Goal: Task Accomplishment & Management: Complete application form

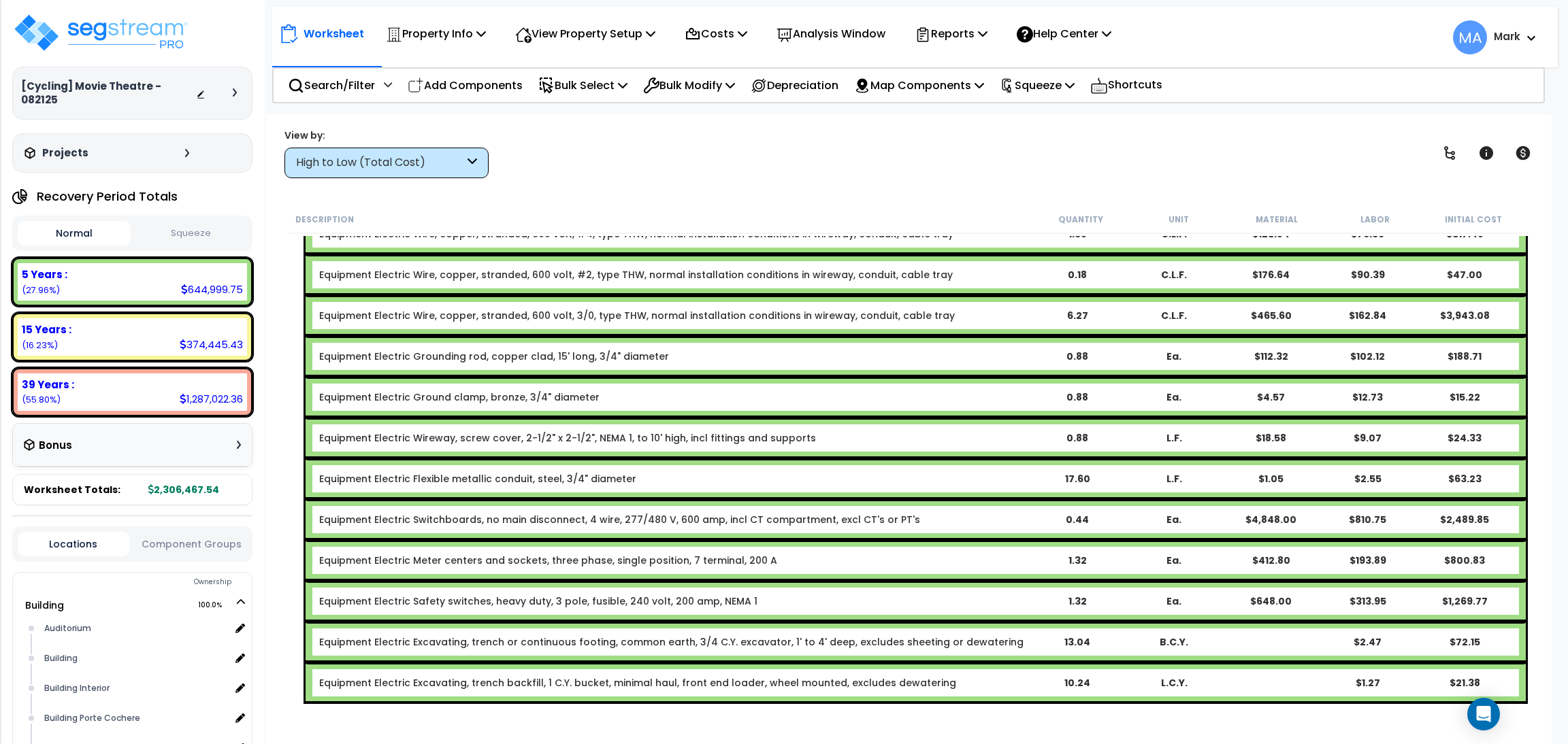
scroll to position [11326, 0]
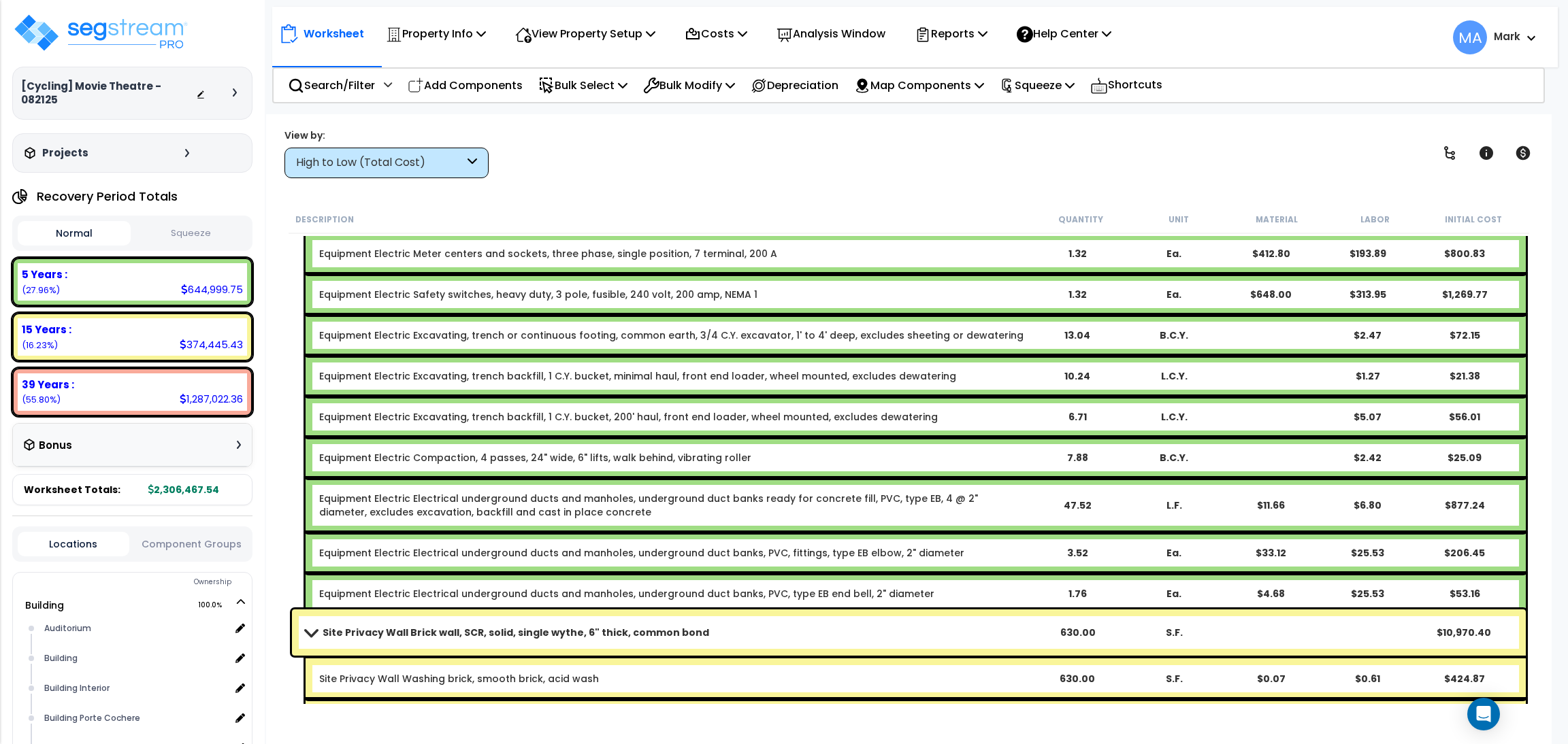
click at [632, 144] on div "View by: High to Low (Total Cost) High to Low (Total Cost)" at bounding box center [908, 153] width 1258 height 50
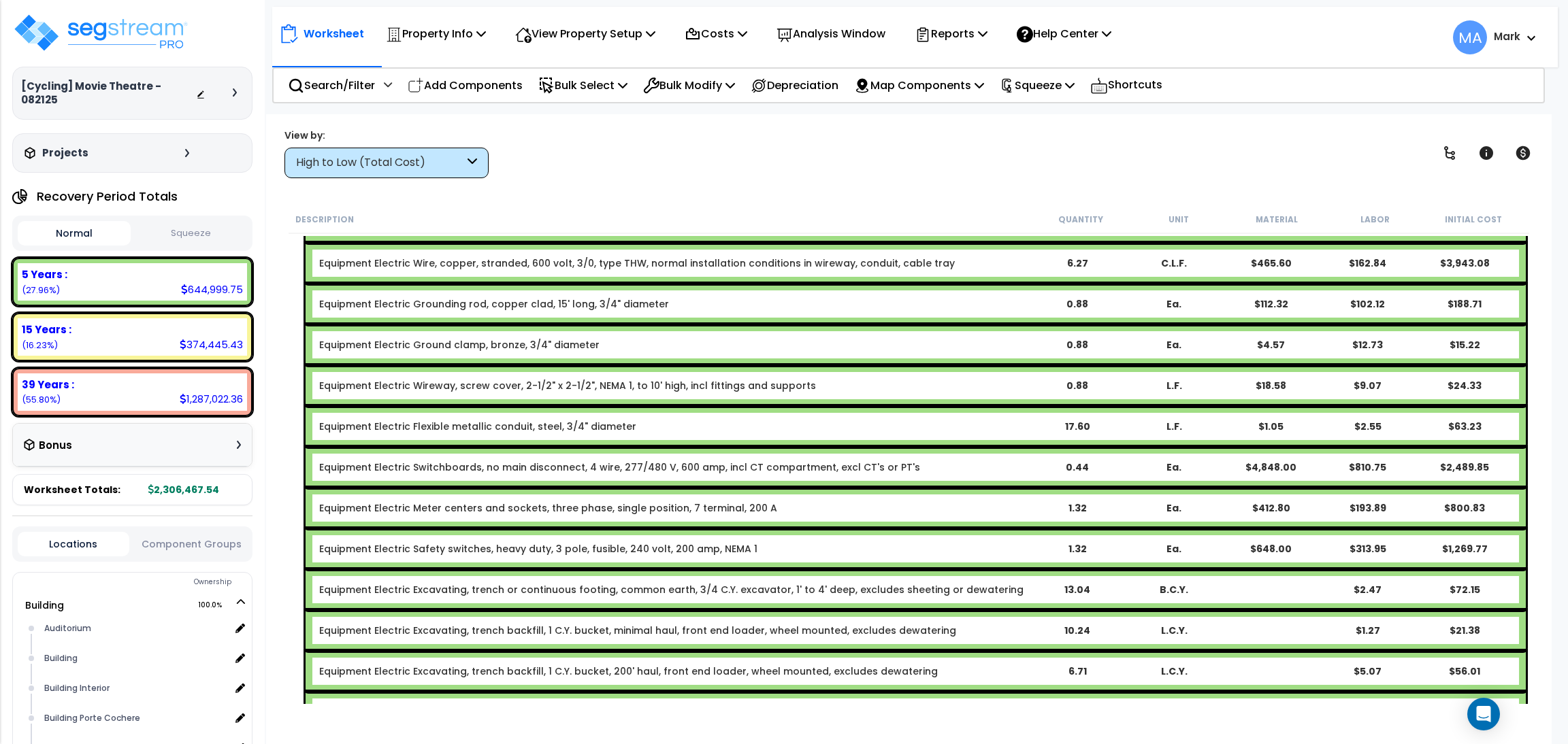
scroll to position [11020, 0]
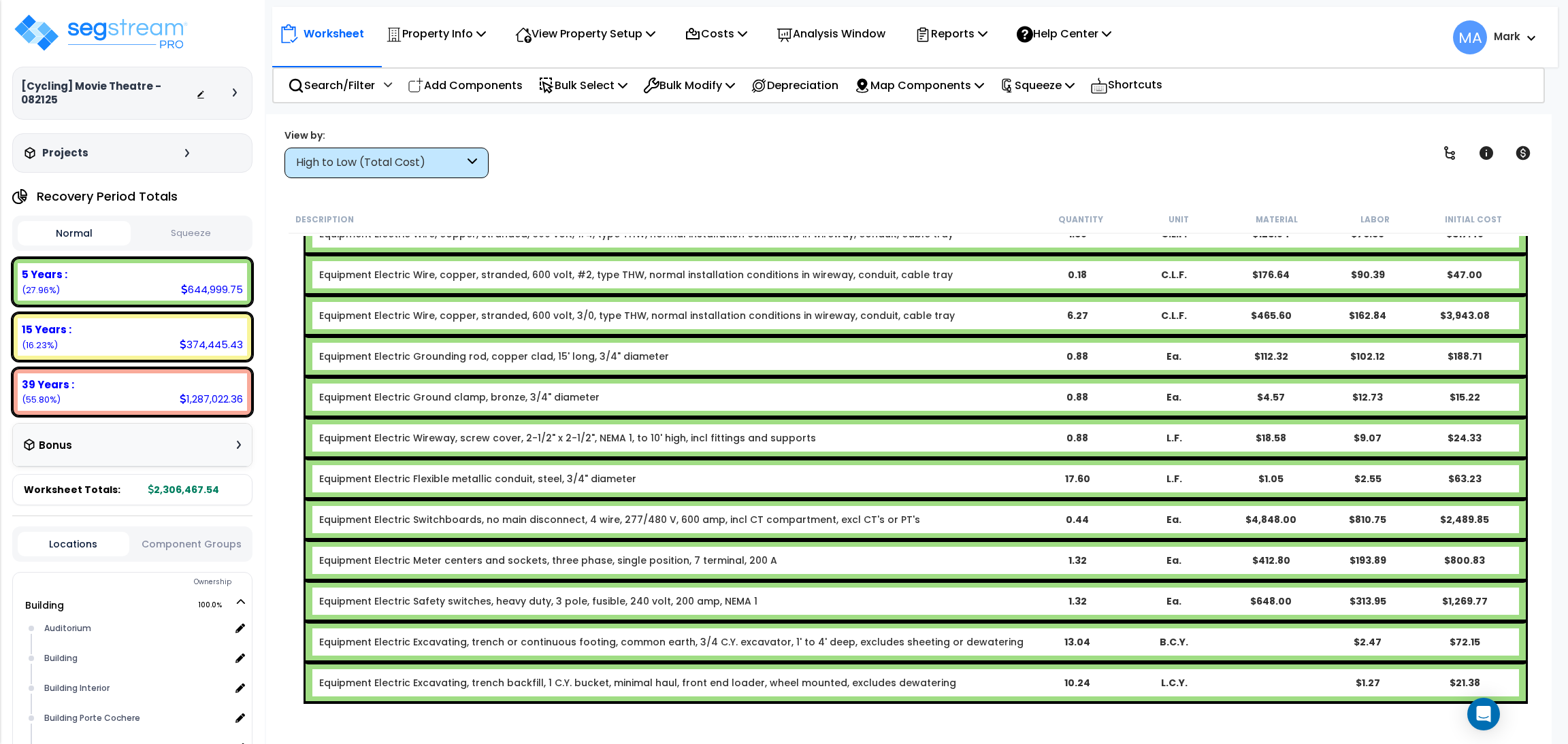
click at [456, 173] on div "High to Low (Total Cost)" at bounding box center [386, 163] width 204 height 31
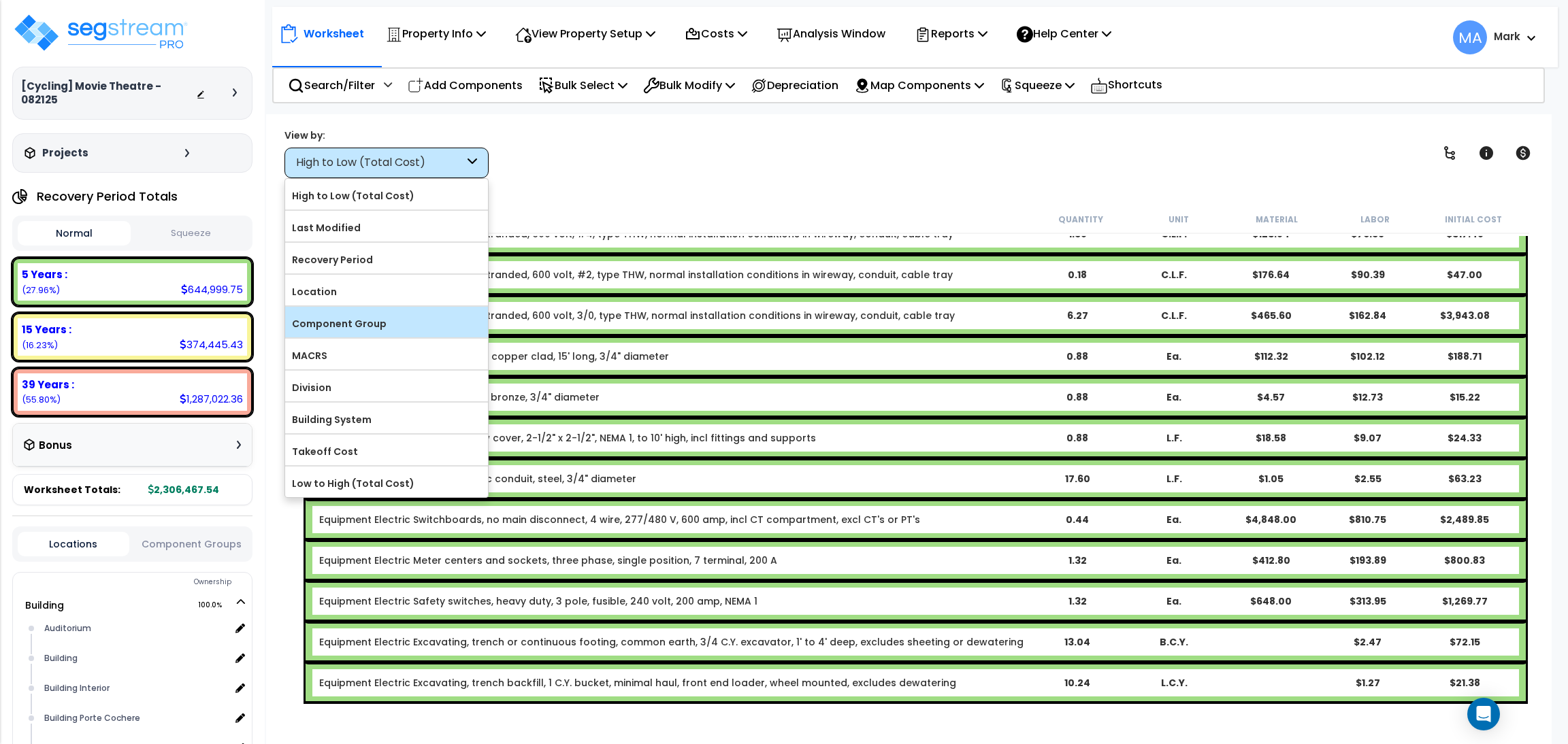
click at [382, 314] on div "Component Group" at bounding box center [386, 322] width 202 height 31
click at [356, 330] on label "Component Group" at bounding box center [386, 323] width 202 height 20
click at [0, 0] on input "Component Group" at bounding box center [0, 0] width 0 height 0
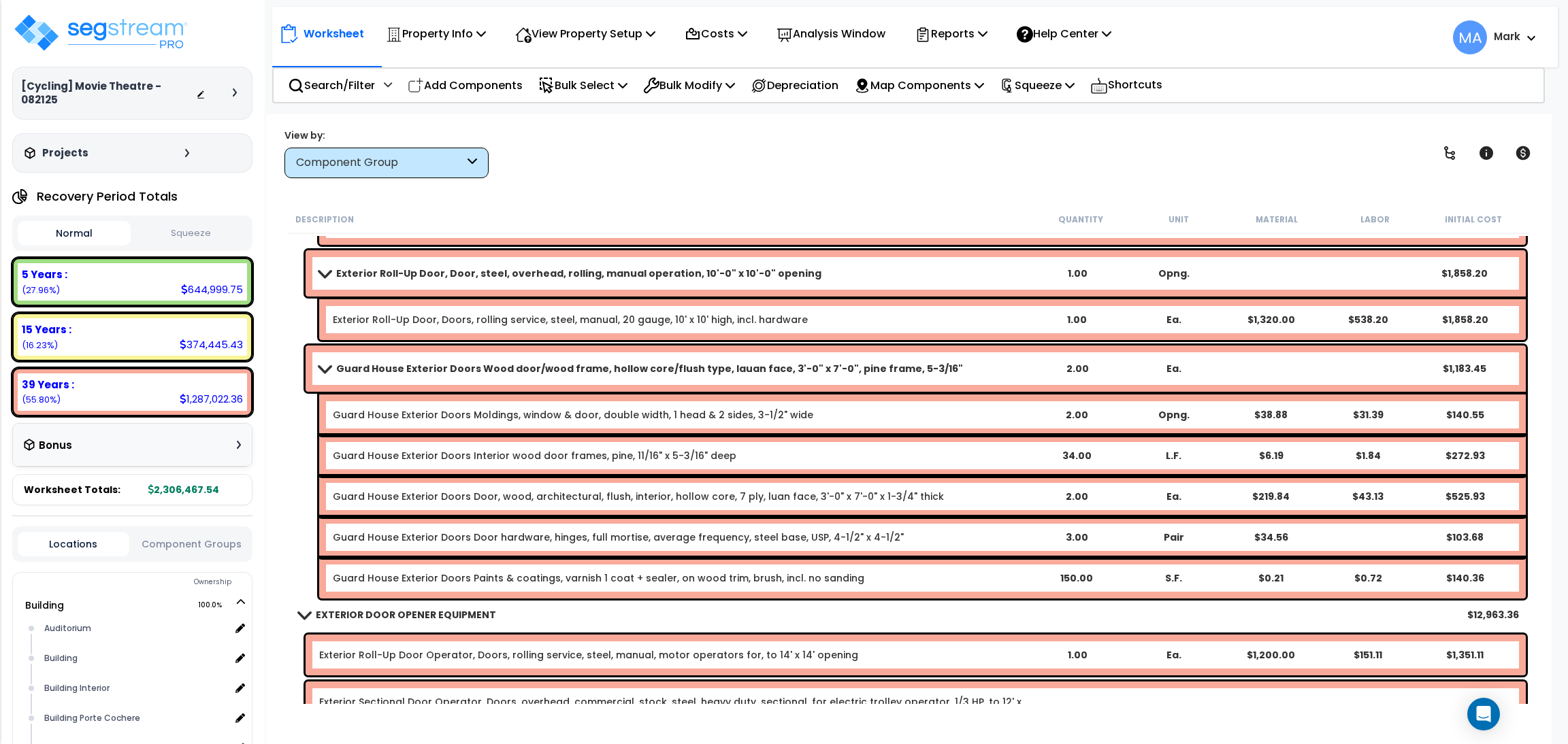
scroll to position [13469, 0]
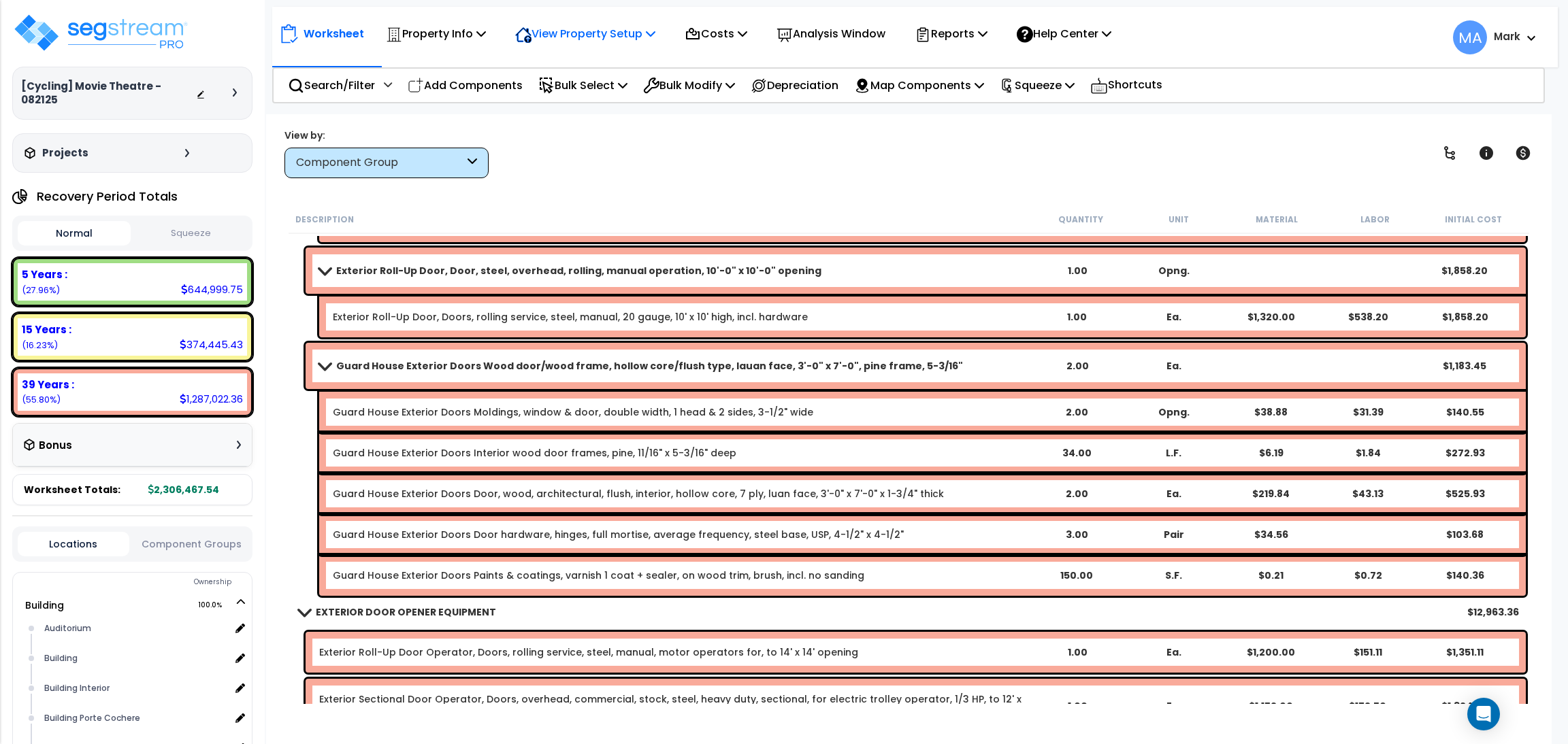
click at [486, 39] on p "View Property Setup" at bounding box center [436, 34] width 100 height 19
click at [585, 89] on link "View Questionnaire" at bounding box center [575, 93] width 134 height 27
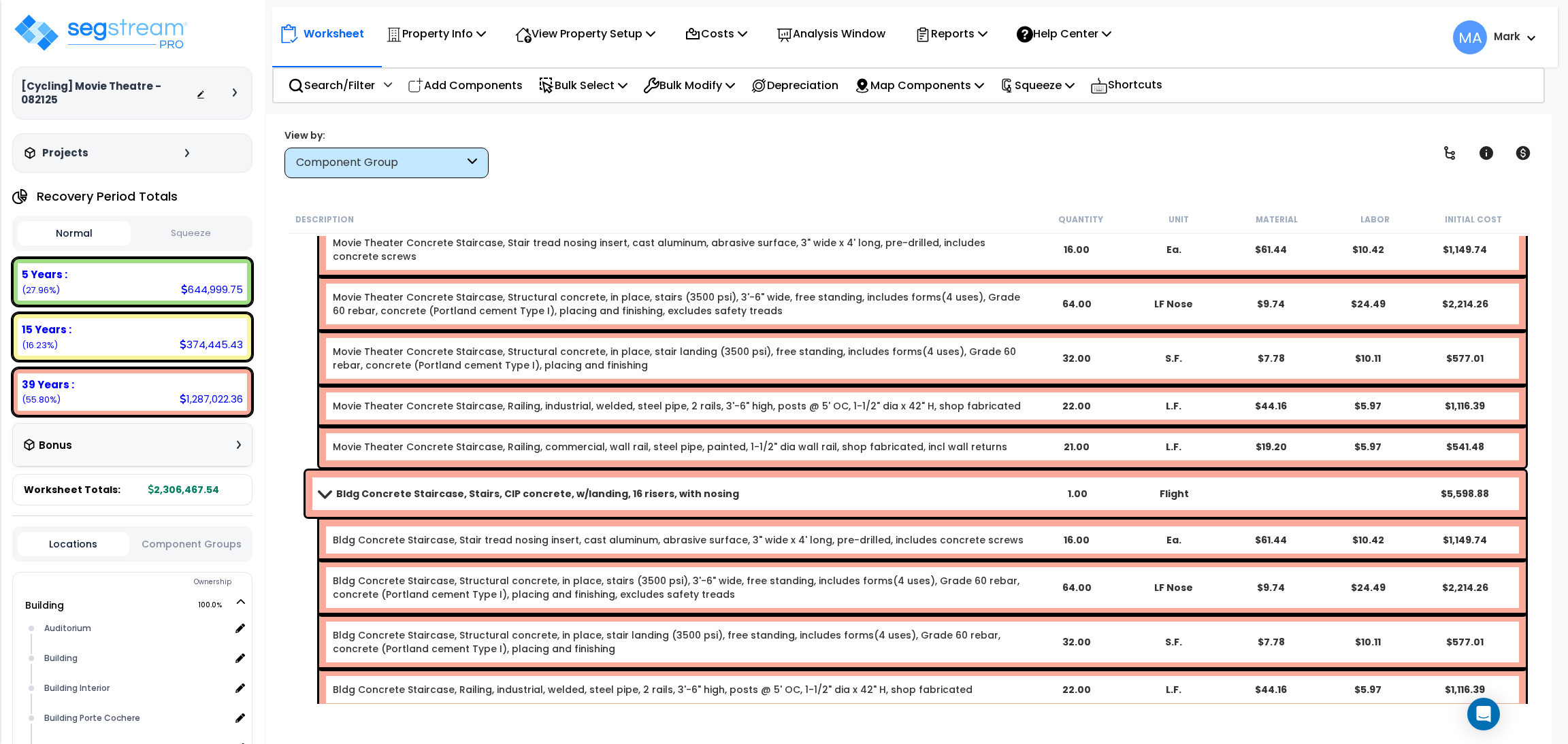
scroll to position [59, 0]
click at [308, 354] on div "Movie Theater Concrete Staircase, Stairs, CIP concrete, w/landing, 16 risers, w…" at bounding box center [908, 320] width 1240 height 300
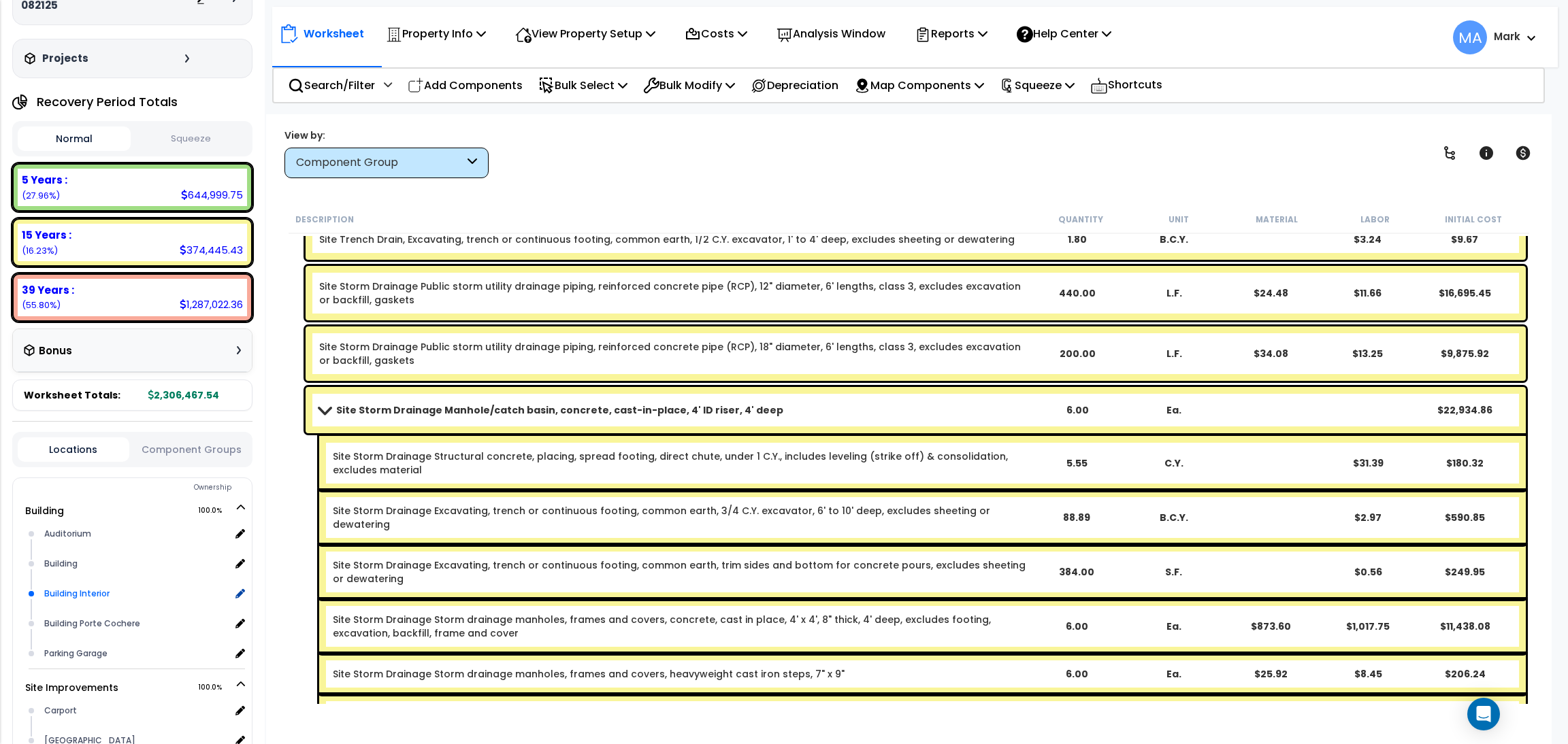
scroll to position [204, 0]
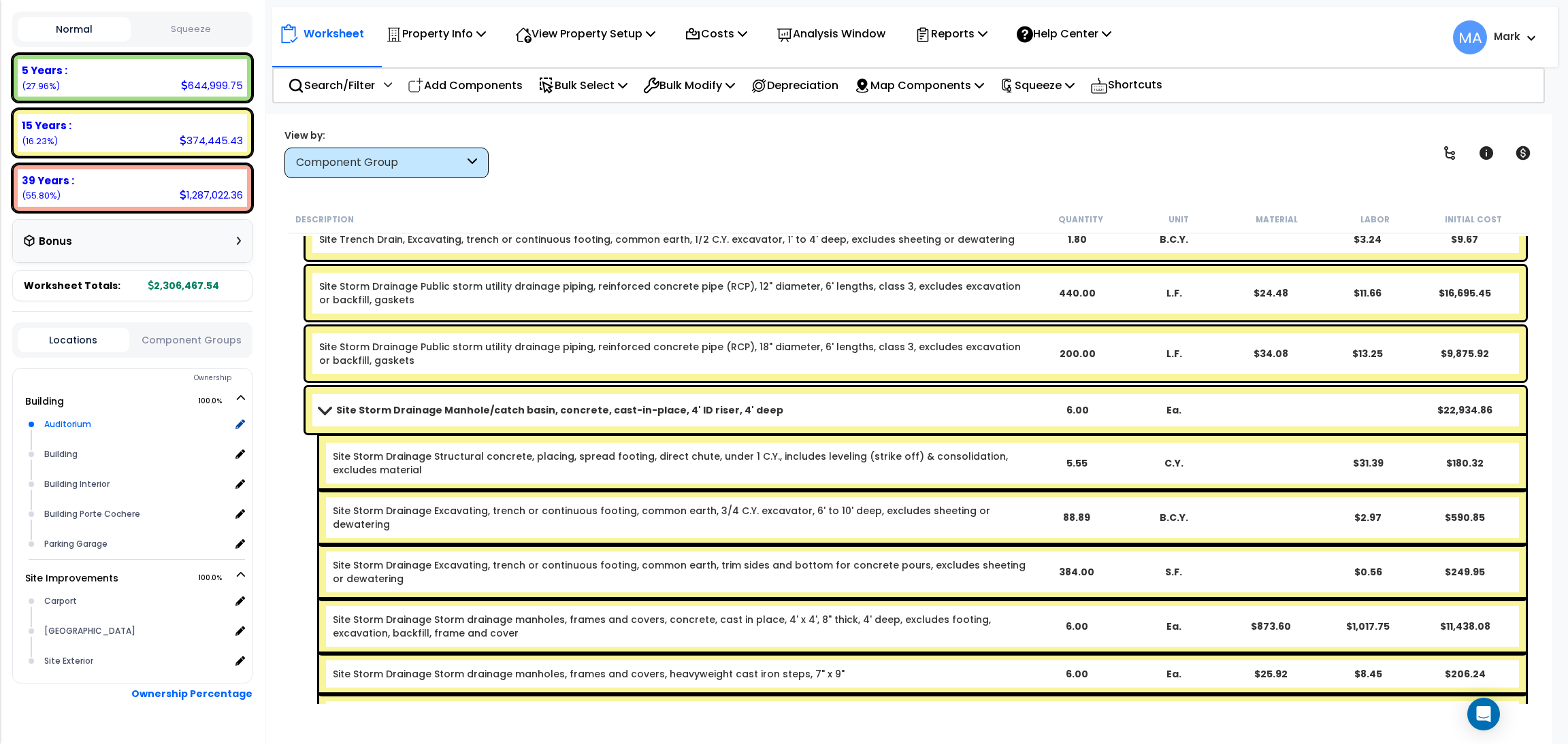
click at [67, 416] on div "Auditorium" at bounding box center [135, 424] width 190 height 16
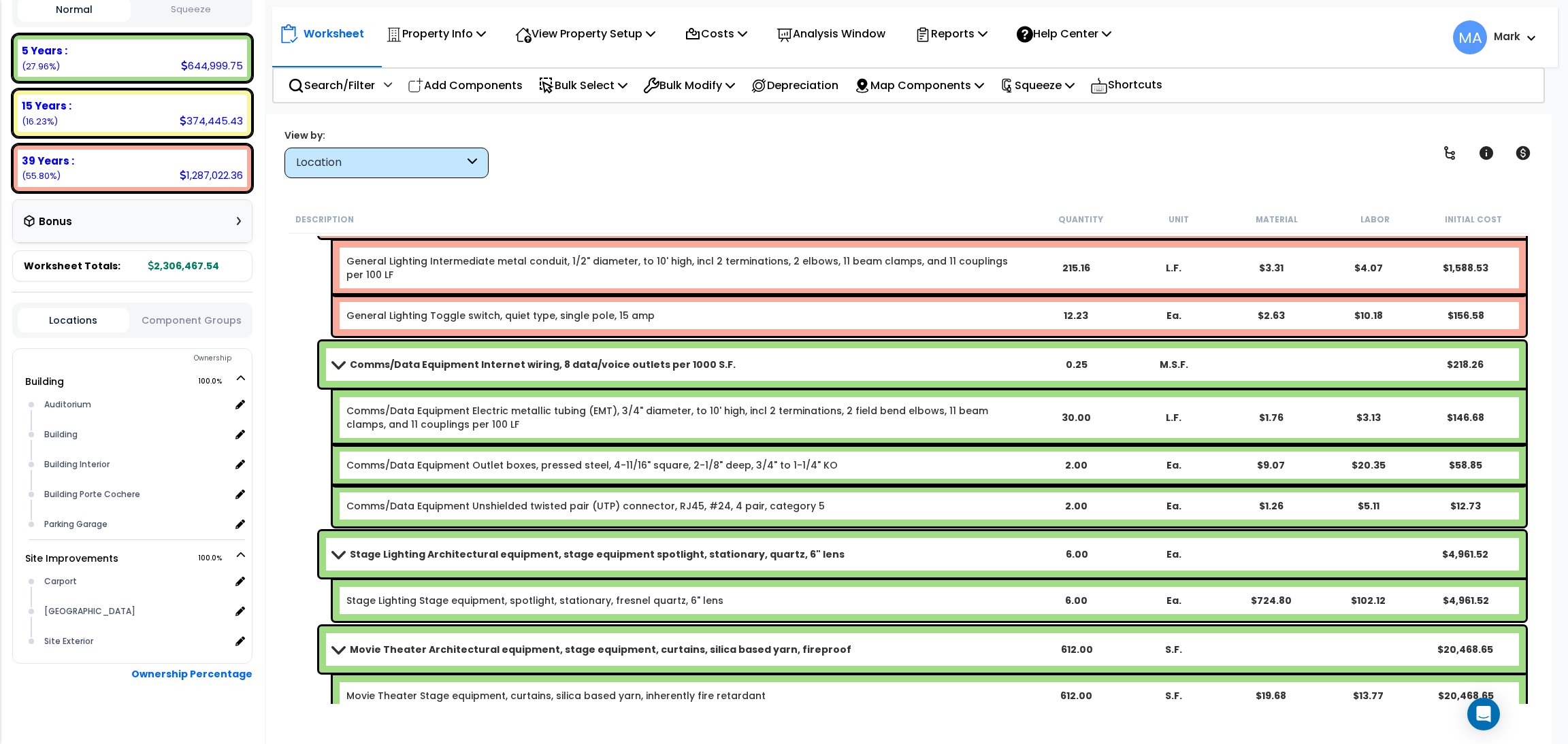
scroll to position [10918, 0]
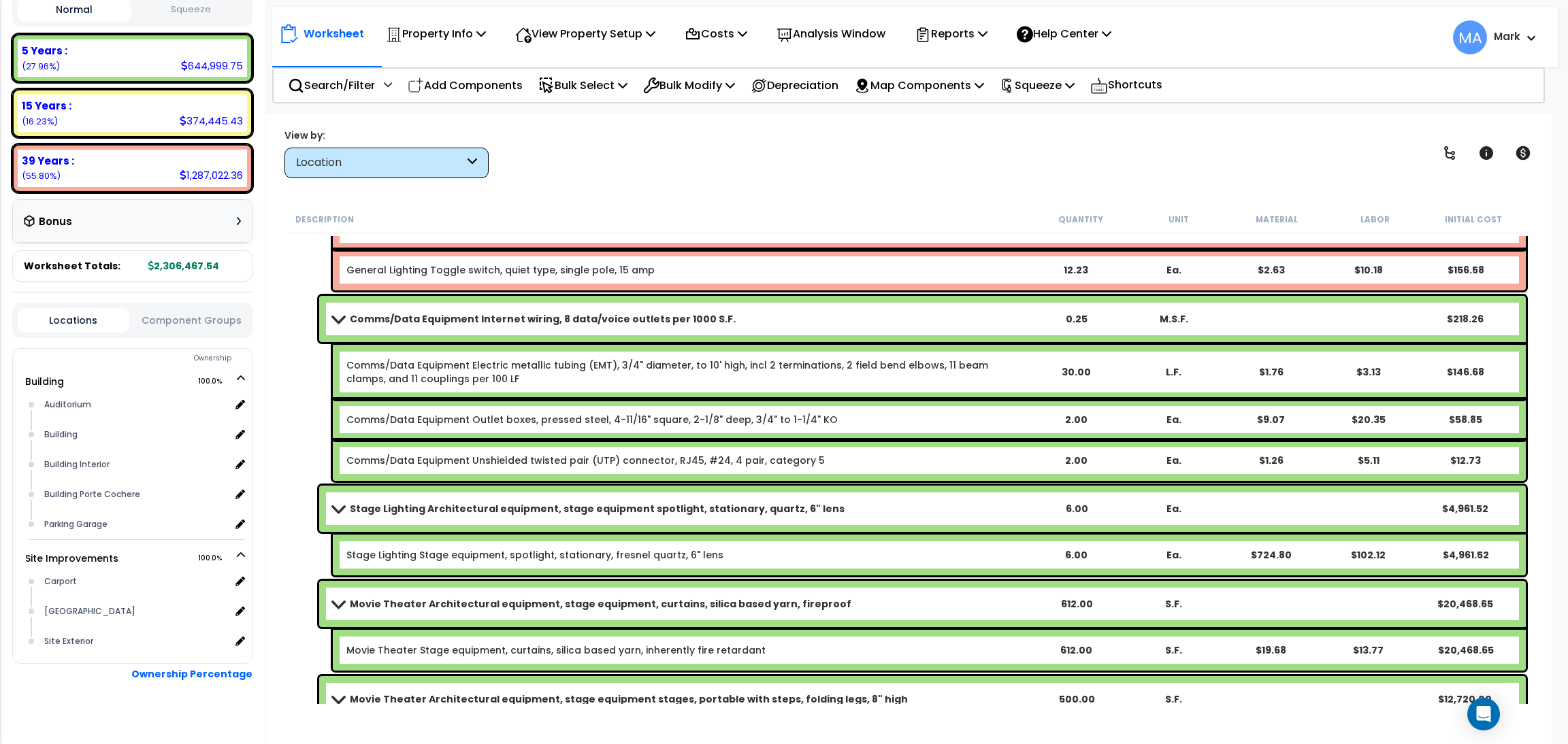
click at [818, 216] on div "Description" at bounding box center [663, 218] width 736 height 13
click at [308, 414] on div "Comms/Data Equipment Internet wiring, 8 data/voice outlets per 1000 S.F. 0.25 M…" at bounding box center [908, 388] width 1240 height 192
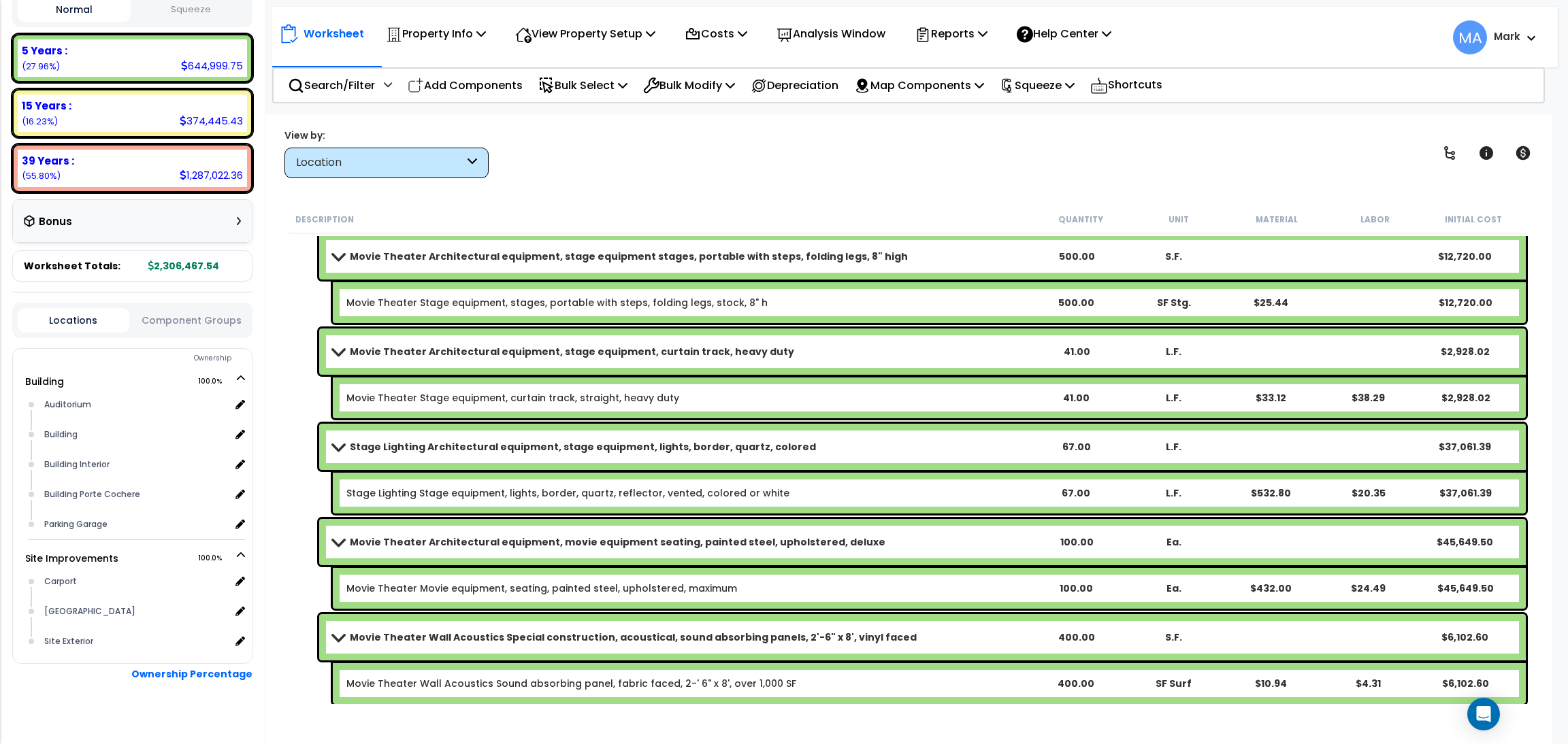
scroll to position [11422, 0]
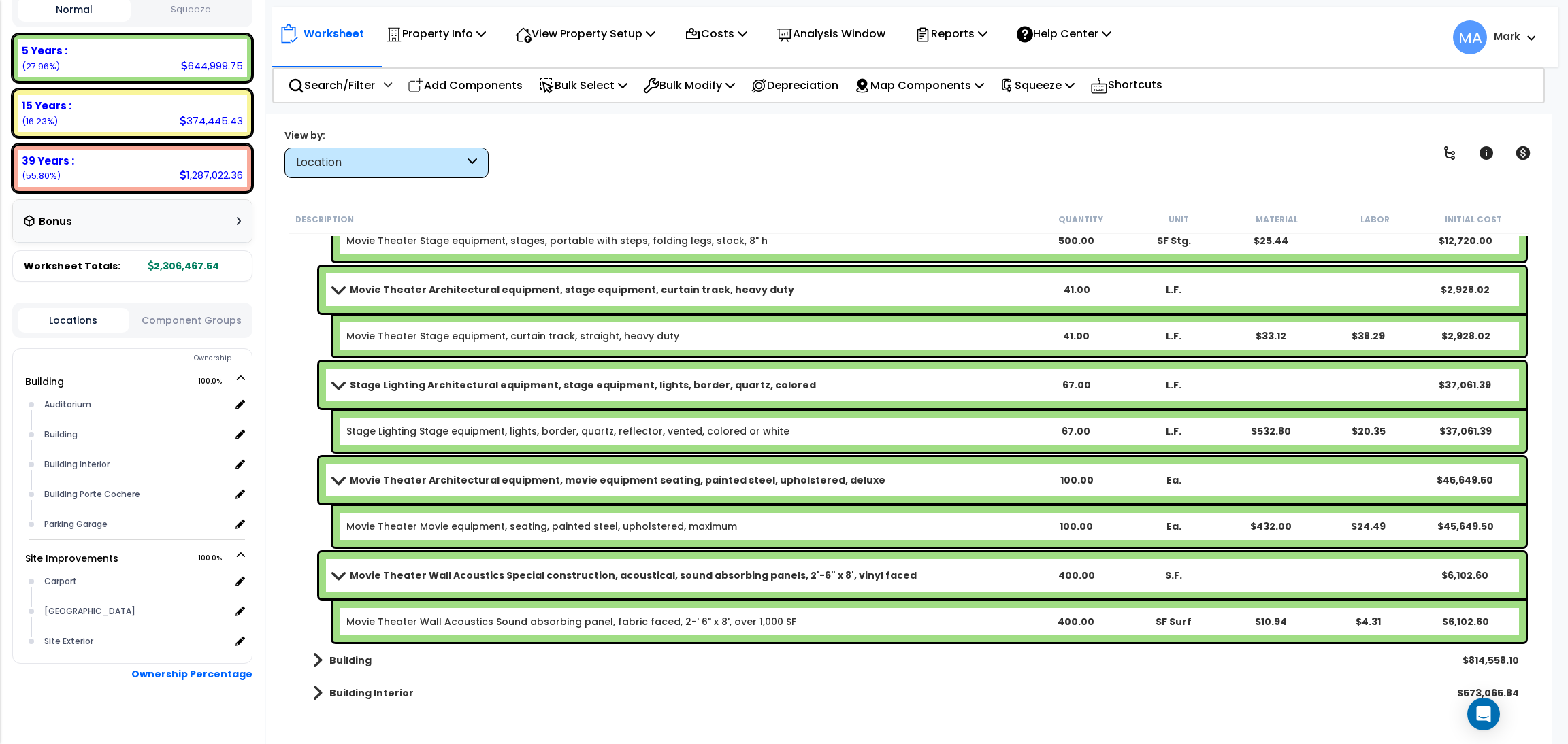
click at [356, 657] on b "Building" at bounding box center [351, 660] width 42 height 13
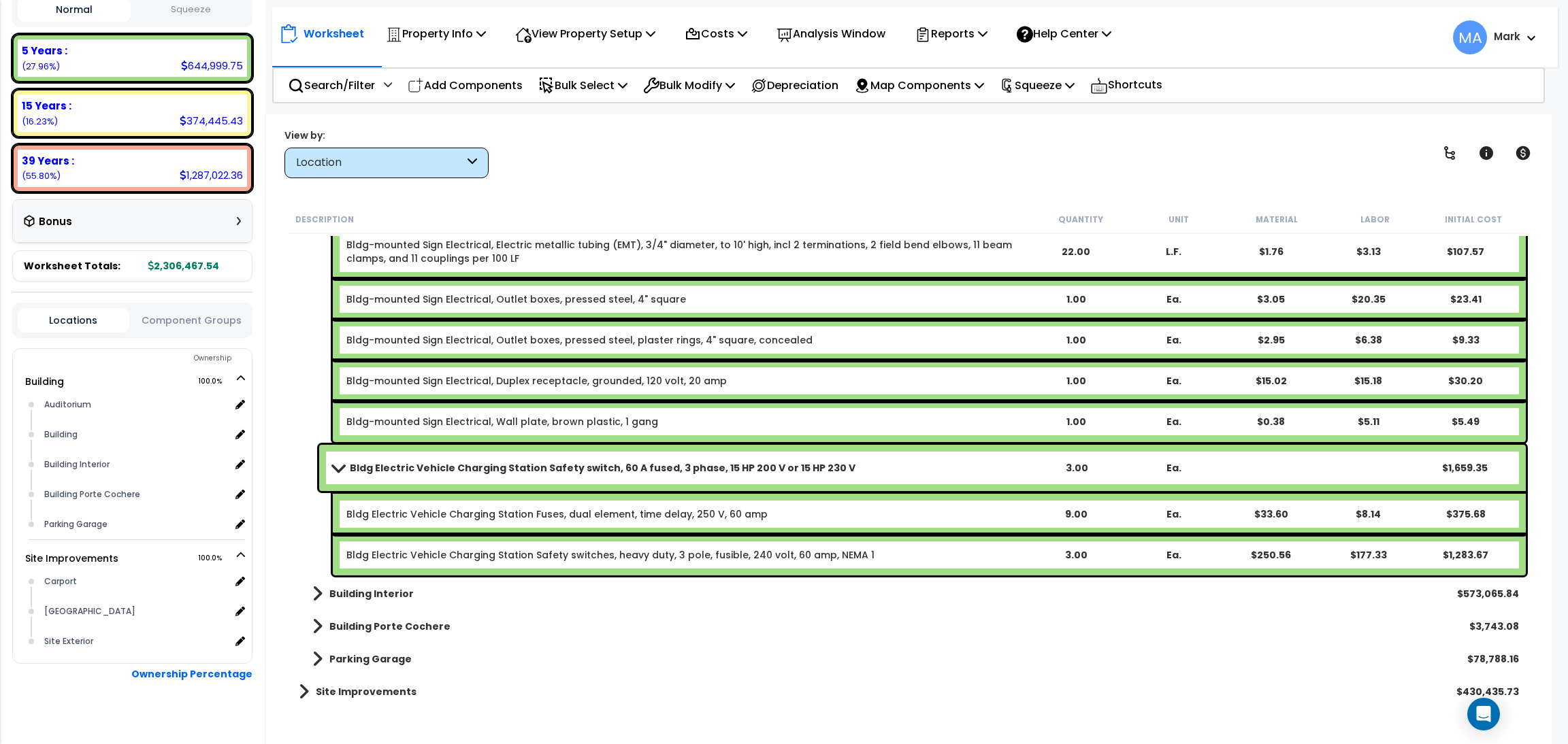
scroll to position [26175, 0]
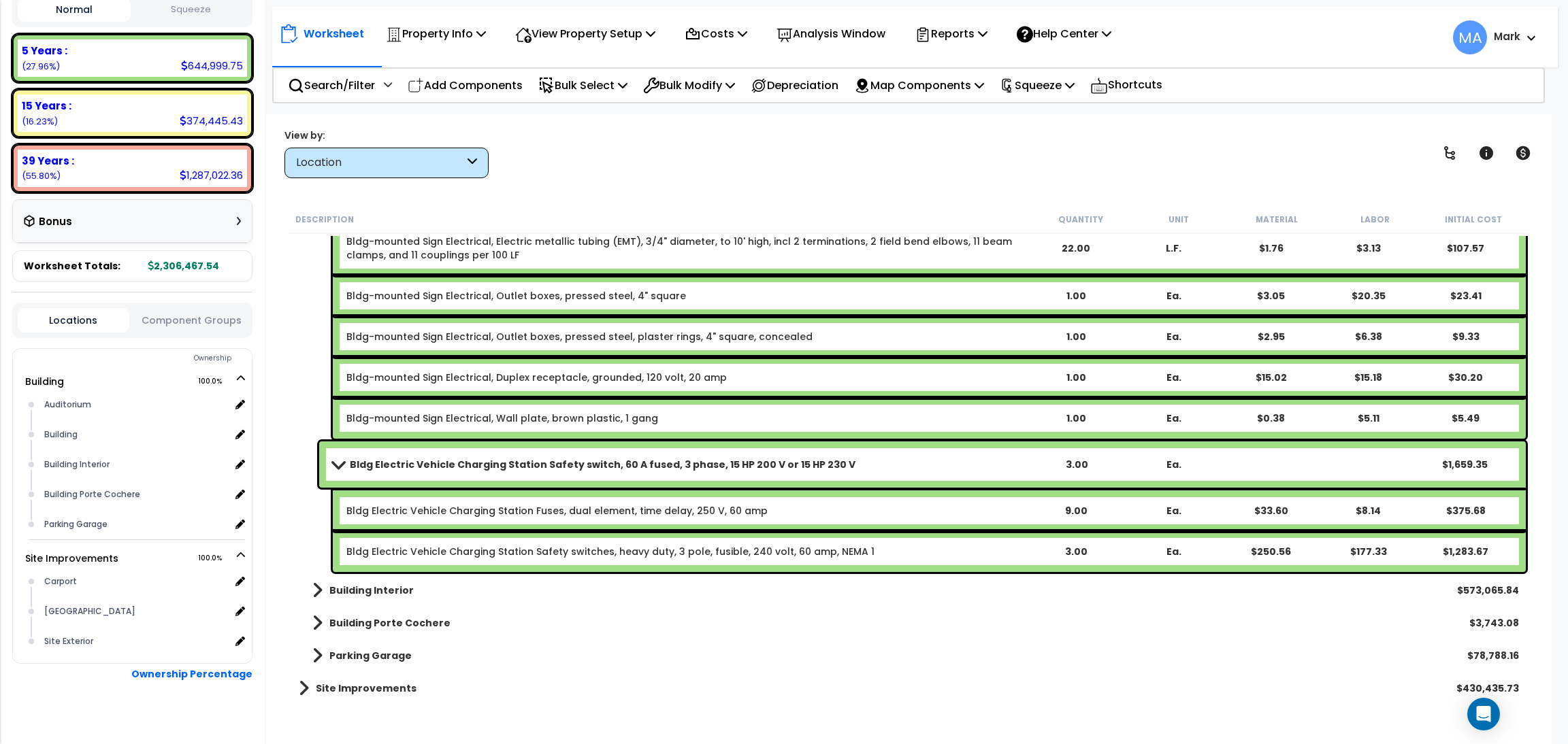
click at [384, 580] on div "Building Interior $573,065.84" at bounding box center [909, 590] width 1234 height 33
click at [382, 596] on b "Building Interior" at bounding box center [371, 590] width 84 height 13
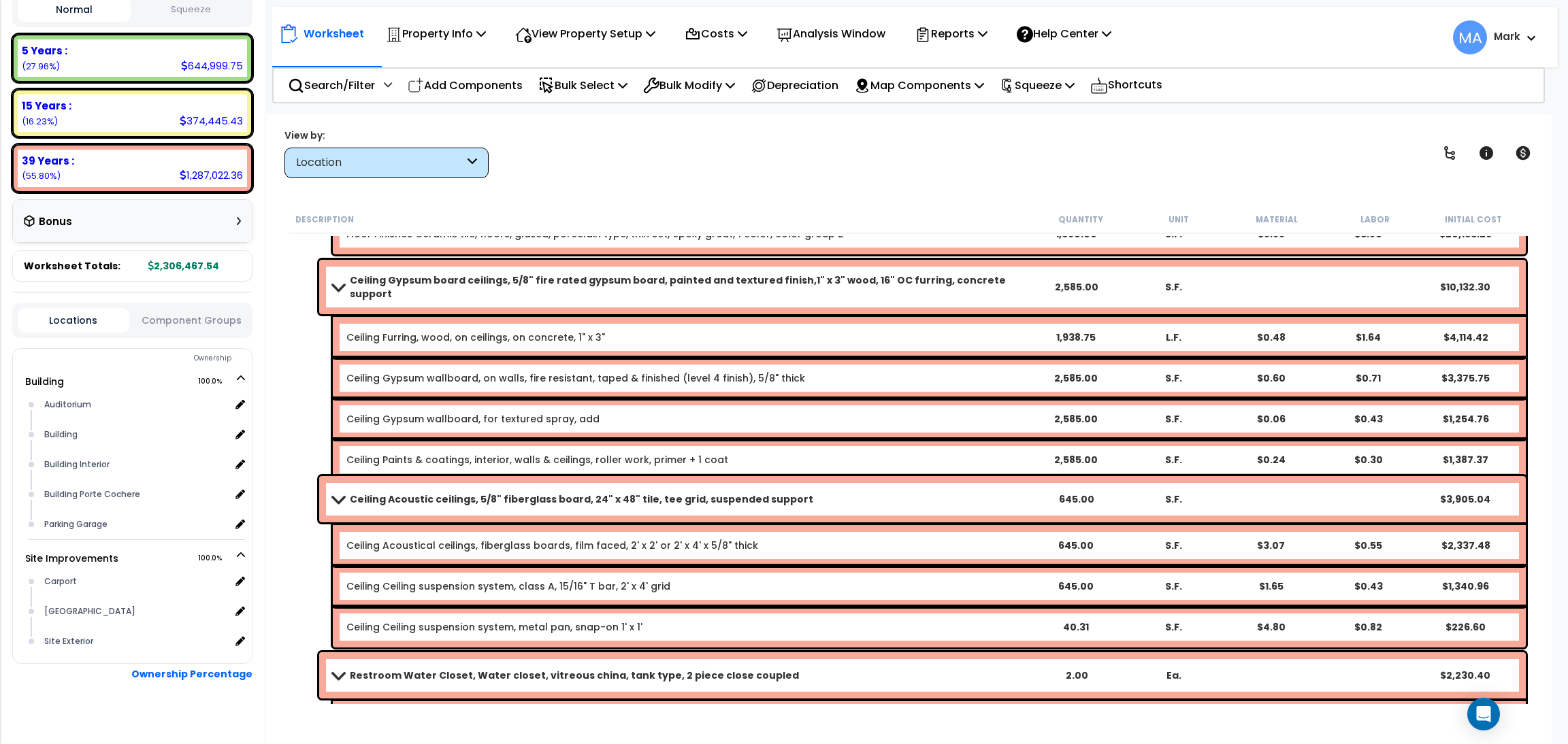
scroll to position [38011, 0]
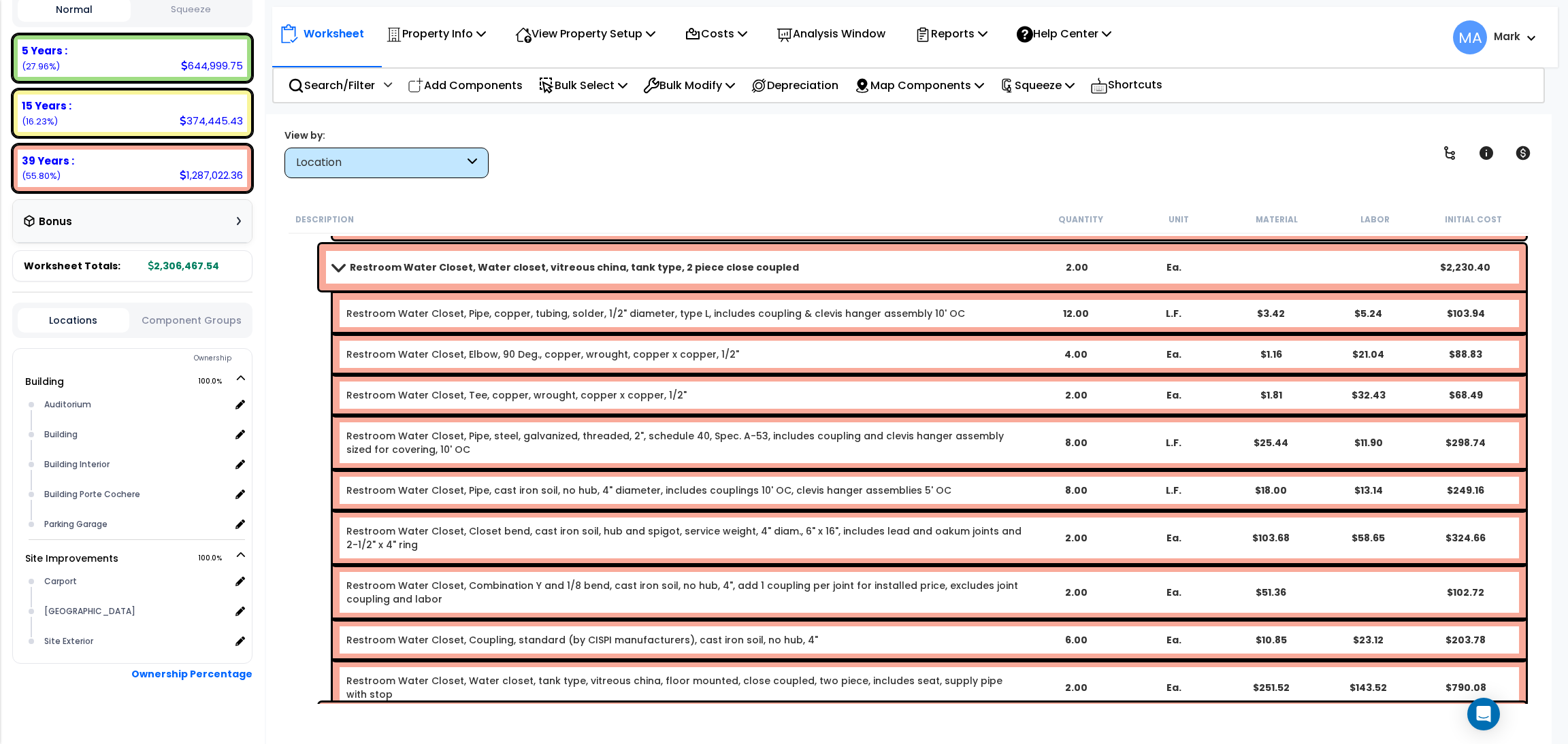
click at [436, 164] on div "Location" at bounding box center [380, 163] width 168 height 16
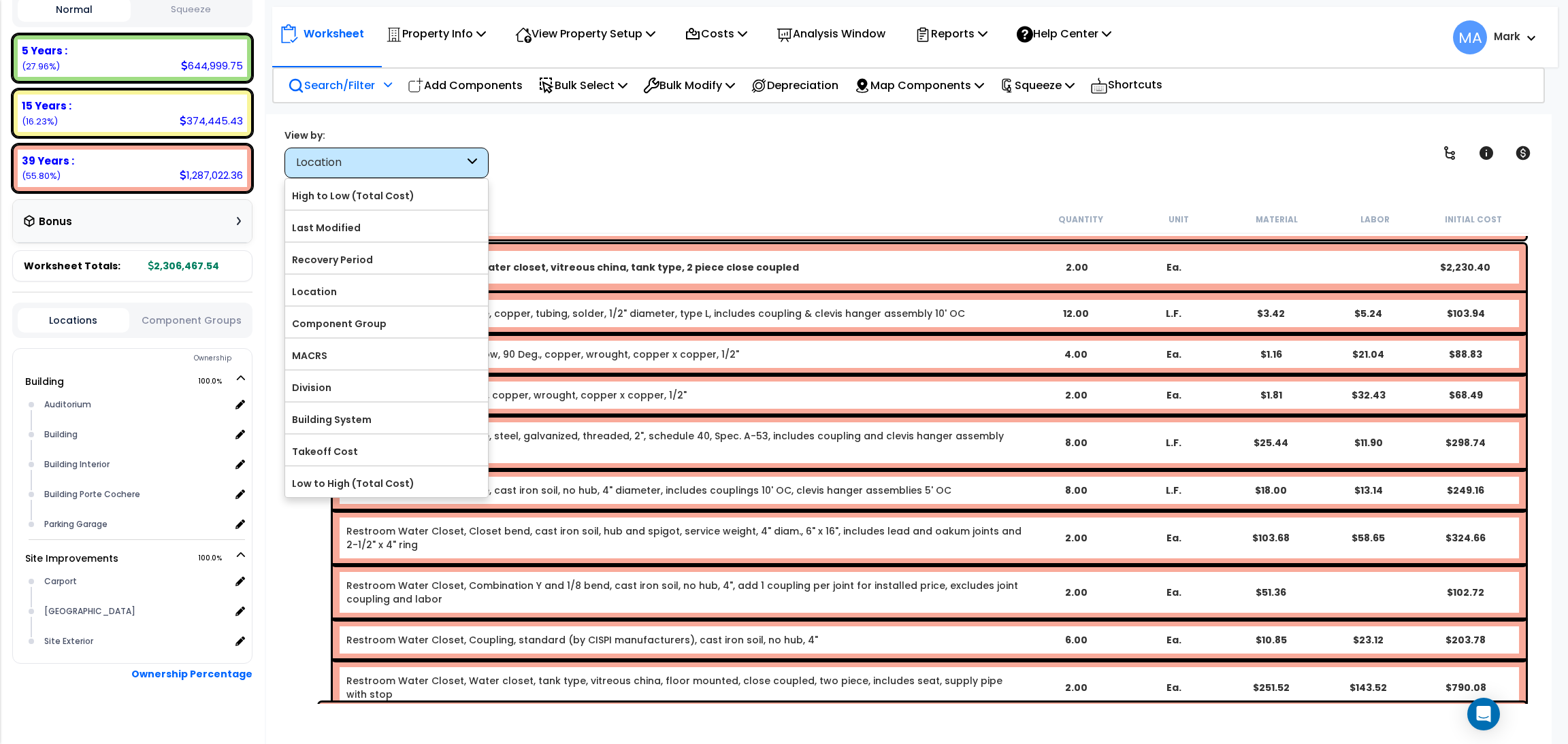
click at [337, 81] on p "Search/Filter" at bounding box center [331, 85] width 88 height 19
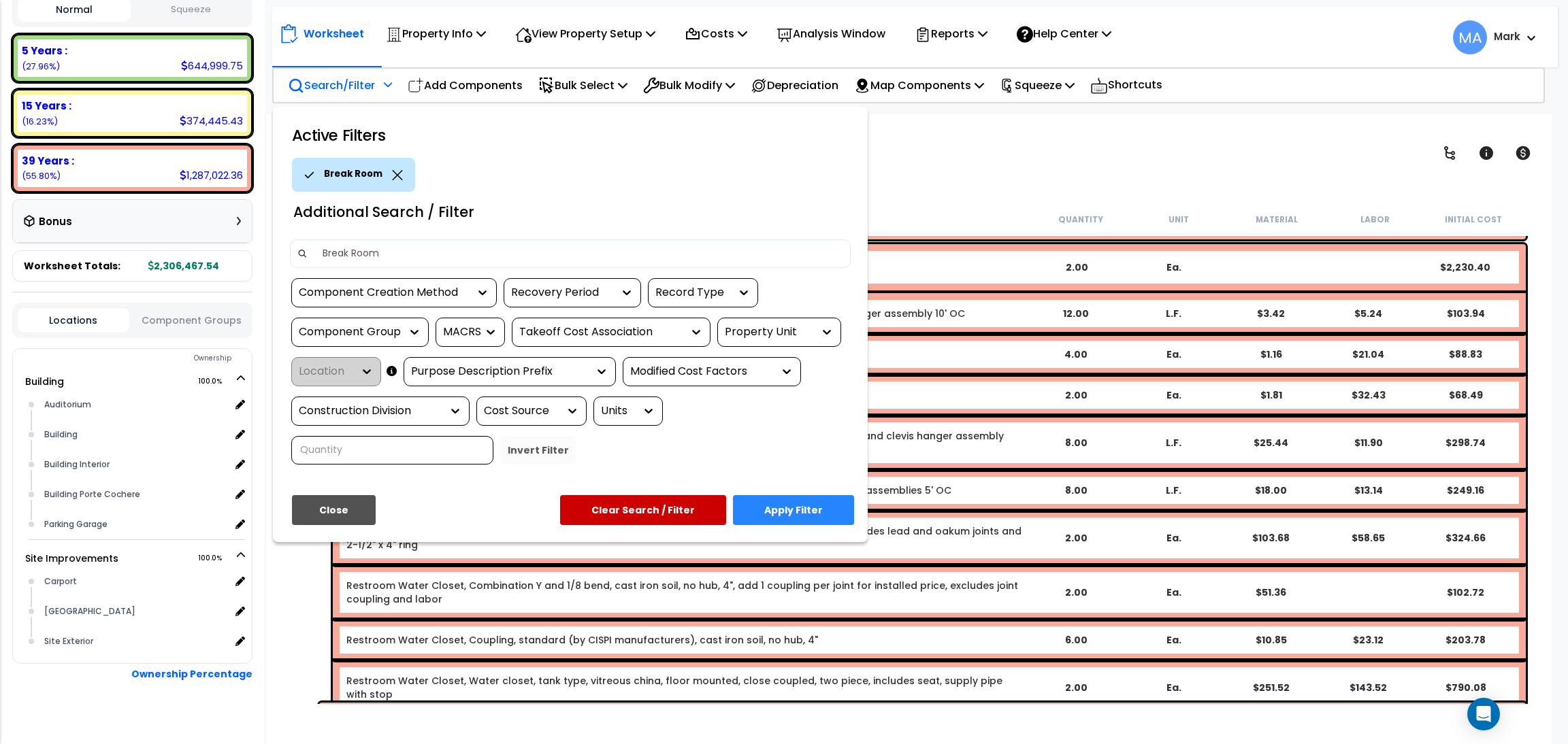
type input "Break Room"
click at [813, 504] on button "Apply Filter" at bounding box center [793, 510] width 121 height 30
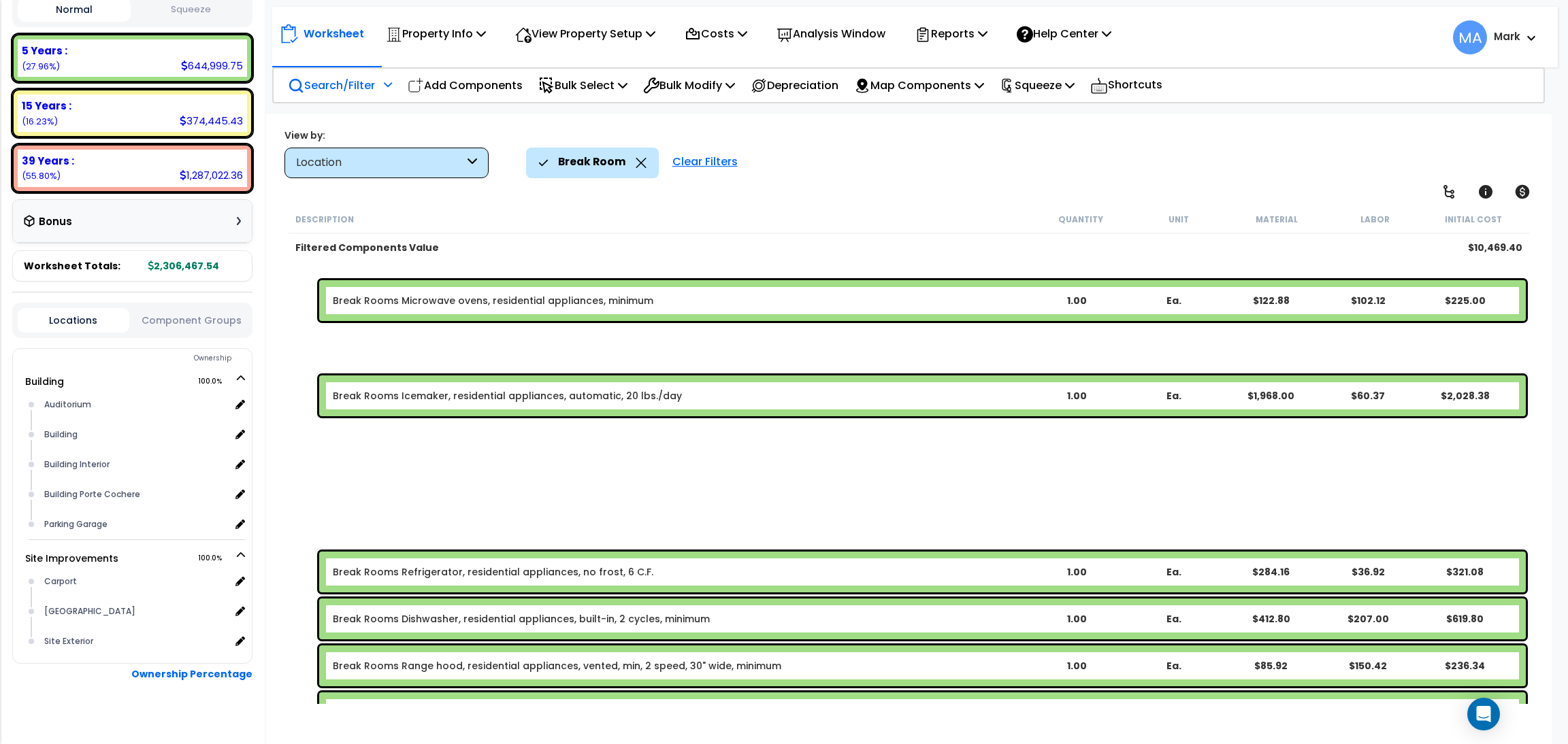
scroll to position [939, 0]
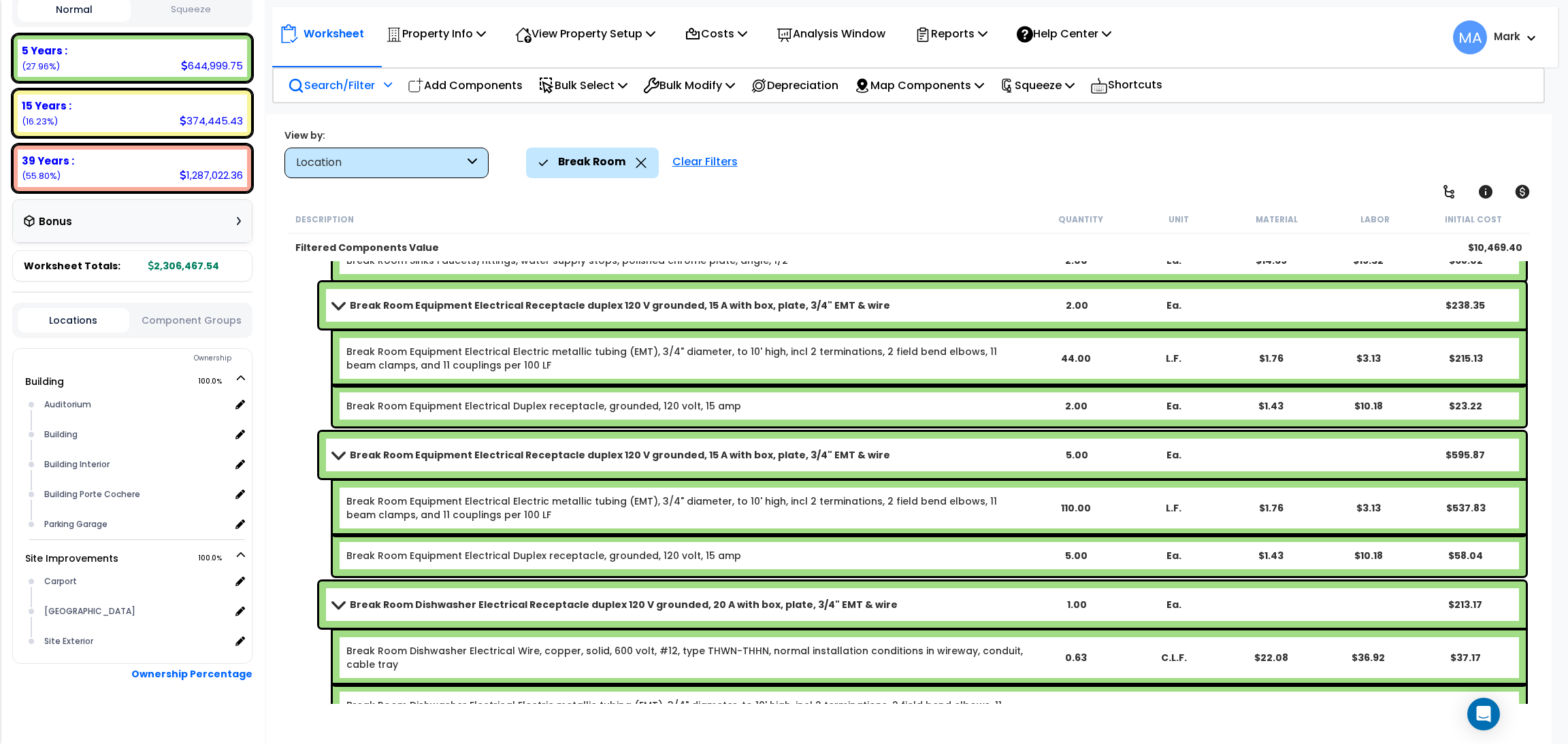
click at [463, 161] on div "Location" at bounding box center [380, 163] width 168 height 16
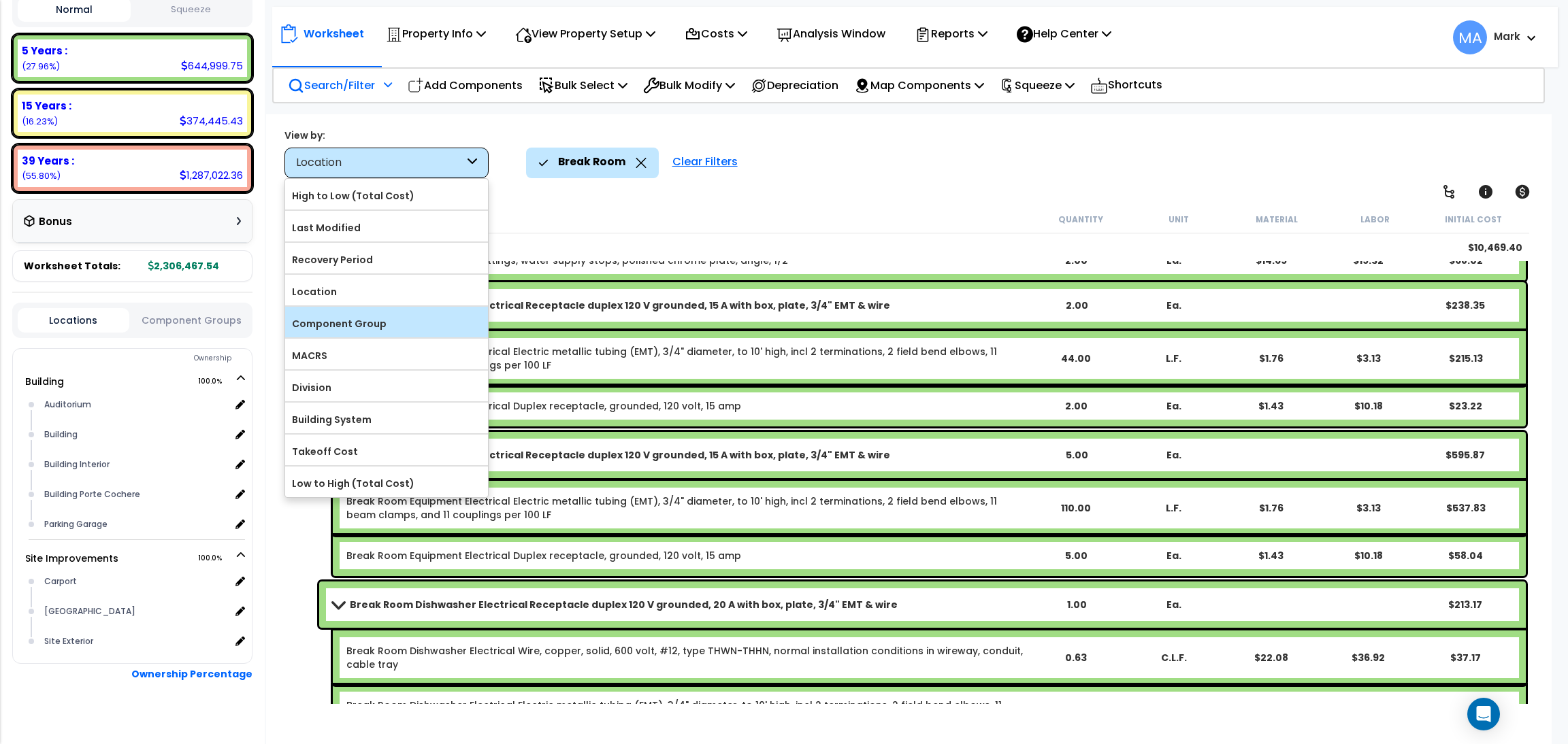
click at [403, 312] on div "Component Group" at bounding box center [386, 322] width 202 height 31
click at [400, 319] on label "Component Group" at bounding box center [386, 323] width 202 height 20
click at [0, 0] on input "Component Group" at bounding box center [0, 0] width 0 height 0
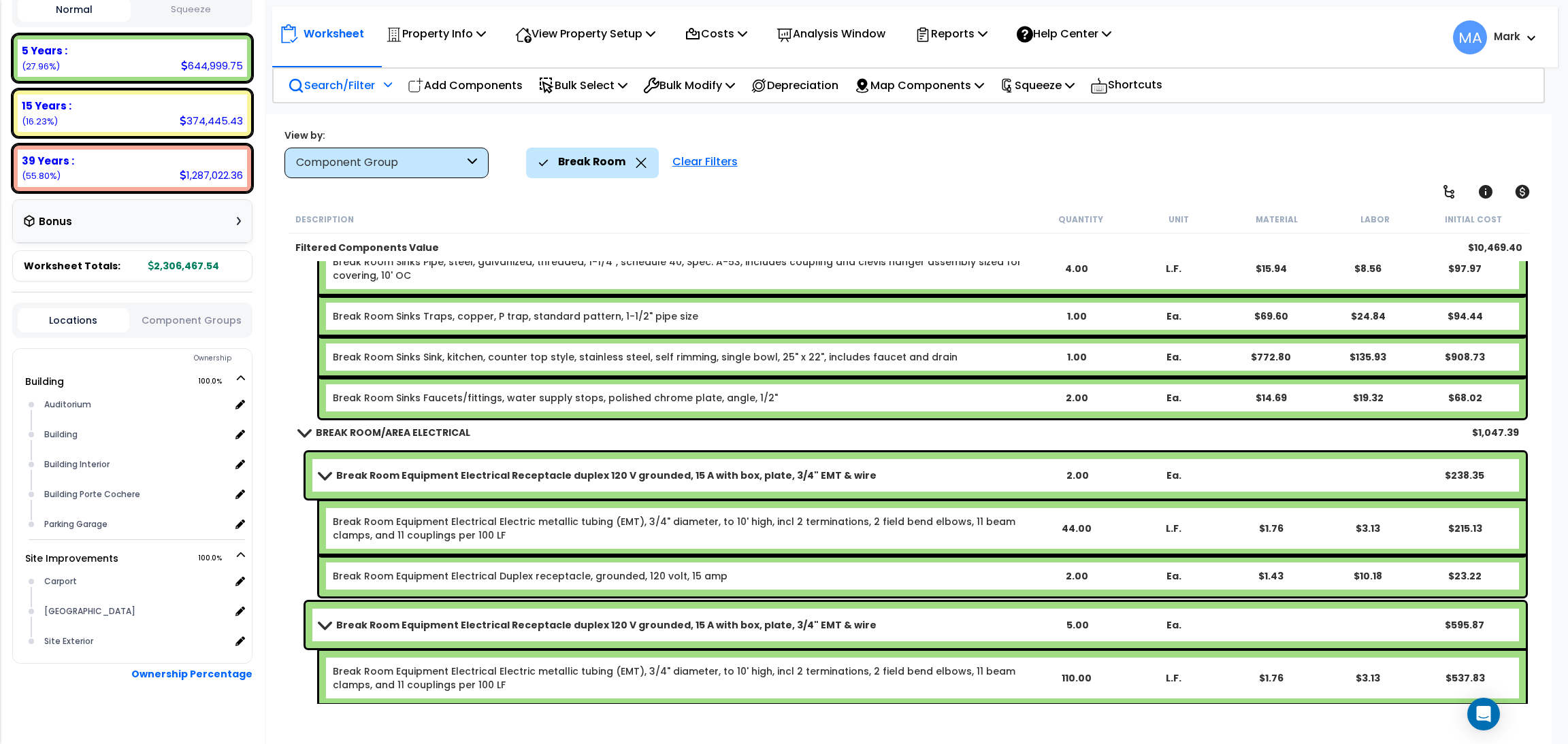
scroll to position [667, 0]
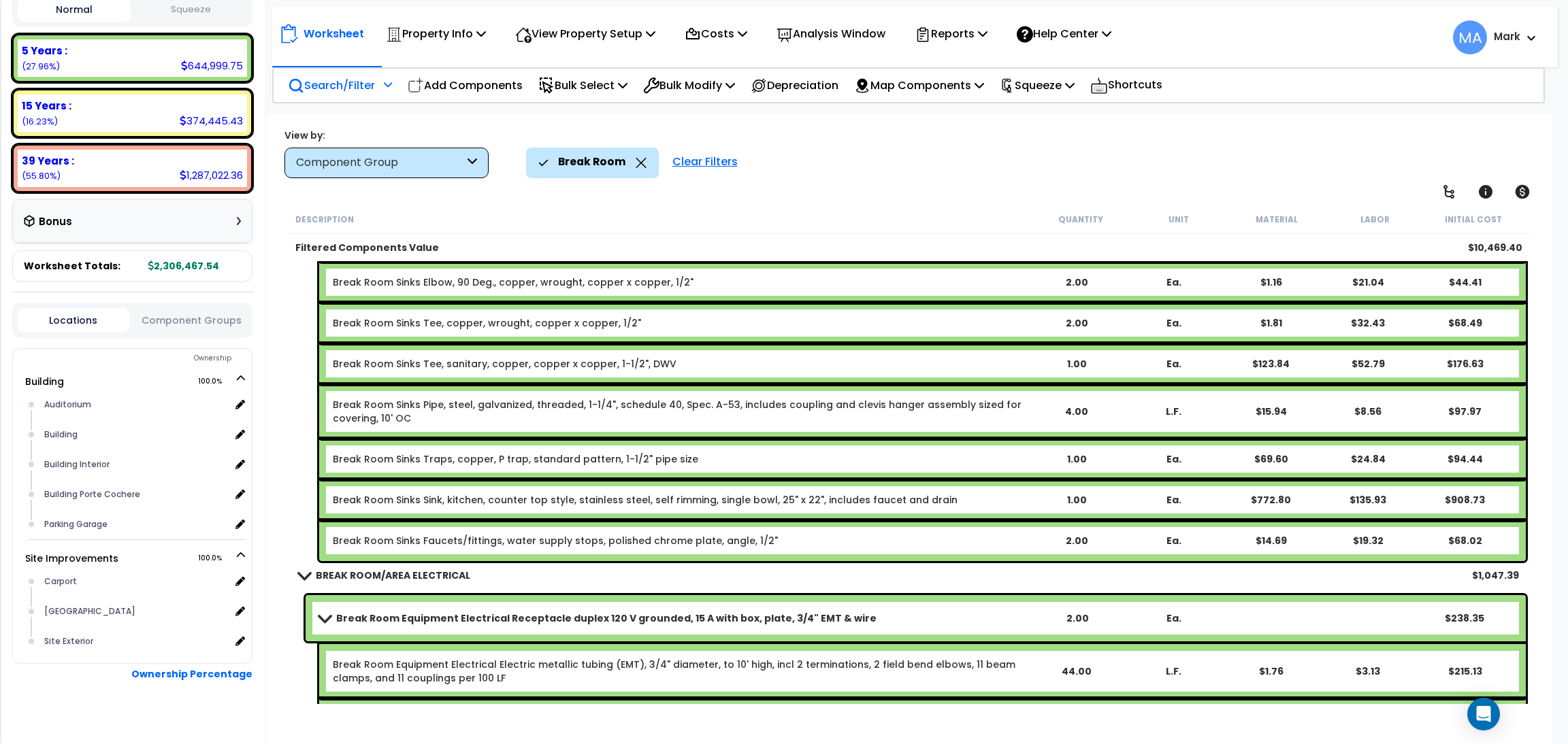
click at [636, 163] on icon at bounding box center [641, 163] width 11 height 11
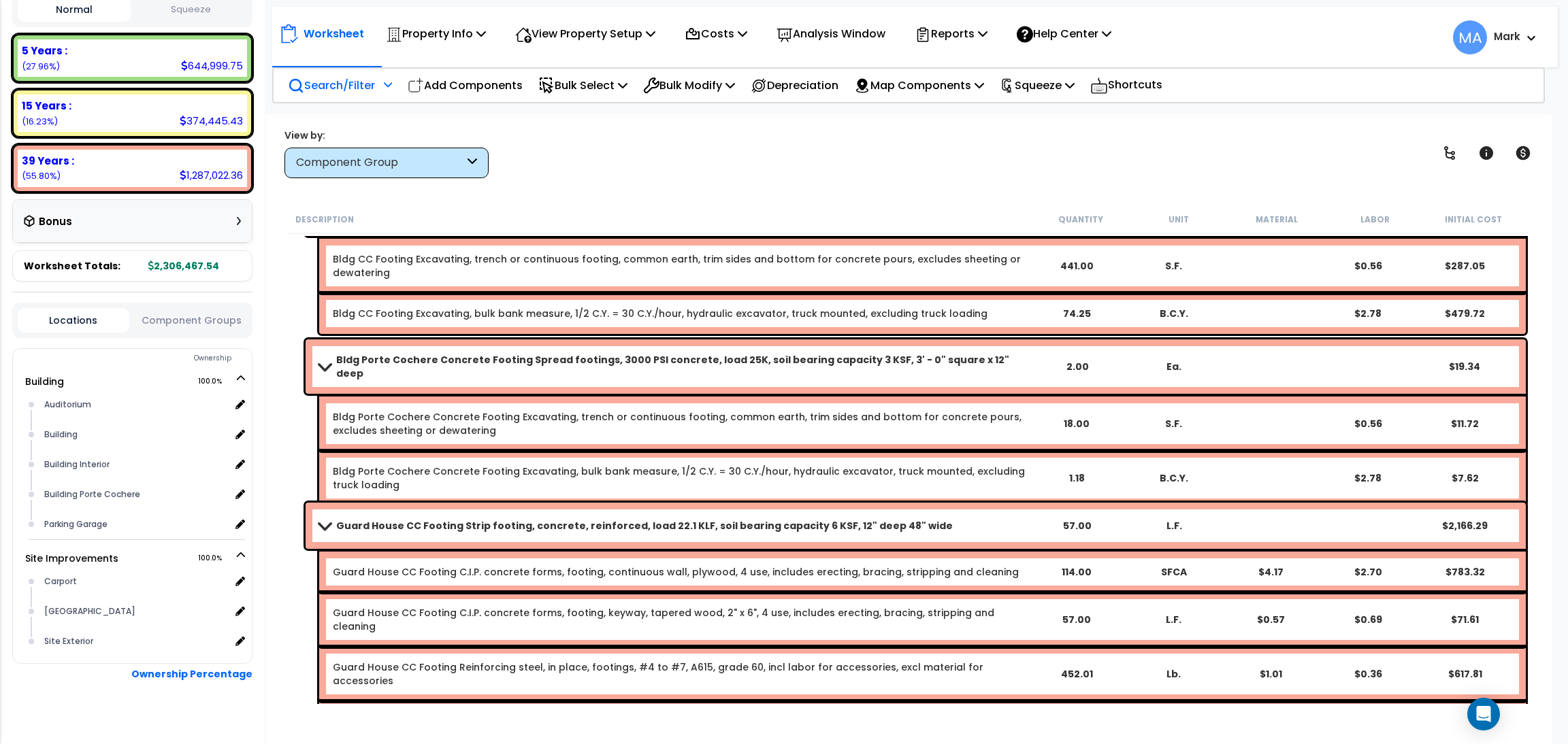
click at [370, 76] on p "Search/Filter" at bounding box center [331, 85] width 88 height 19
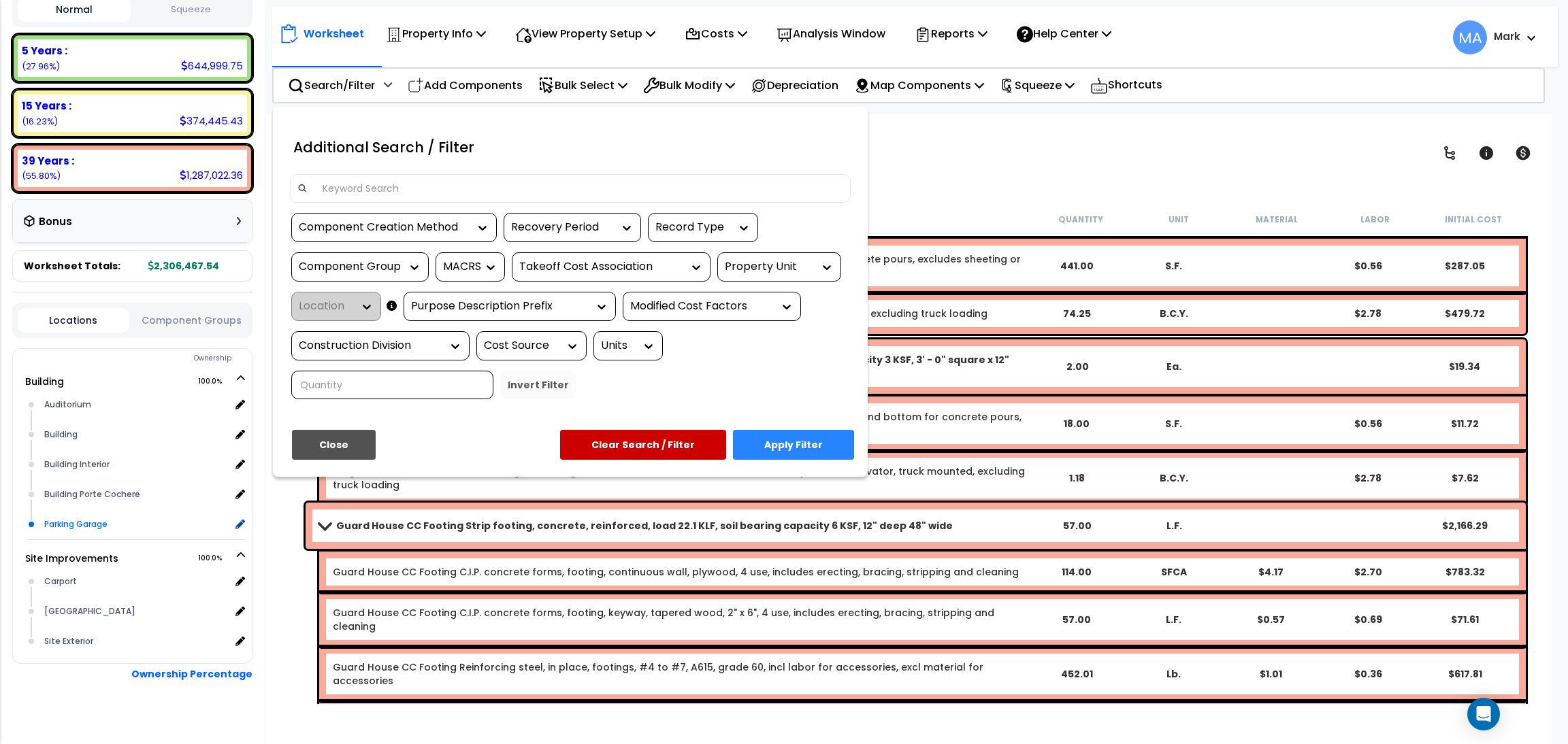
click at [77, 516] on div "Parking Garage" at bounding box center [135, 524] width 190 height 16
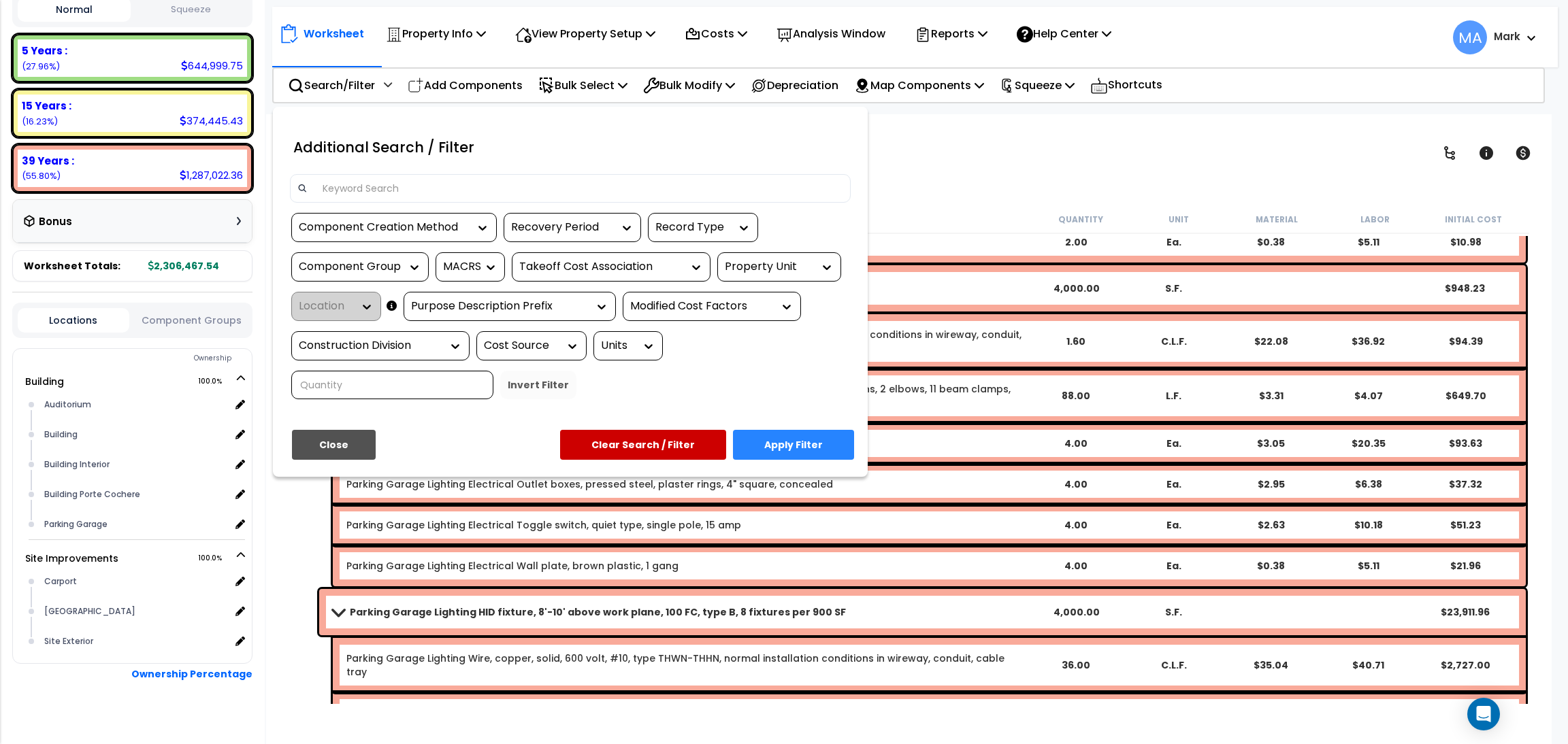
click at [1018, 200] on div at bounding box center [784, 372] width 1568 height 744
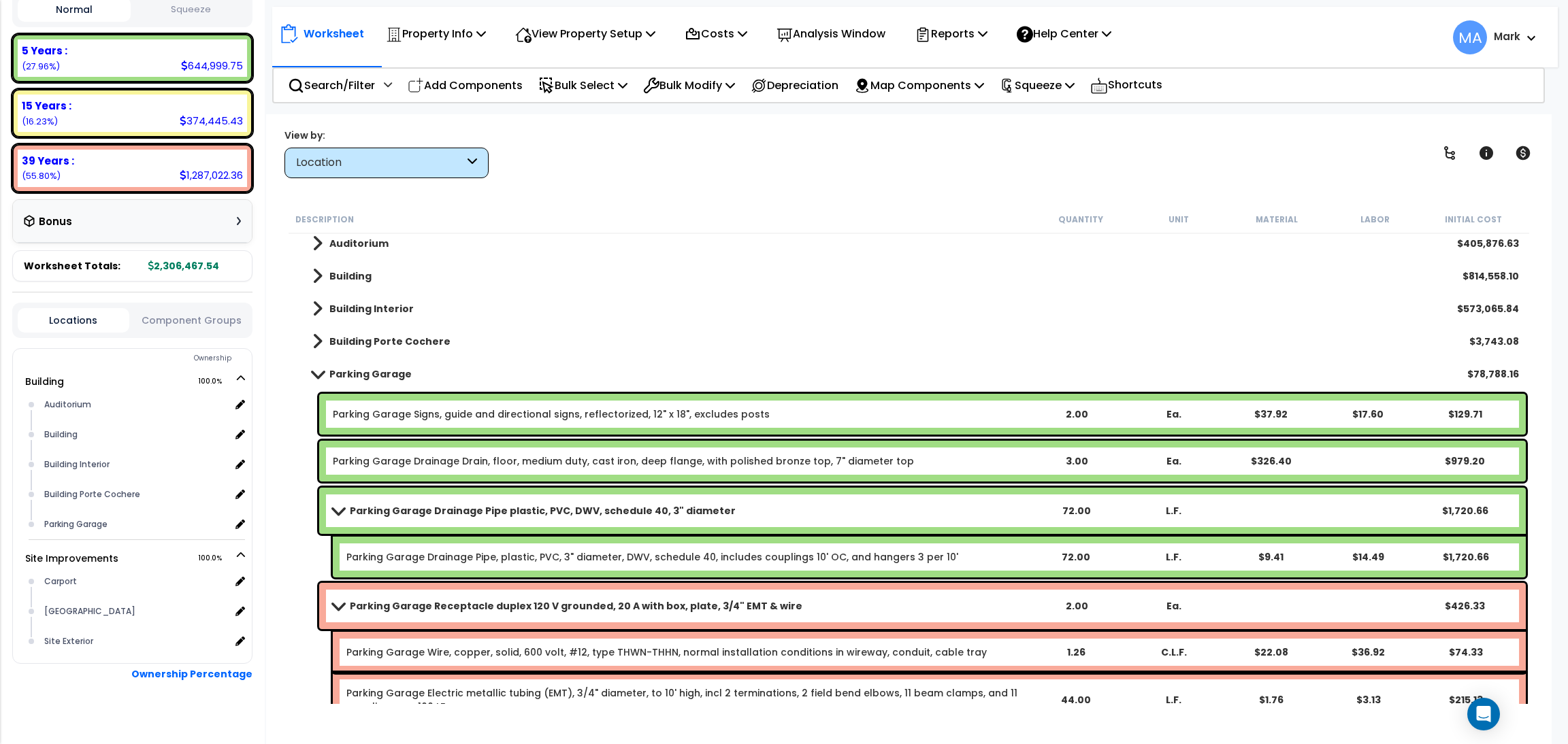
scroll to position [0, 0]
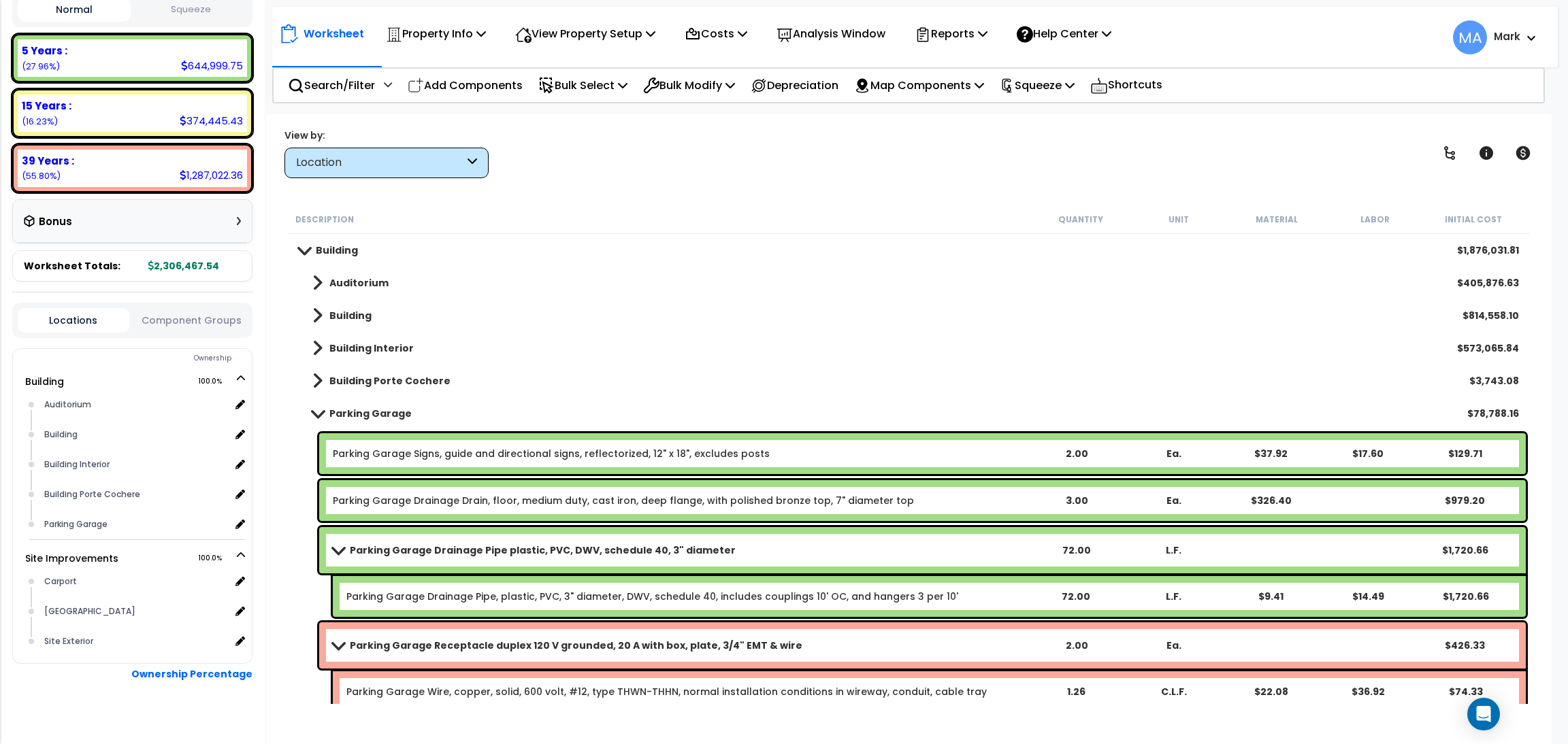
click at [397, 161] on div "Location" at bounding box center [380, 163] width 168 height 16
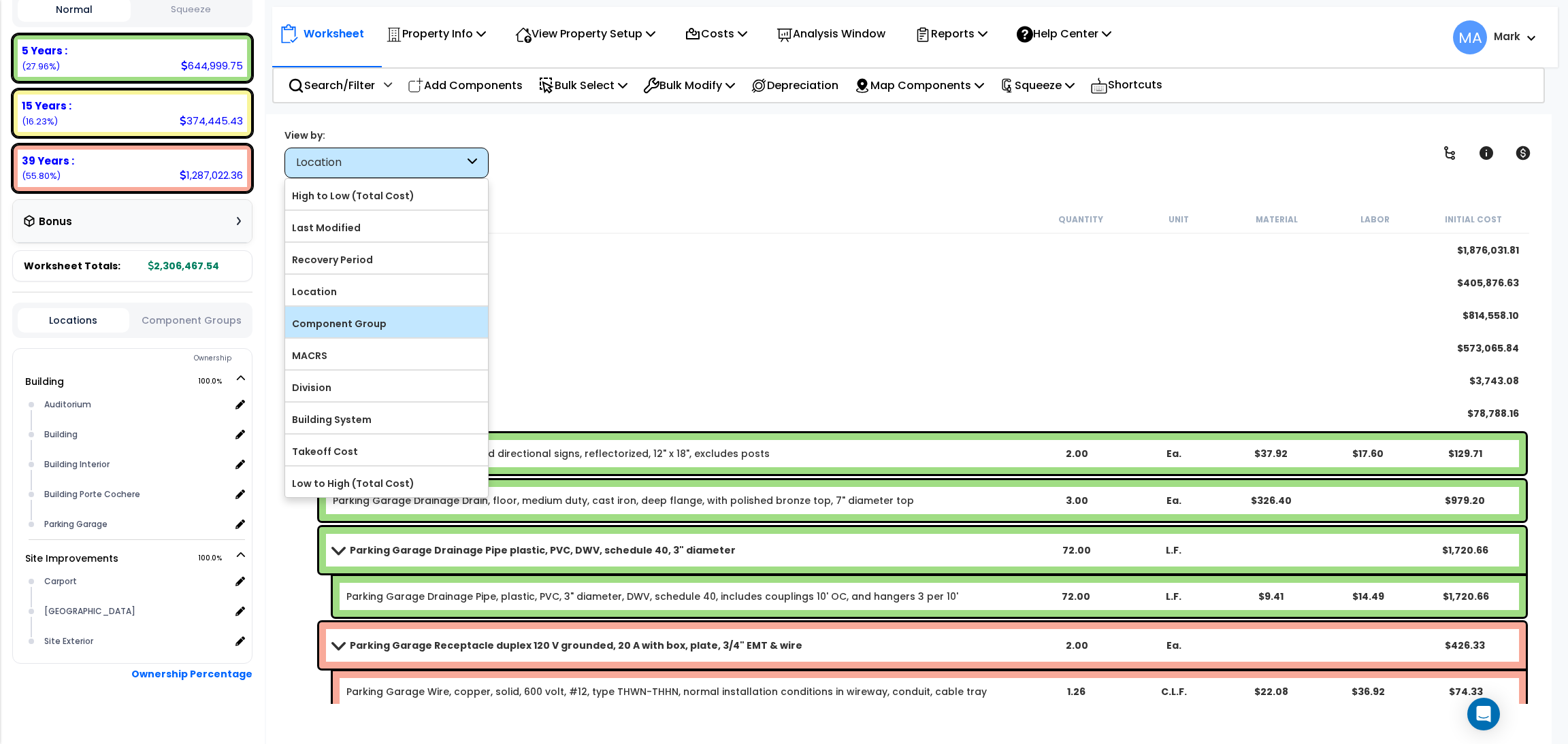
click at [346, 315] on label "Component Group" at bounding box center [386, 323] width 202 height 20
click at [0, 0] on input "Component Group" at bounding box center [0, 0] width 0 height 0
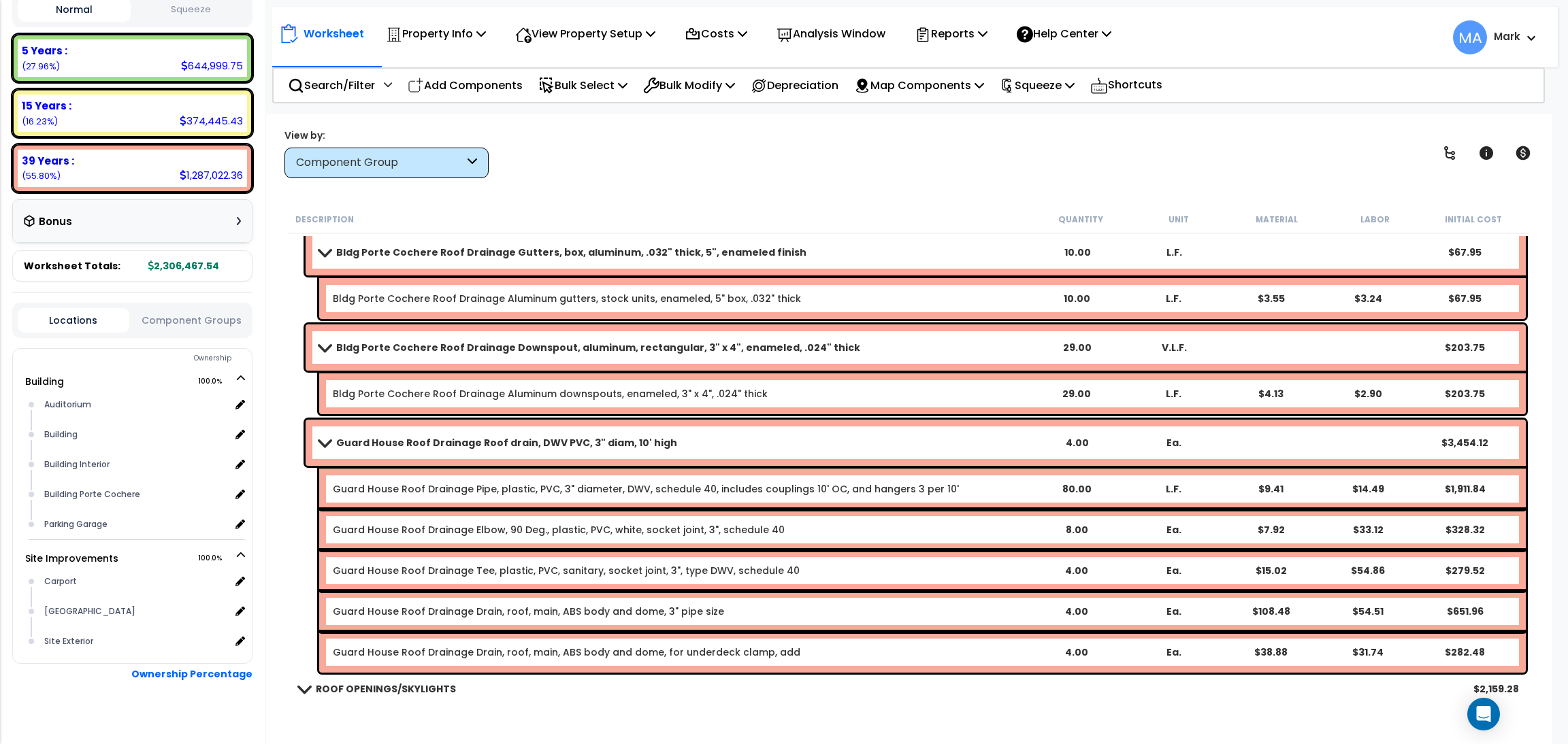
scroll to position [7142, 0]
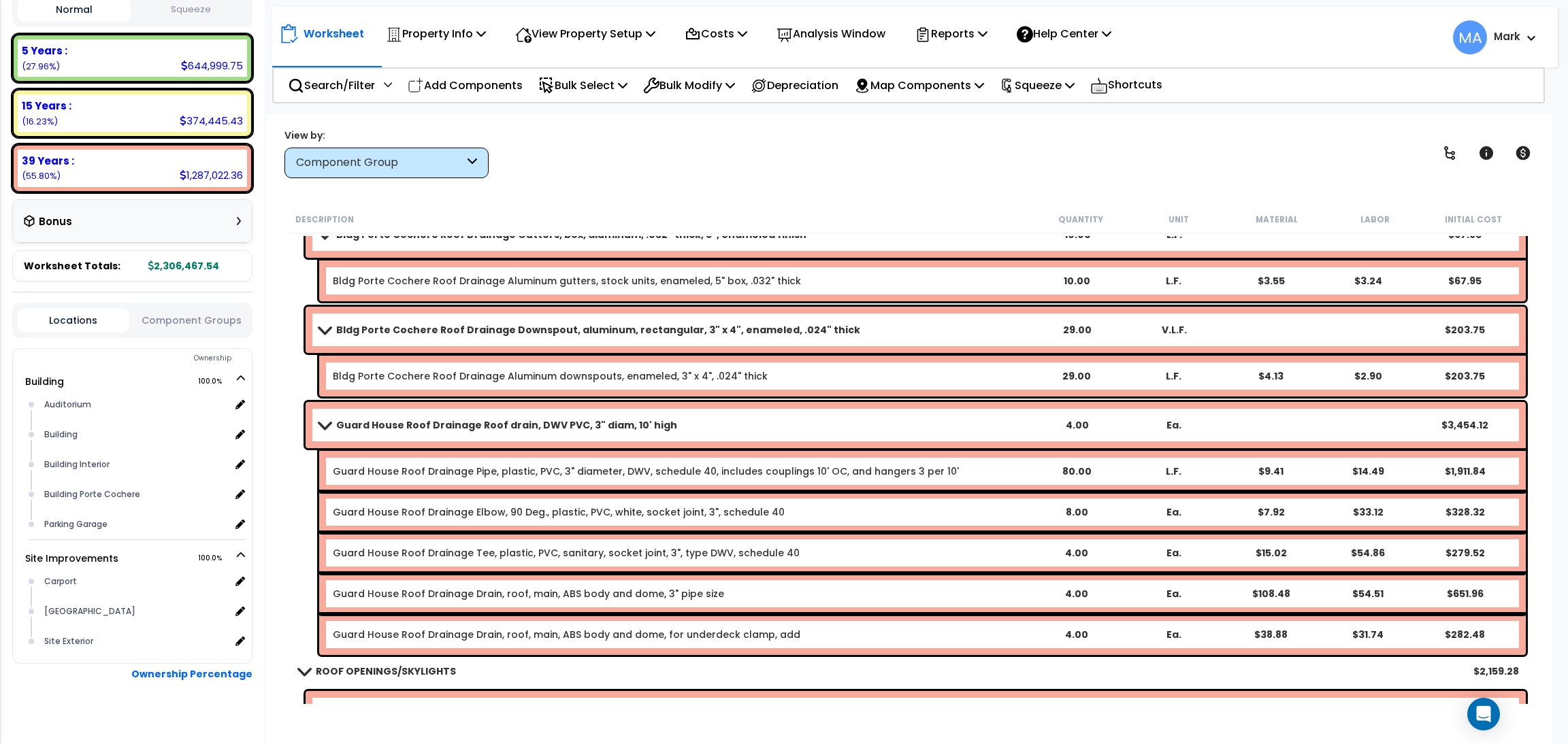
click at [454, 156] on div "Component Group" at bounding box center [380, 163] width 168 height 16
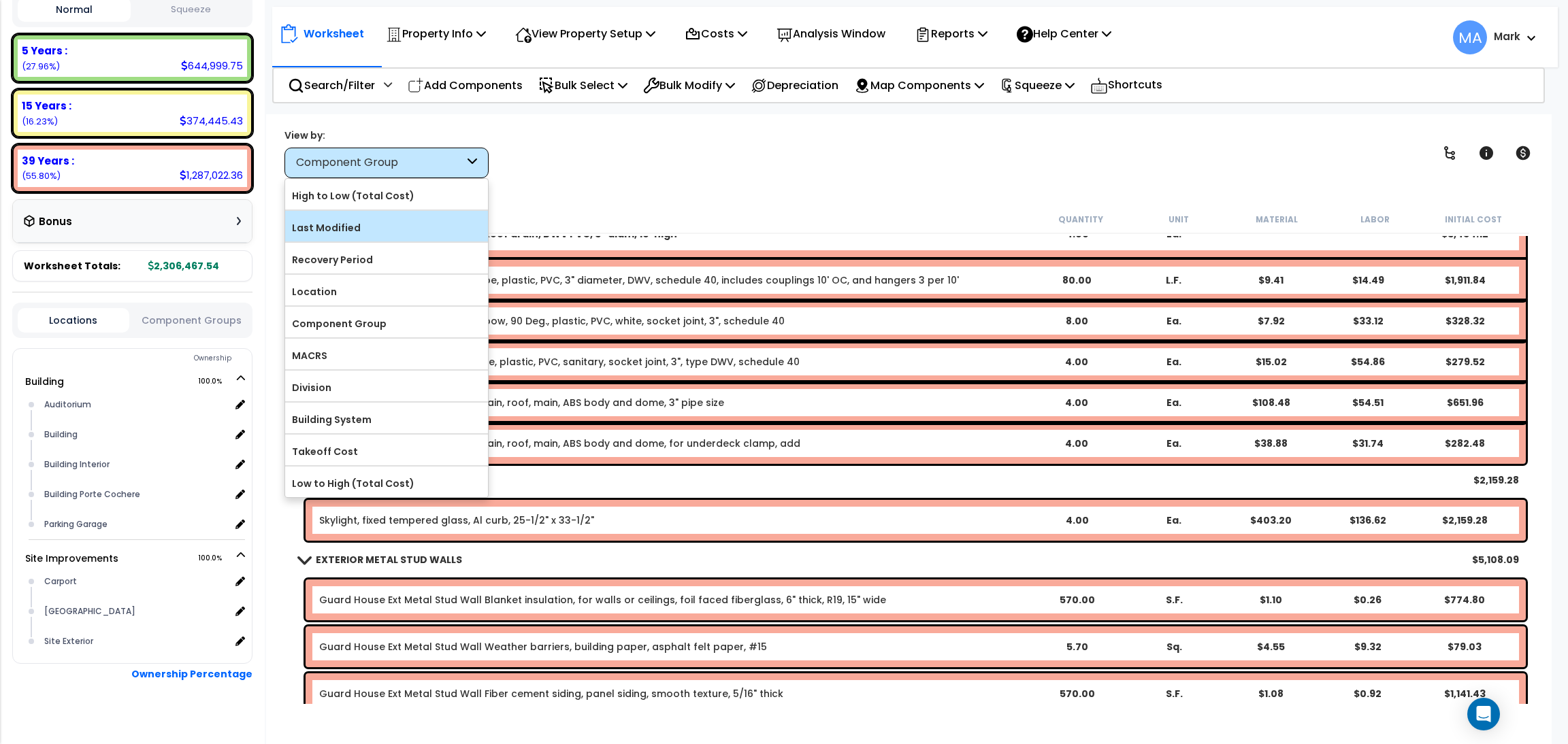
scroll to position [7346, 0]
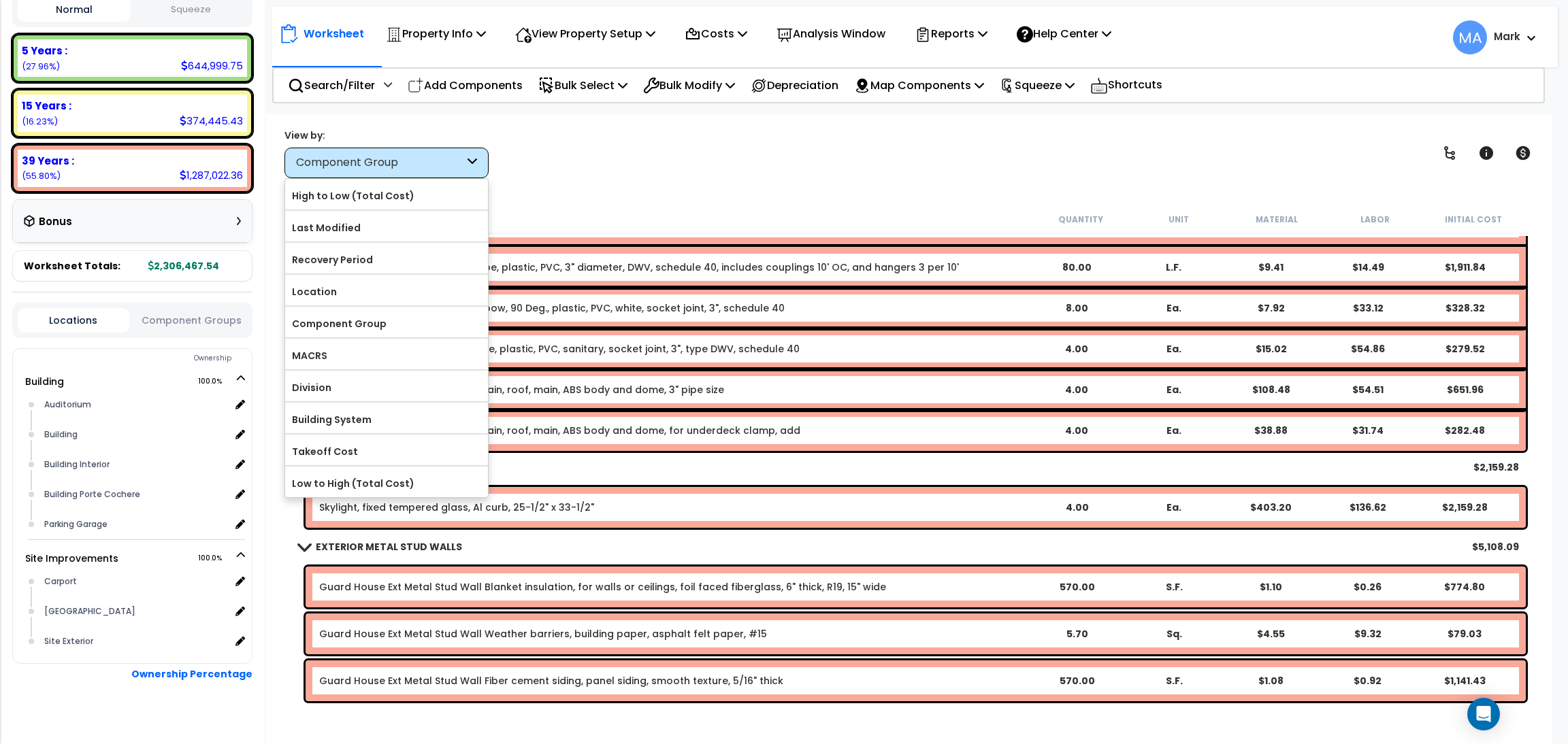
click at [668, 192] on div "Worksheet Property Info Property Setup Add Property Unit Template property Clon…" at bounding box center [909, 486] width 1285 height 744
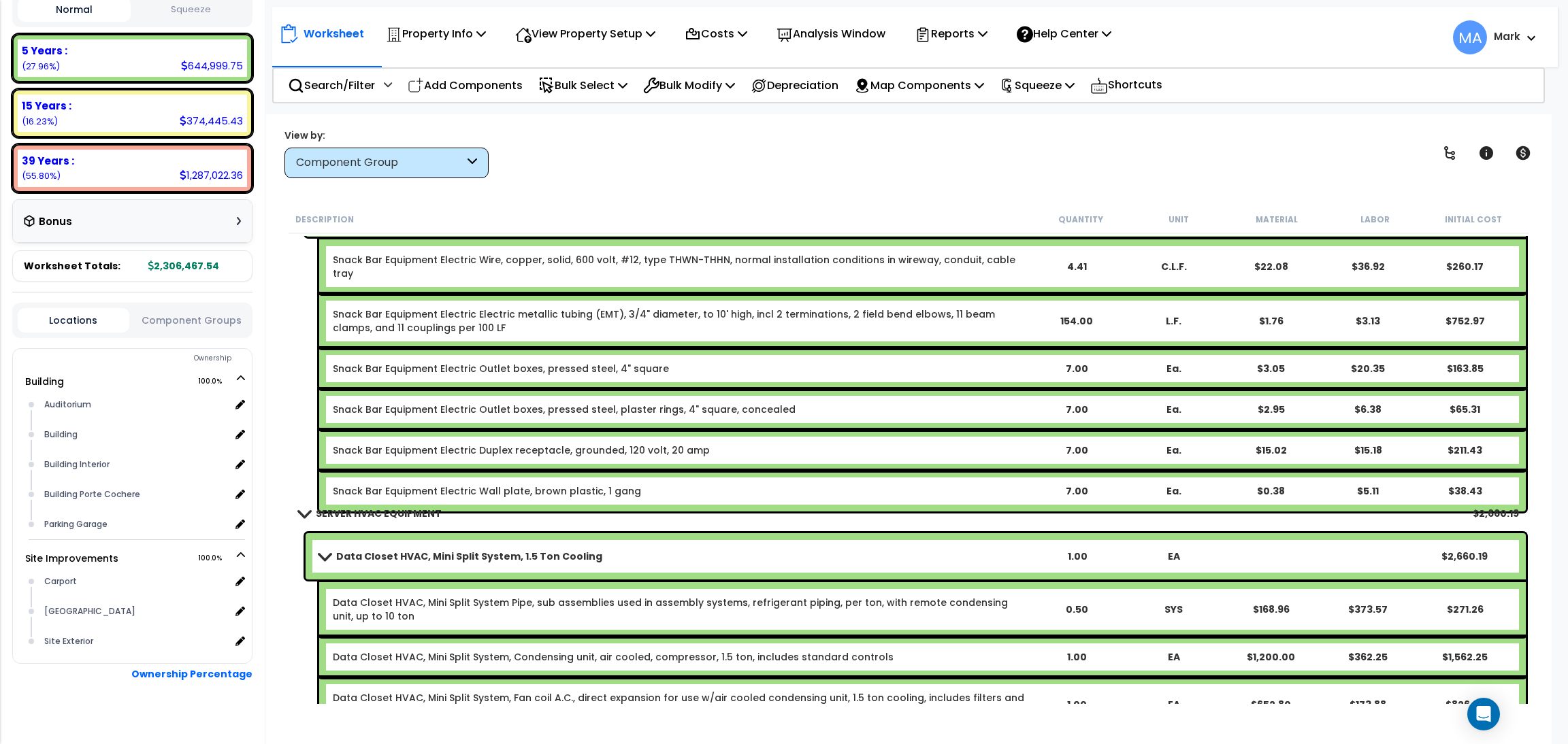
scroll to position [47755, 0]
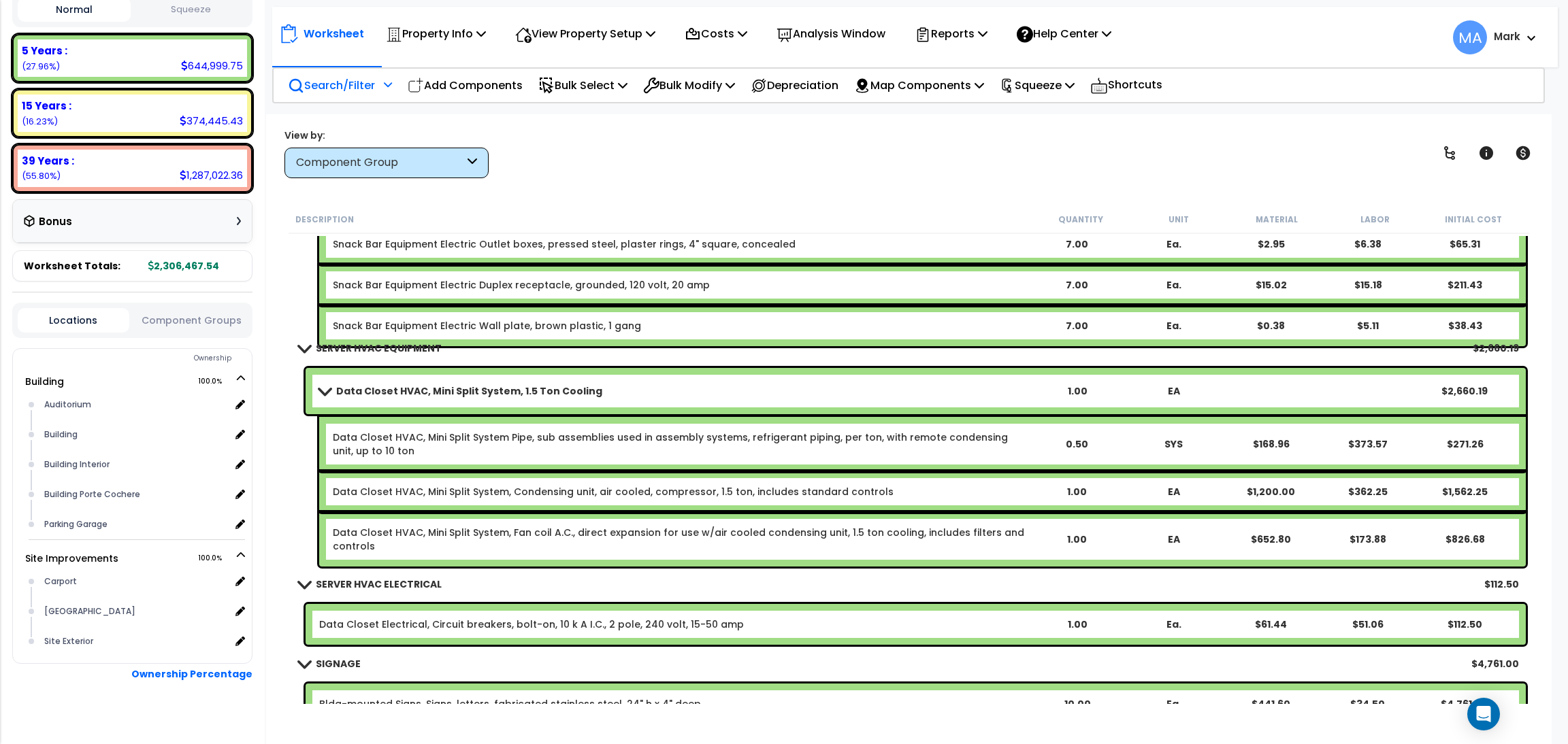
click at [321, 87] on p "Search/Filter" at bounding box center [331, 85] width 88 height 19
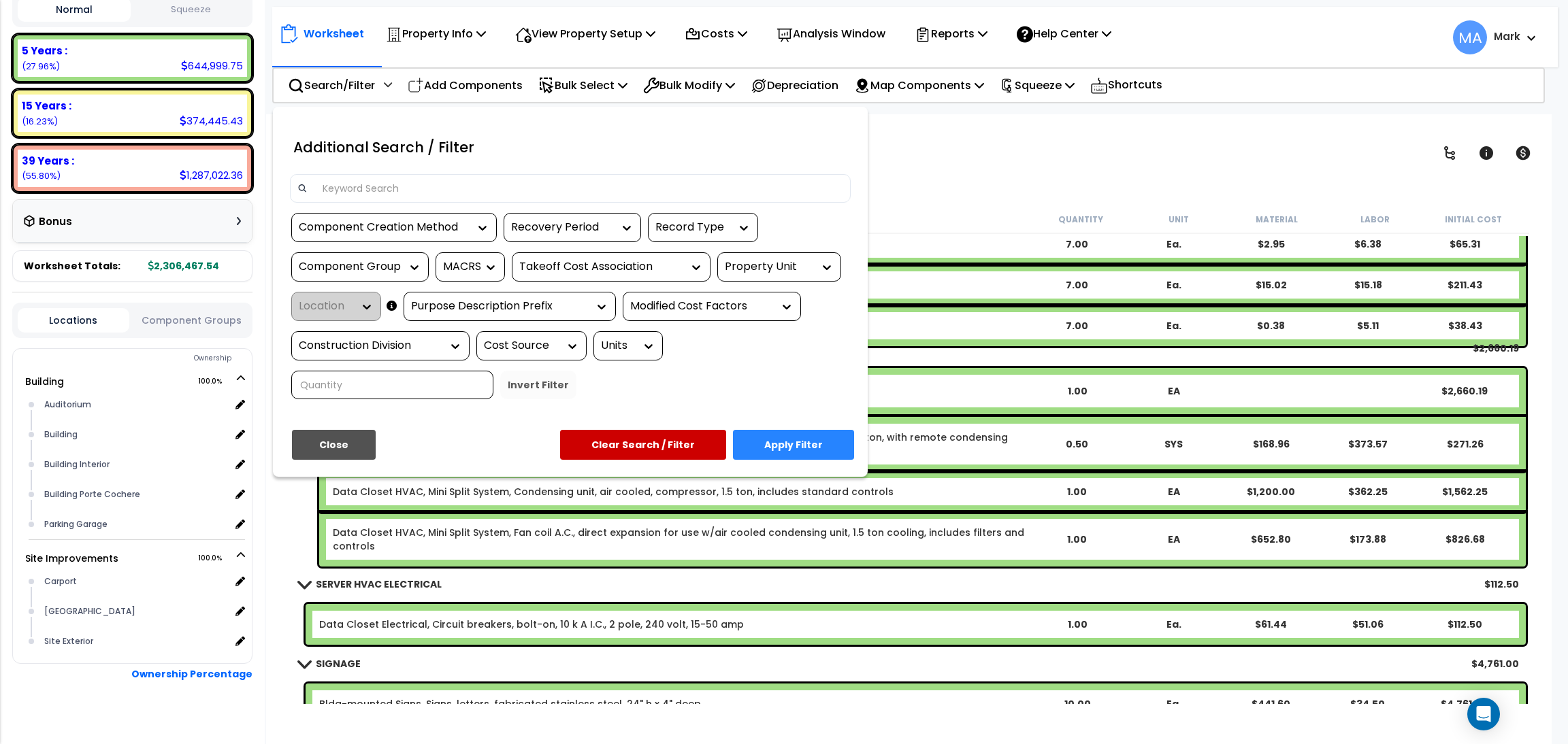
click at [354, 187] on input at bounding box center [579, 188] width 529 height 20
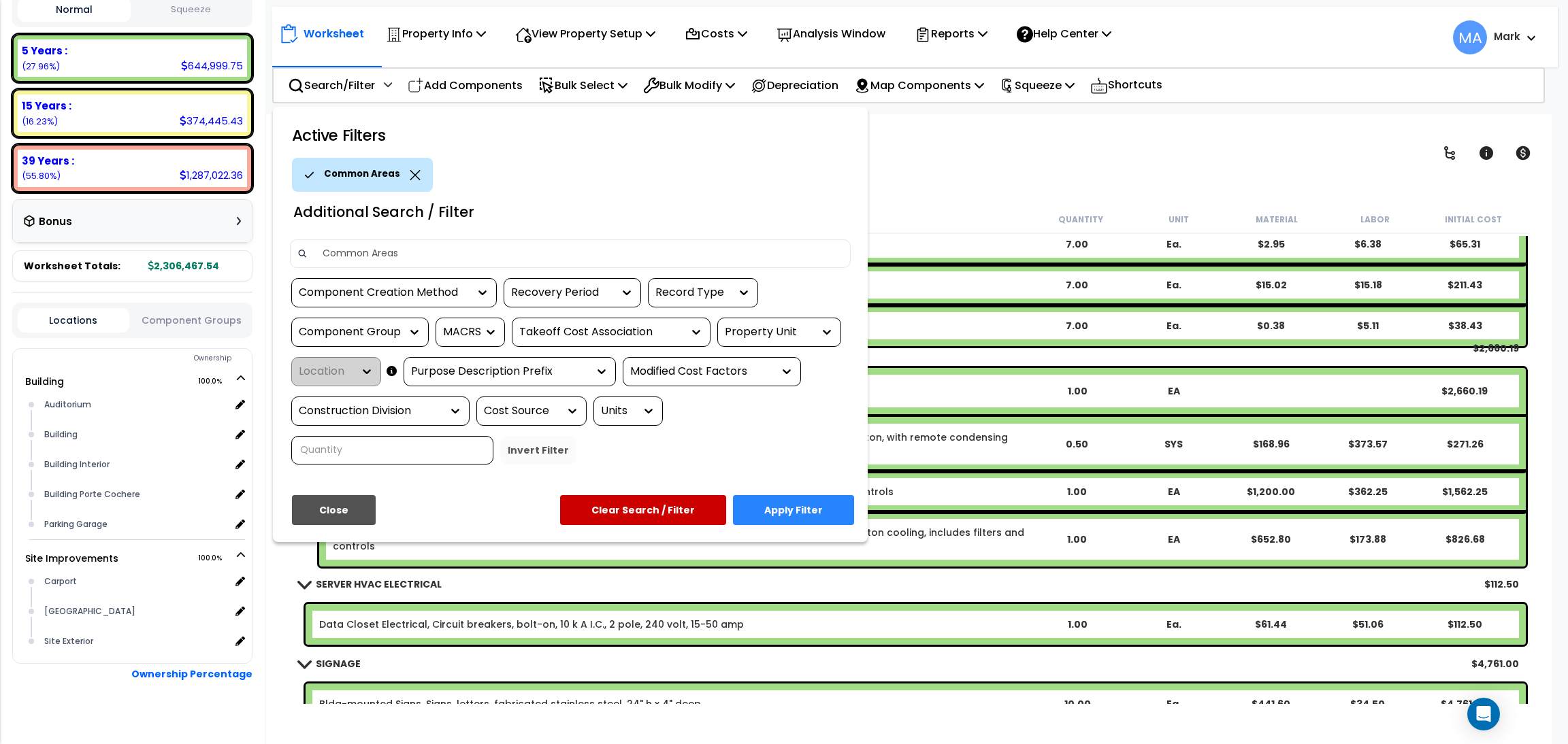
type input "Common Areas"
drag, startPoint x: 971, startPoint y: 191, endPoint x: 969, endPoint y: 179, distance: 12.2
click at [970, 187] on div at bounding box center [784, 372] width 1568 height 744
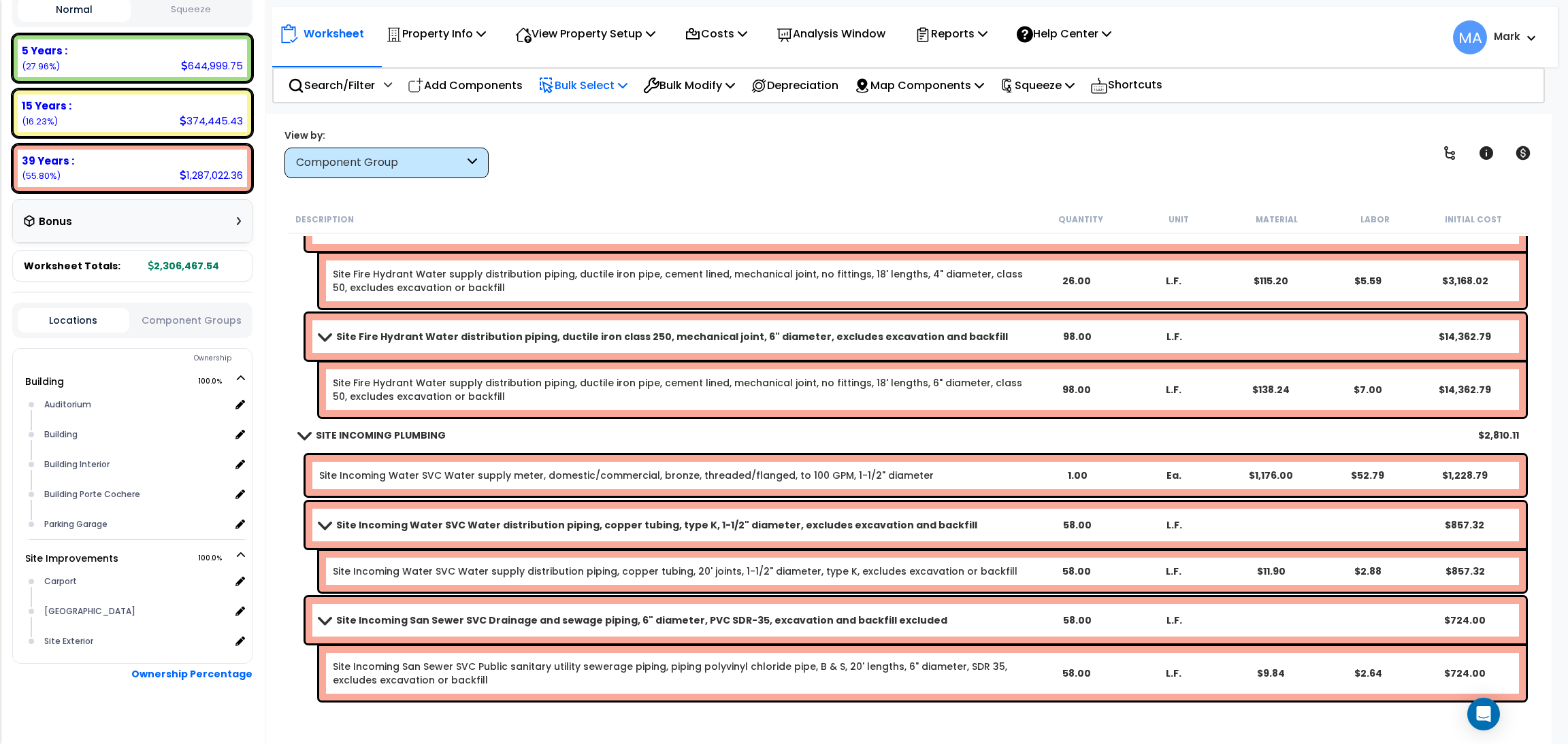
scroll to position [49285, 0]
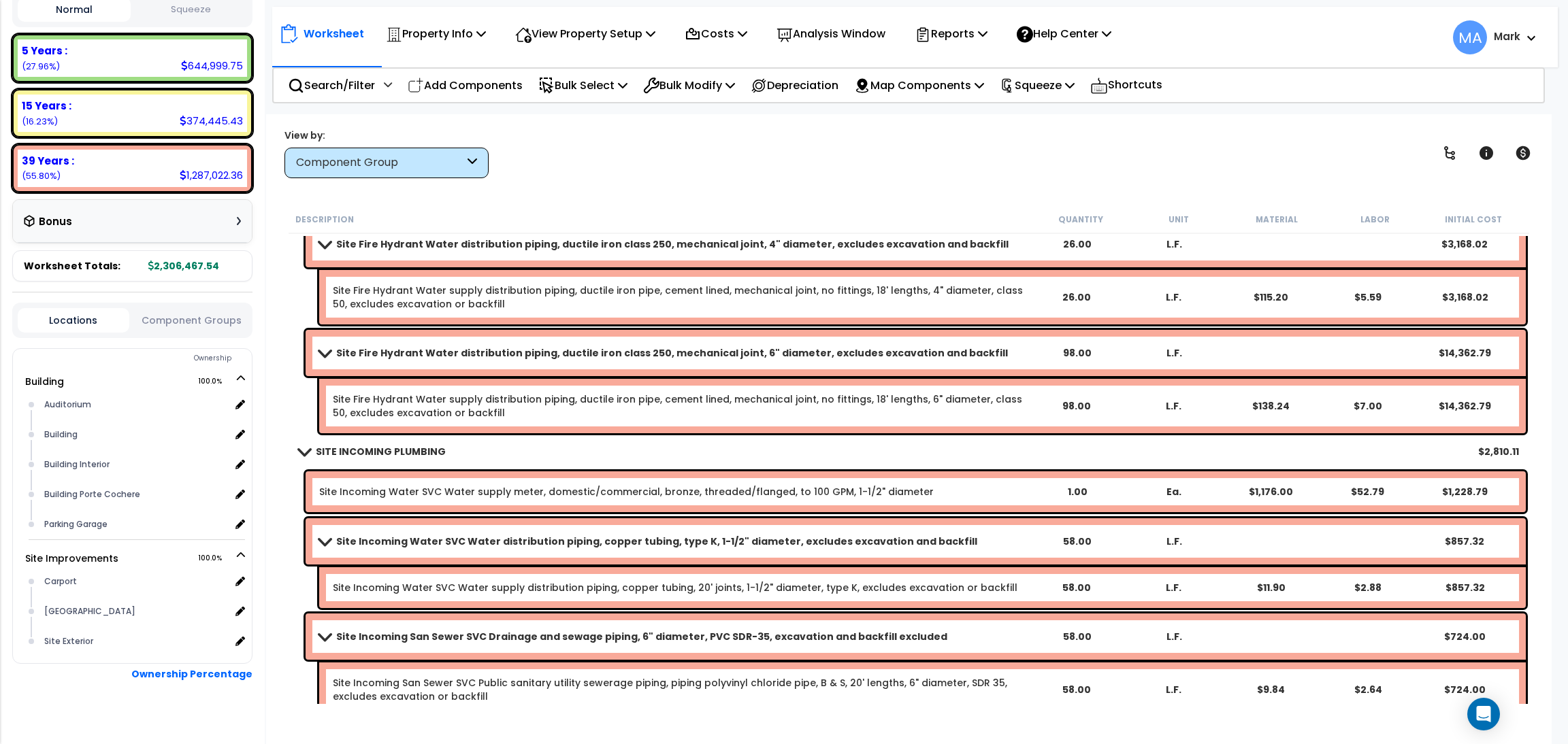
click at [439, 158] on div "Component Group" at bounding box center [380, 163] width 168 height 16
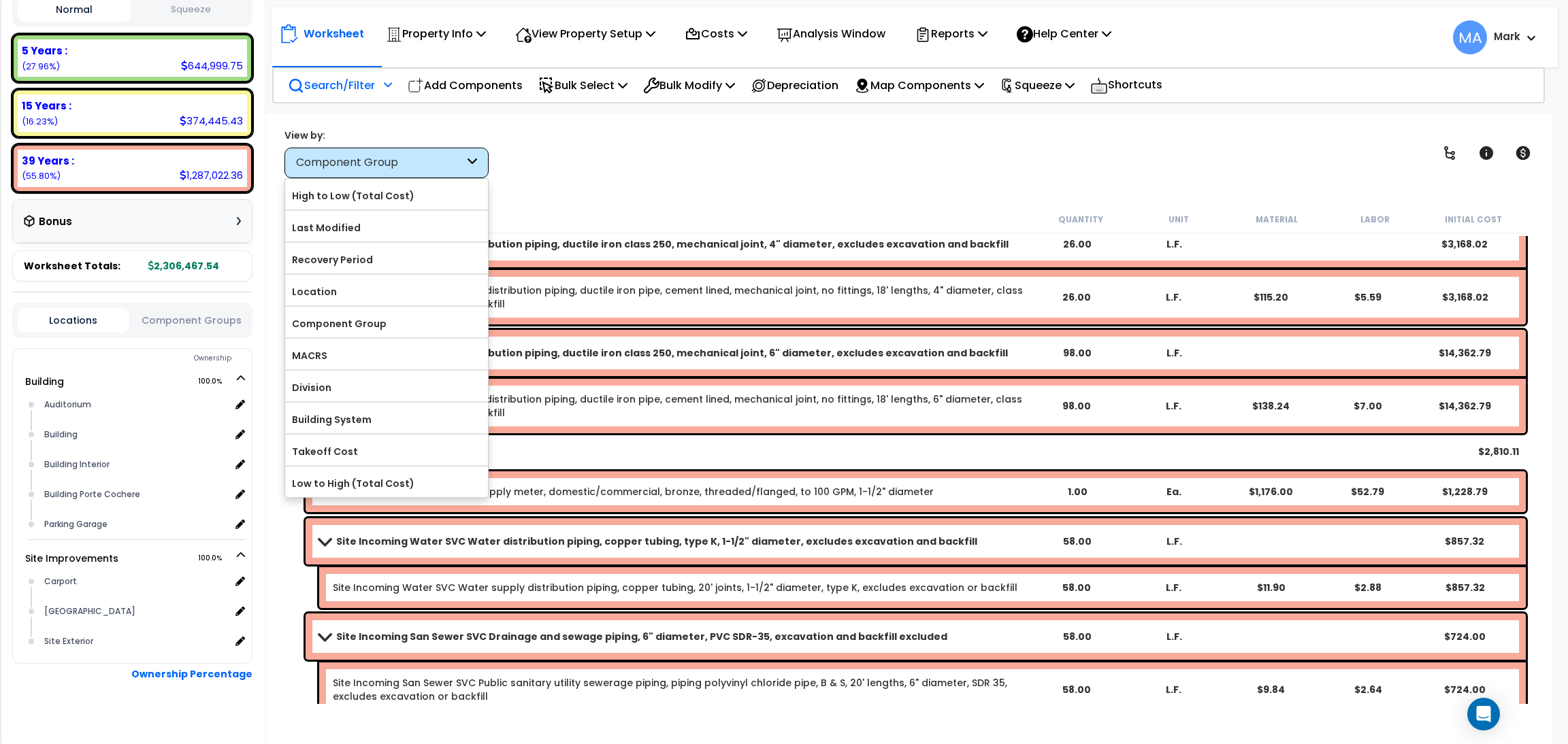
click at [332, 83] on p "Search/Filter" at bounding box center [331, 85] width 88 height 19
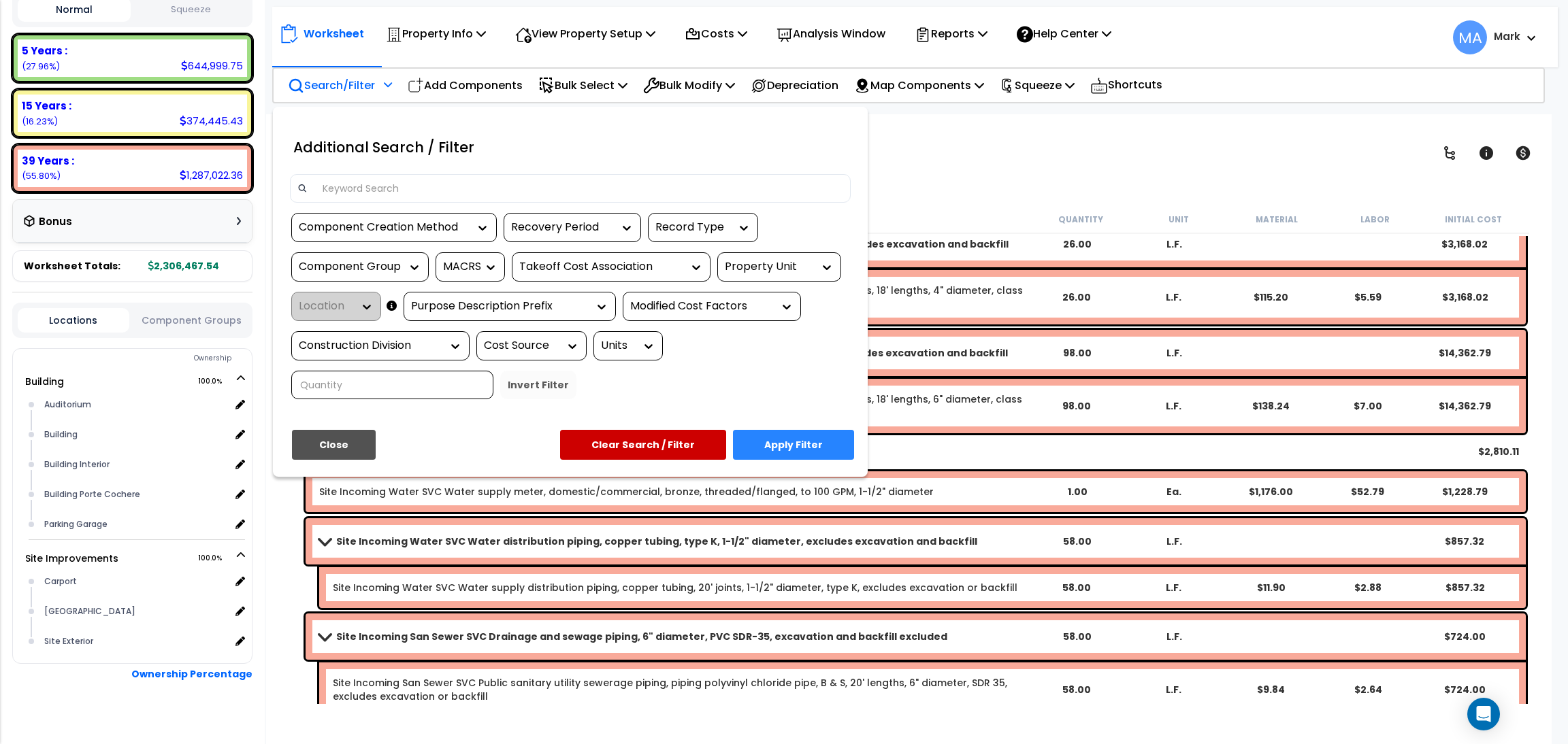
click at [368, 185] on input at bounding box center [579, 188] width 529 height 20
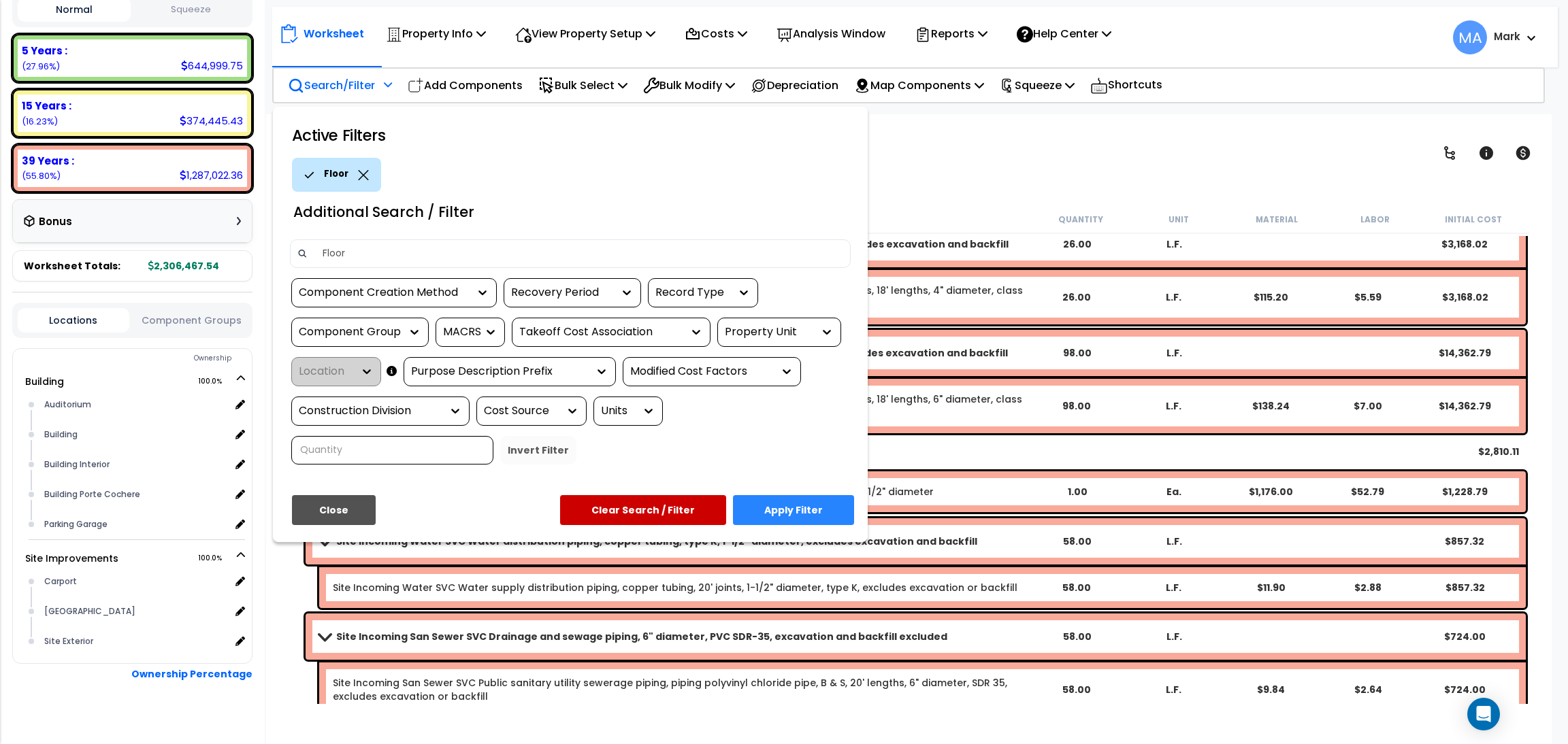
type input "Floor"
click at [811, 507] on button "Apply Filter" at bounding box center [793, 510] width 121 height 30
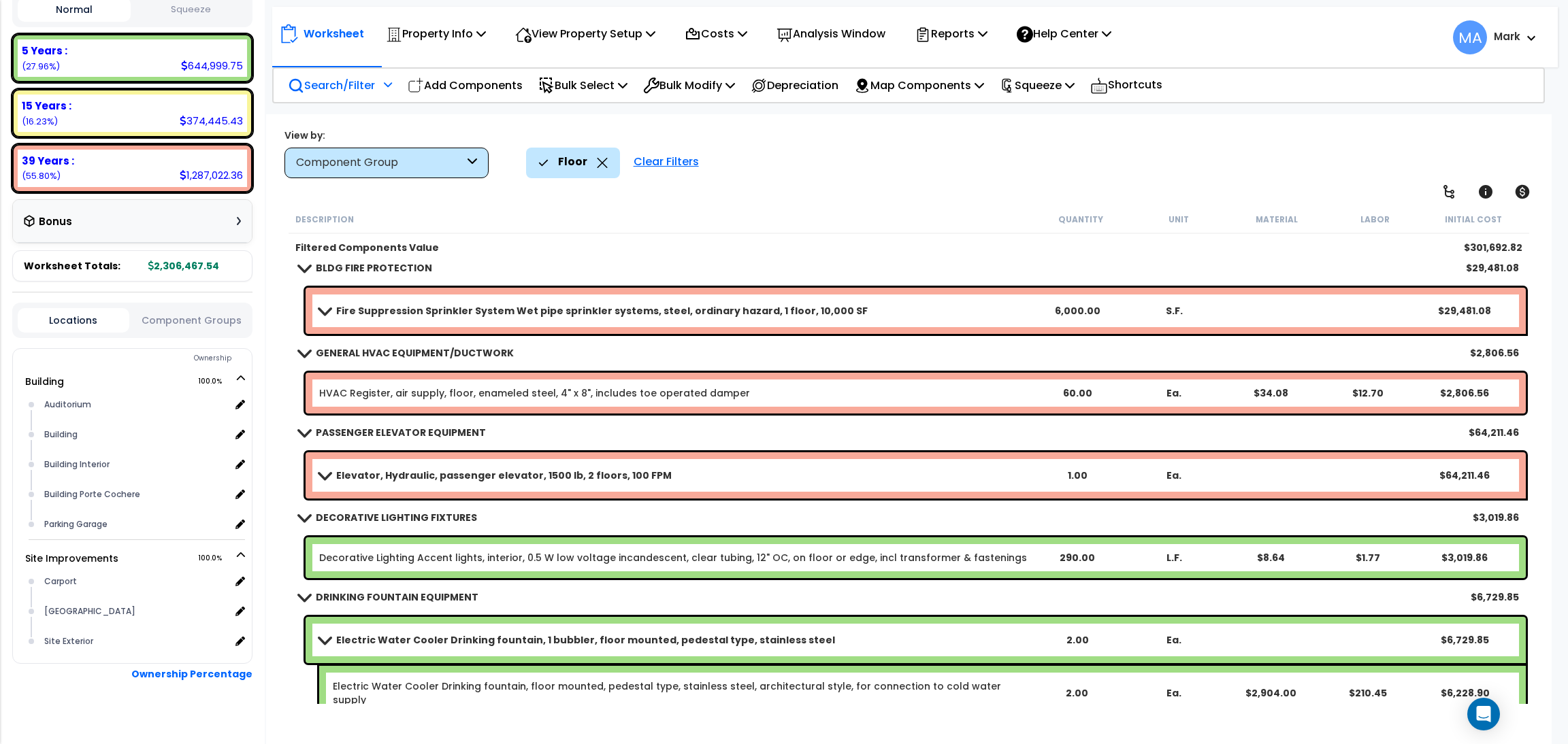
scroll to position [2574, 0]
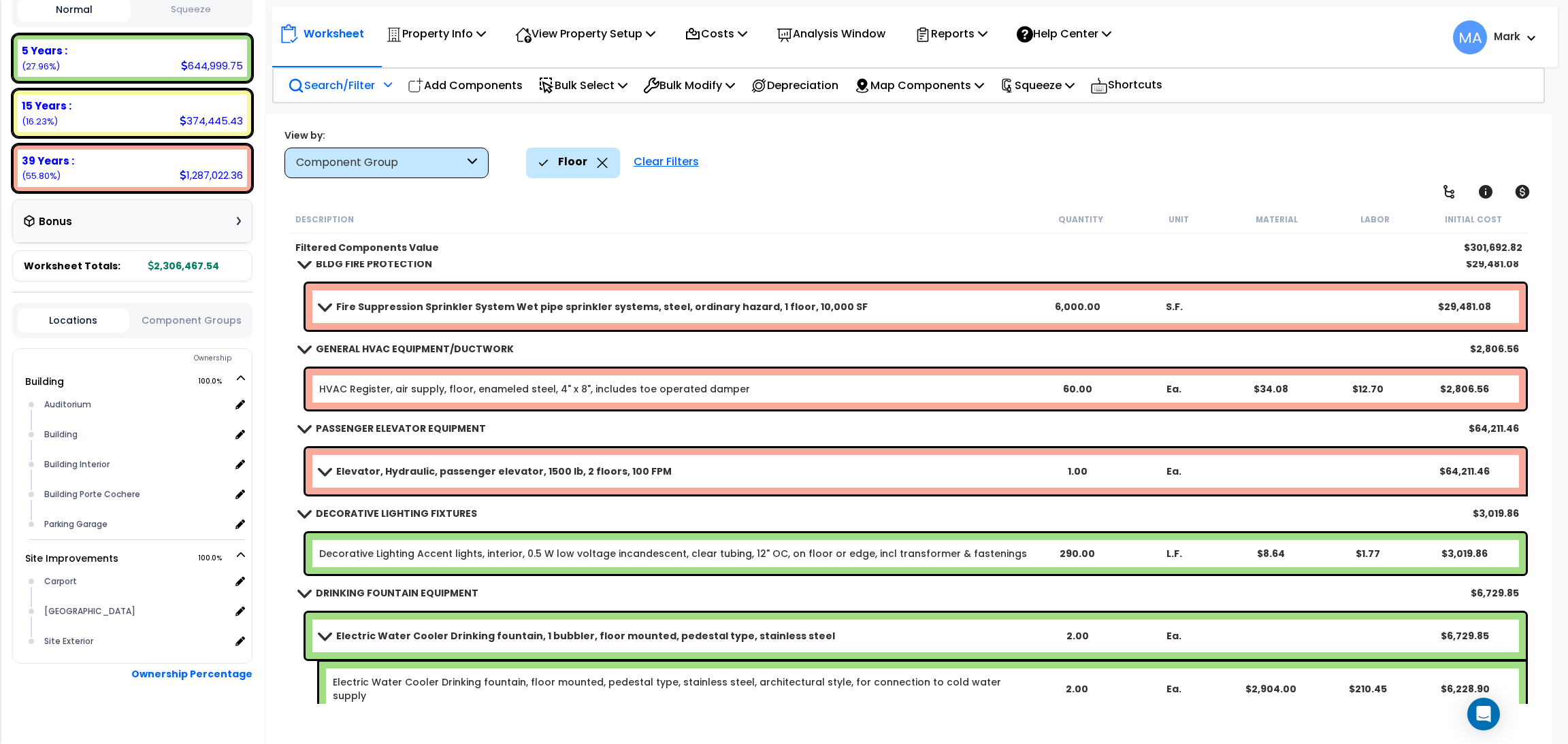
click at [432, 630] on b "Electric Water Cooler Drinking fountain, 1 bubbler, floor mounted, pedestal typ…" at bounding box center [585, 635] width 499 height 13
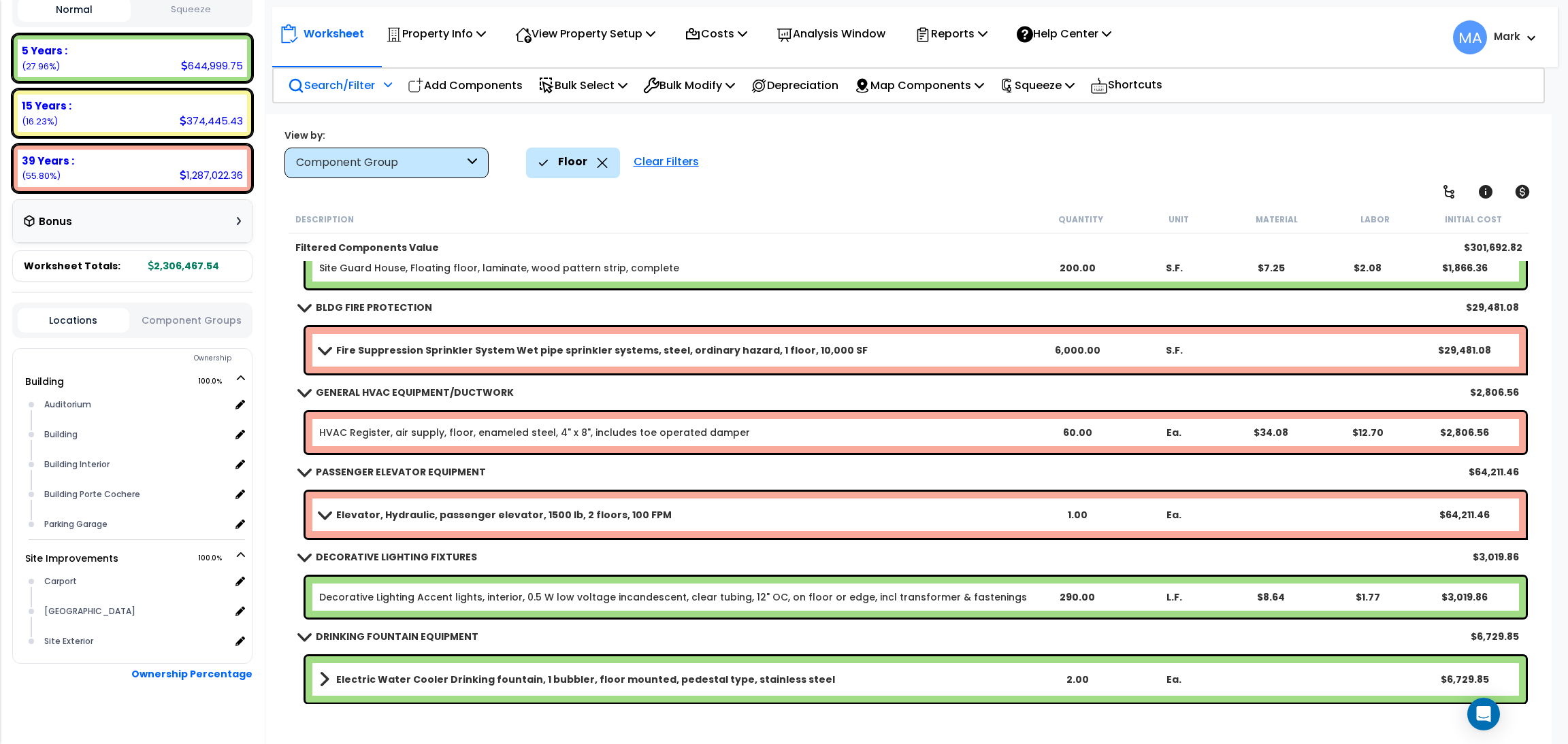
click at [342, 674] on b "Electric Water Cooler Drinking fountain, 1 bubbler, floor mounted, pedestal typ…" at bounding box center [585, 679] width 499 height 13
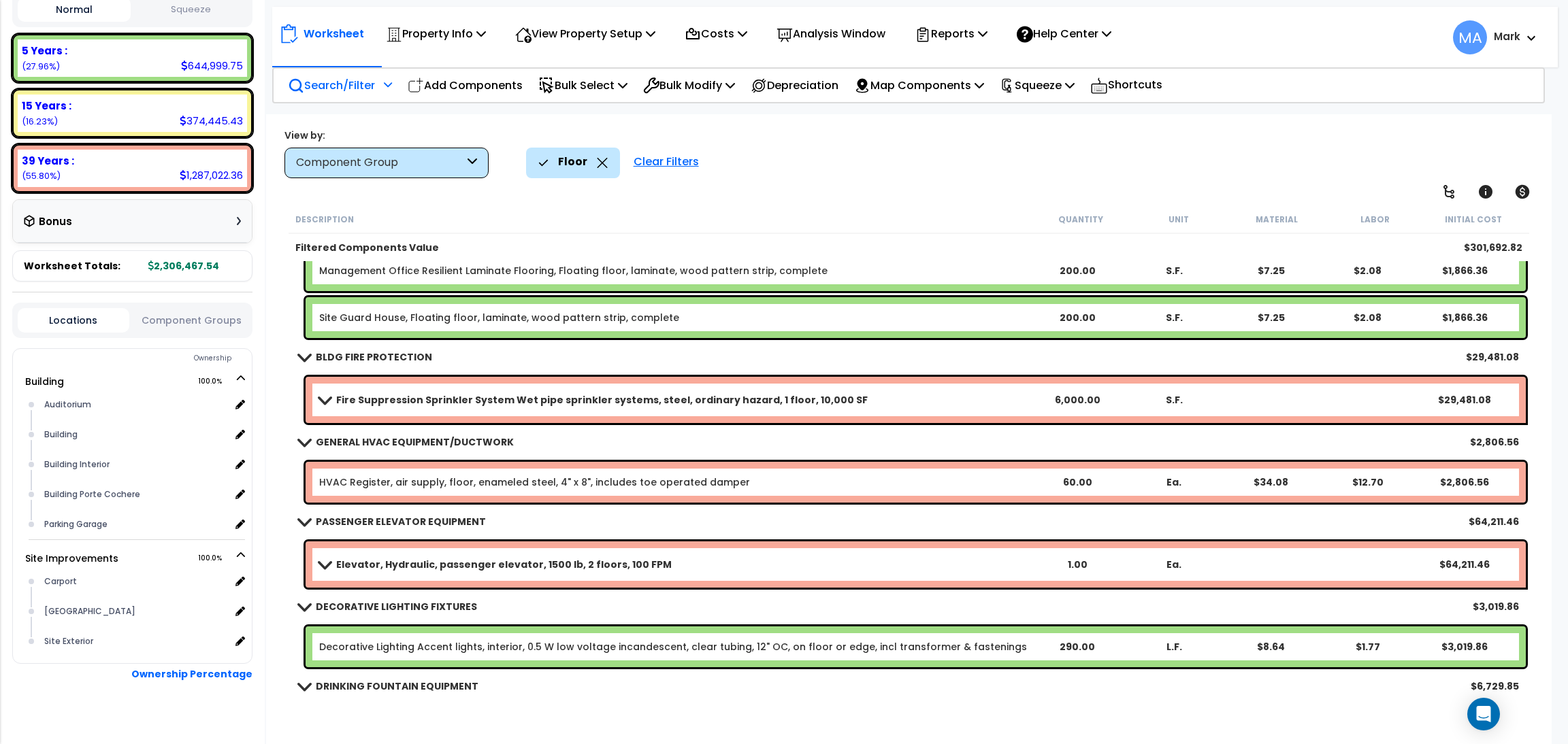
scroll to position [1826, 0]
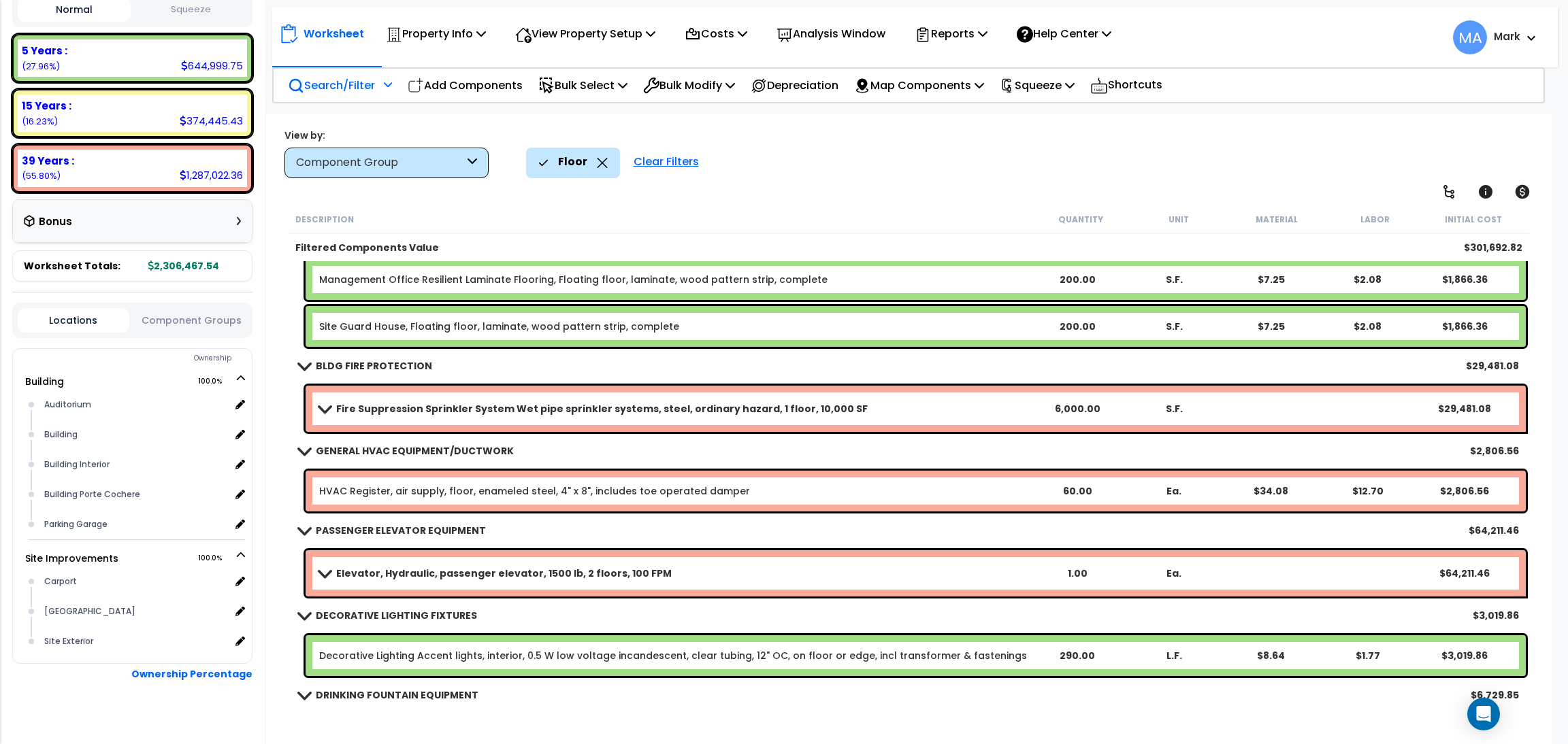
click at [462, 572] on b "Elevator, Hydraulic, passenger elevator, 1500 lb, 2 floors, 100 FPM" at bounding box center [504, 573] width 336 height 13
click at [652, 572] on link "Elevator, Hydraulic, passenger elevator, 1500 lb, 2 floors, 100 FPM" at bounding box center [674, 573] width 709 height 19
click at [597, 164] on icon at bounding box center [602, 163] width 11 height 11
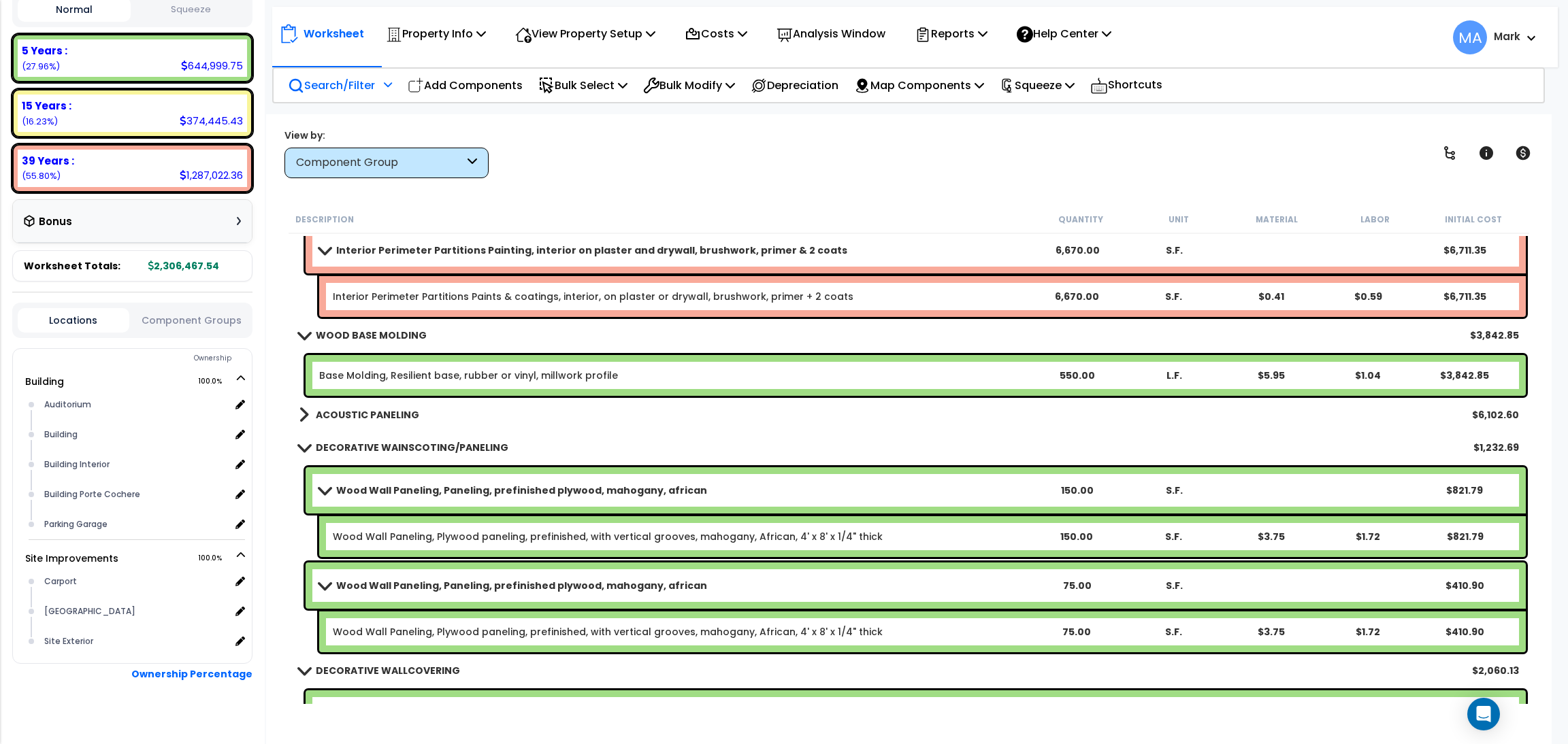
scroll to position [19081, 0]
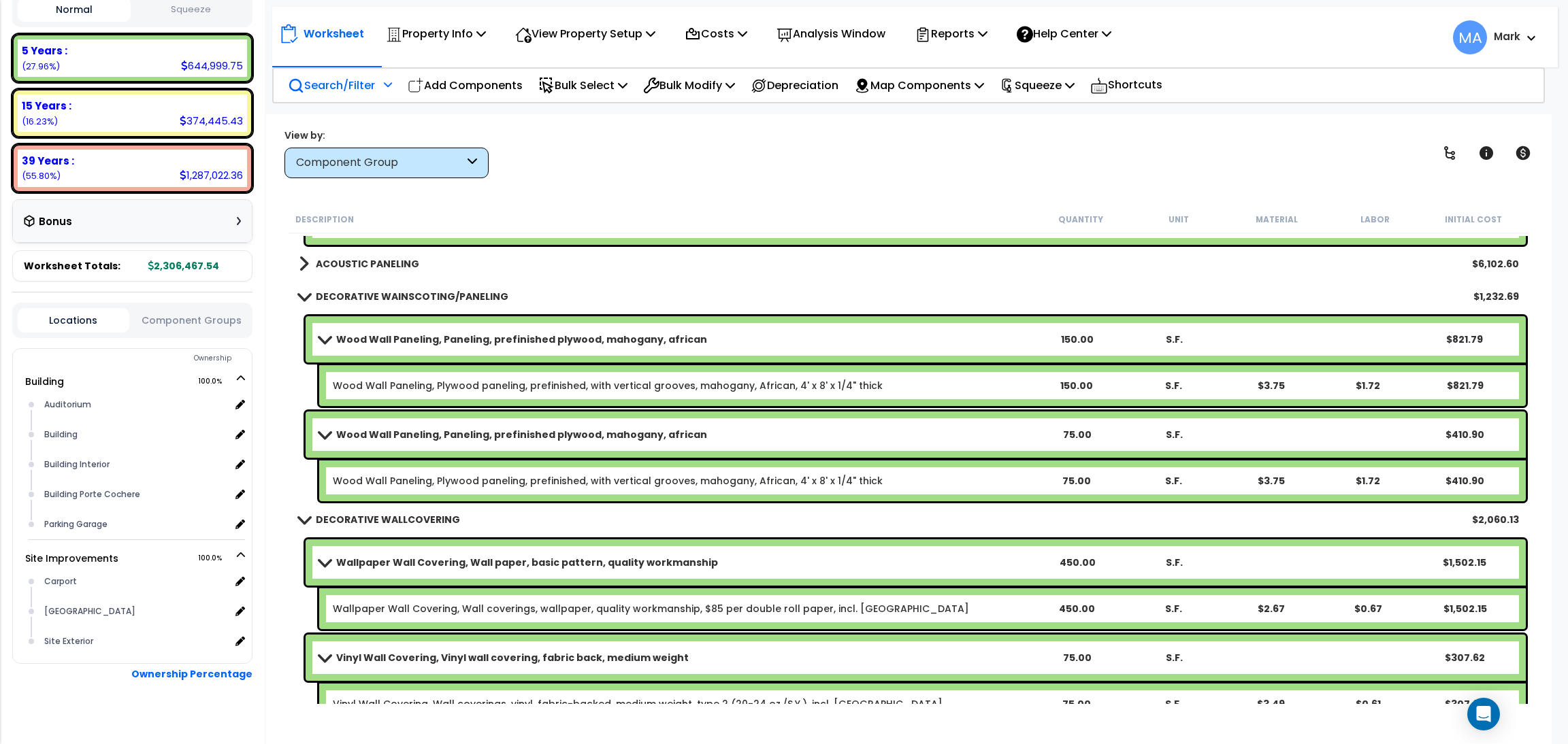
click at [377, 259] on b "ACOUSTIC PANELING" at bounding box center [367, 263] width 103 height 13
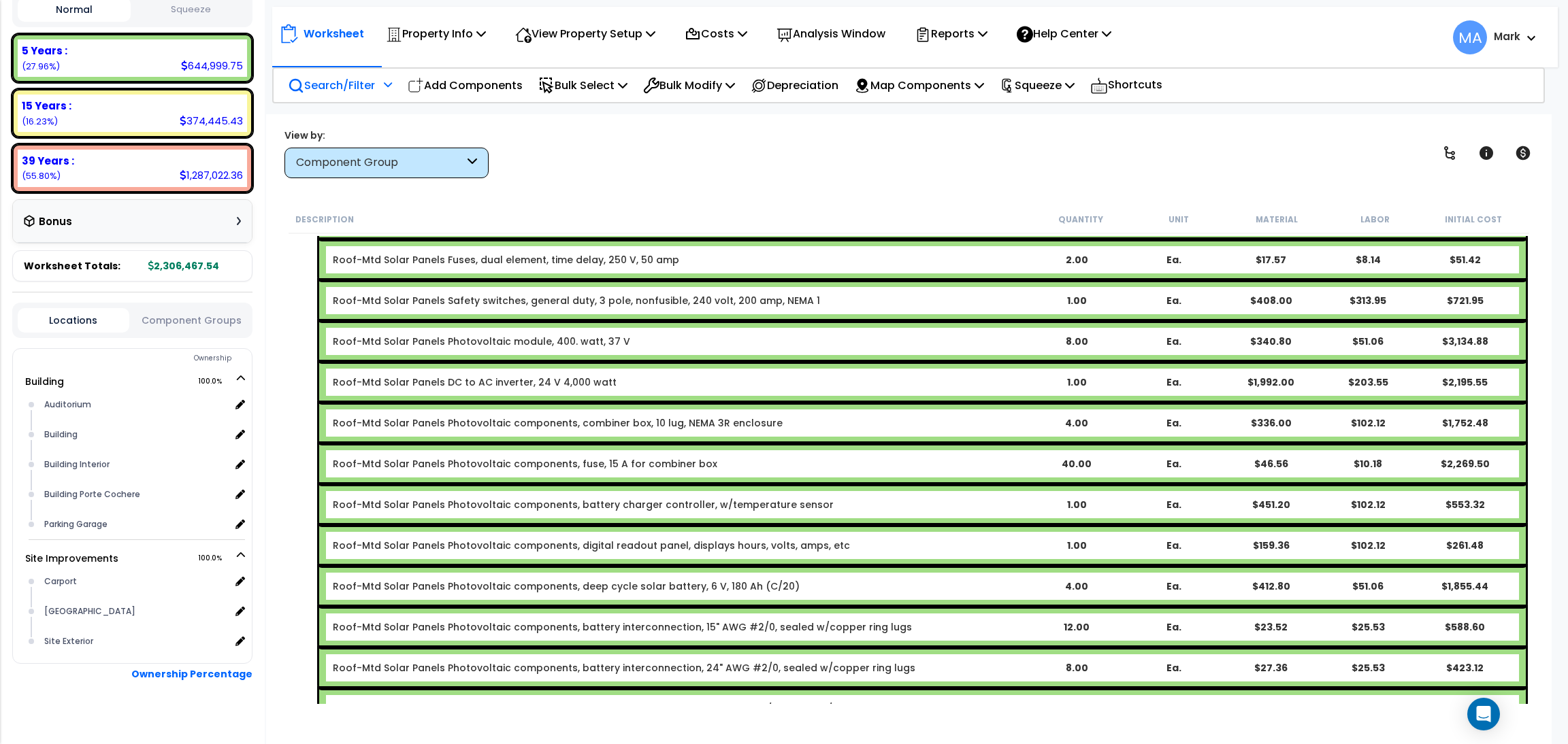
scroll to position [46326, 0]
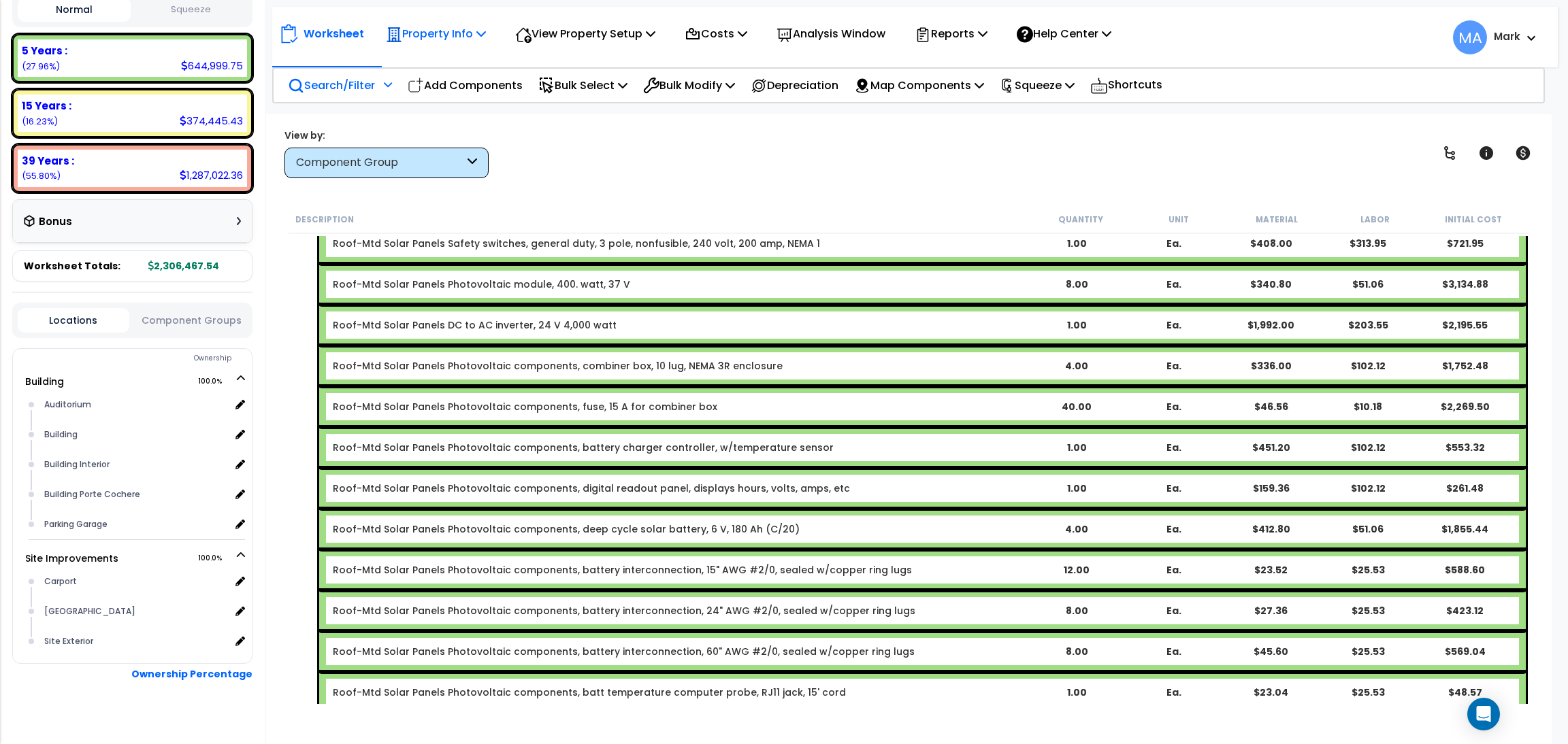
click at [439, 31] on p "Property Info" at bounding box center [436, 34] width 100 height 19
click at [445, 128] on link "Template property" at bounding box center [446, 121] width 134 height 27
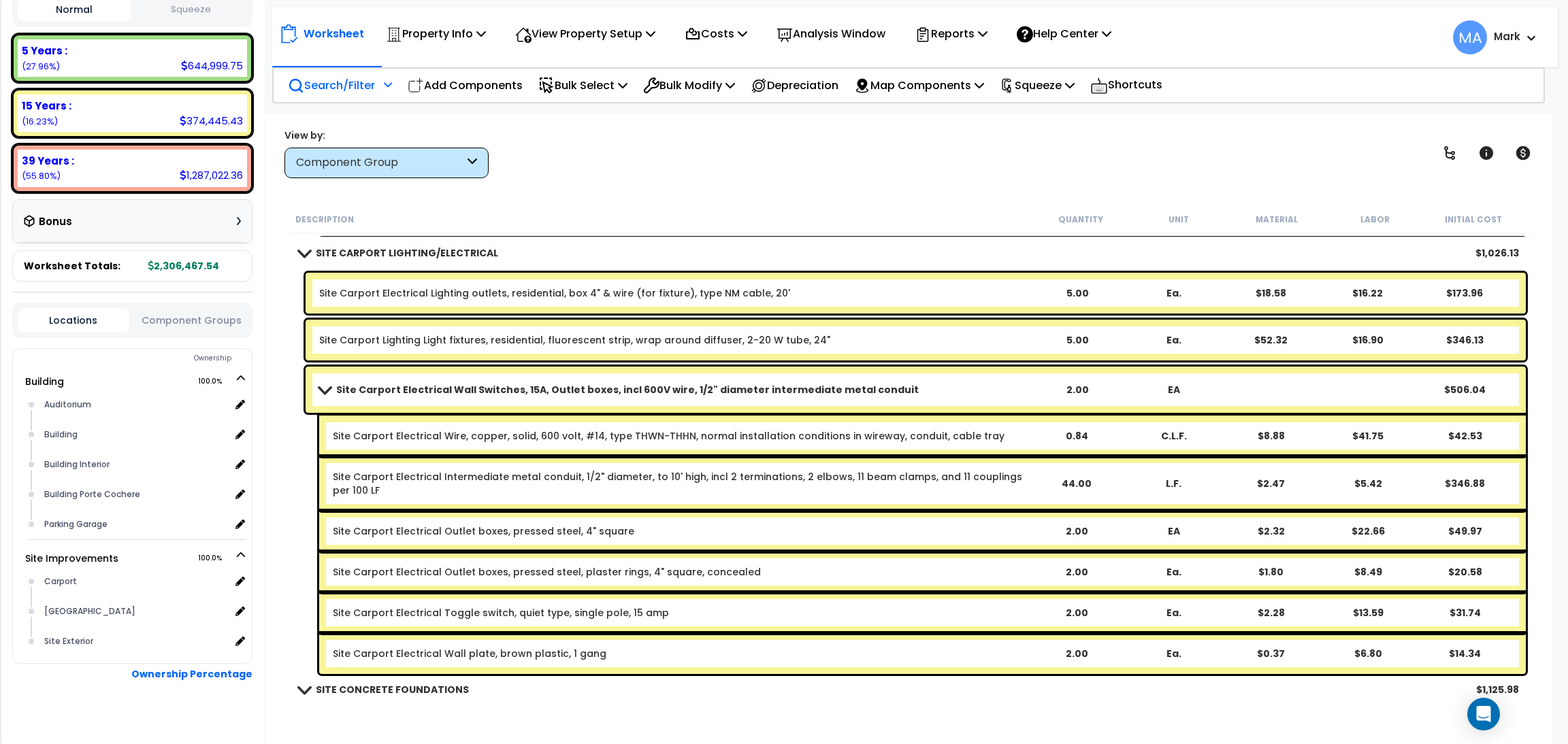
scroll to position [51735, 0]
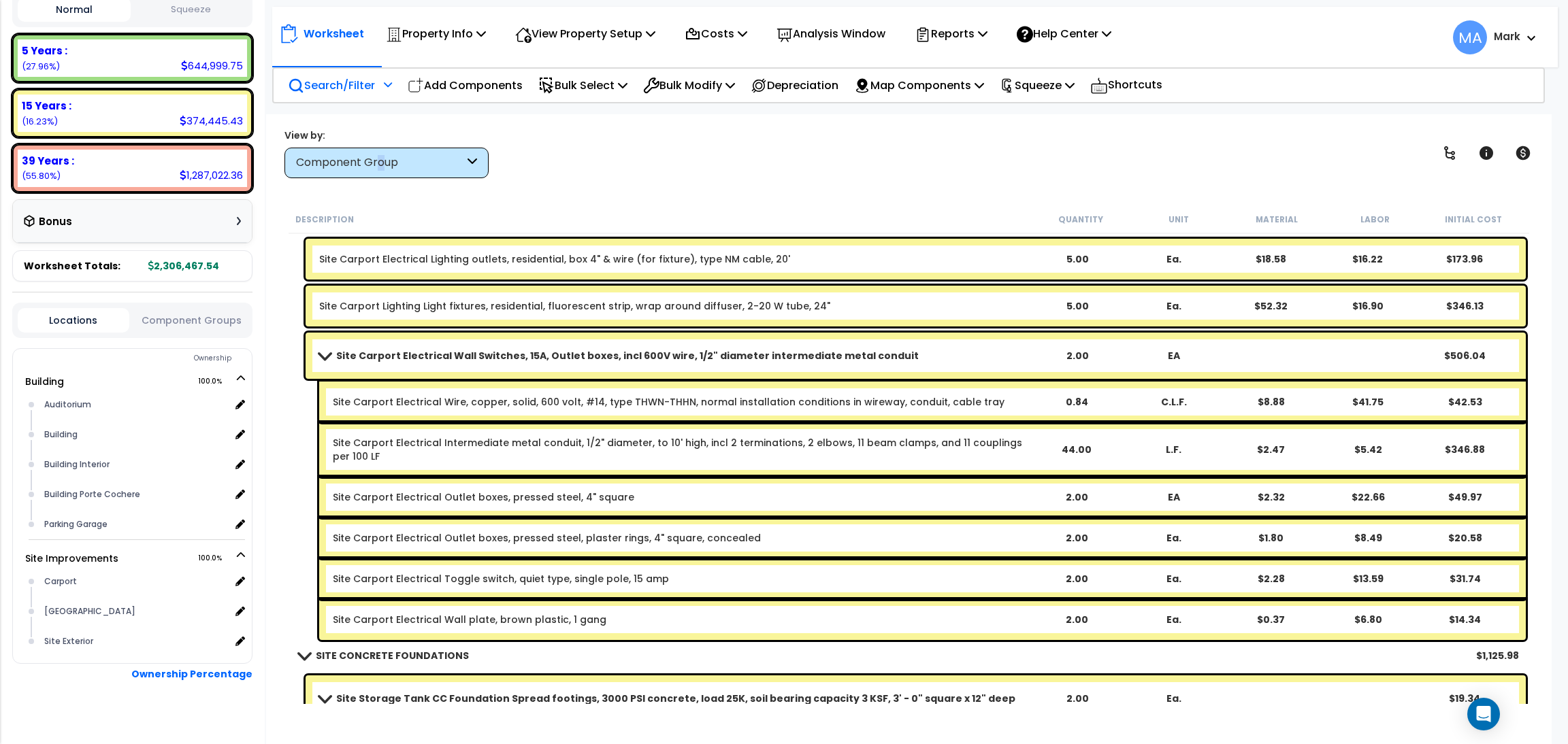
click at [381, 156] on div "Component Group" at bounding box center [380, 163] width 168 height 16
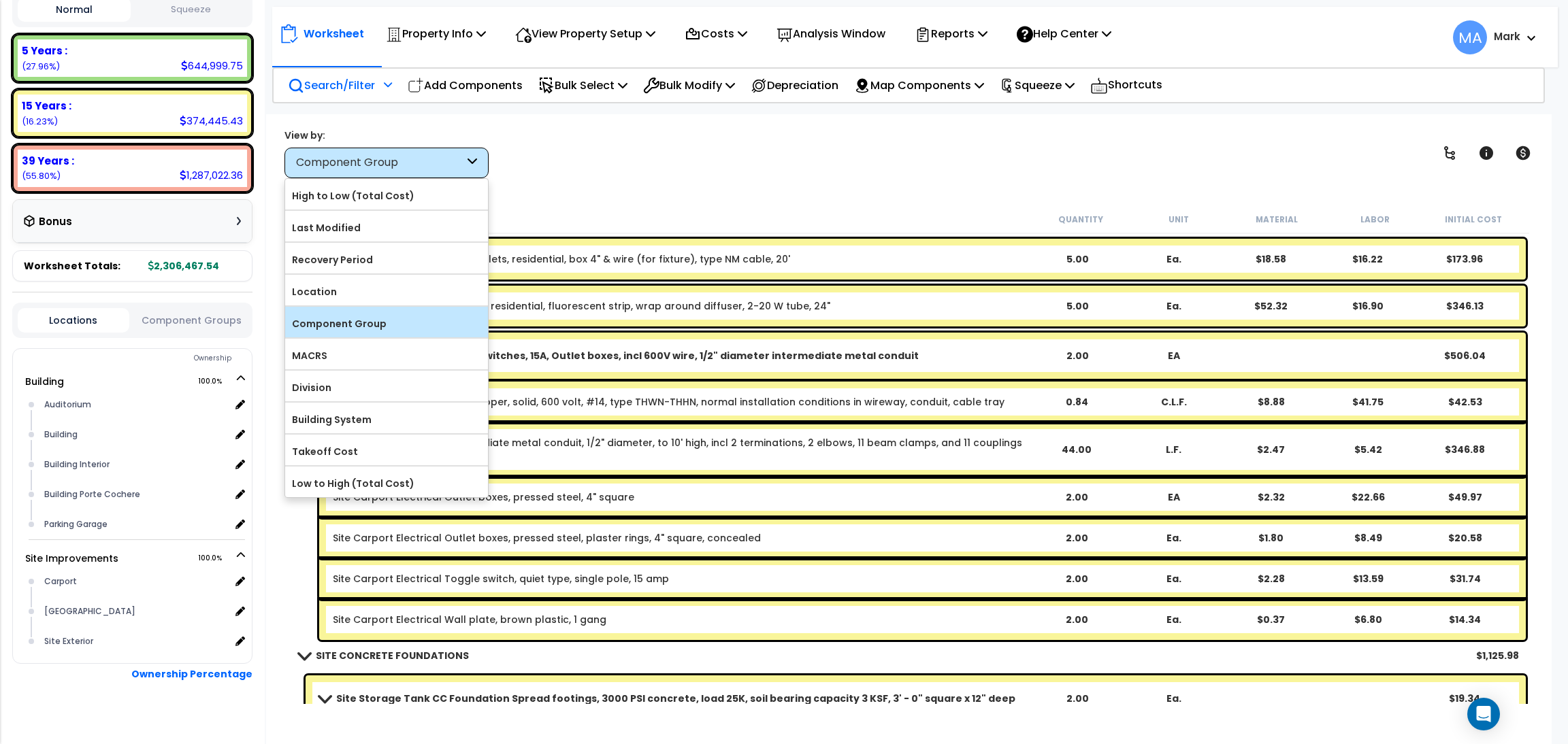
click at [369, 318] on label "Component Group" at bounding box center [386, 323] width 202 height 20
click at [0, 0] on input "Component Group" at bounding box center [0, 0] width 0 height 0
click at [401, 321] on label "Component Group" at bounding box center [386, 323] width 202 height 20
click at [0, 0] on input "Component Group" at bounding box center [0, 0] width 0 height 0
click at [537, 209] on div "Description Quantity Unit Material Labor Initial Cost" at bounding box center [908, 220] width 1240 height 28
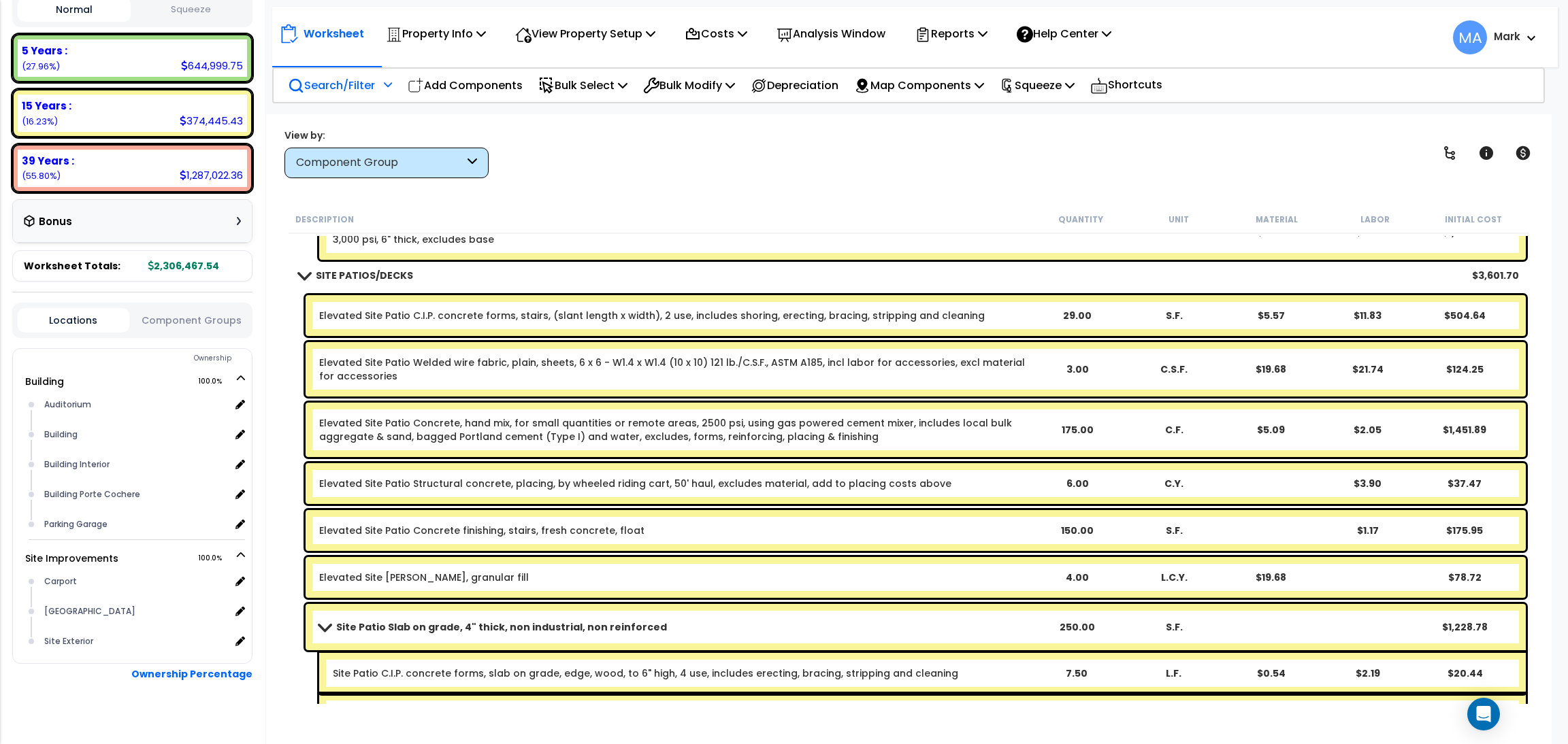
scroll to position [0, 0]
click at [346, 79] on p "Search/Filter" at bounding box center [331, 85] width 88 height 19
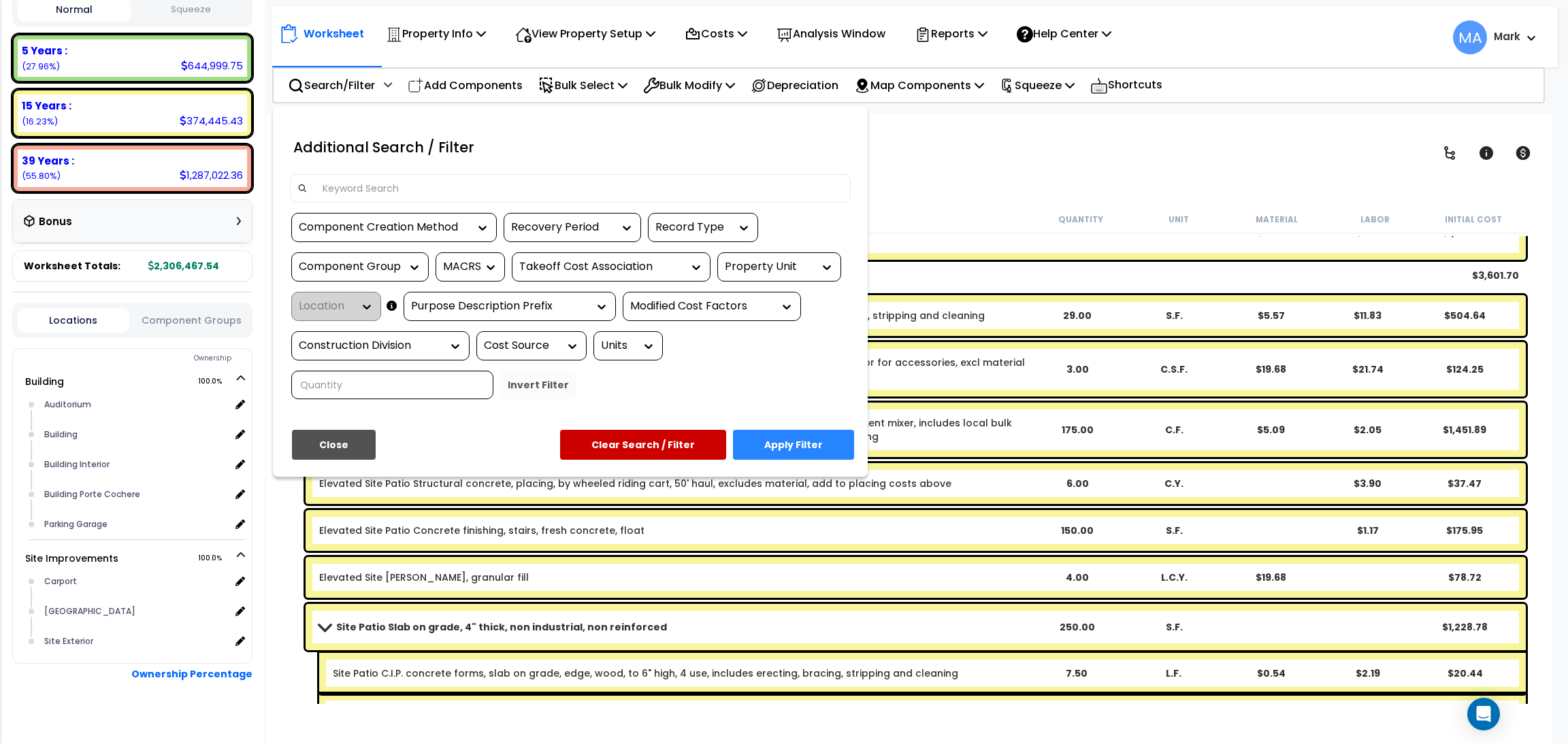
click at [422, 178] on input at bounding box center [579, 188] width 529 height 20
click at [897, 183] on div at bounding box center [784, 372] width 1568 height 744
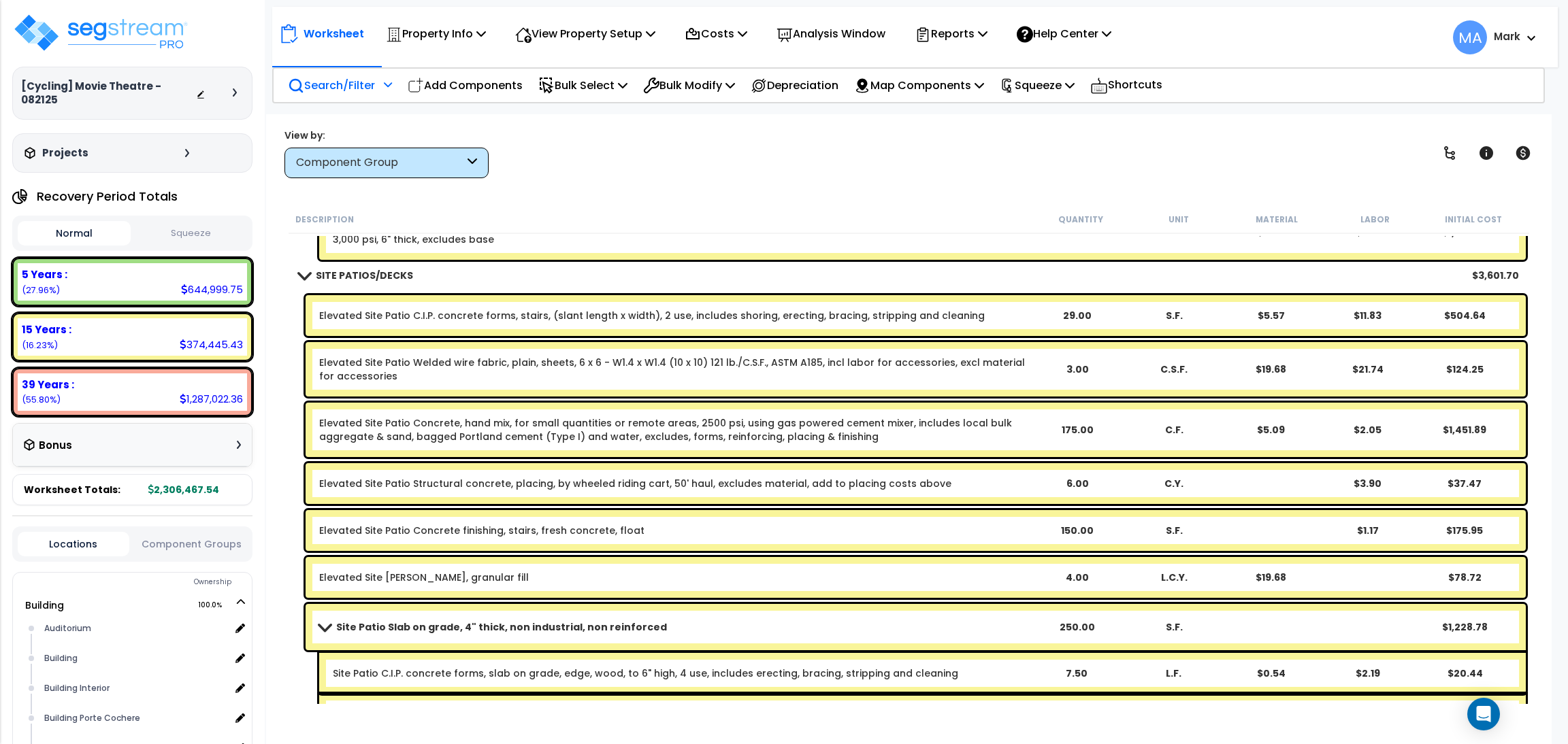
click at [339, 84] on p "Search/Filter" at bounding box center [331, 85] width 88 height 19
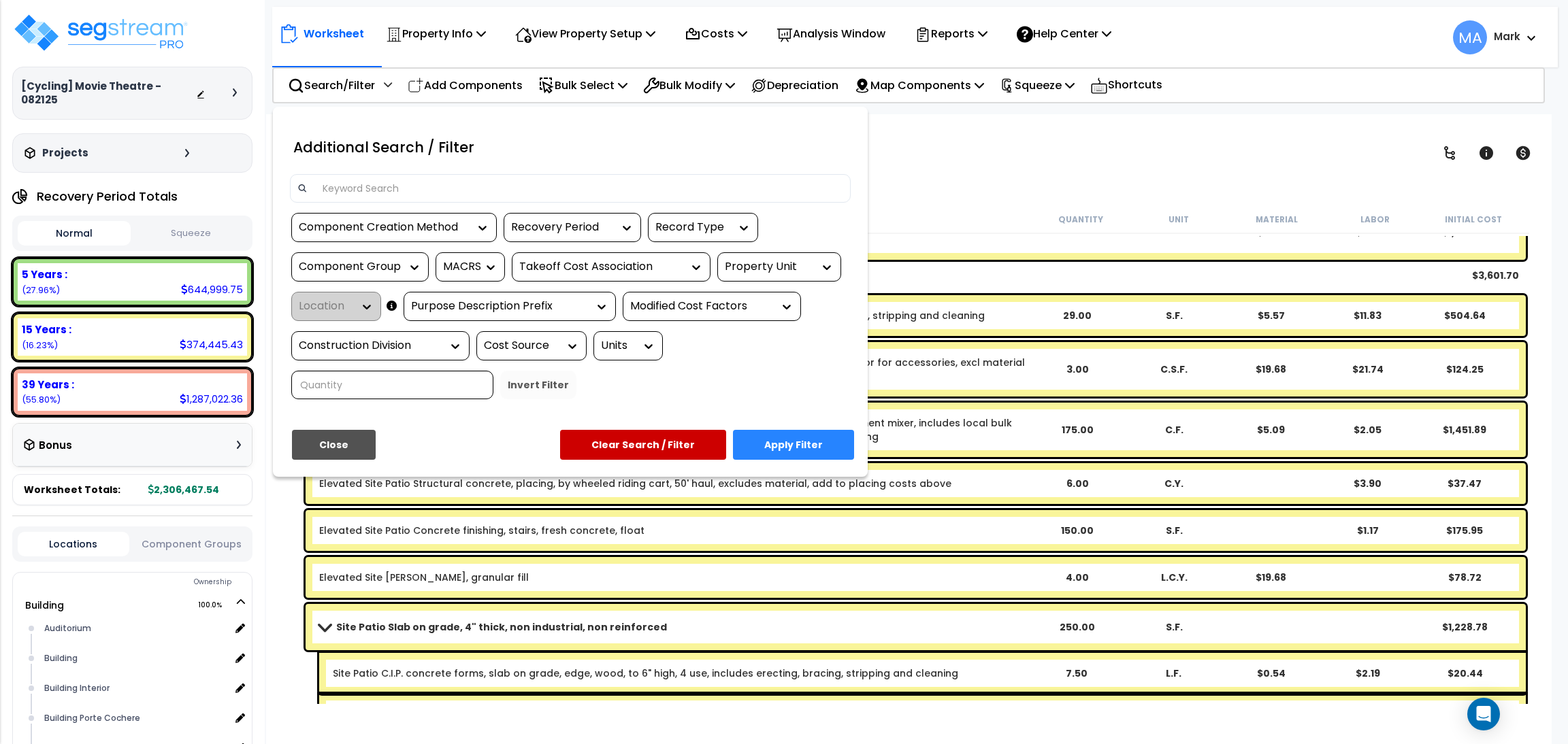
click at [901, 187] on div at bounding box center [784, 372] width 1568 height 744
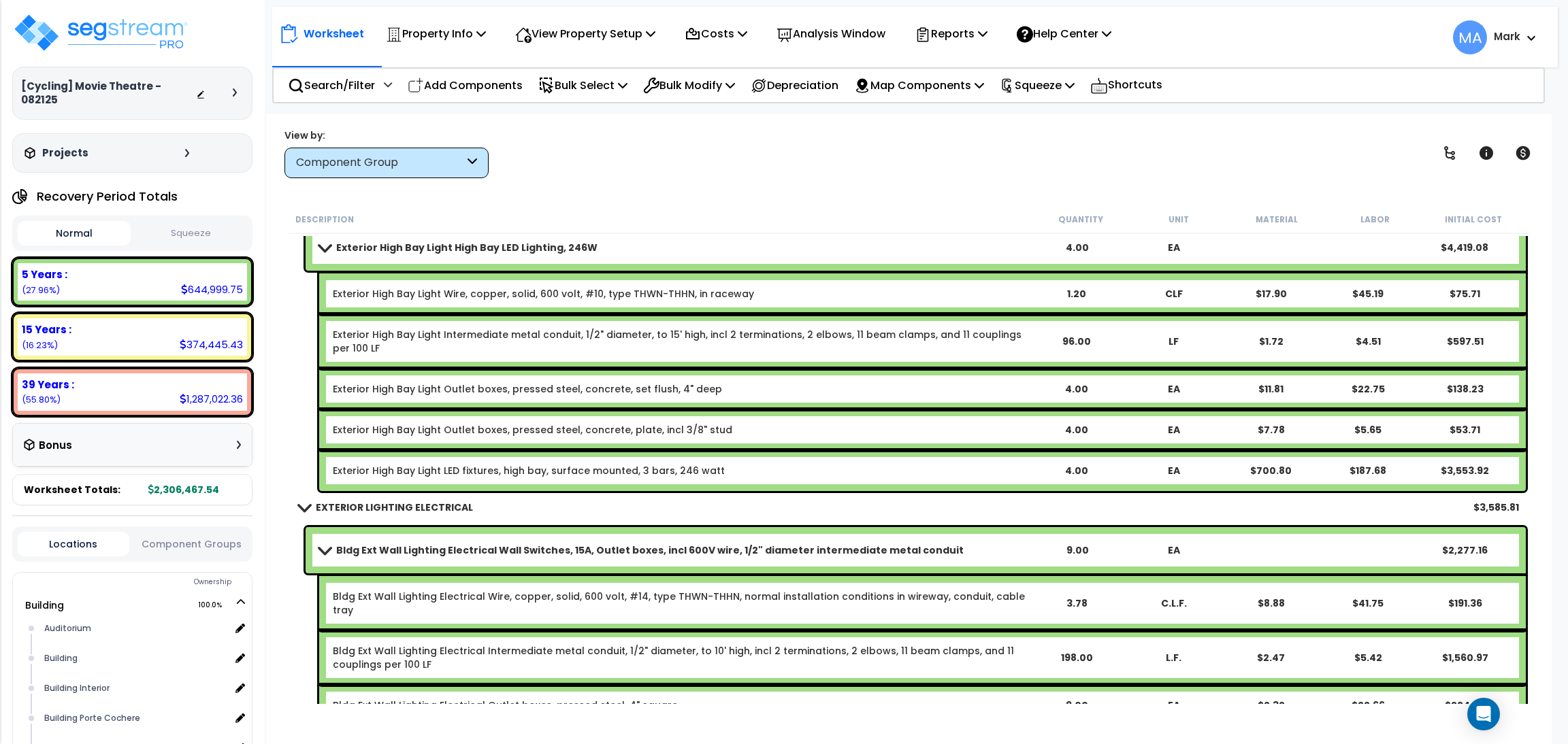
scroll to position [45294, 0]
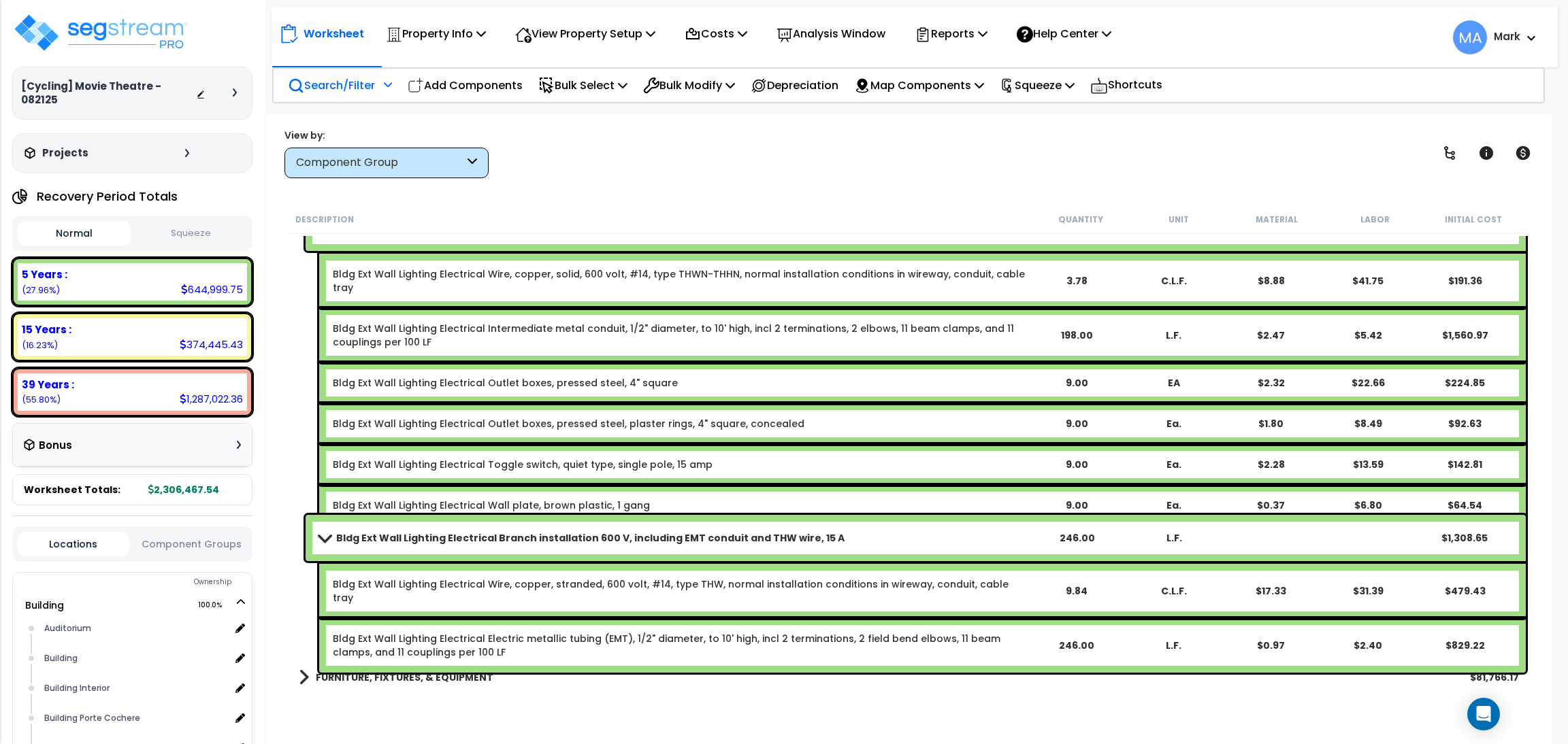
click at [330, 83] on p "Search/Filter" at bounding box center [331, 85] width 88 height 19
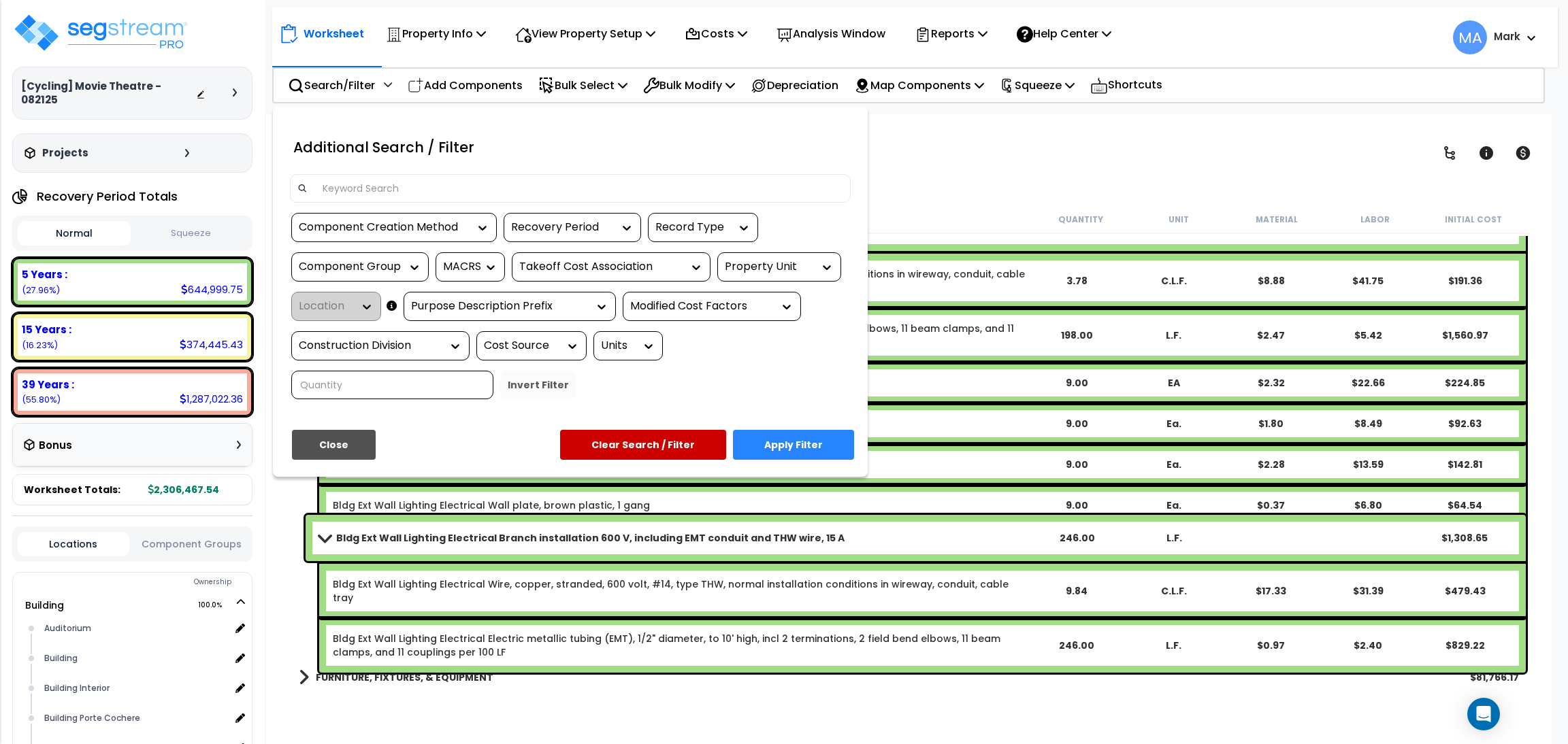
click at [348, 178] on input at bounding box center [579, 188] width 529 height 20
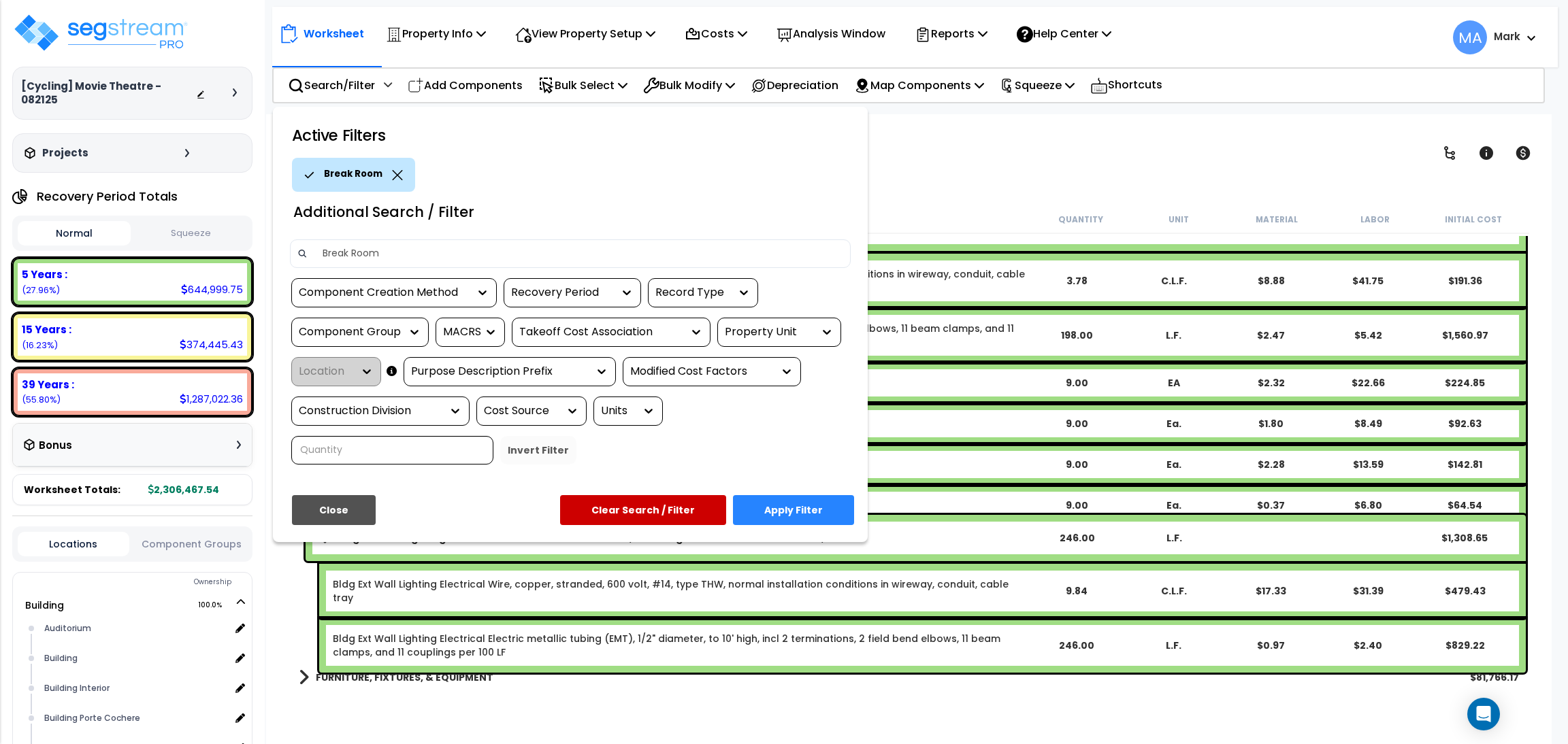
type input "Break Room"
click at [787, 507] on button "Apply Filter" at bounding box center [793, 510] width 121 height 30
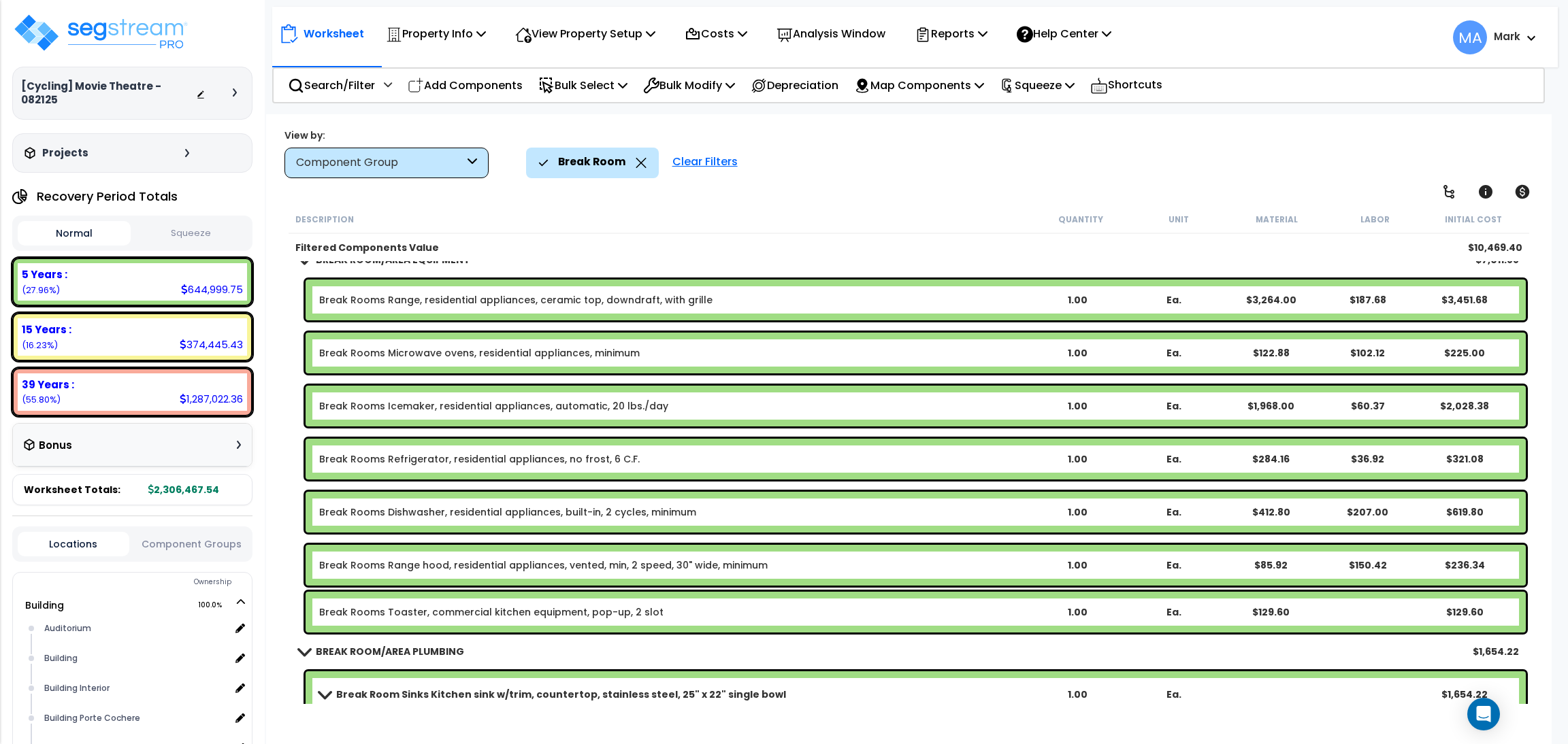
scroll to position [0, 0]
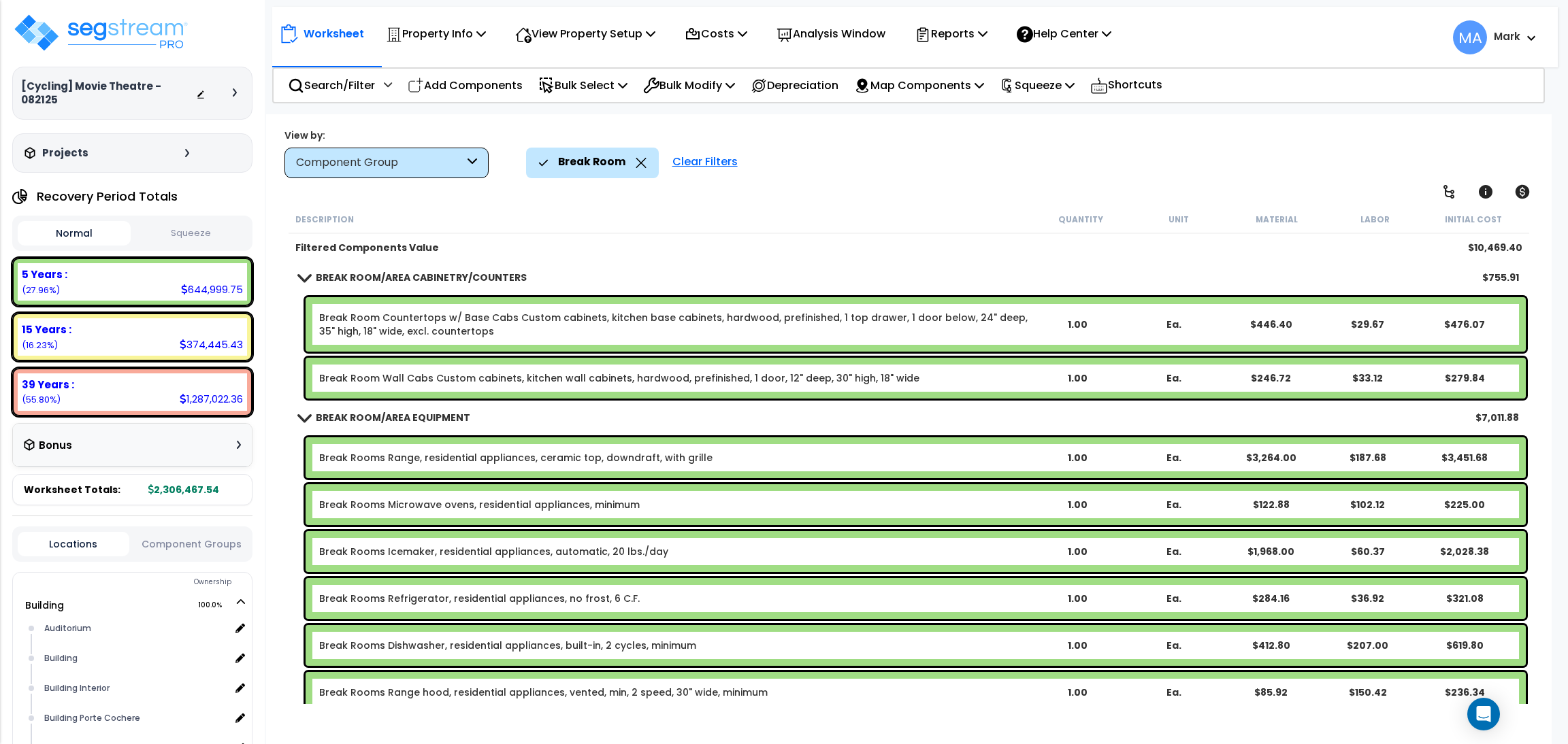
click at [638, 164] on icon at bounding box center [641, 163] width 11 height 11
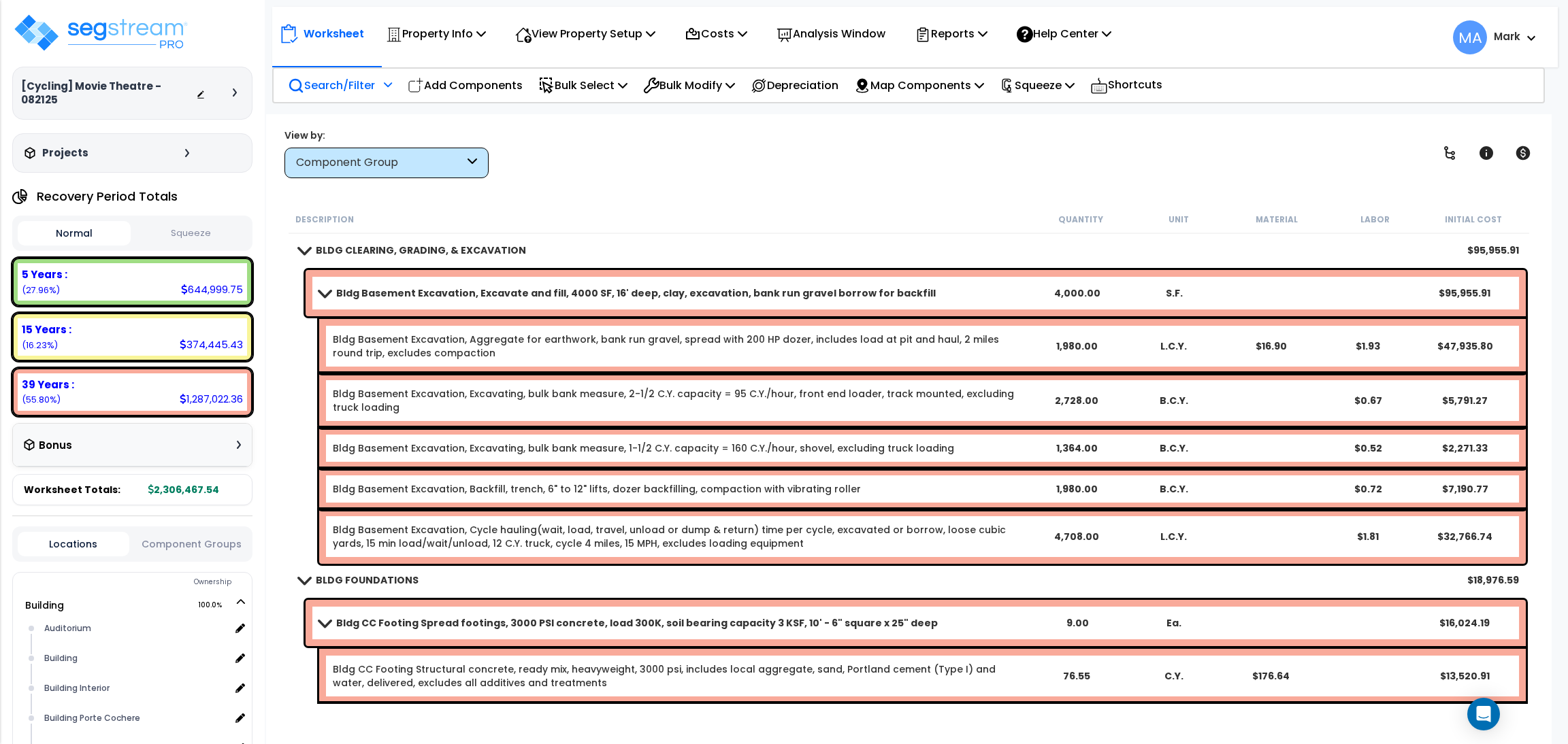
click at [348, 85] on p "Search/Filter" at bounding box center [331, 85] width 88 height 19
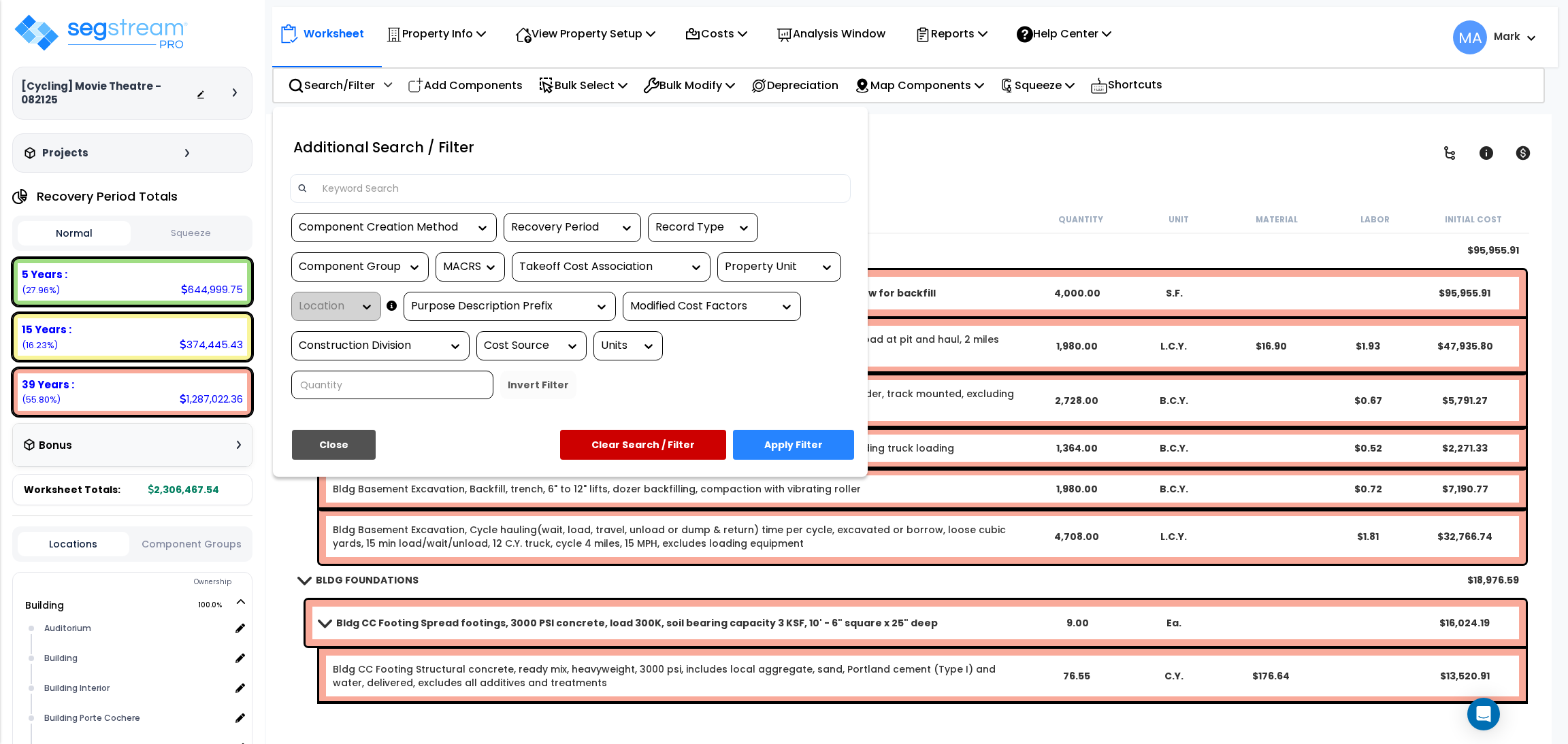
click at [369, 187] on input at bounding box center [579, 188] width 529 height 20
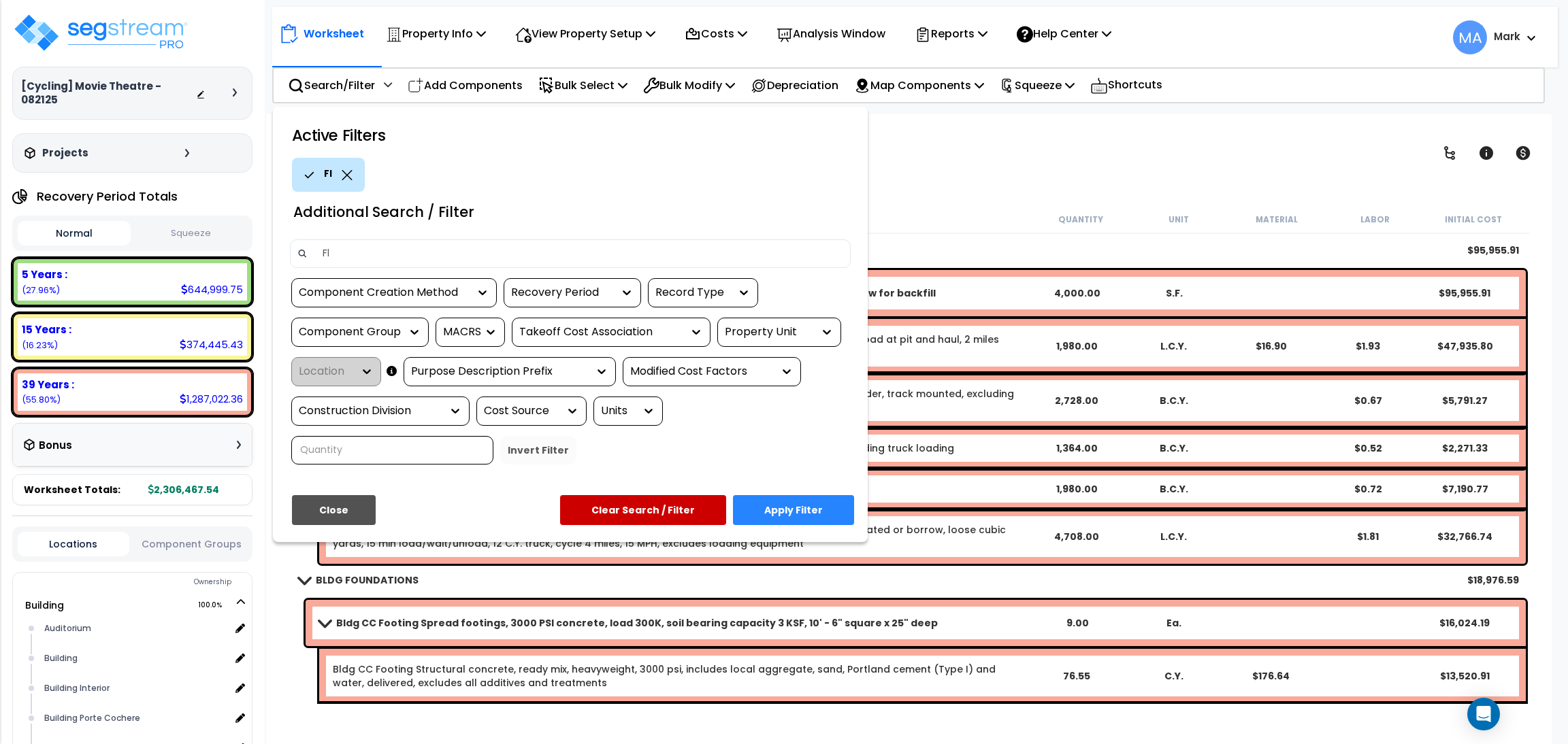
type input "F"
type input "Ceiling"
click at [777, 510] on button "Apply Filter" at bounding box center [793, 510] width 121 height 30
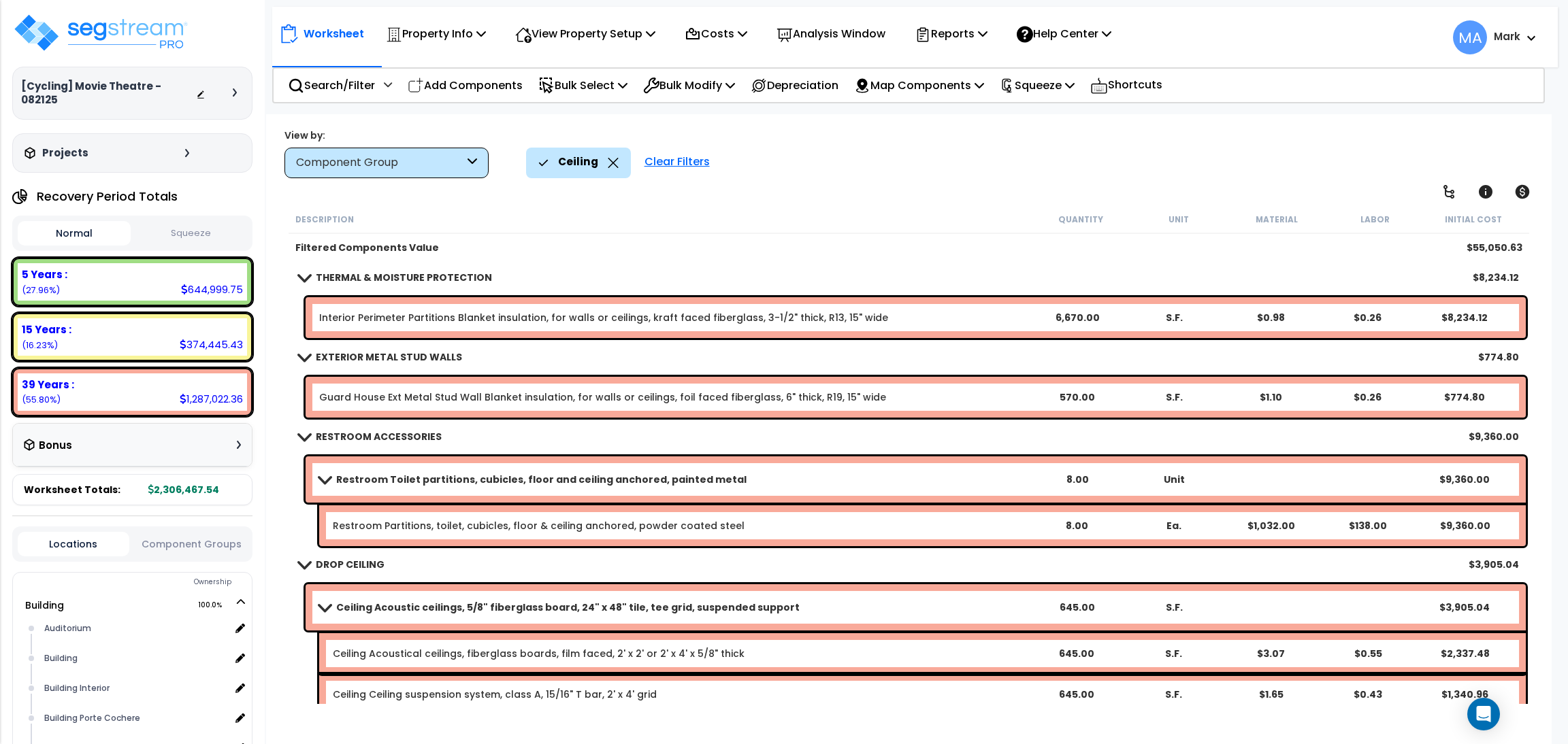
click at [612, 160] on icon at bounding box center [613, 163] width 11 height 11
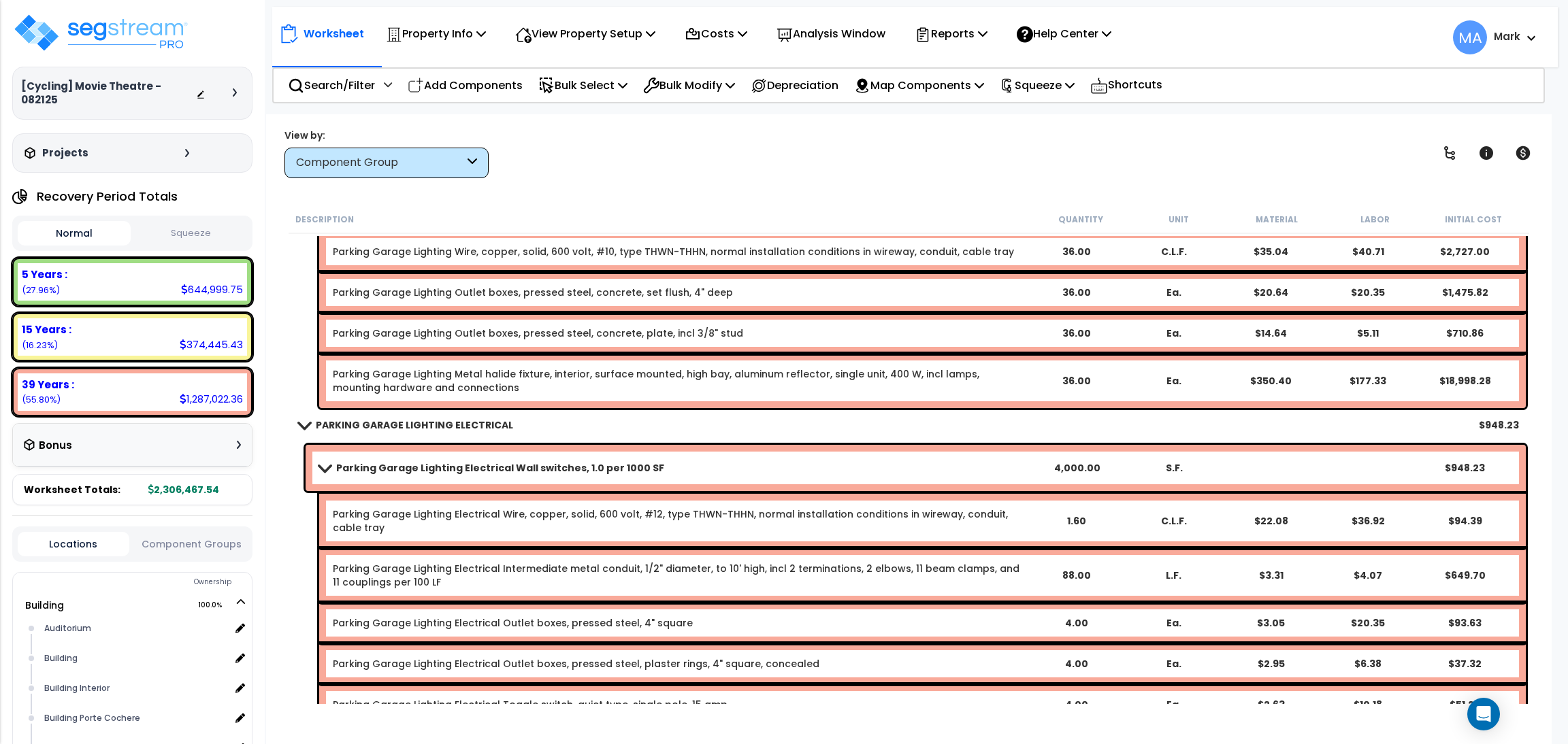
scroll to position [17142, 0]
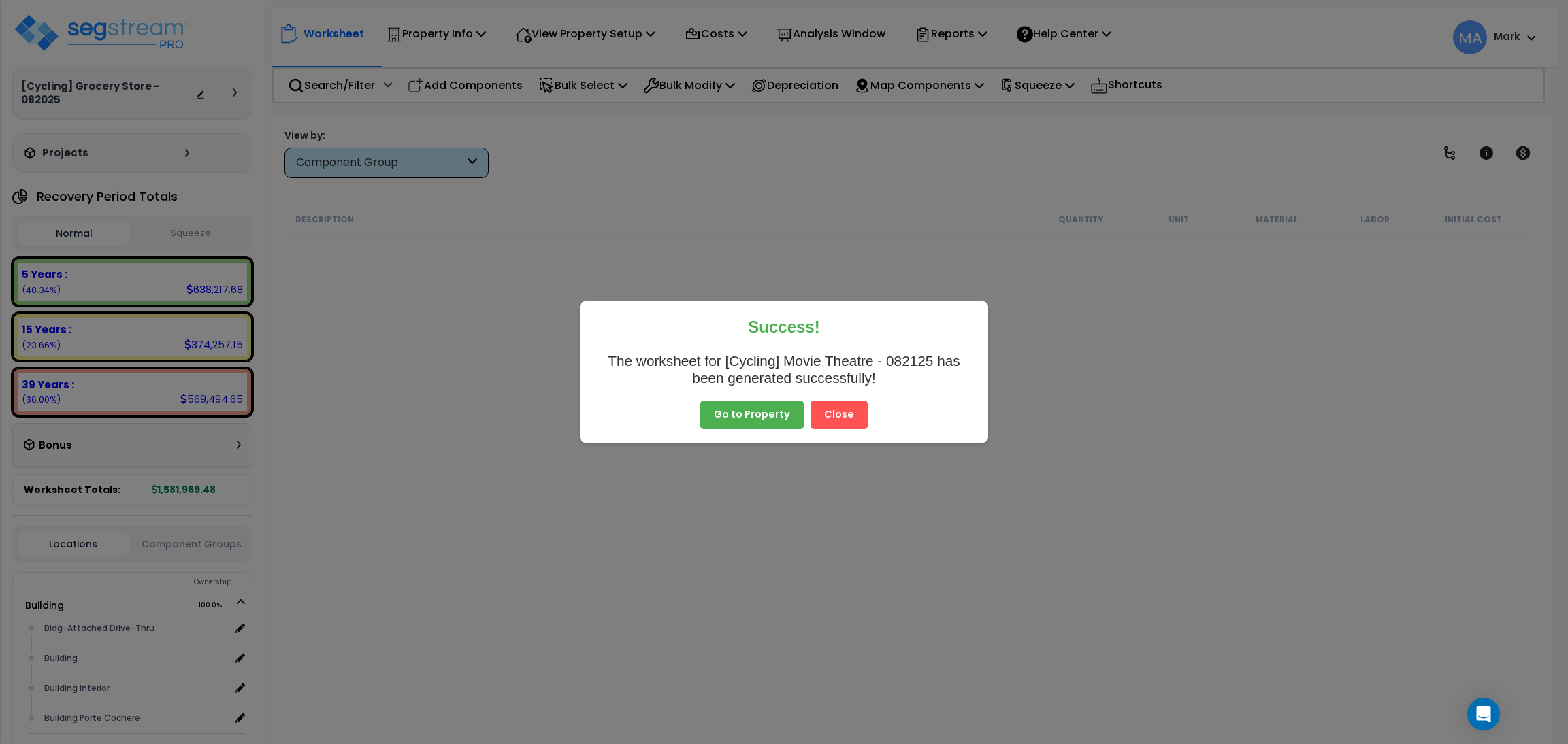
scroll to position [194, 0]
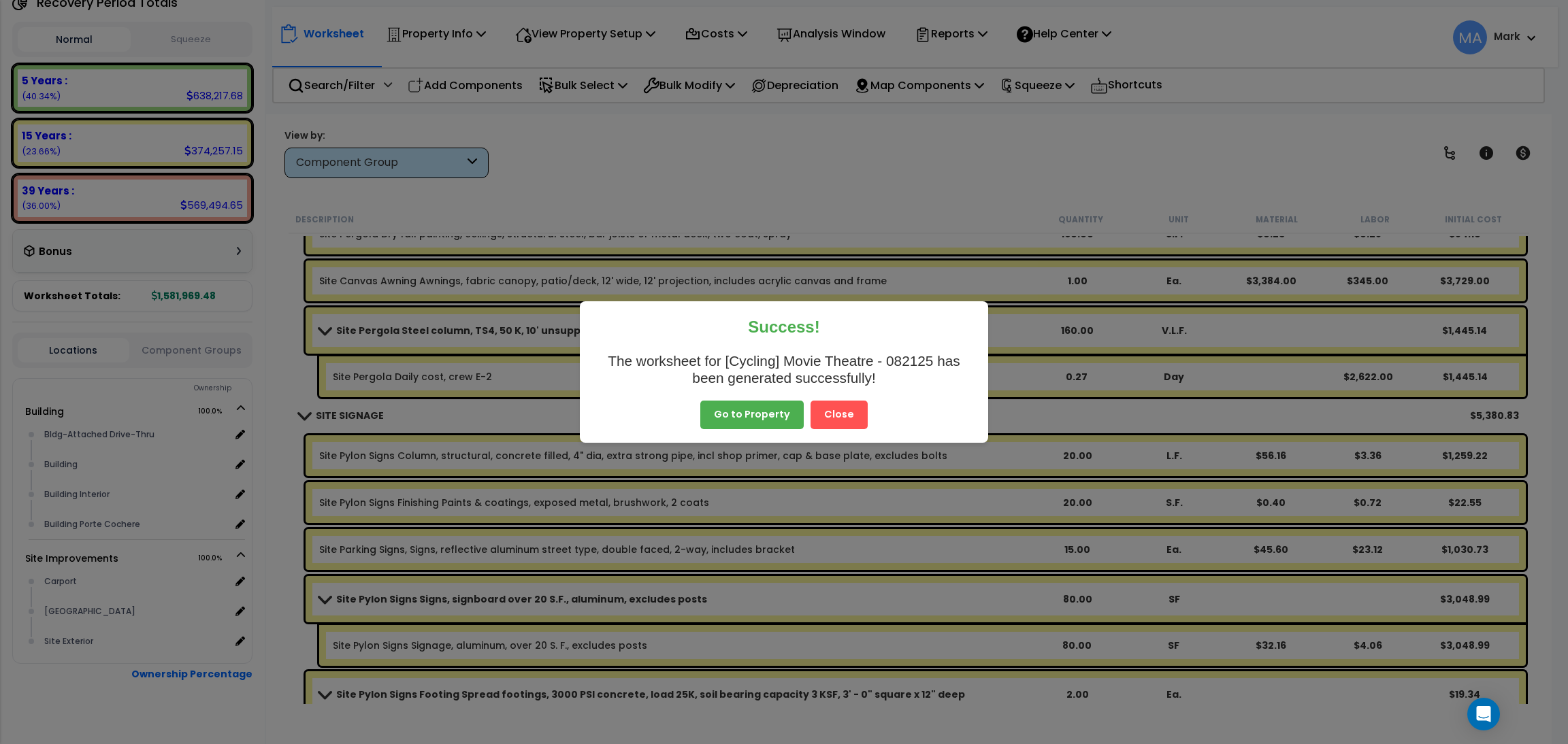
click at [847, 414] on button "Close" at bounding box center [839, 414] width 57 height 28
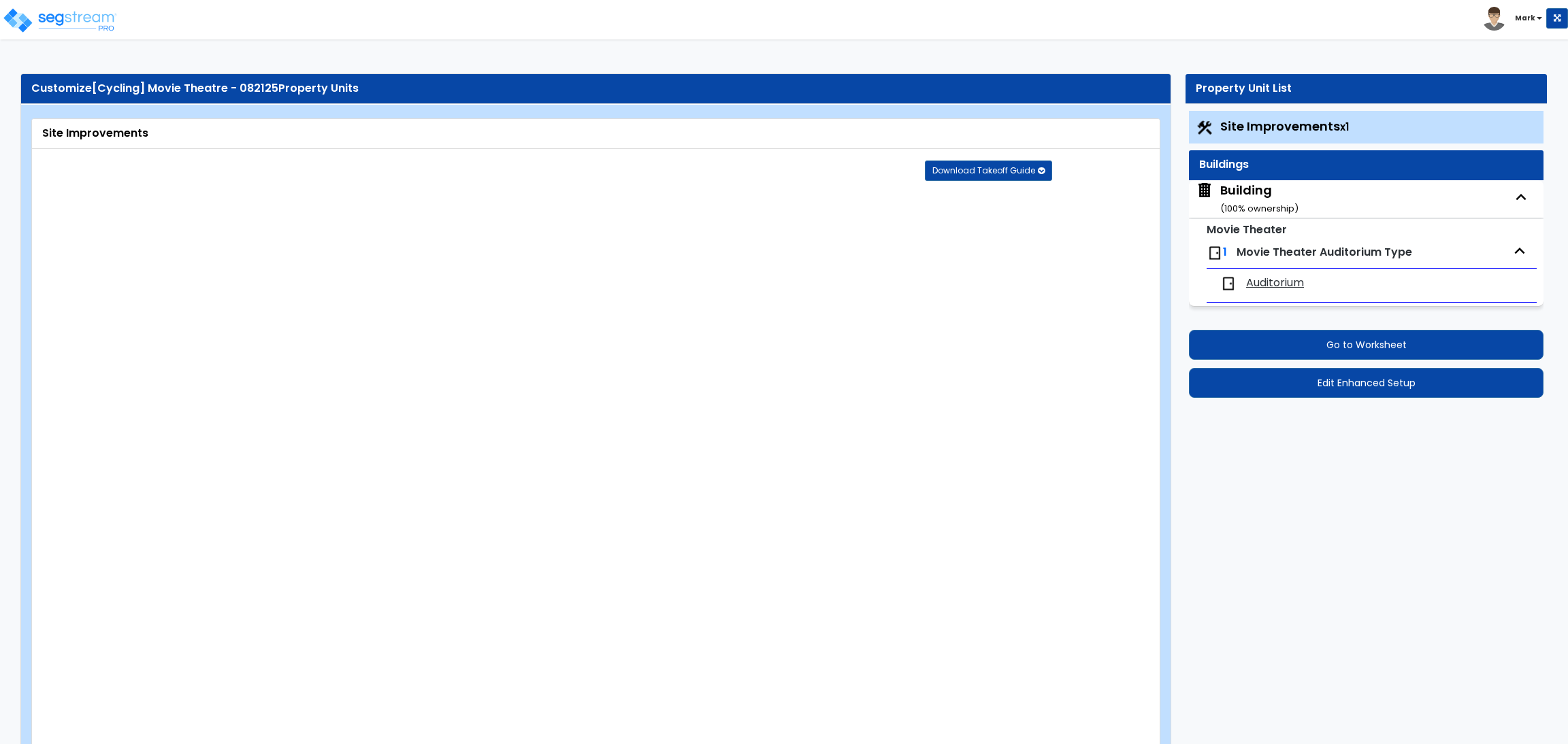
select select "2"
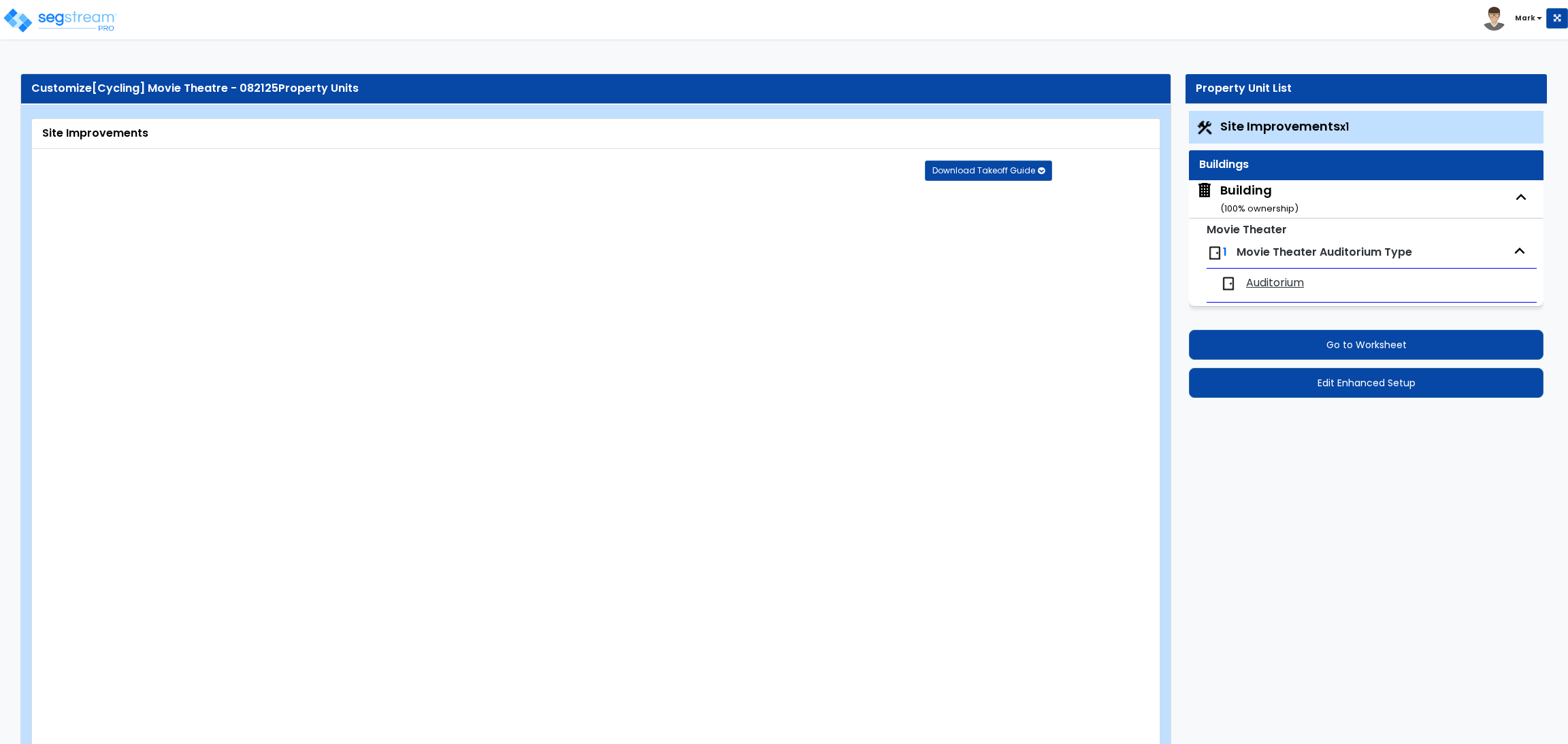
select select "2"
select select "1"
select select "2"
select select "1"
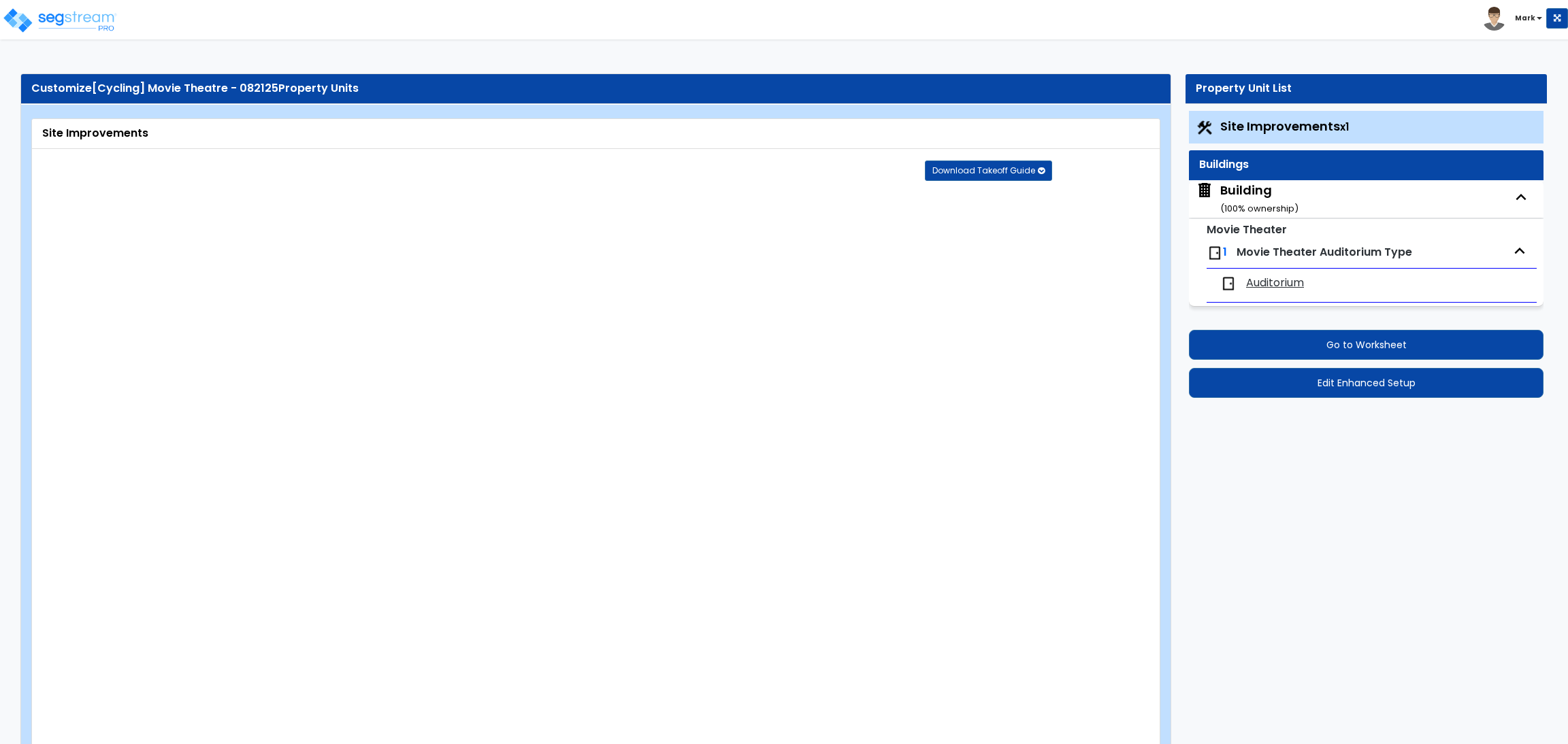
select select "1"
select select "2"
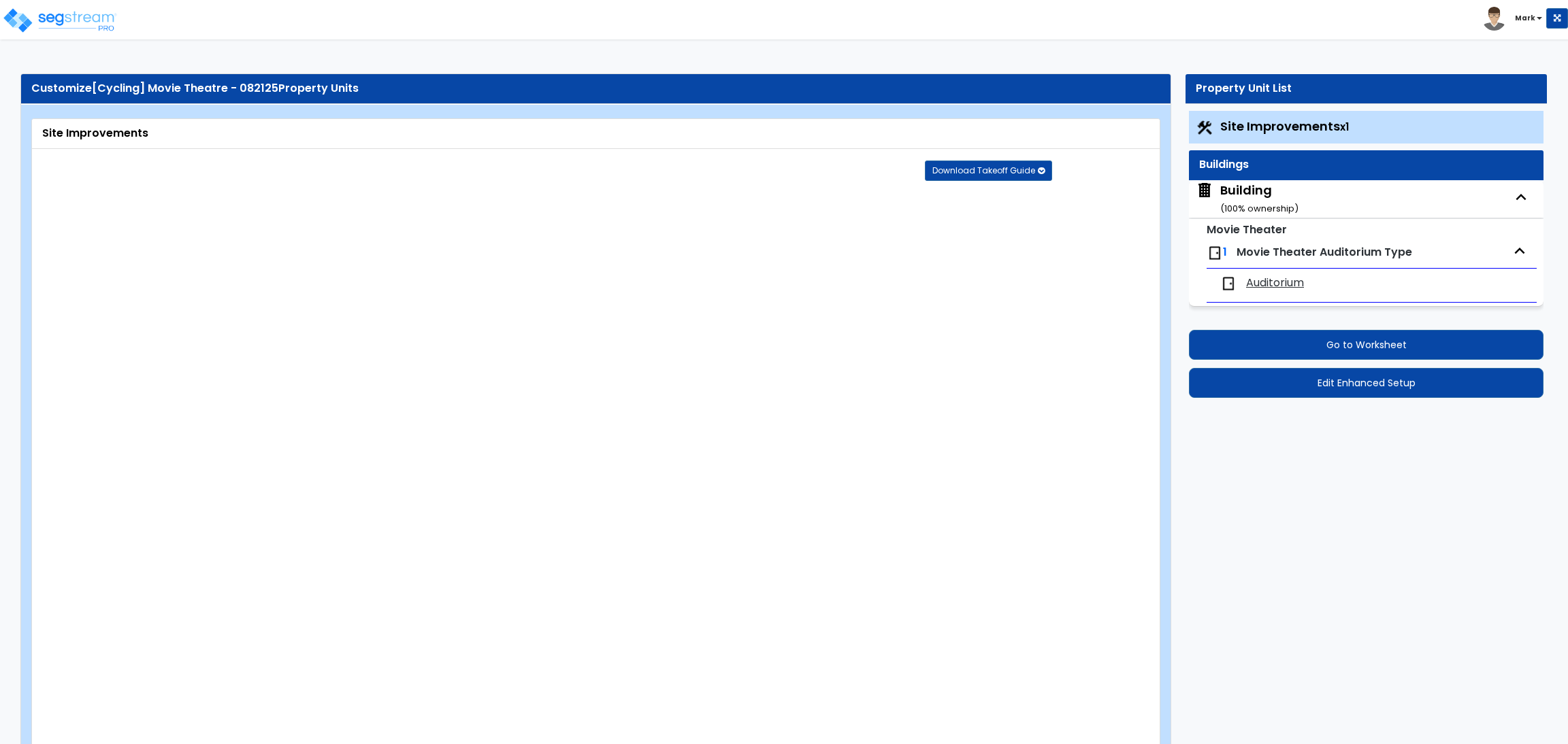
select select "2"
select select "1"
select select "10"
select select "1"
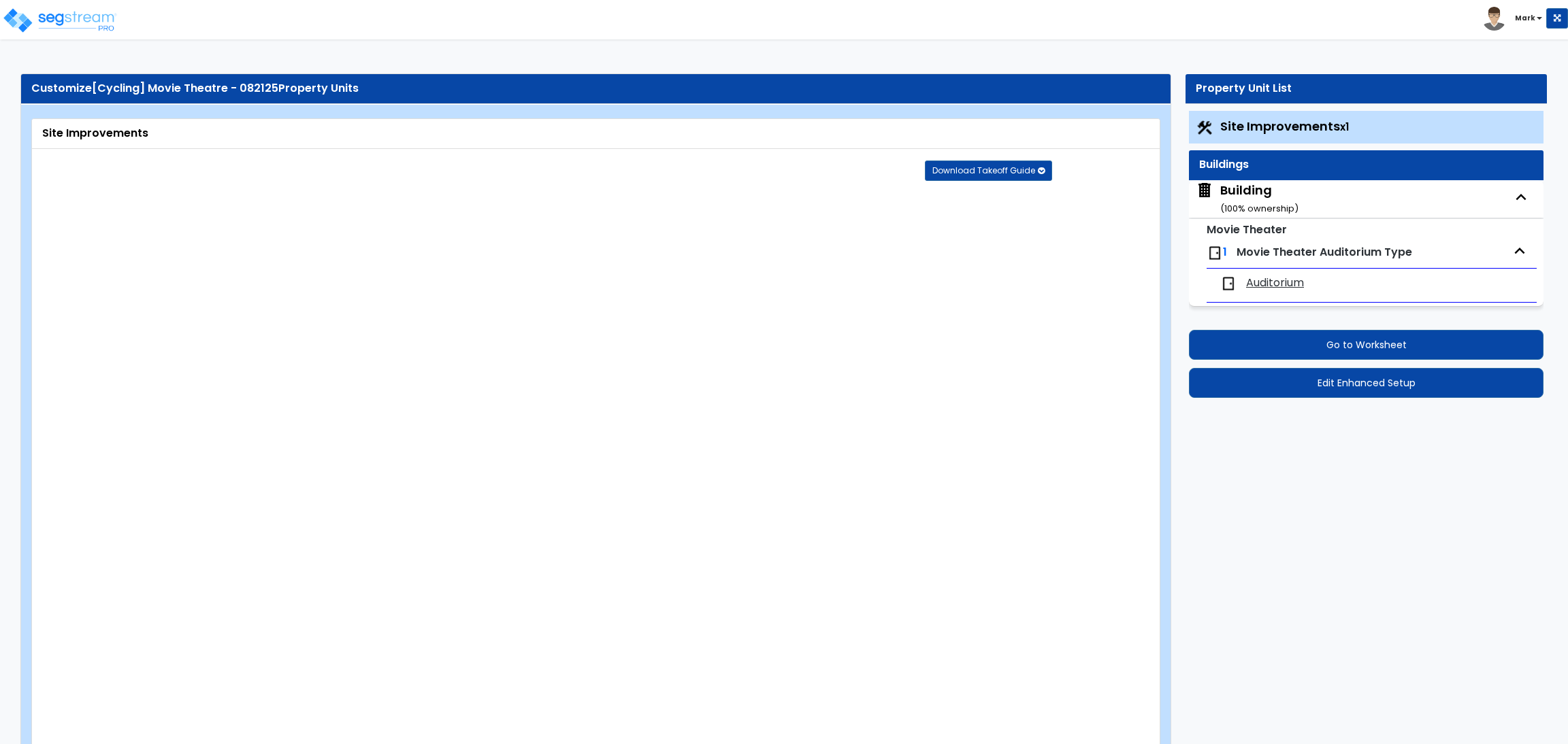
select select "1"
select select "3"
select select "2"
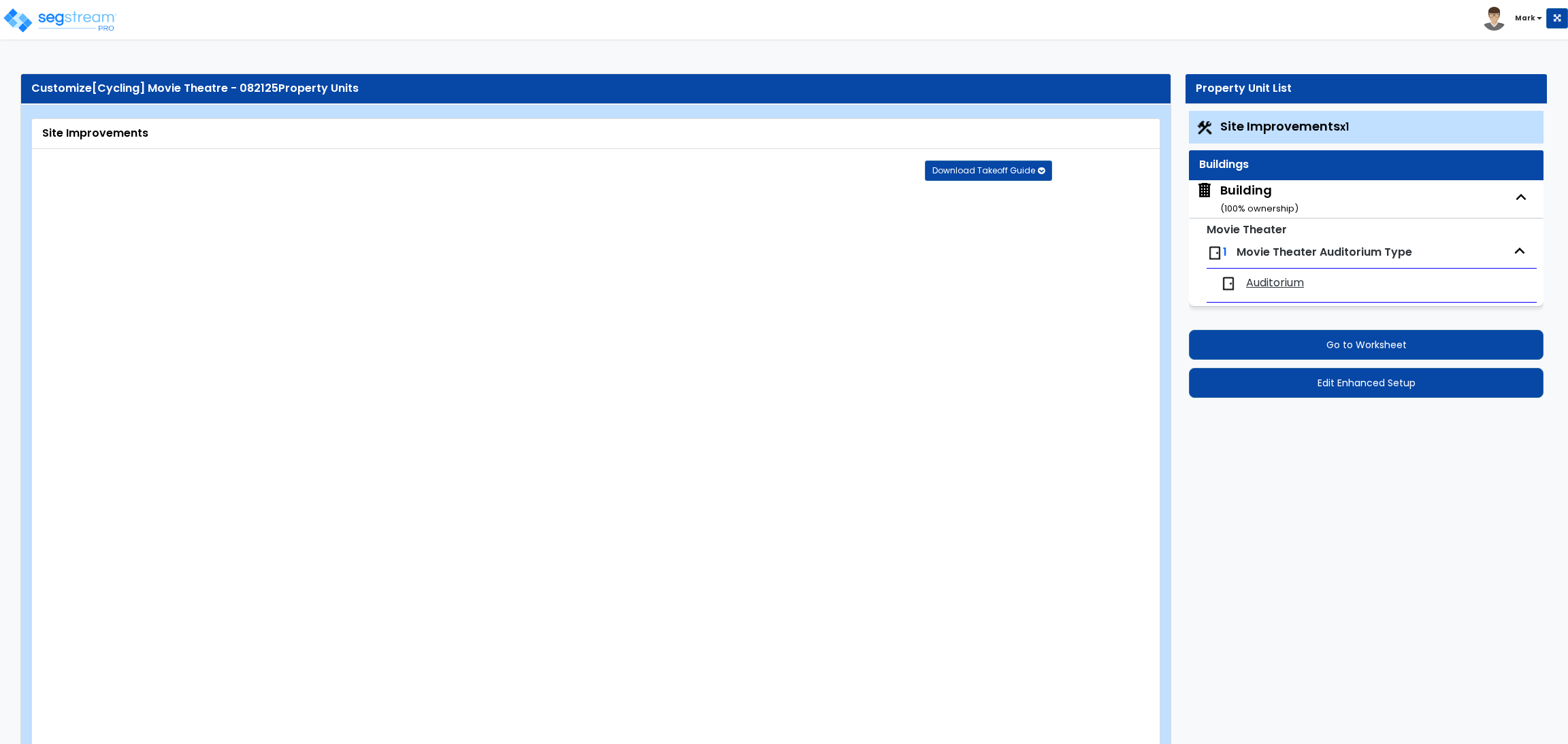
select select "4"
select select "1"
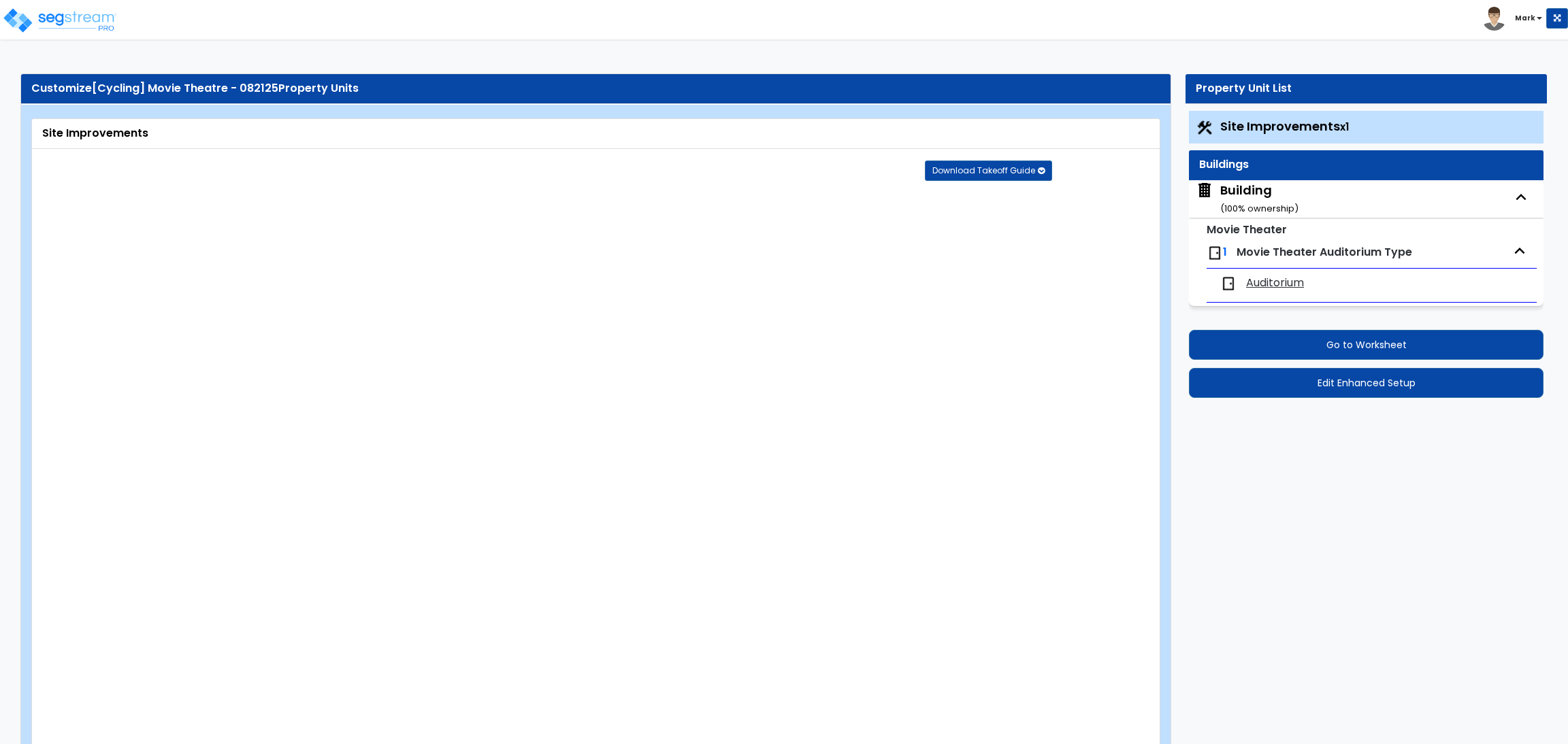
select select "6"
select select "2"
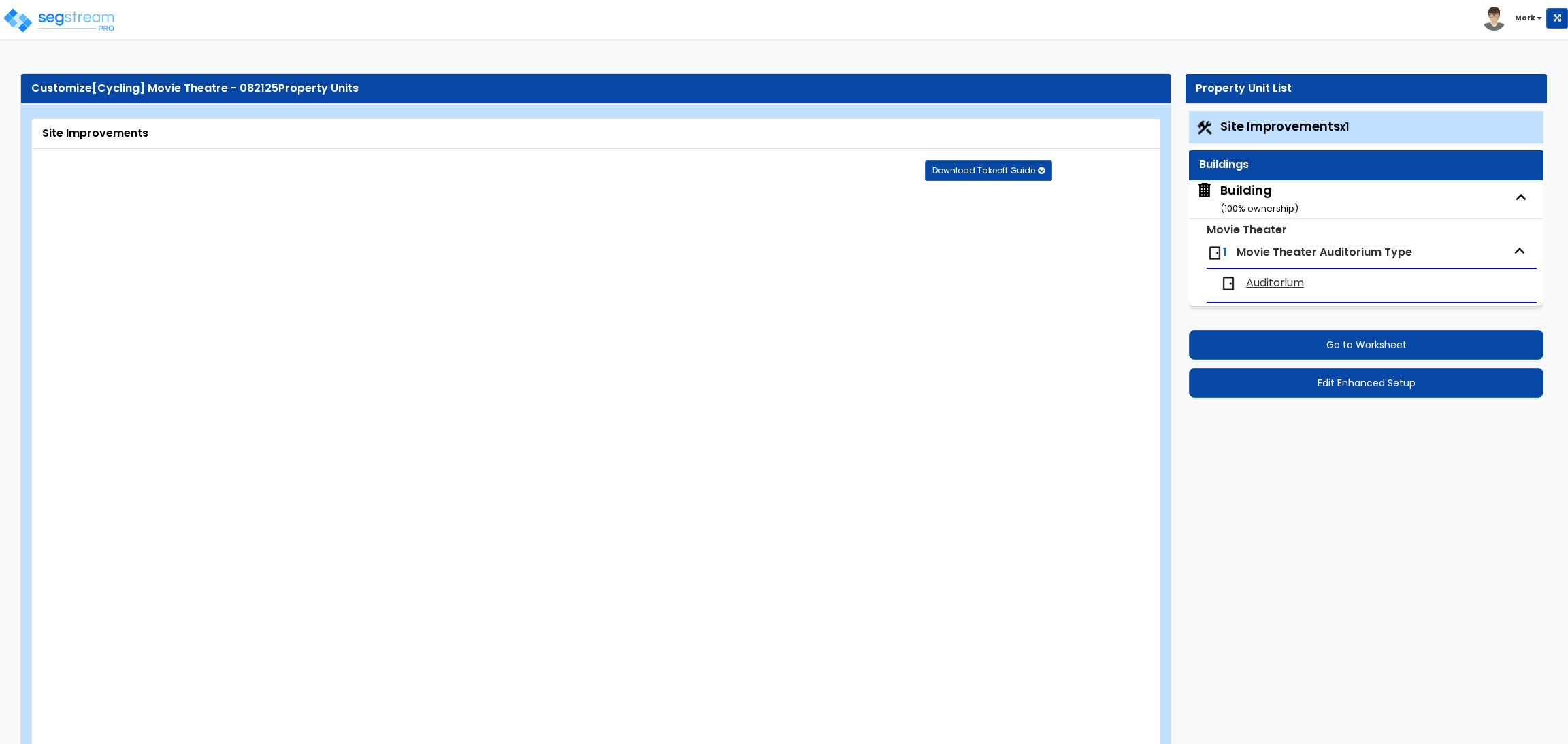
select select "2"
select select "1"
select select "2"
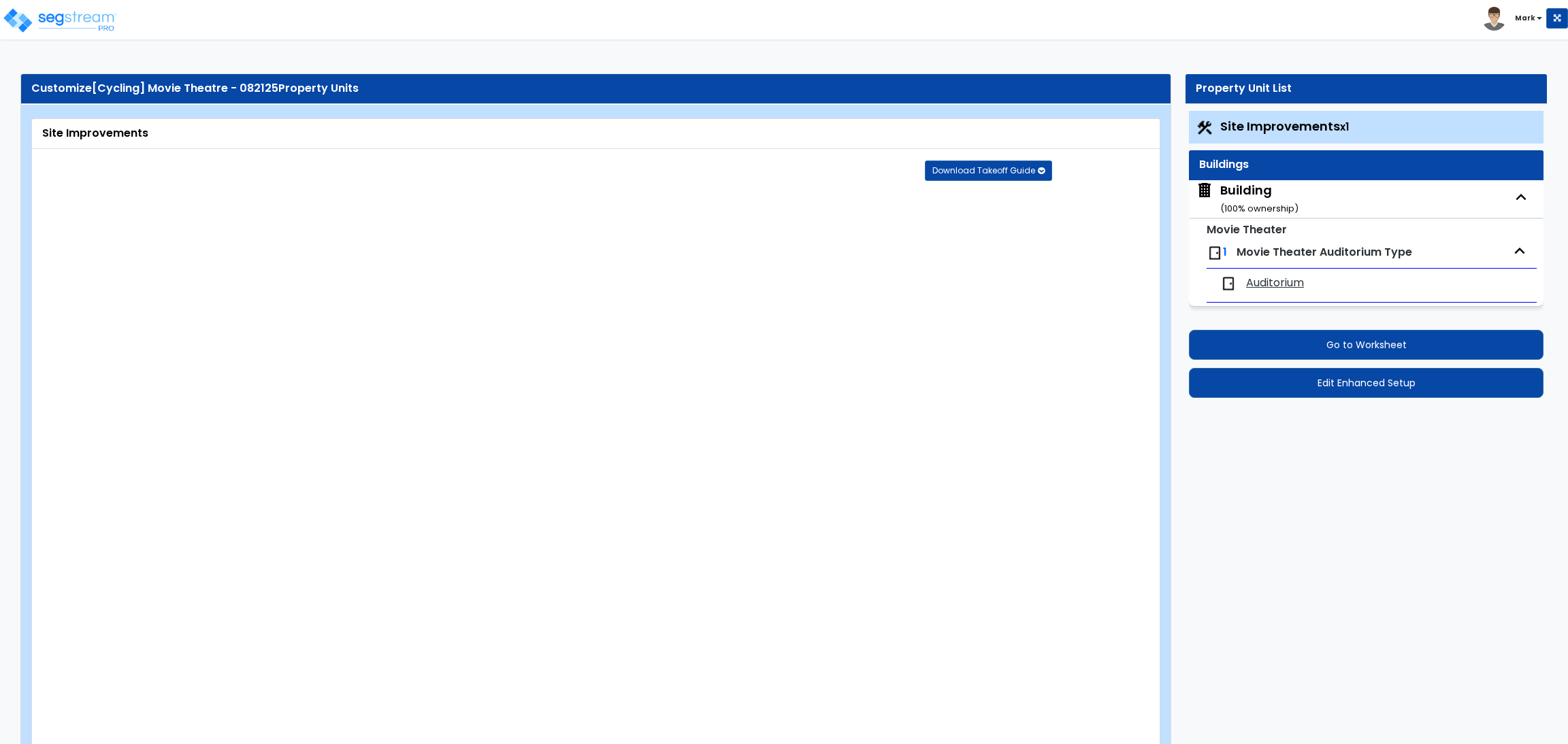
select select "1"
select select "8"
select select "2"
select select "4"
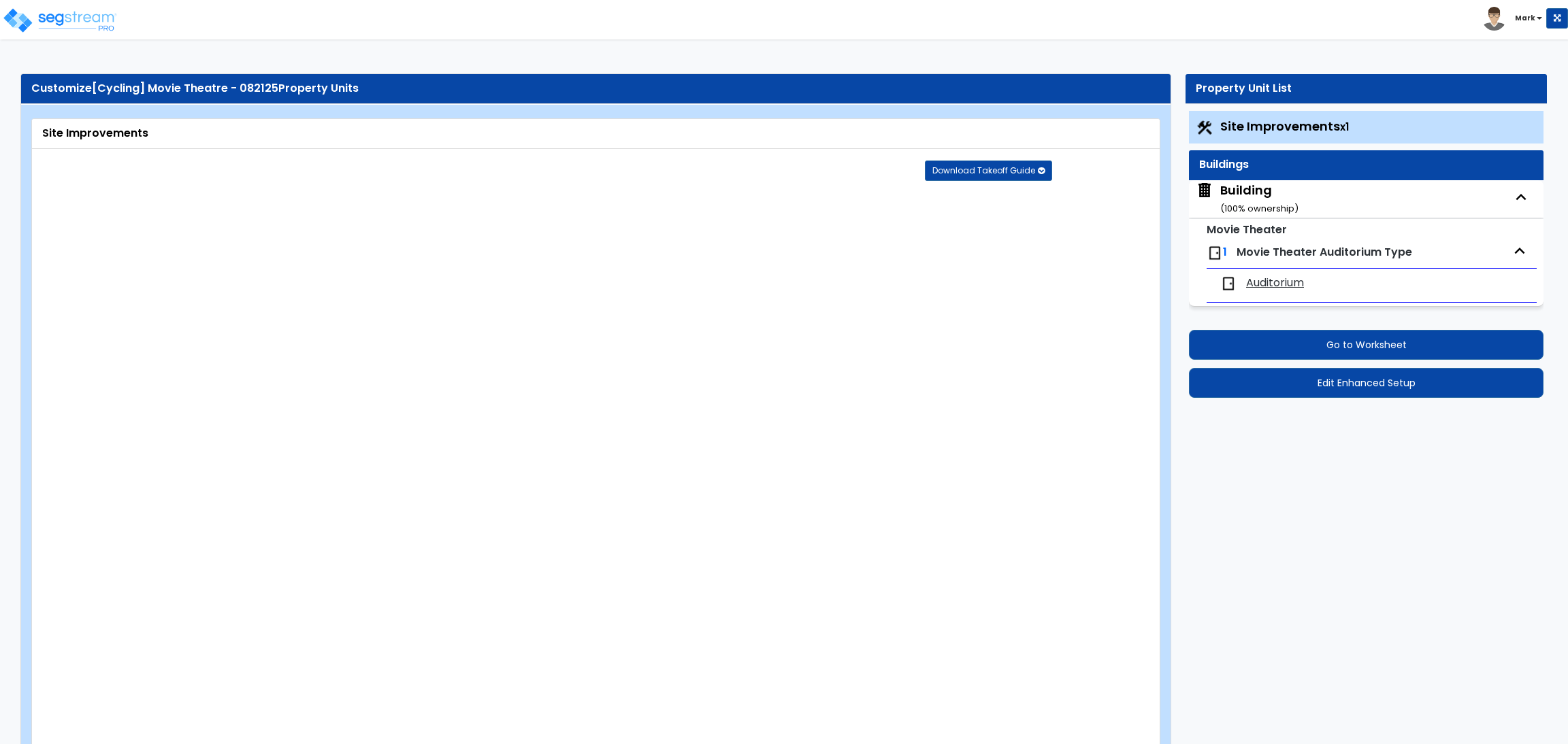
select select "1"
select select "20"
select select "2"
select select "5"
select select "3"
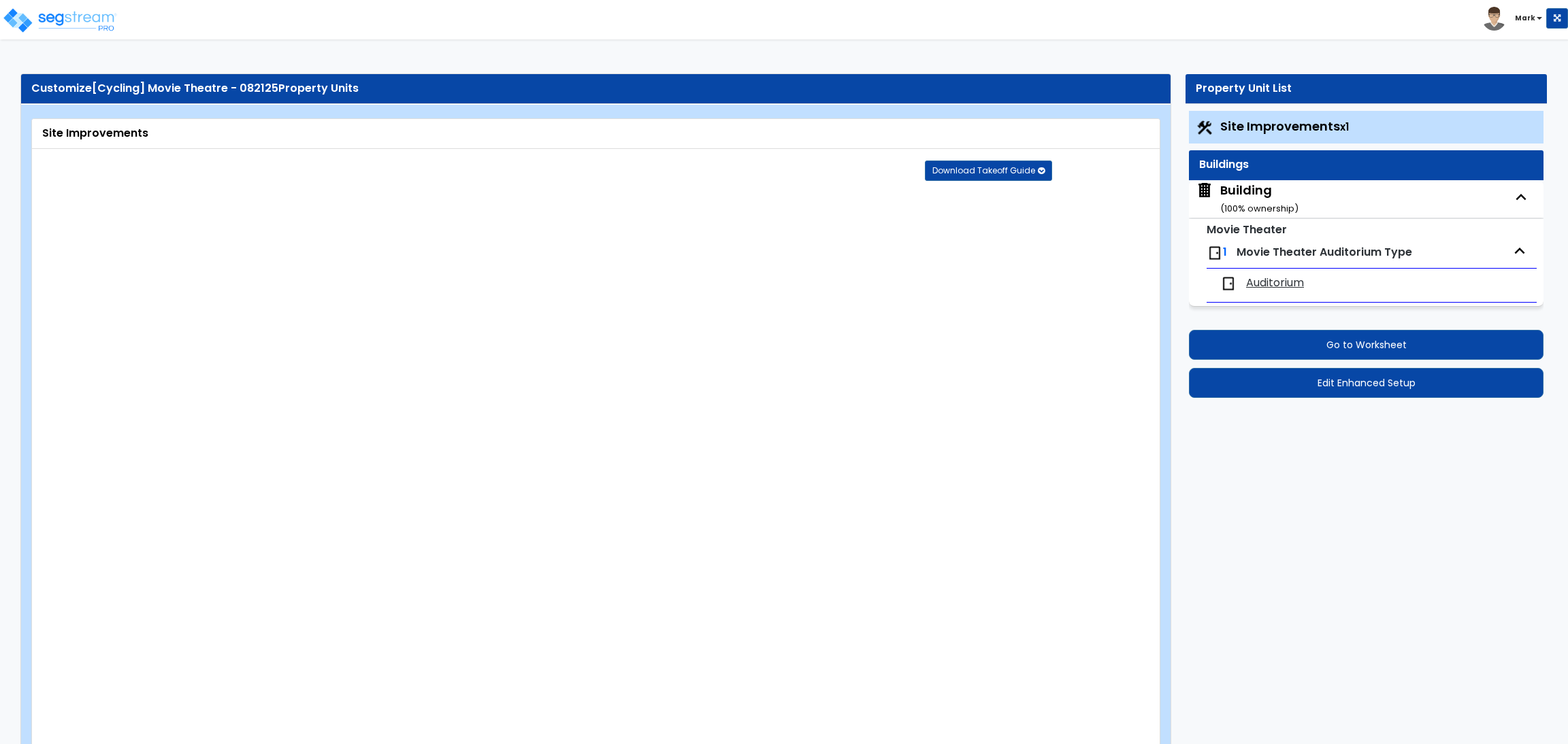
select select "1"
select select "2"
select select "1"
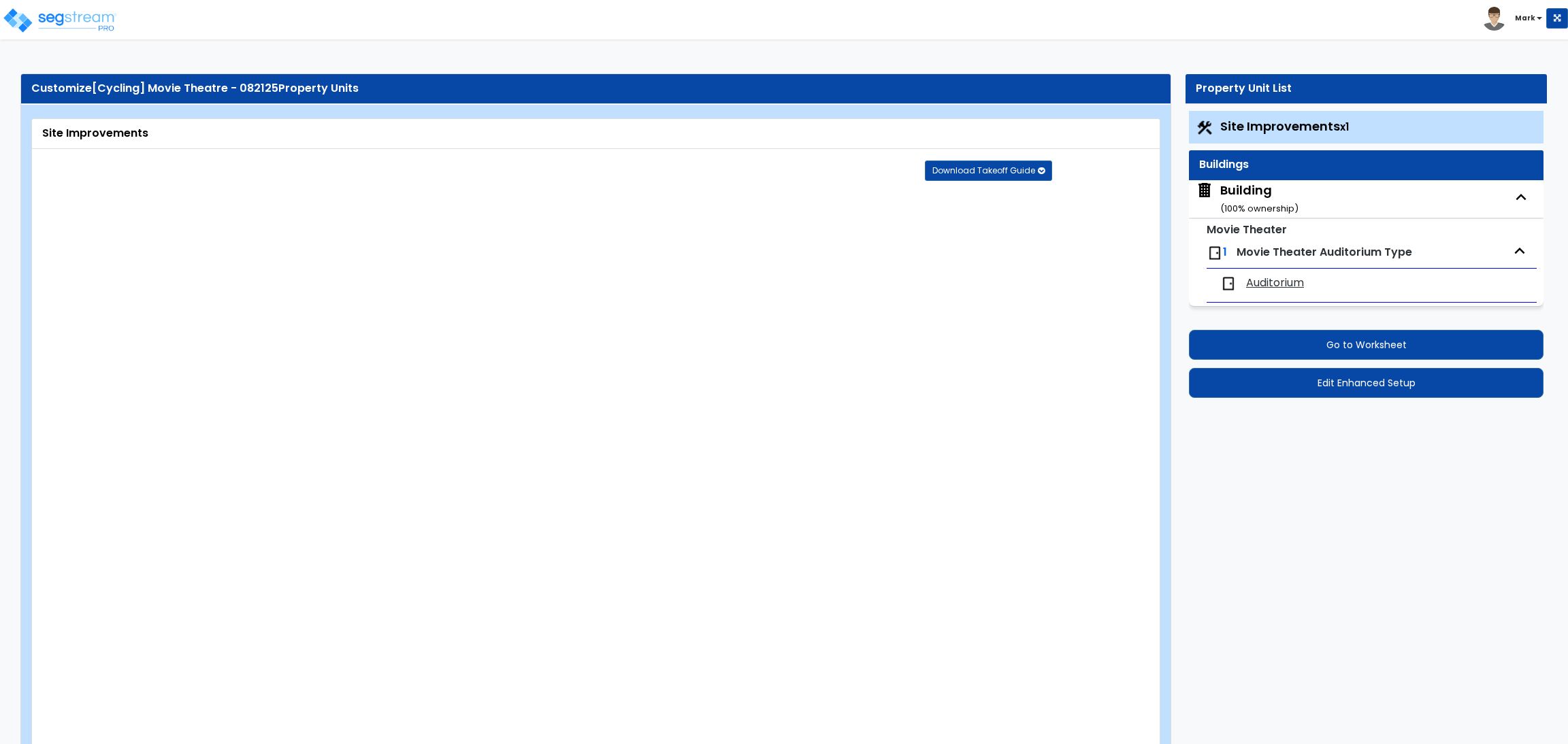
select select "4"
select select "2"
select select "1"
select select "2"
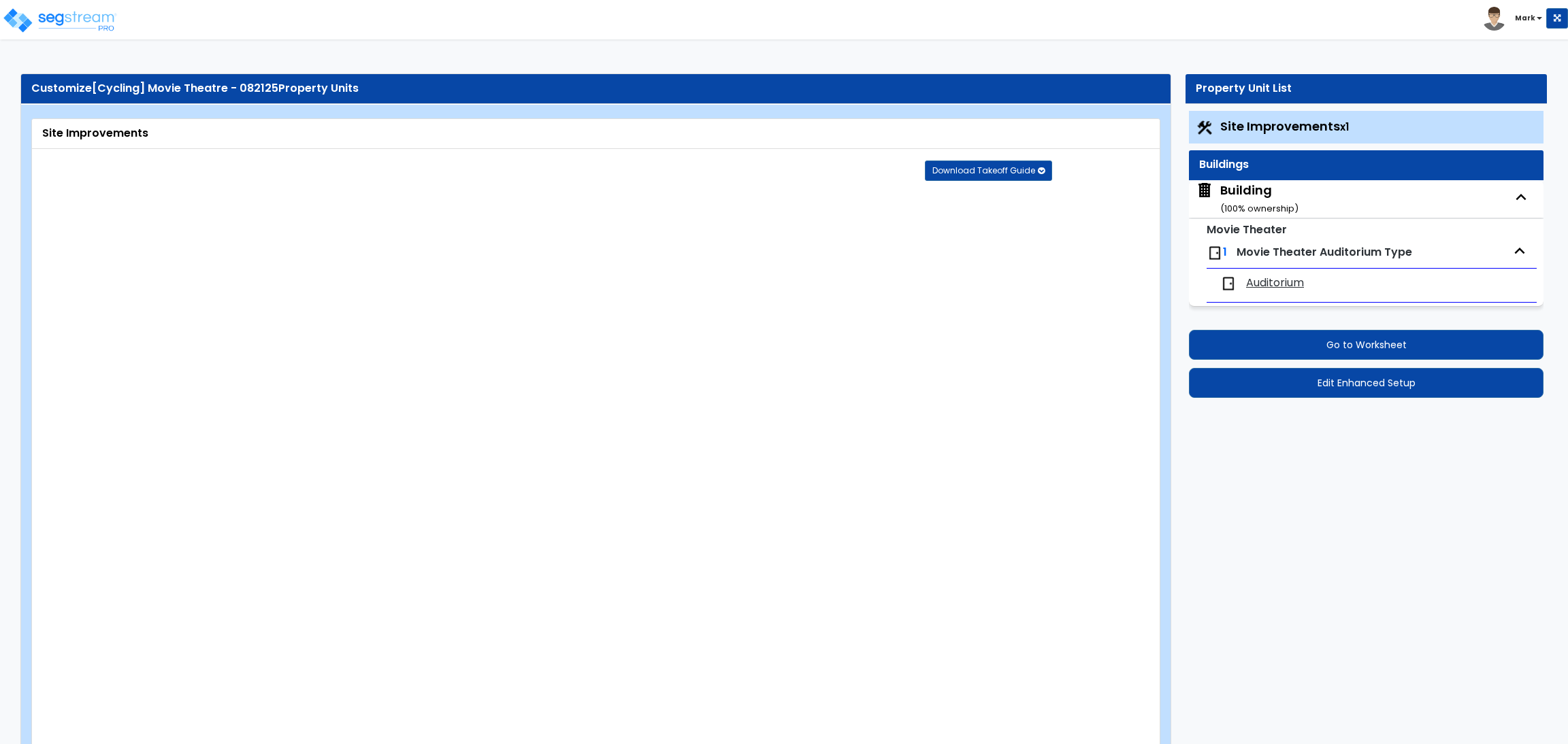
select select "1"
select select "2"
select select "6"
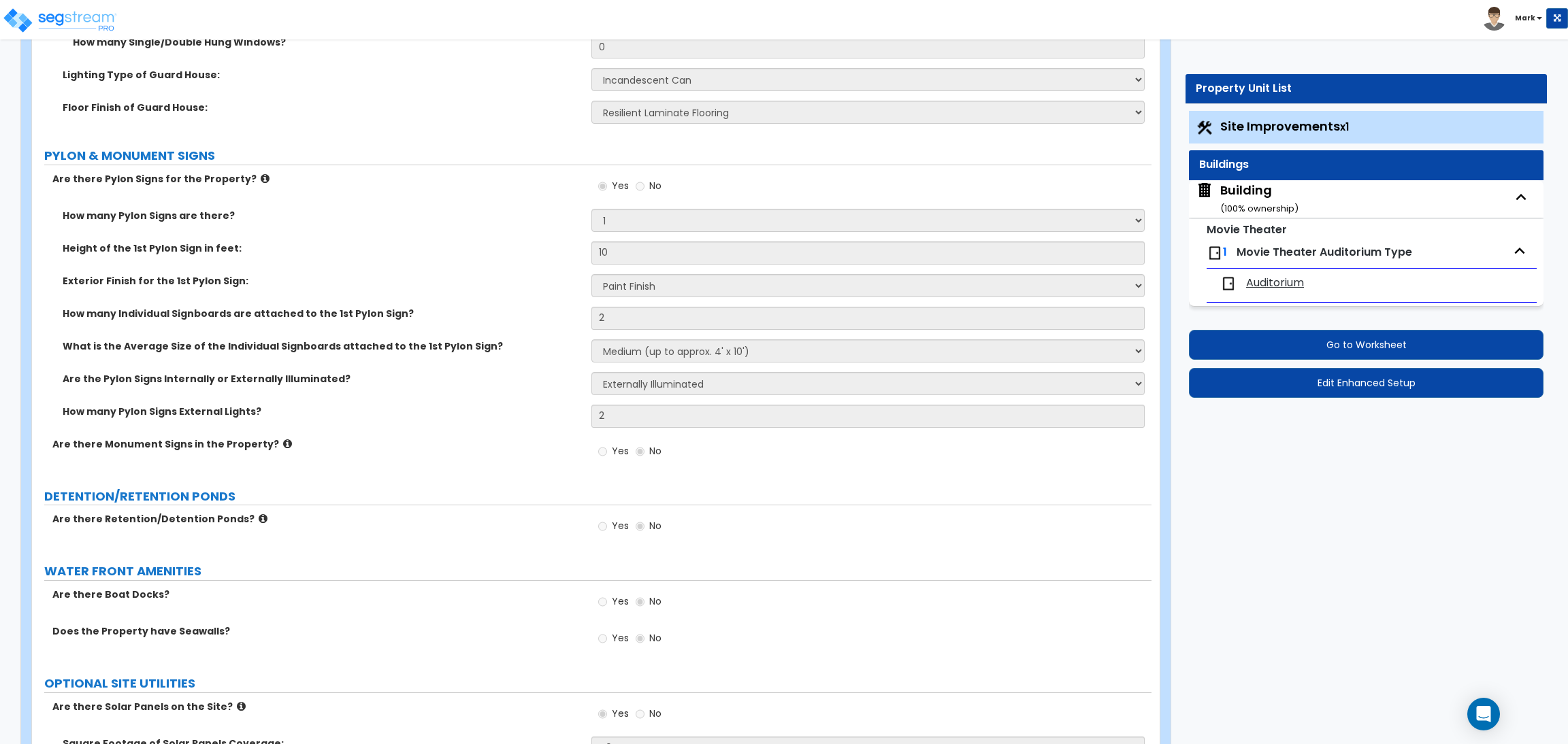
scroll to position [6367, 0]
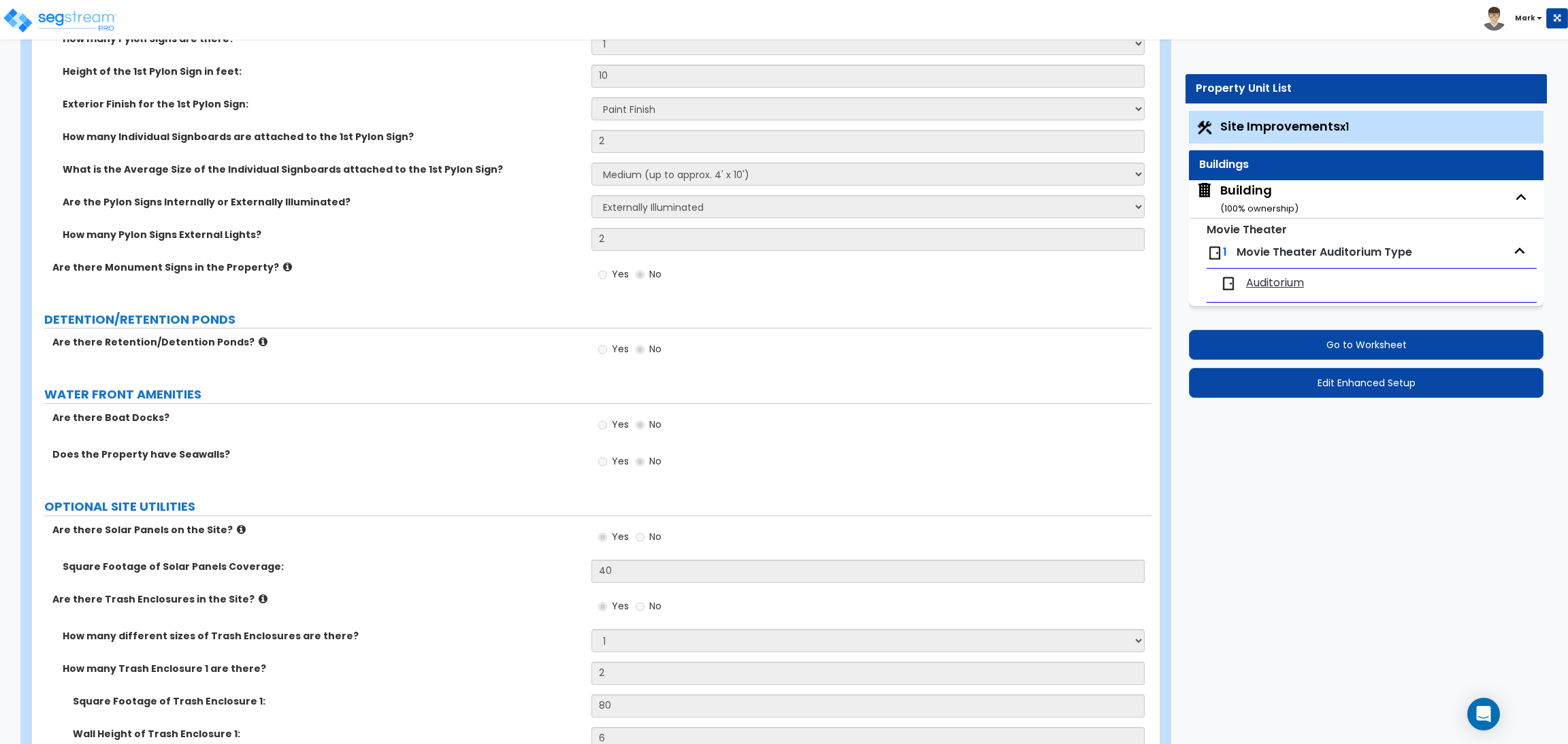
click at [1254, 288] on span "Auditorium" at bounding box center [1275, 284] width 57 height 16
select select "1"
select select "5"
select select "2"
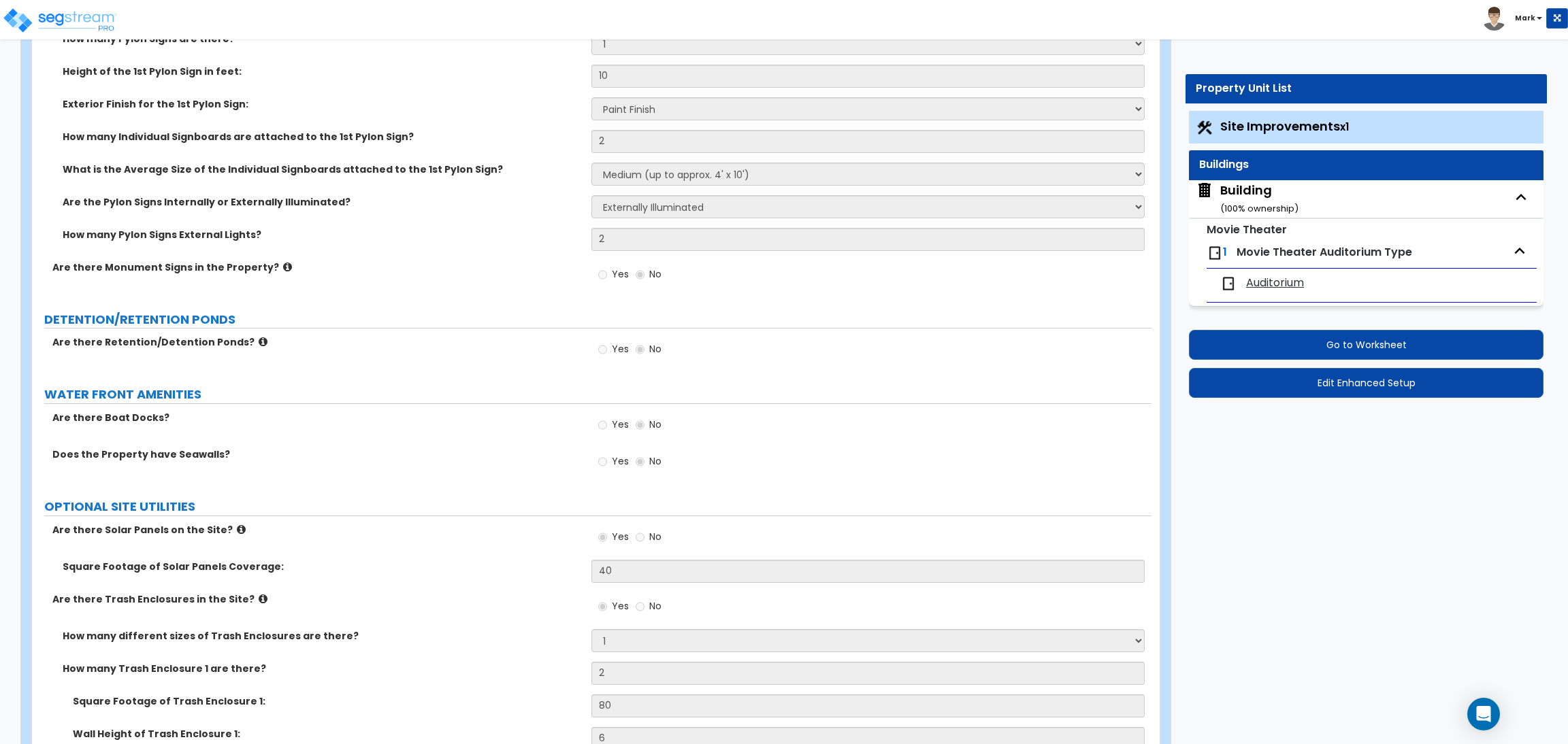
select select "1"
select select "2"
select select "1"
select select "2"
select select "3"
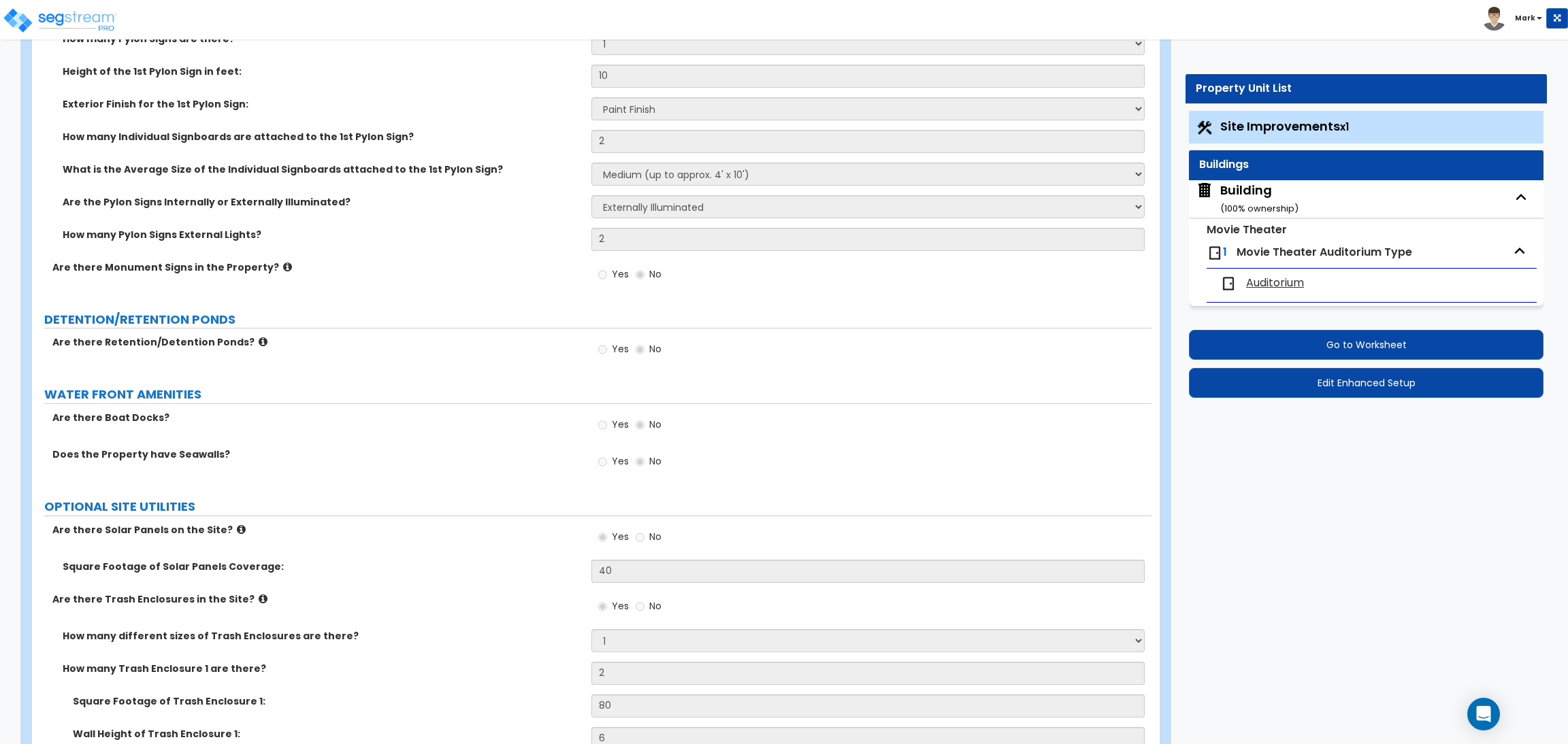
select select "5"
select select "3"
select select "1"
select select "3"
select select "2"
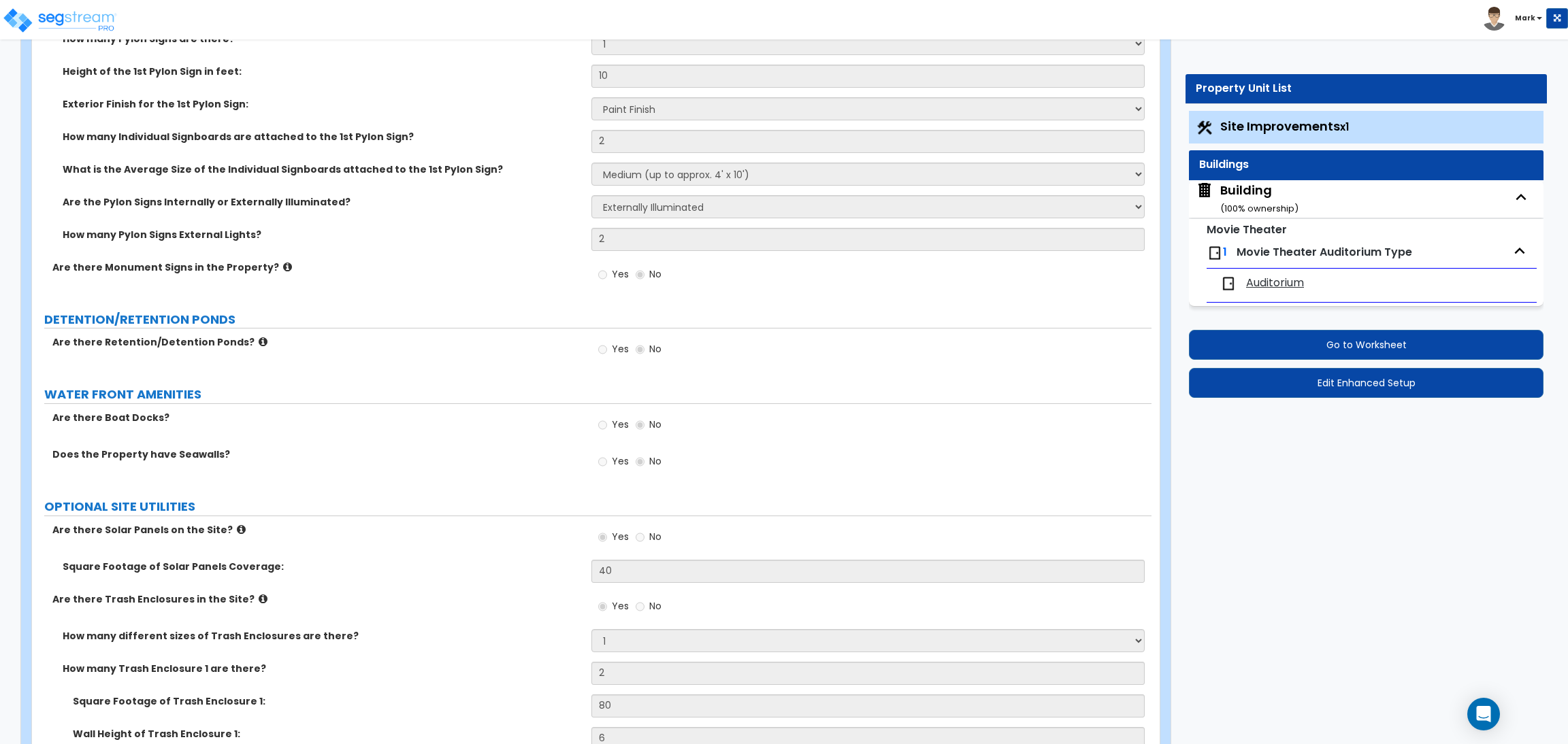
select select "2"
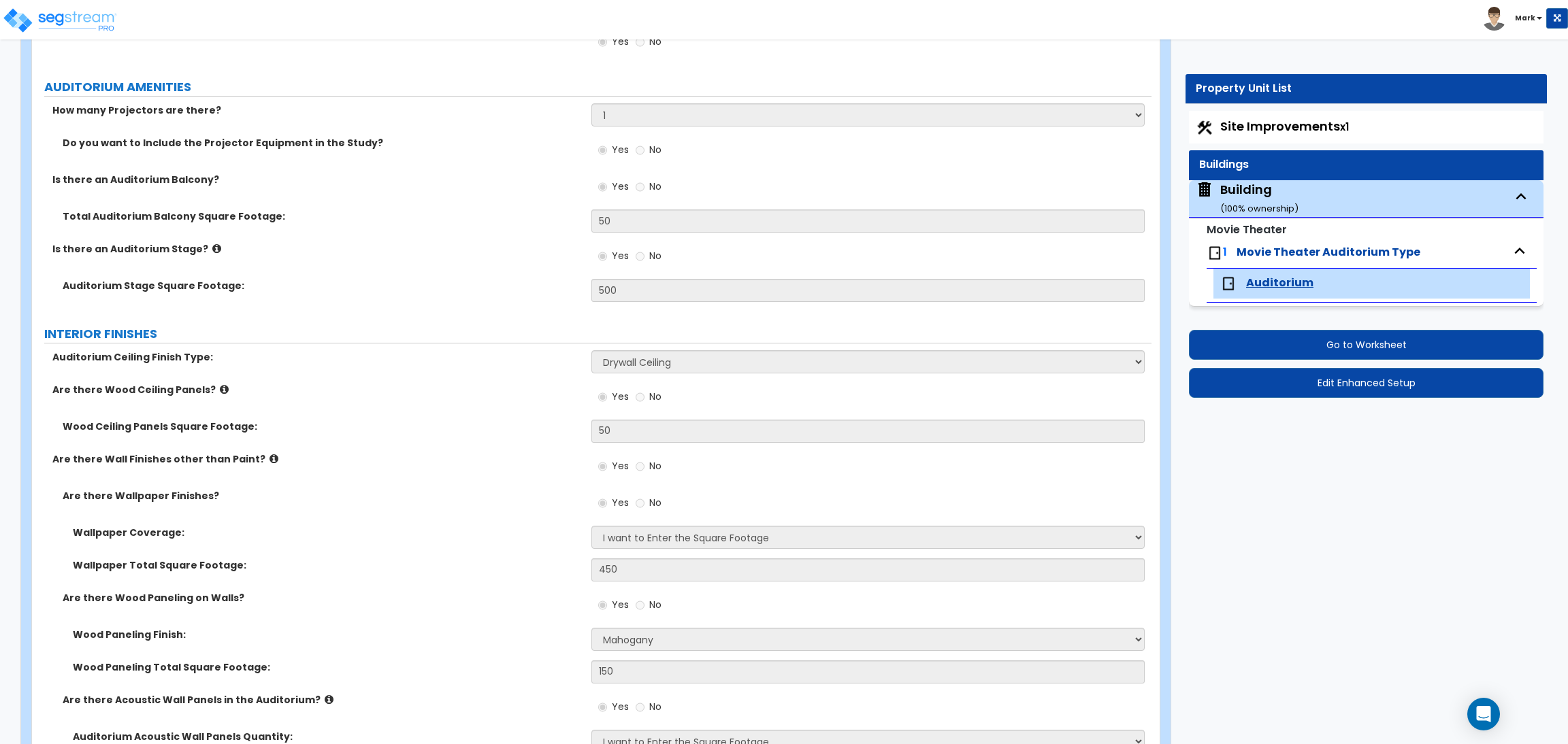
scroll to position [306, 0]
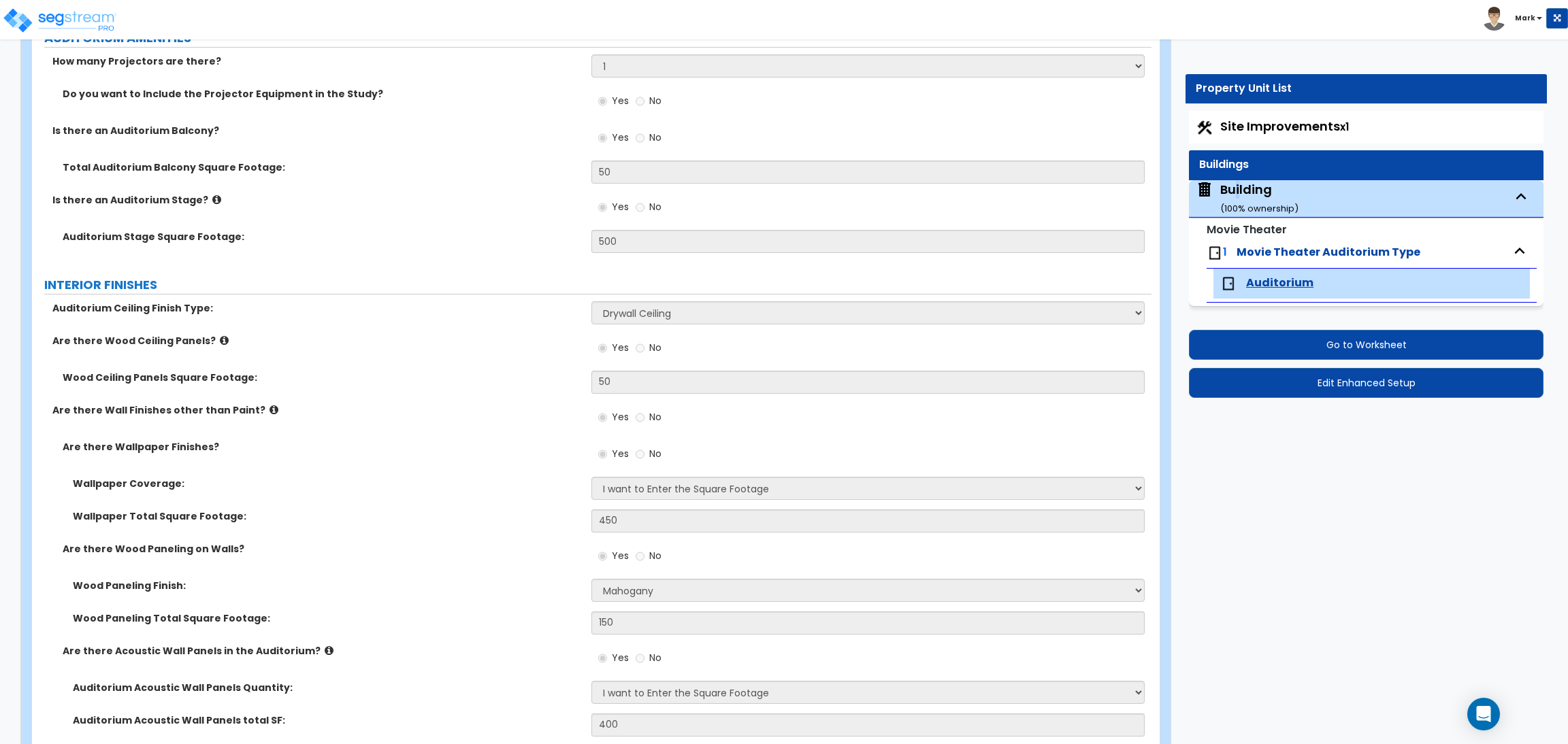
click at [1237, 186] on div "Building ( 100 % ownership)" at bounding box center [1259, 198] width 79 height 34
select select "3"
select select "2"
select select "1"
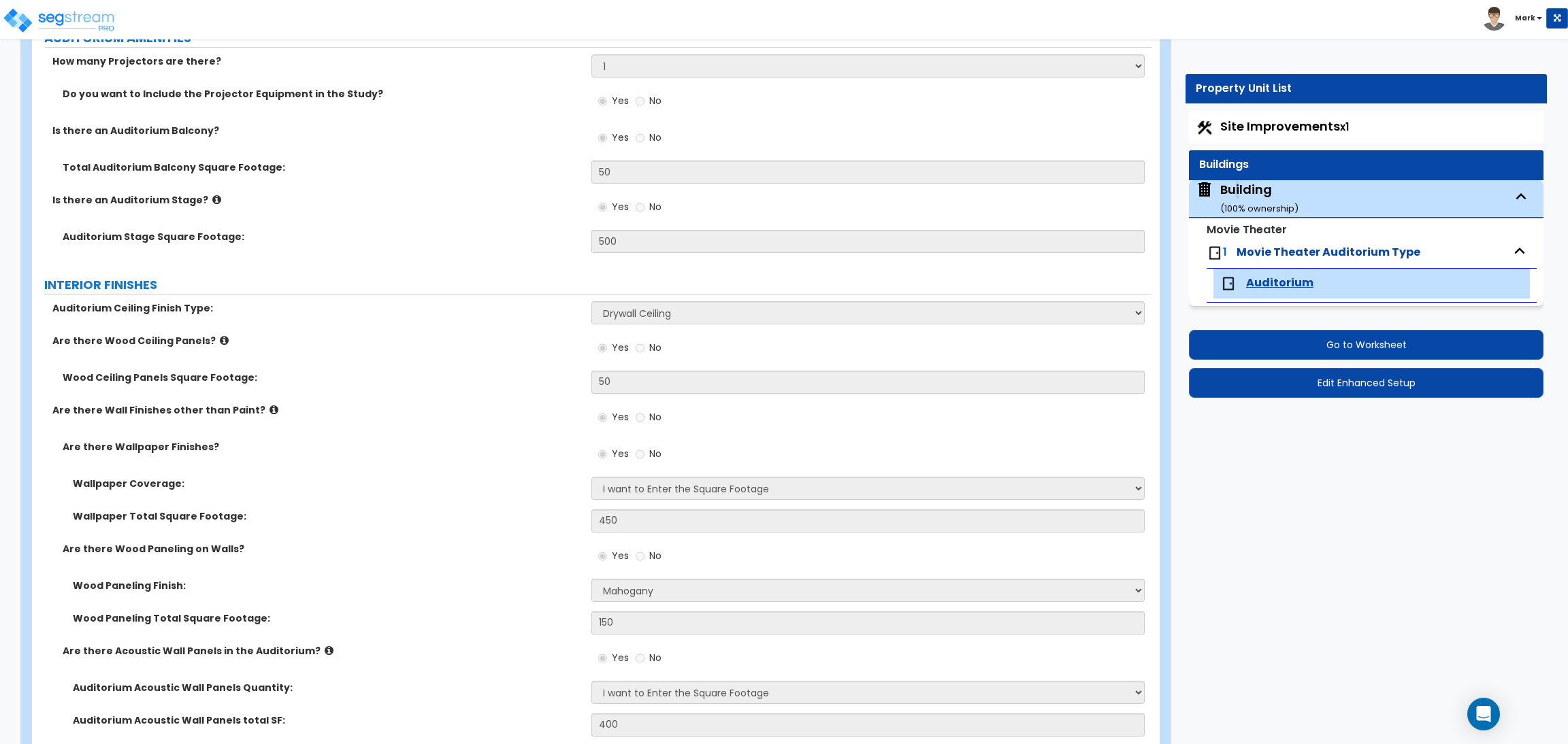
select select "2"
select select "1"
select select "2"
select select "1"
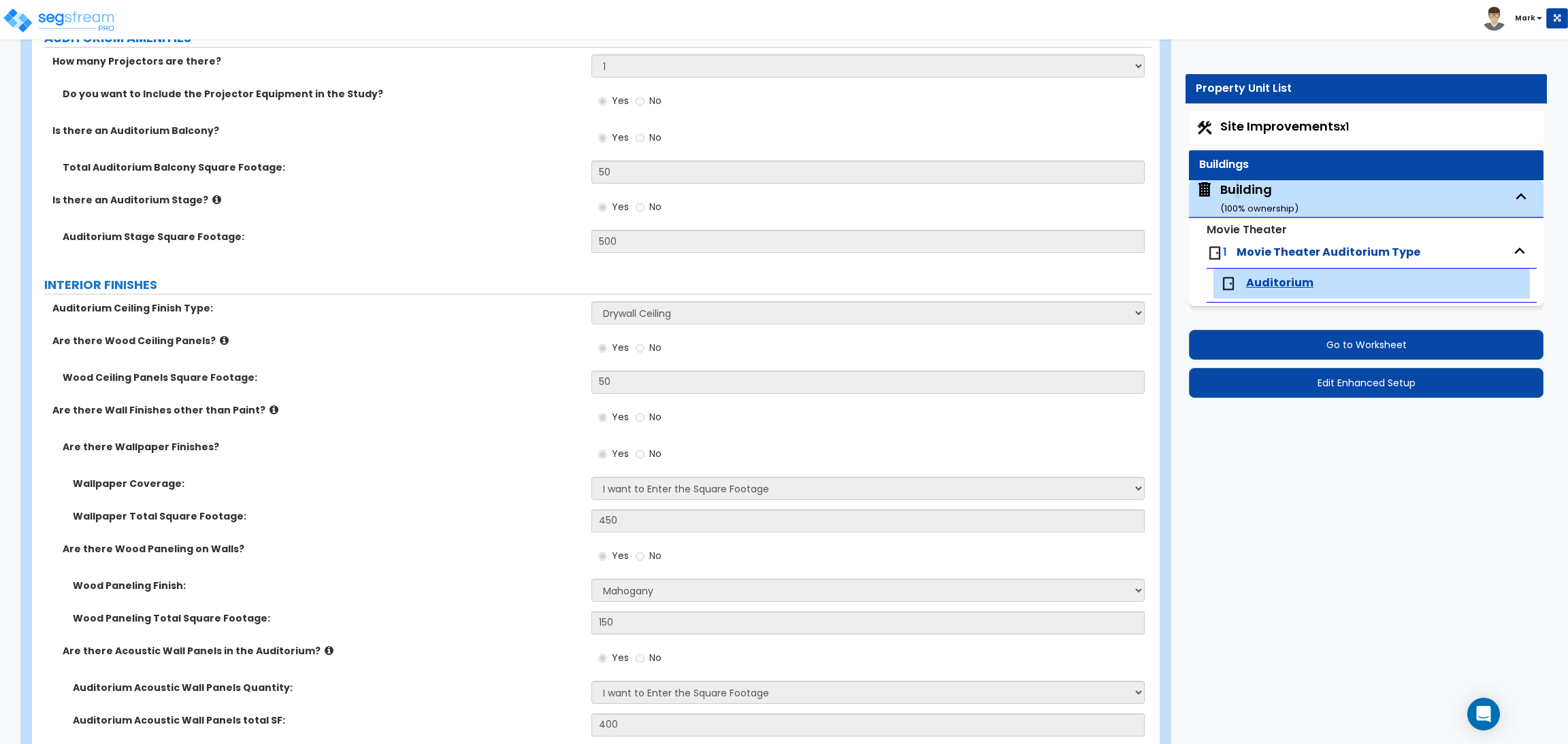
select select "1"
select select "2"
select select "1"
select select "3"
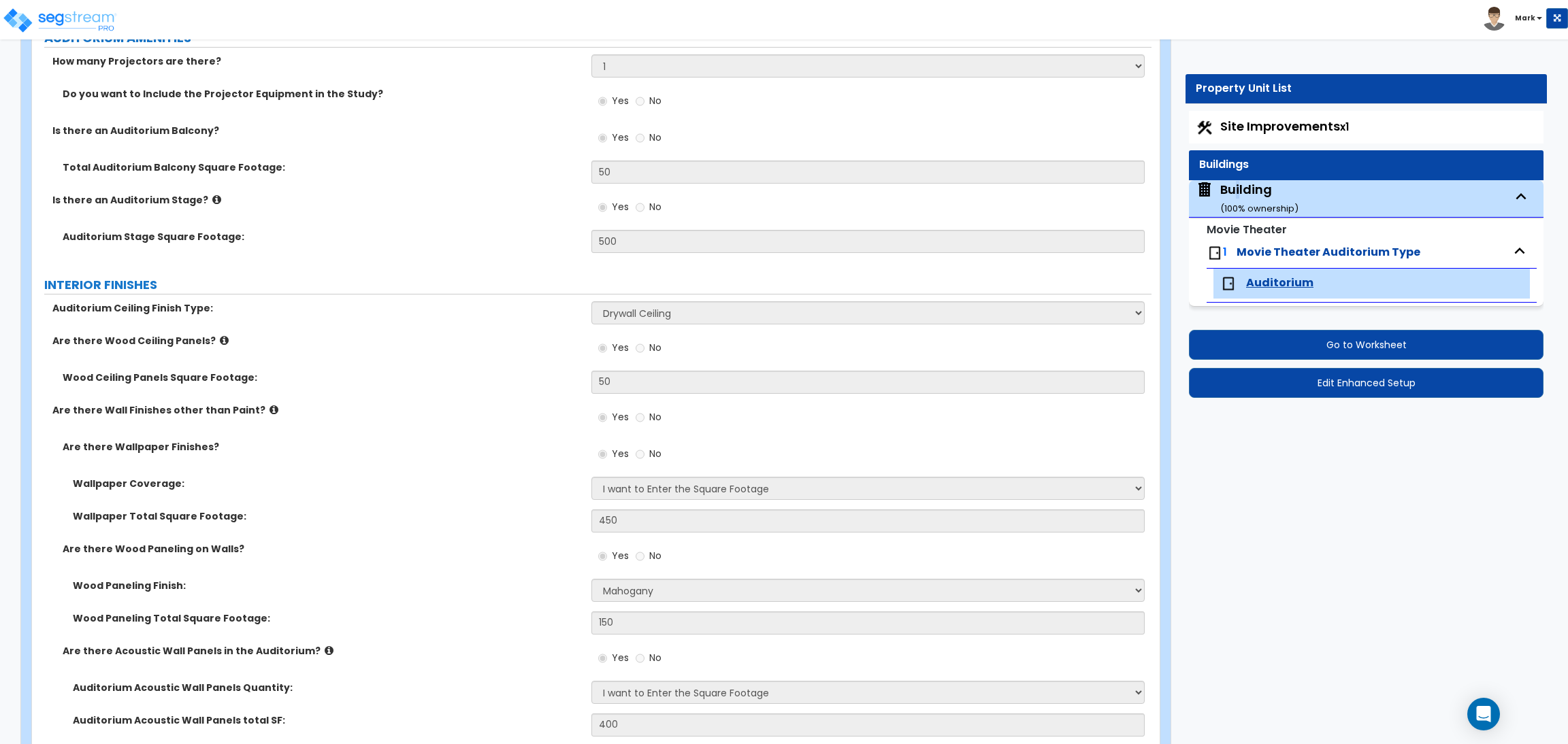
select select "2"
select select "1"
select select "10"
select select "5"
select select "2"
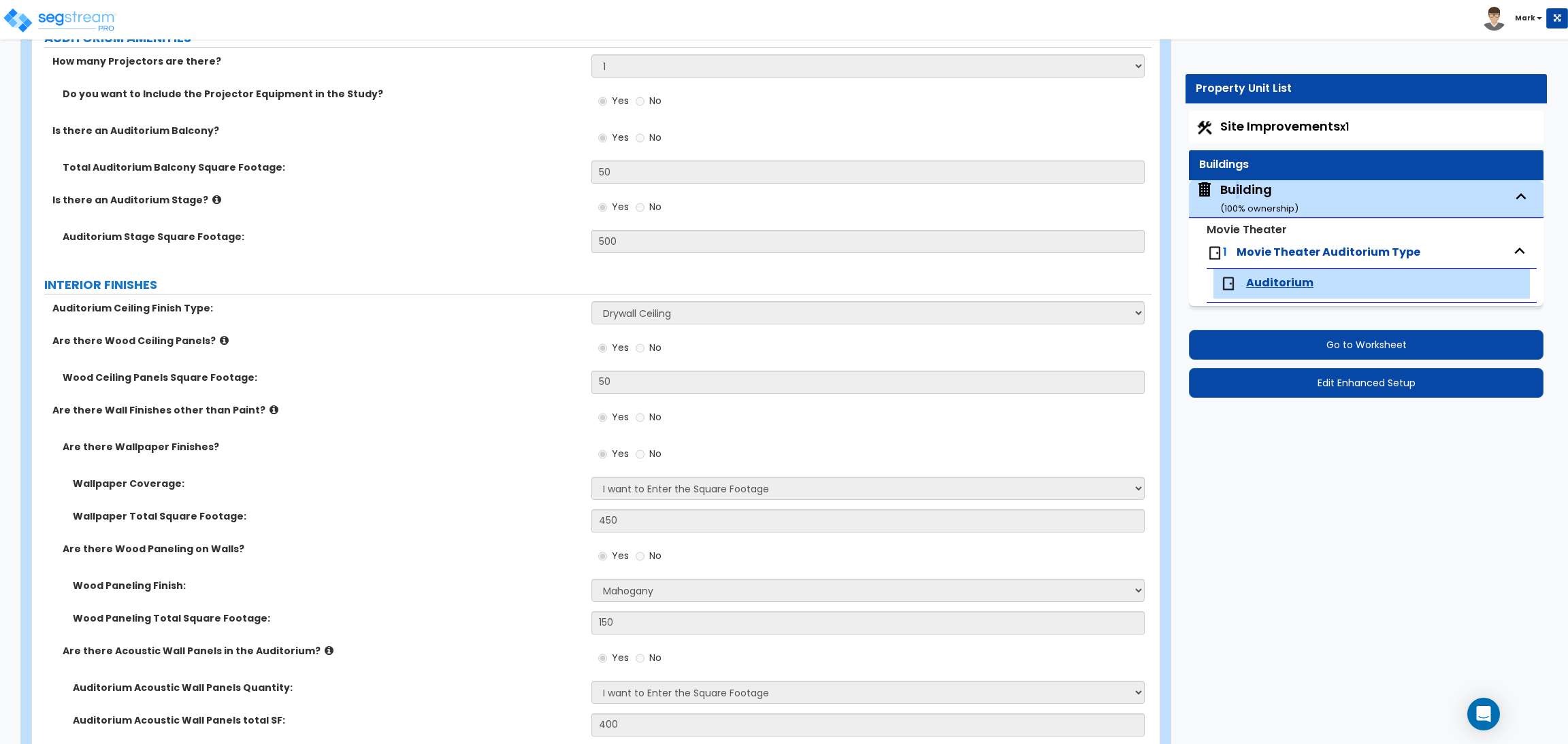
select select "1"
select select "2"
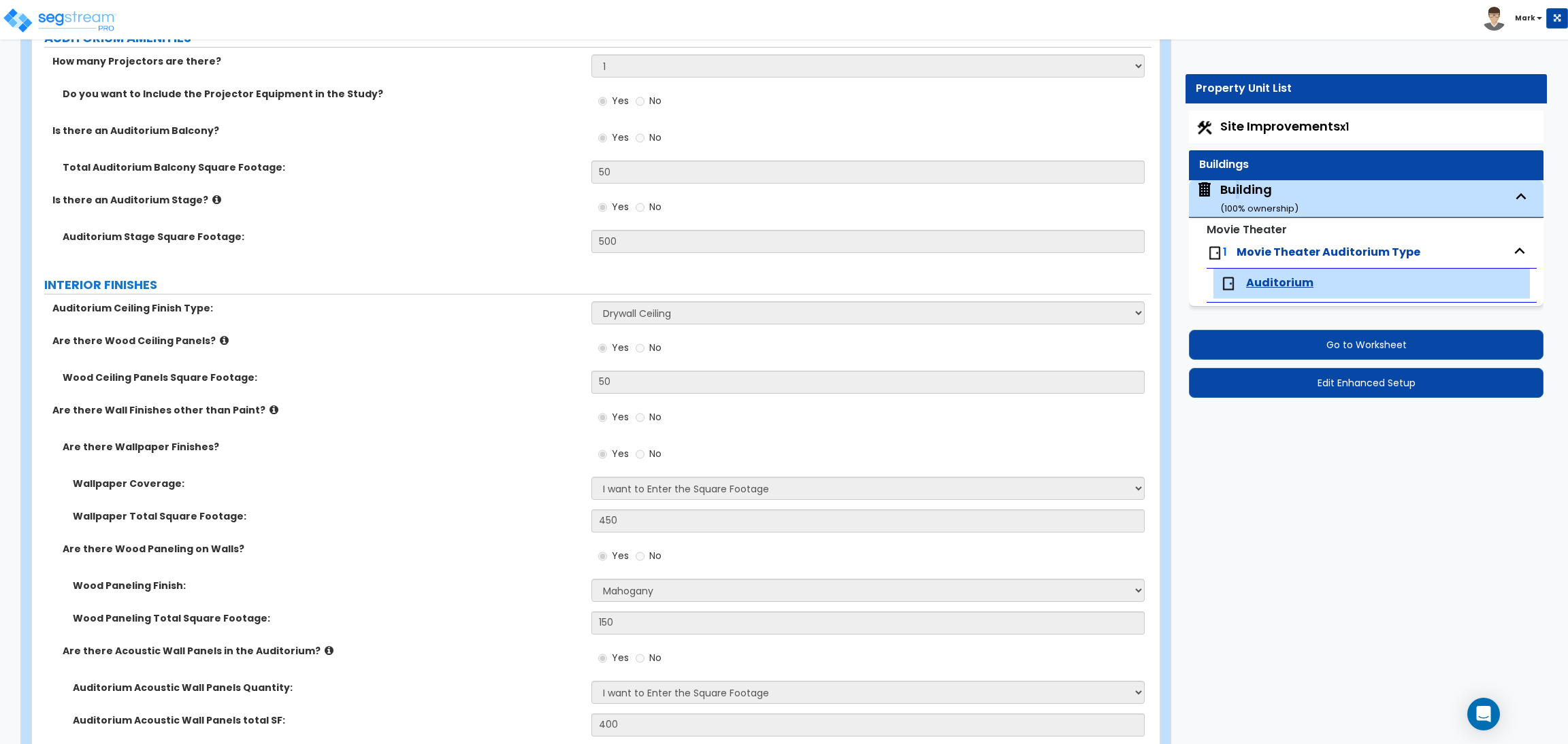
select select "2"
select select "3"
select select "1"
select select "2"
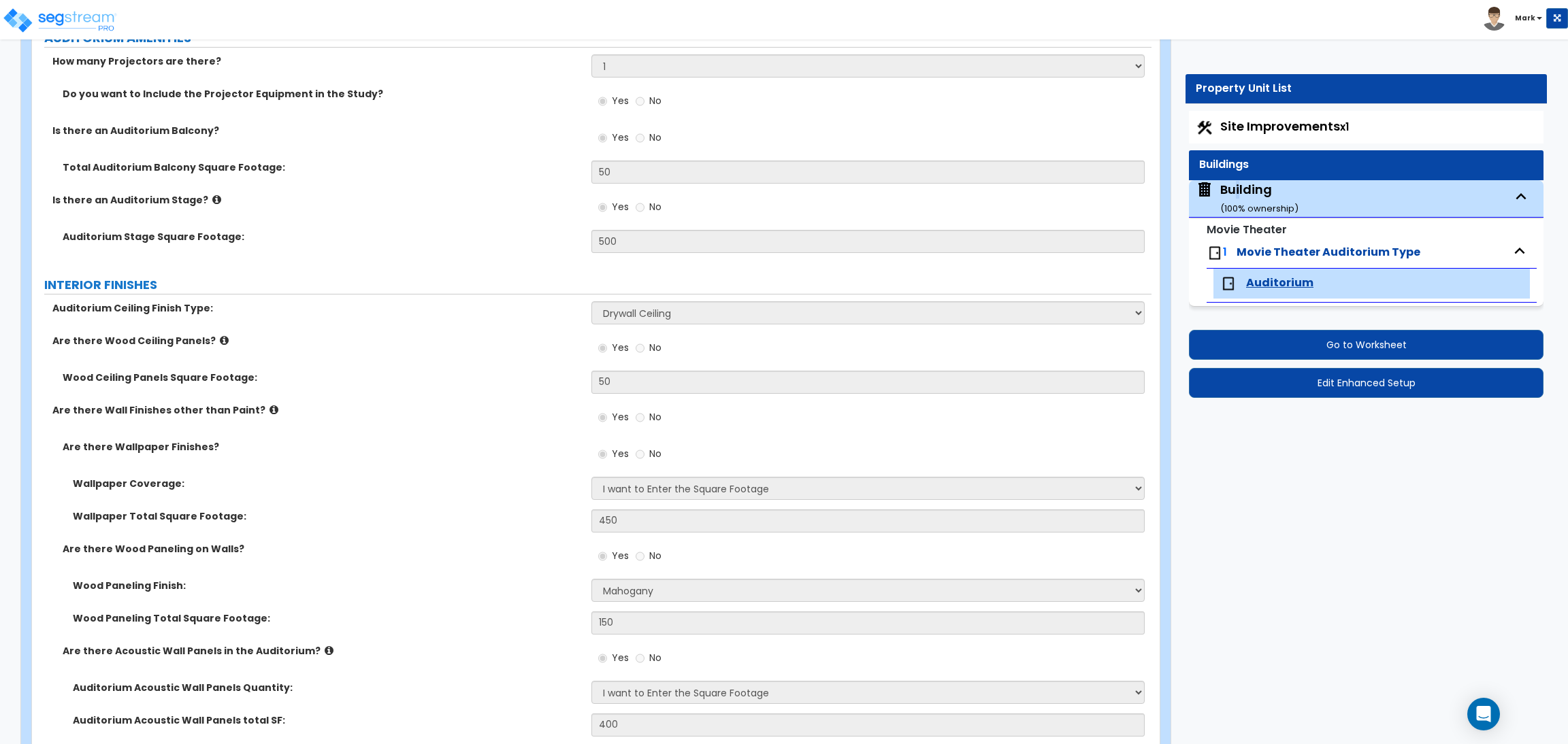
select select "3"
select select "1"
select select "2"
select select "1"
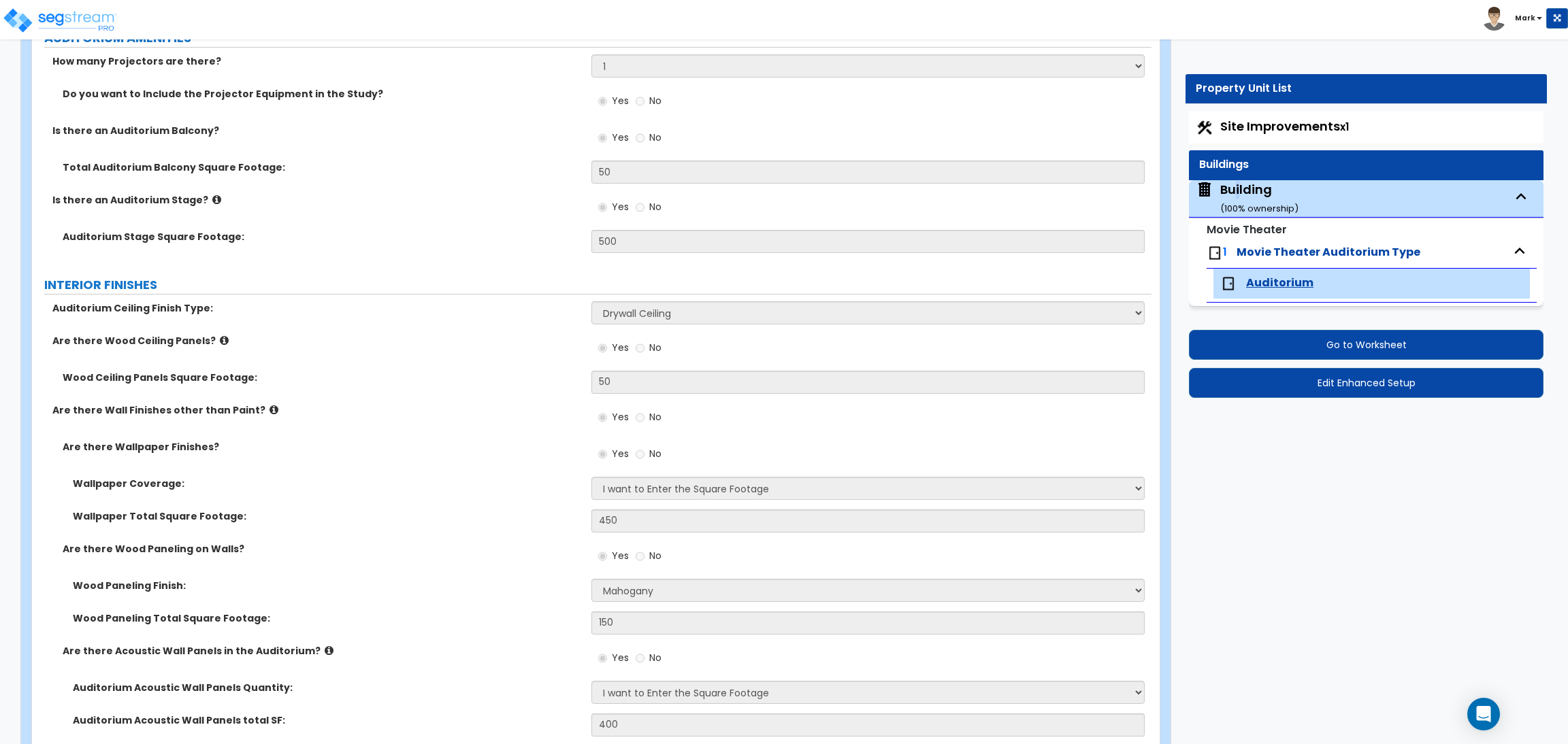
select select "1"
select select "2"
select select "1"
select select "4"
select select "2"
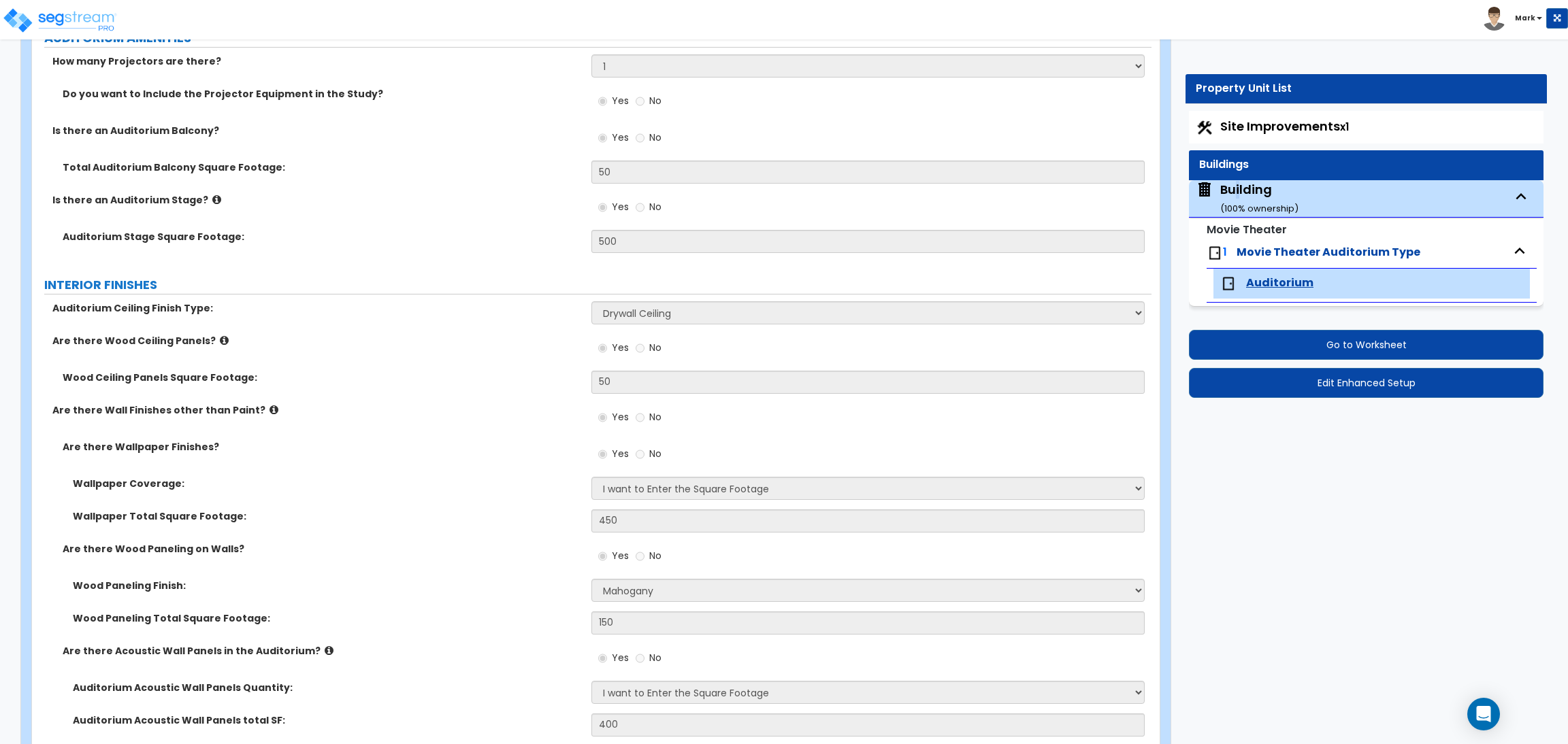
select select "4"
select select "2"
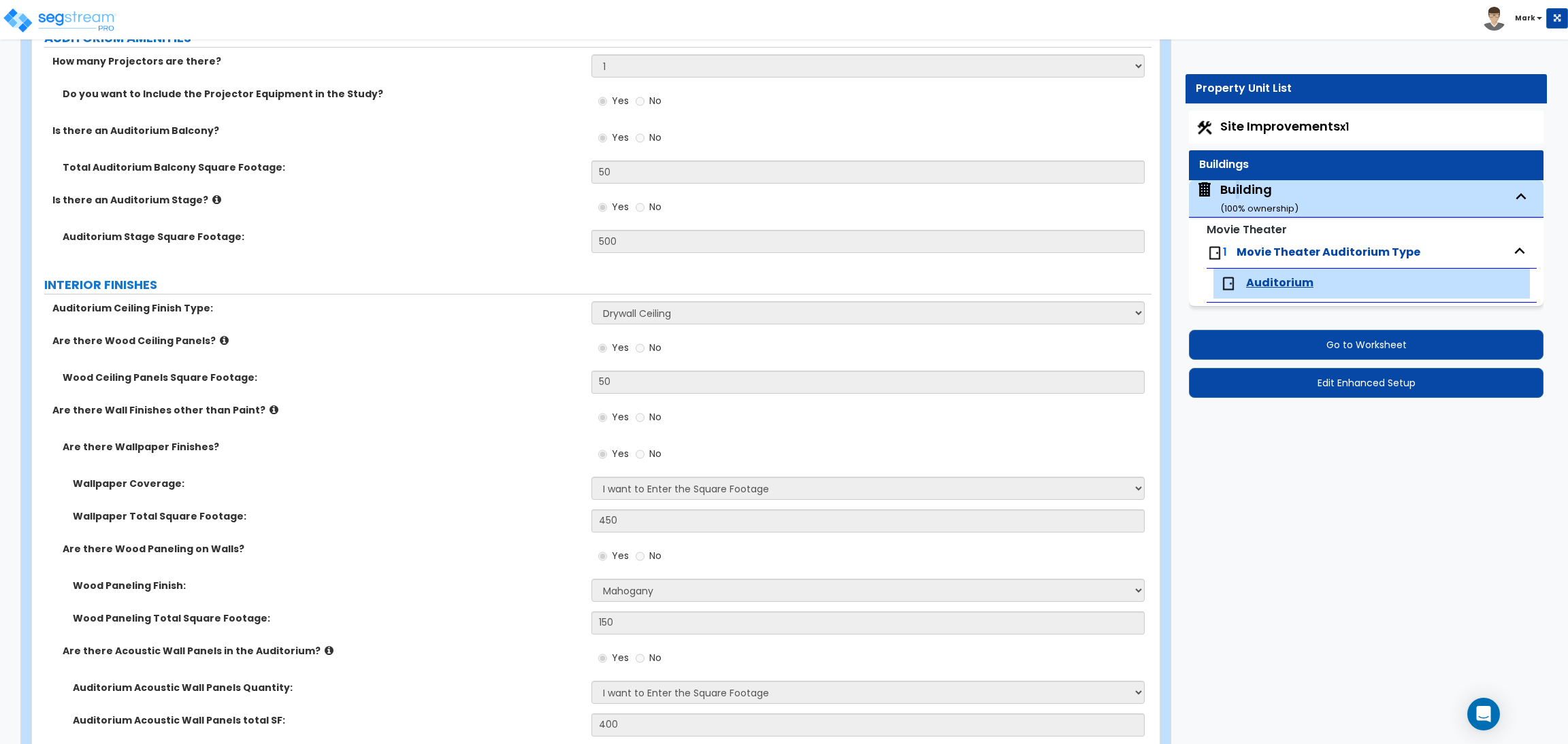
select select "1"
select select "5"
select select "2"
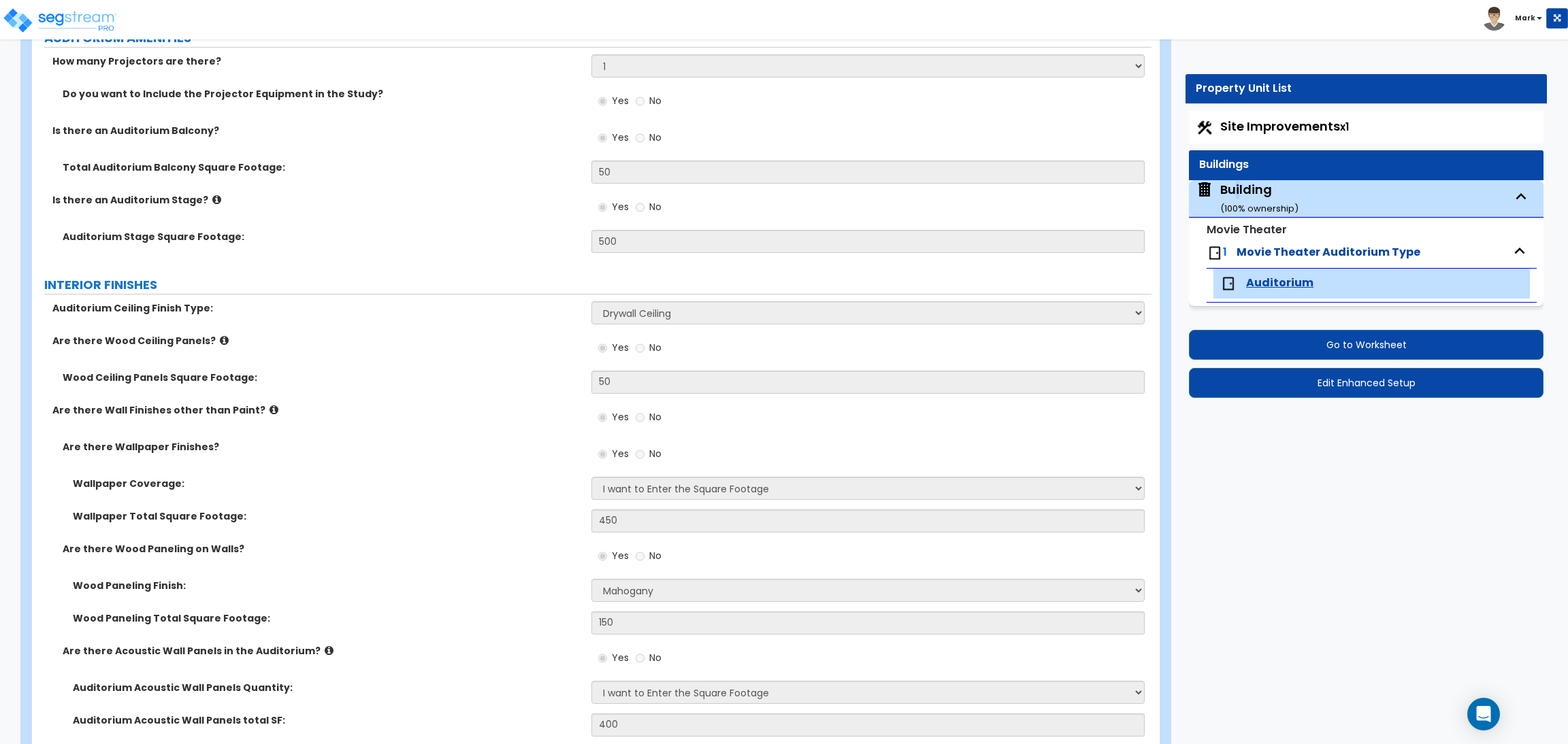
select select "1"
select select "3"
select select "2"
select select "1"
select select "4"
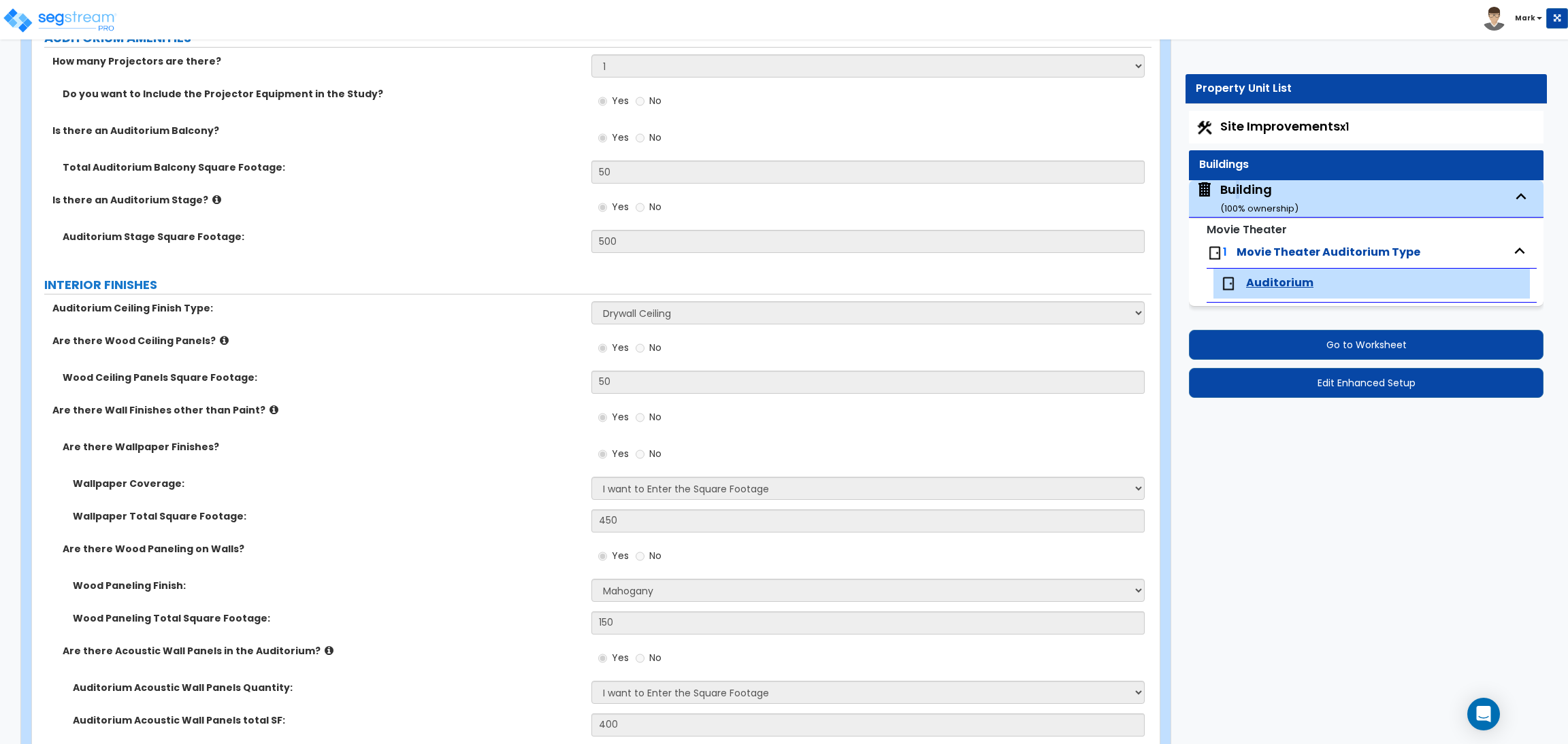
select select "2"
select select "3"
select select "2"
select select "4"
select select "1"
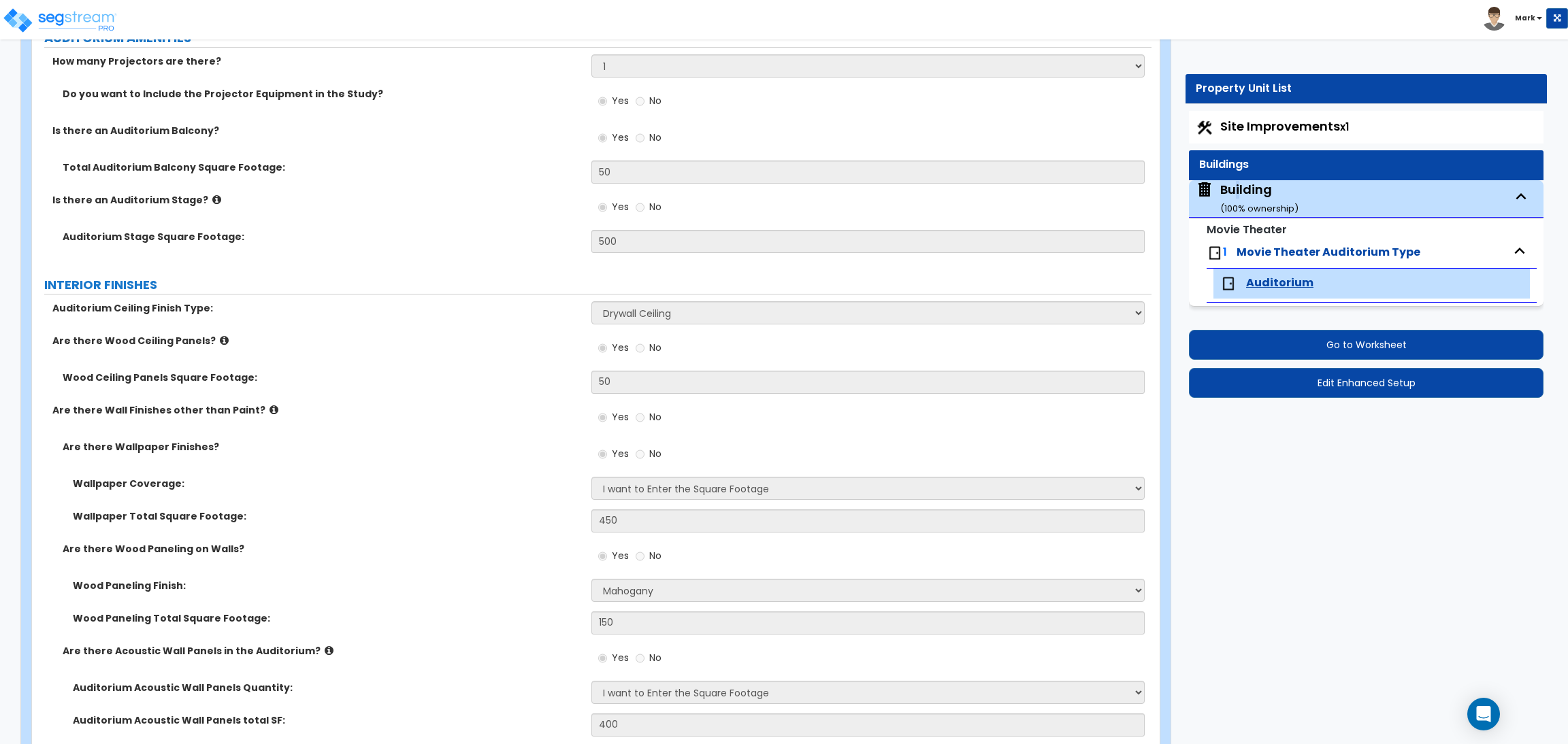
select select "2"
select select "1"
select select "2"
select select "3"
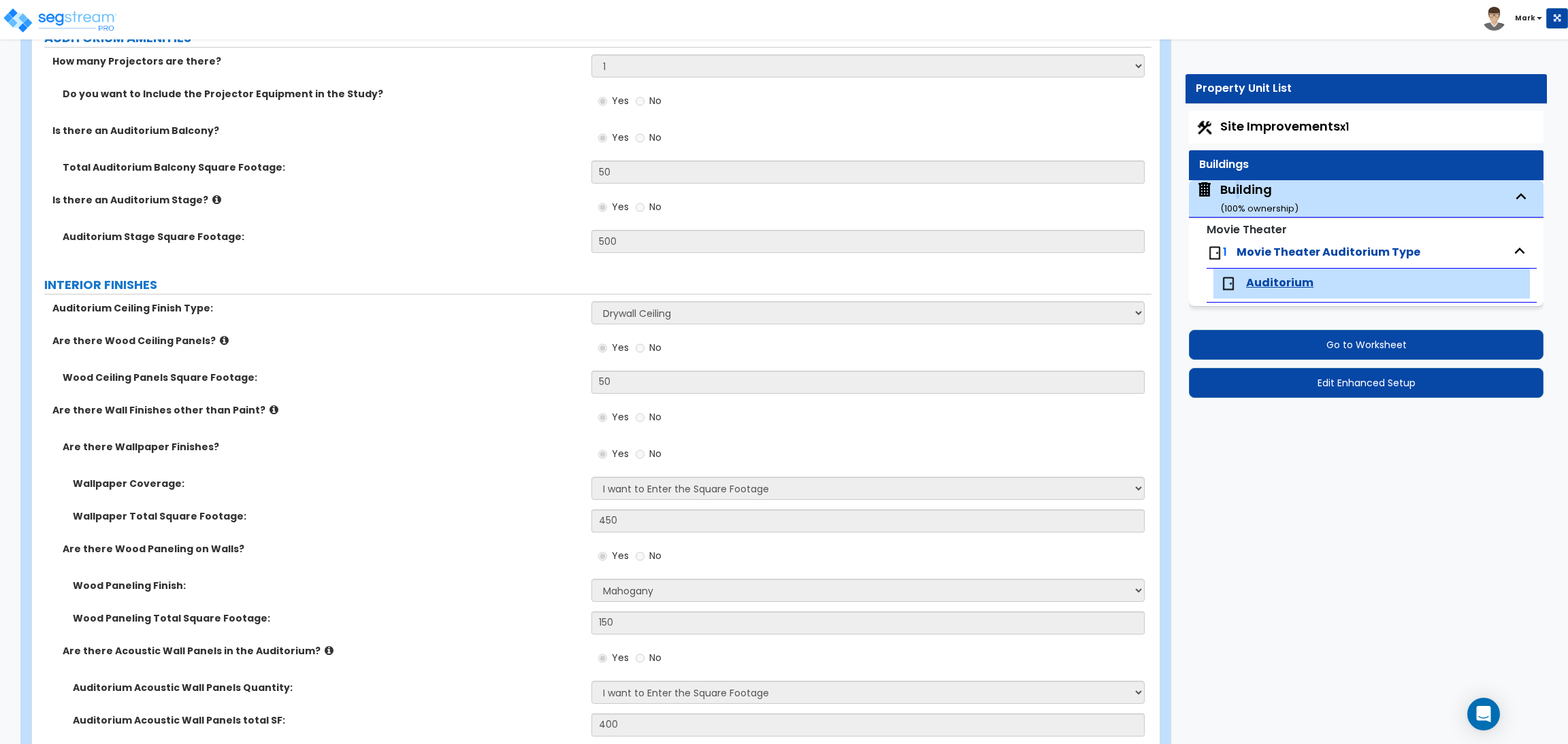
select select "1"
select select "2"
select select "4"
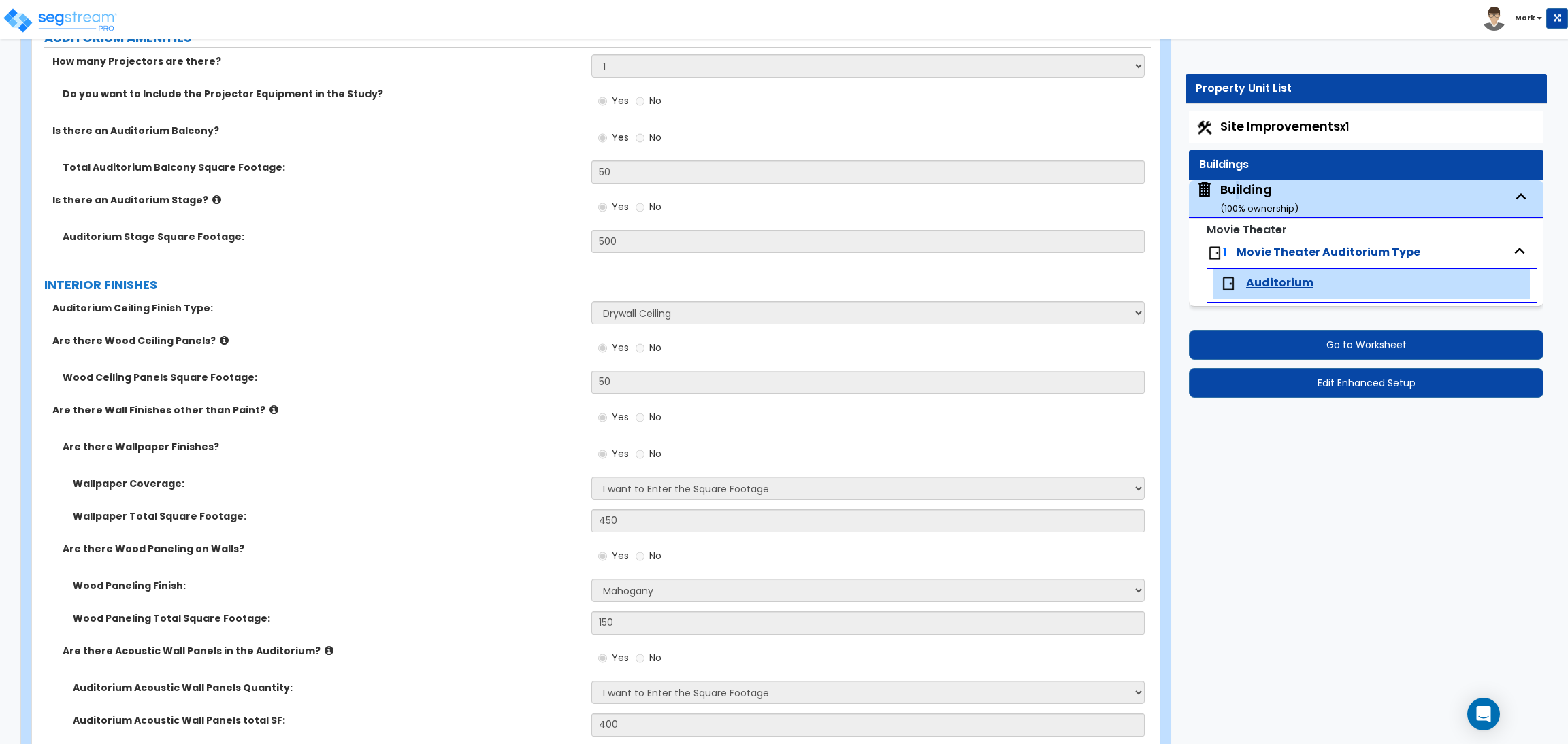
select select "6"
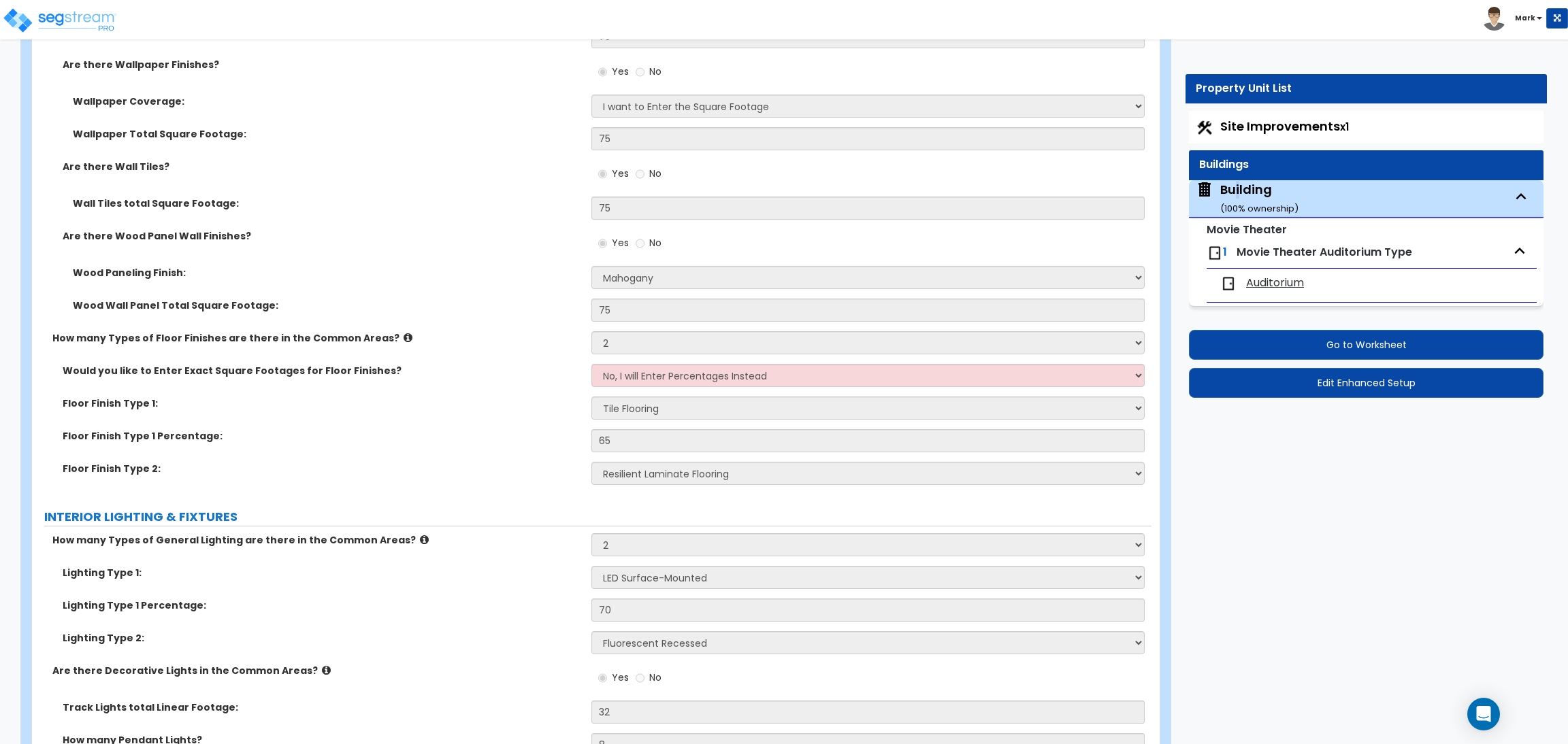
scroll to position [6020, 0]
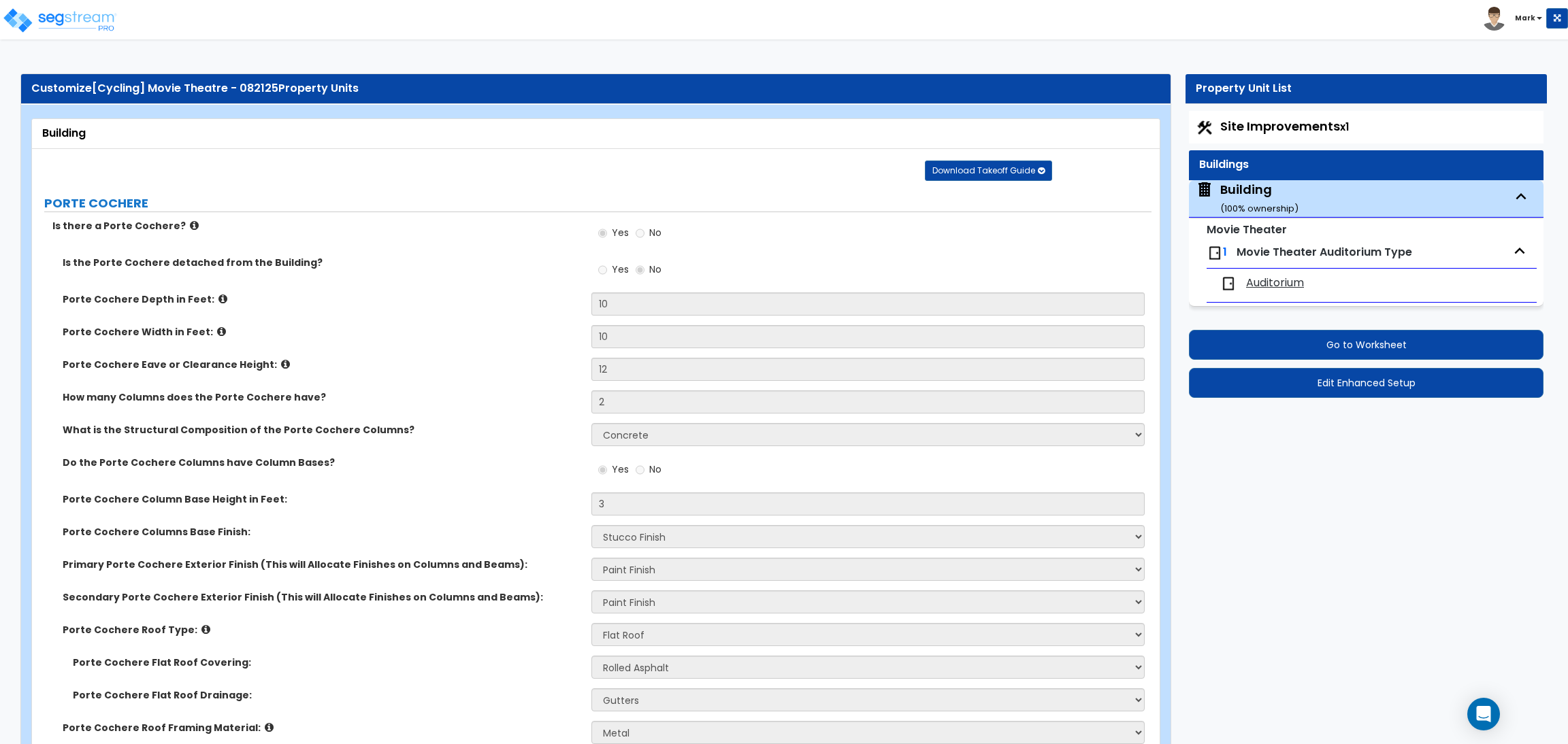
select select "3"
select select "2"
select select "1"
select select "2"
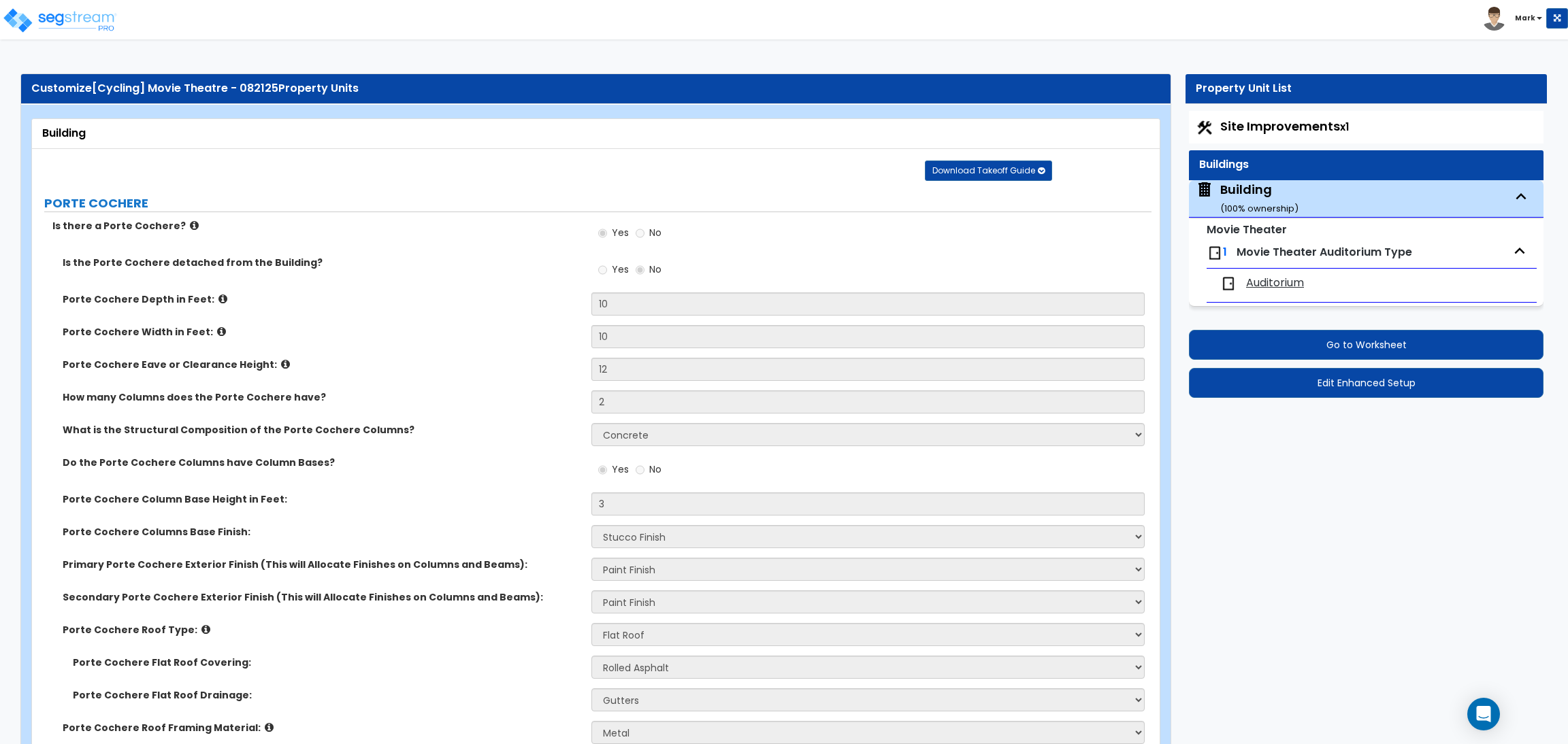
select select "1"
select select "2"
select select "1"
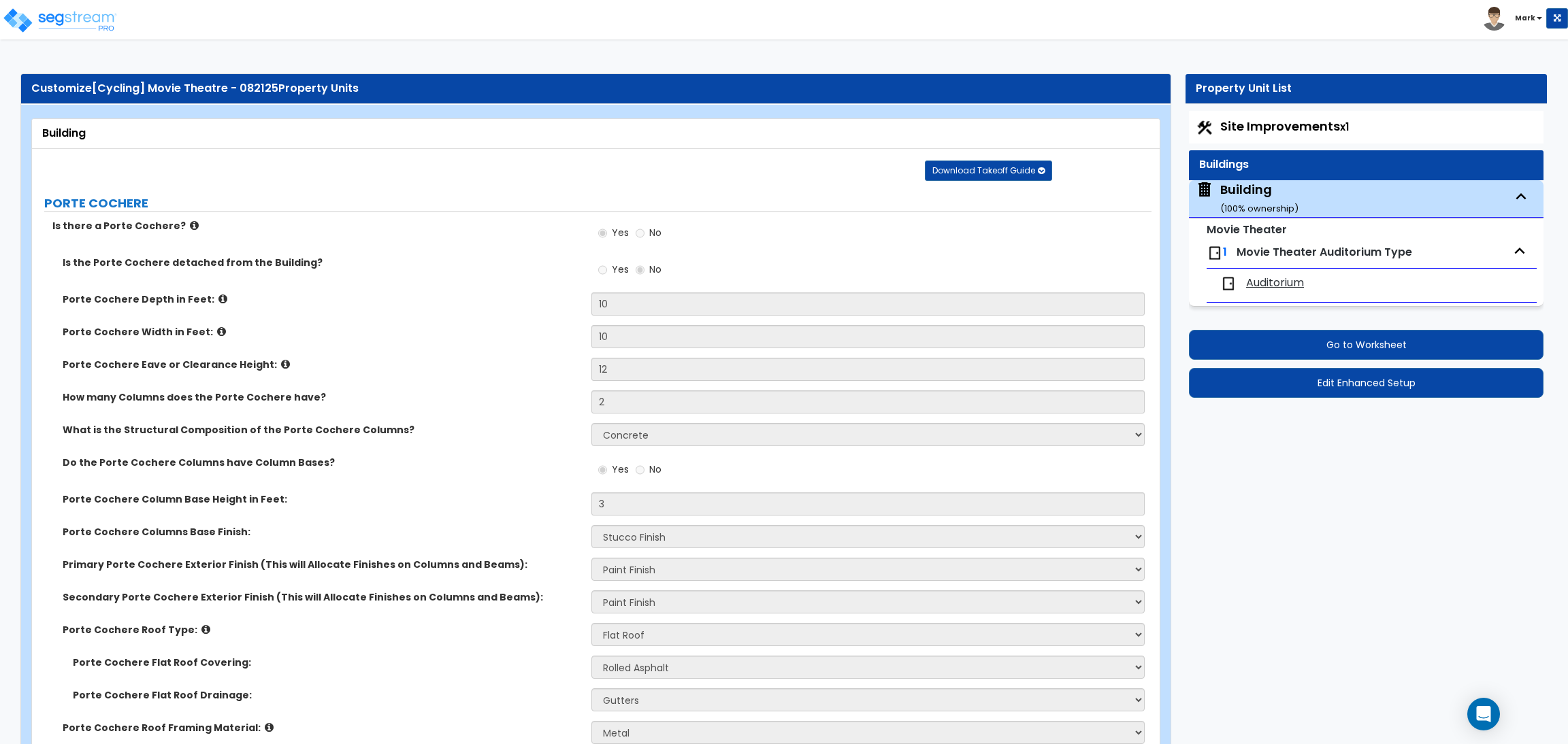
select select "2"
select select "1"
select select "3"
select select "2"
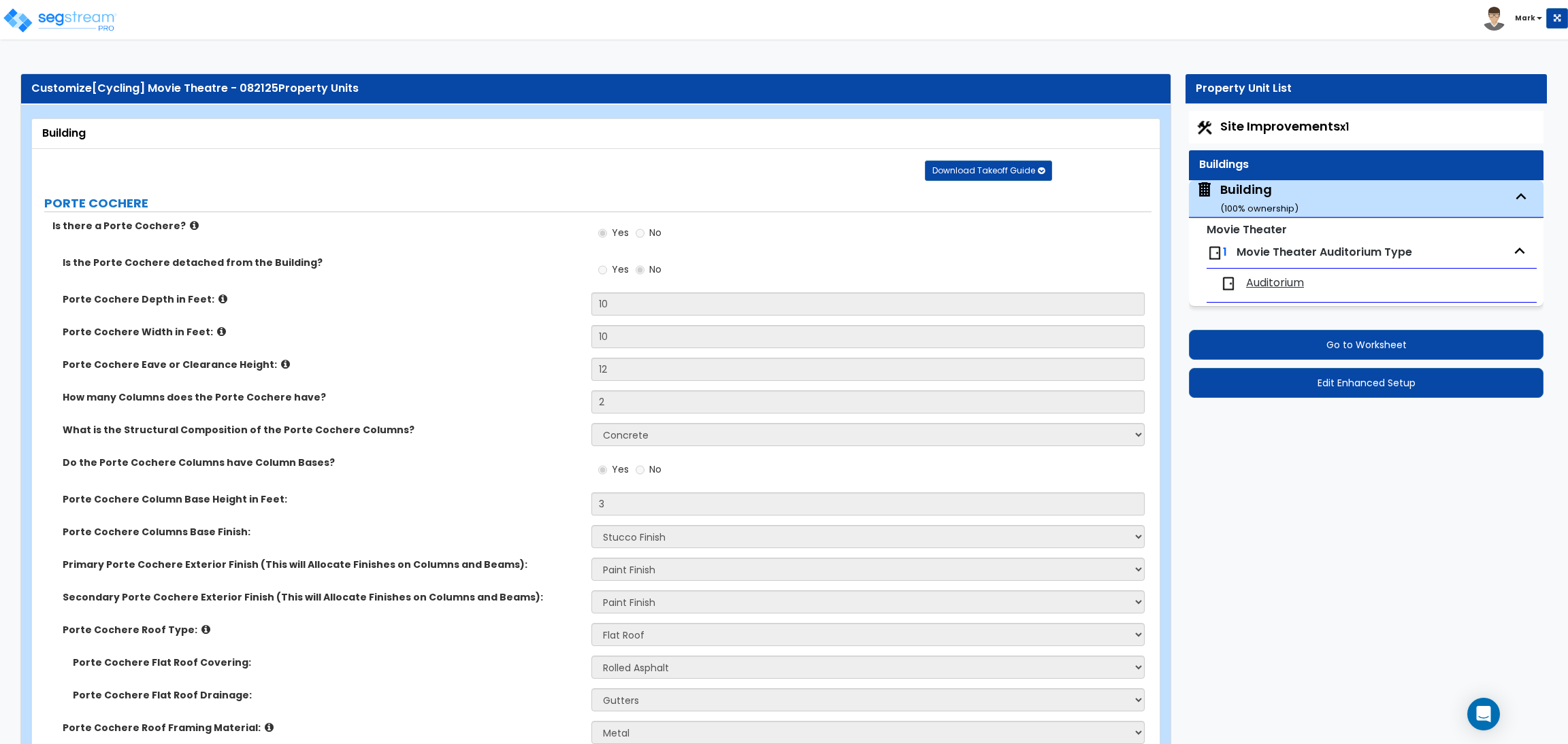
select select "1"
select select "10"
select select "5"
select select "2"
select select "1"
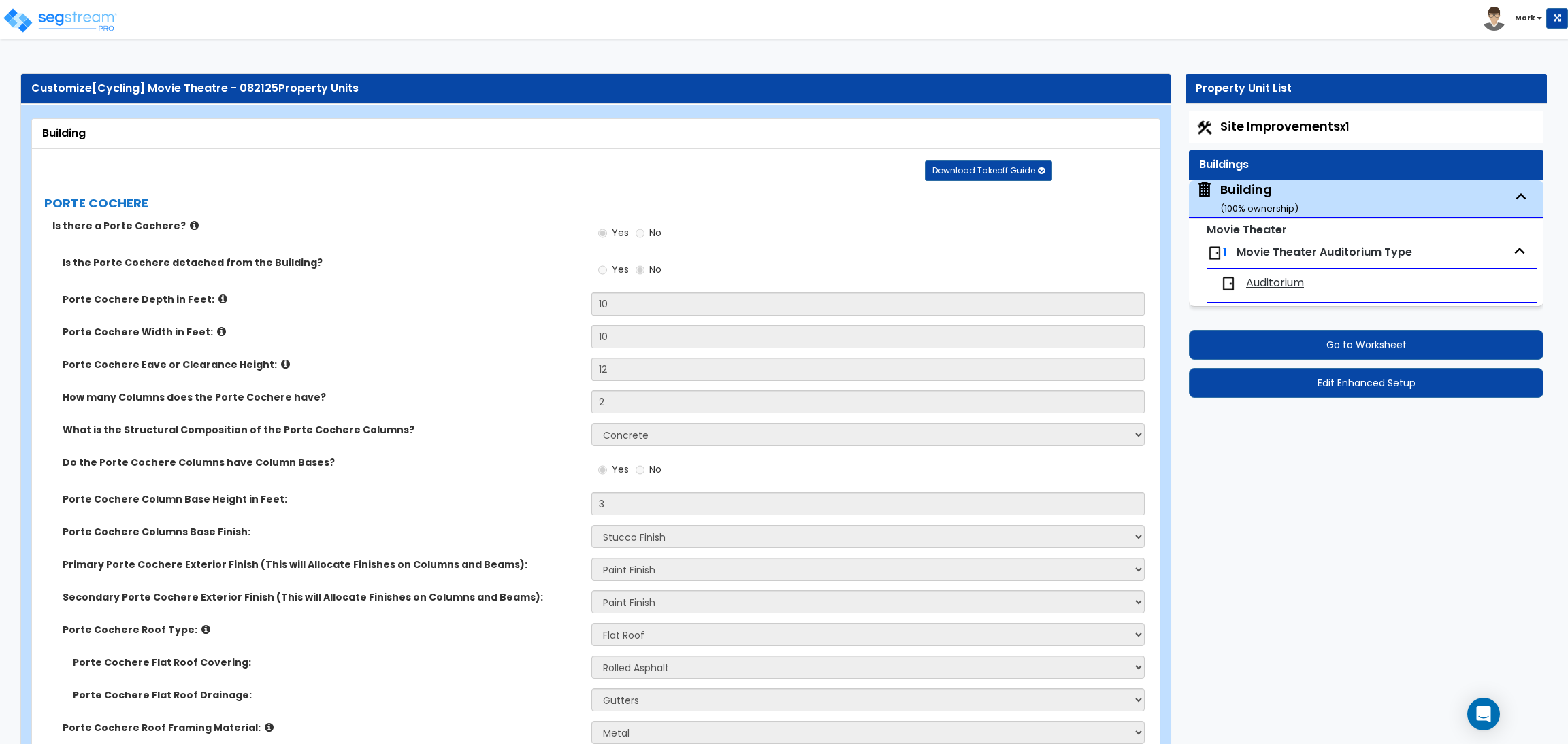
select select "1"
select select "2"
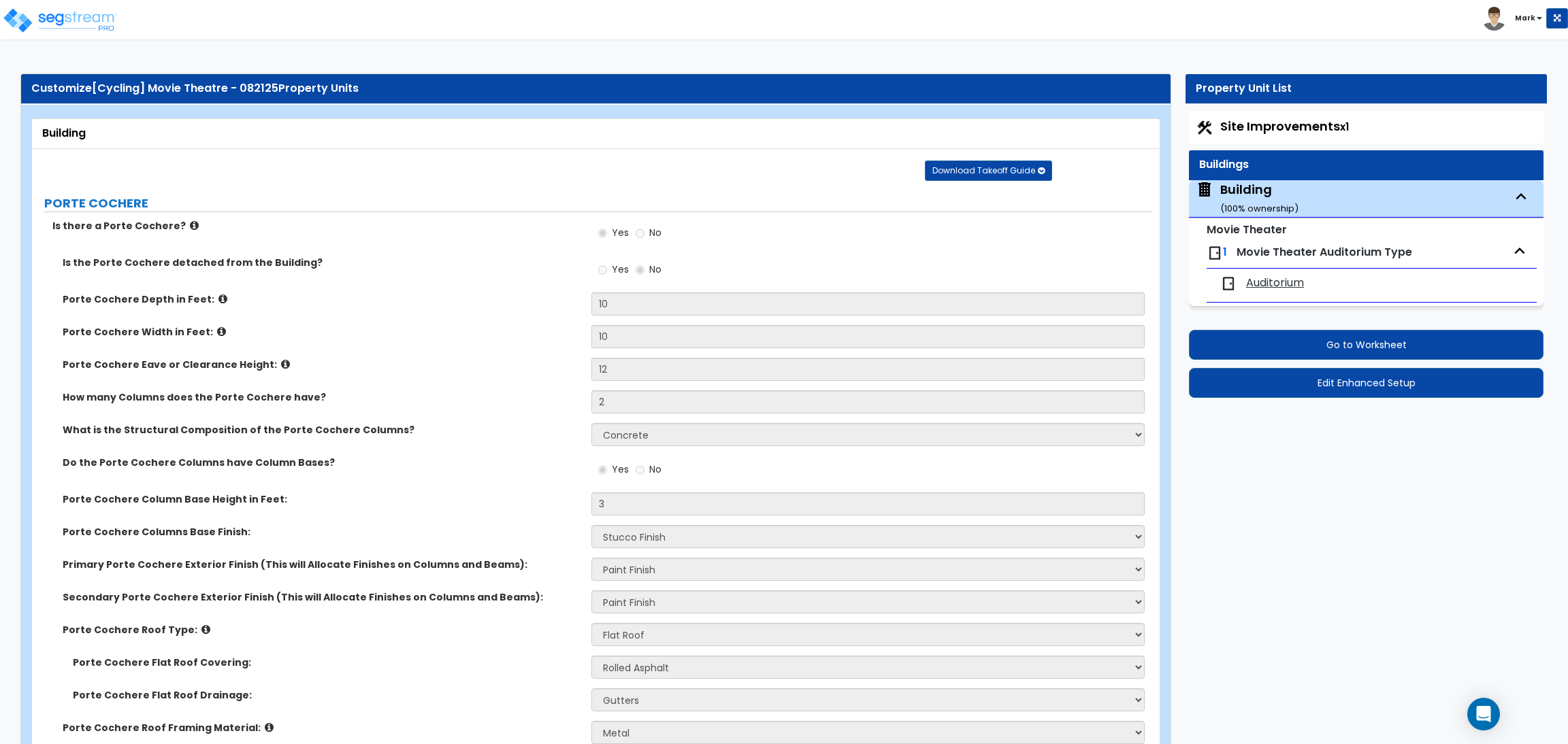
select select "3"
select select "1"
select select "2"
select select "3"
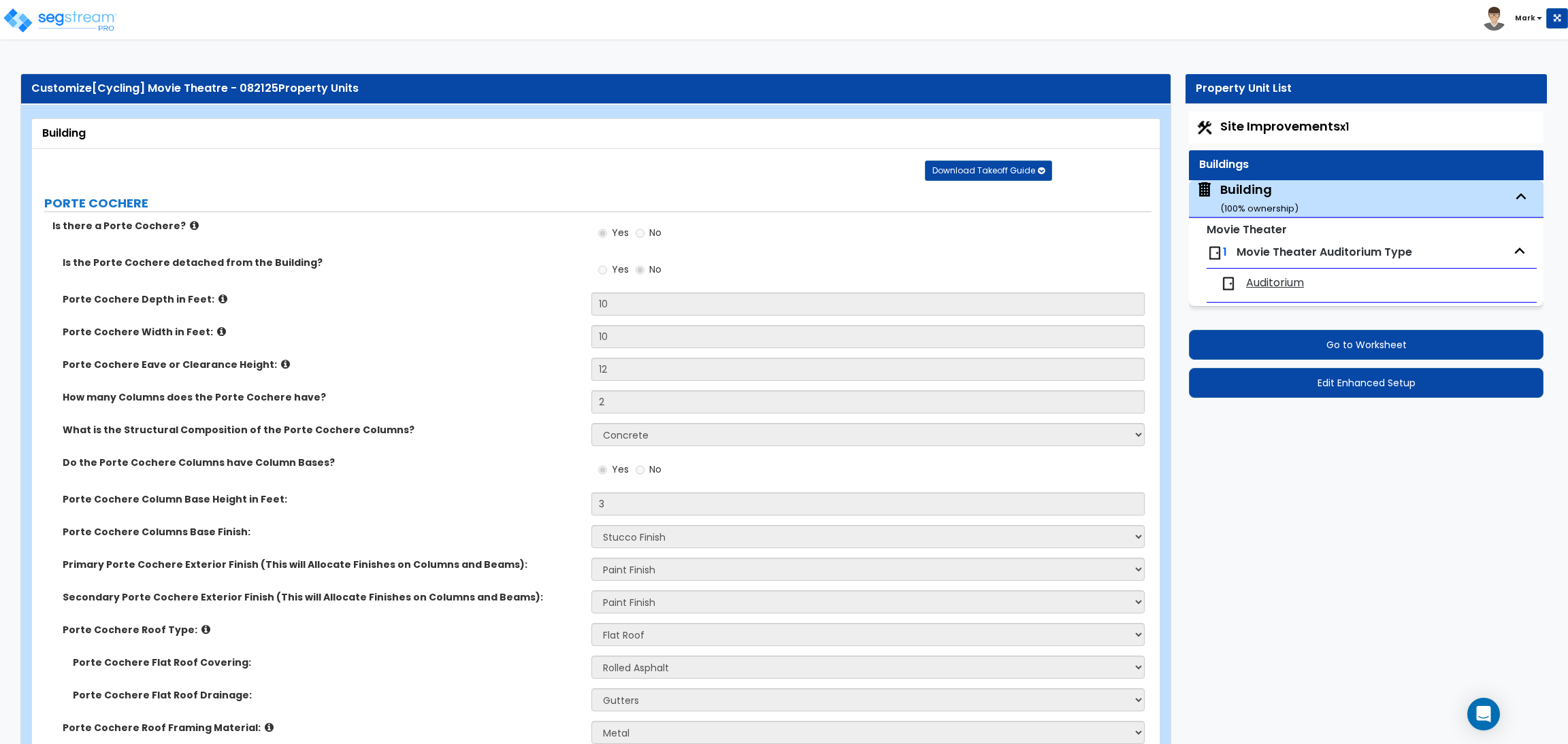
select select "1"
select select "2"
select select "1"
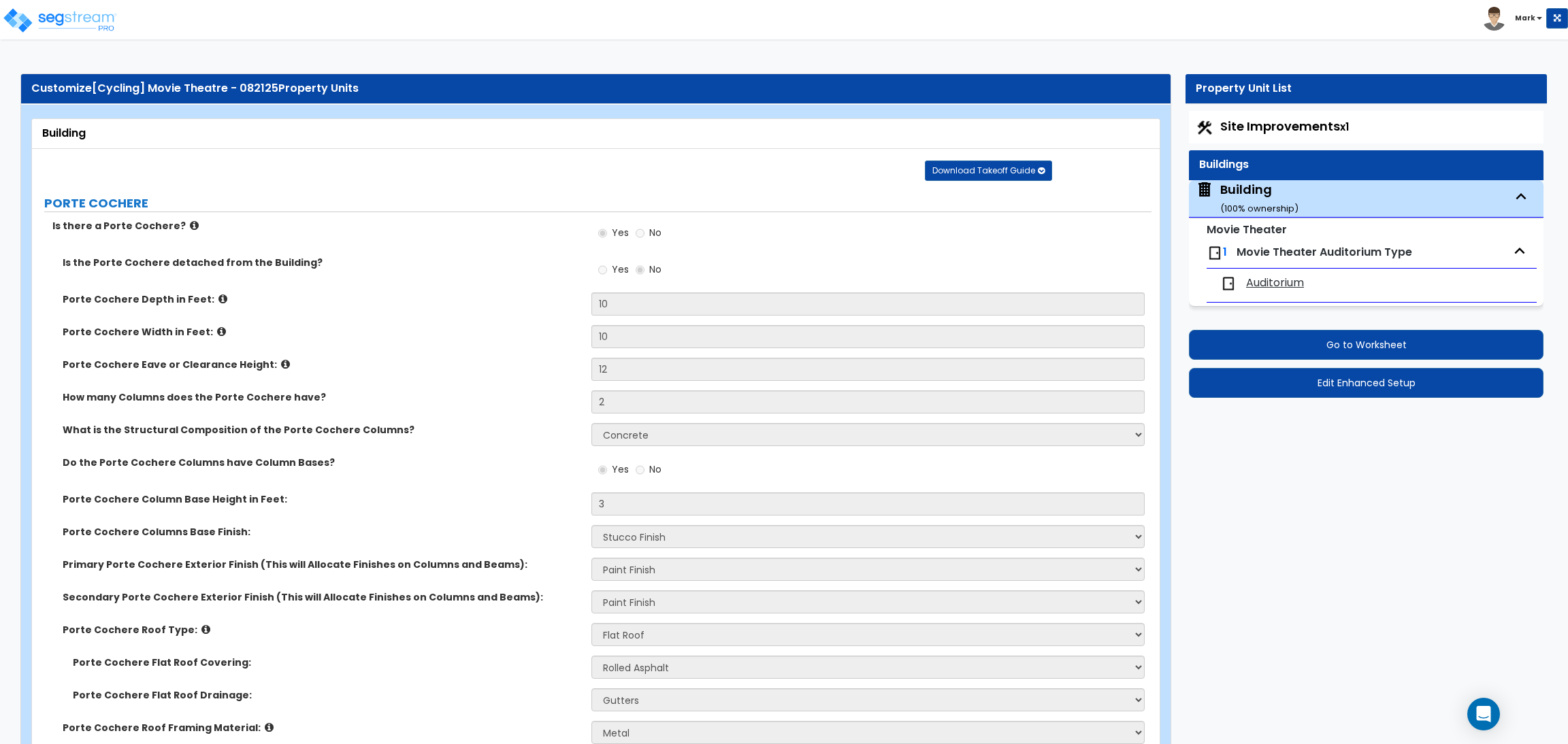
select select "2"
select select "1"
select select "4"
select select "2"
select select "4"
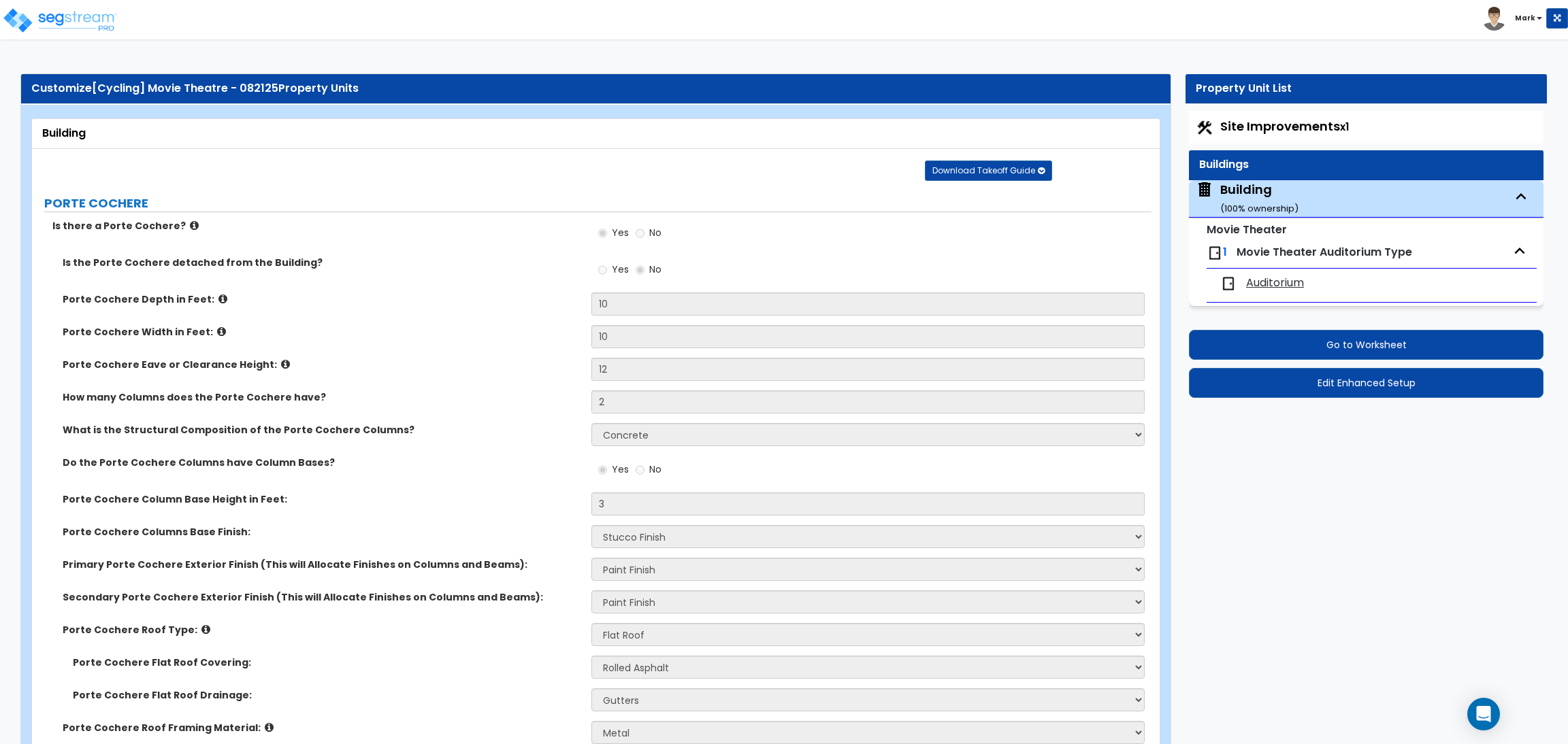
select select "4"
select select "2"
select select "1"
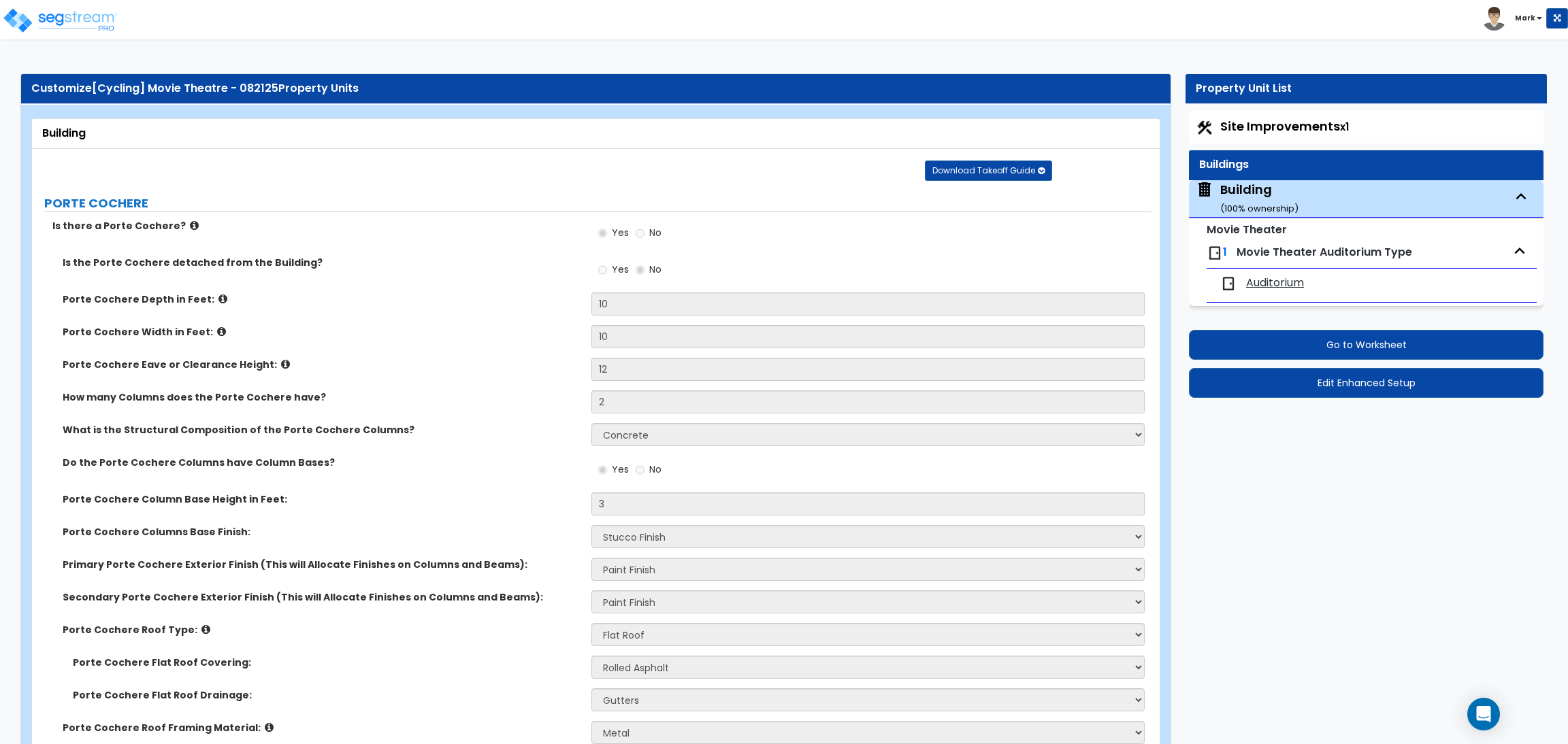
select select "5"
select select "2"
select select "1"
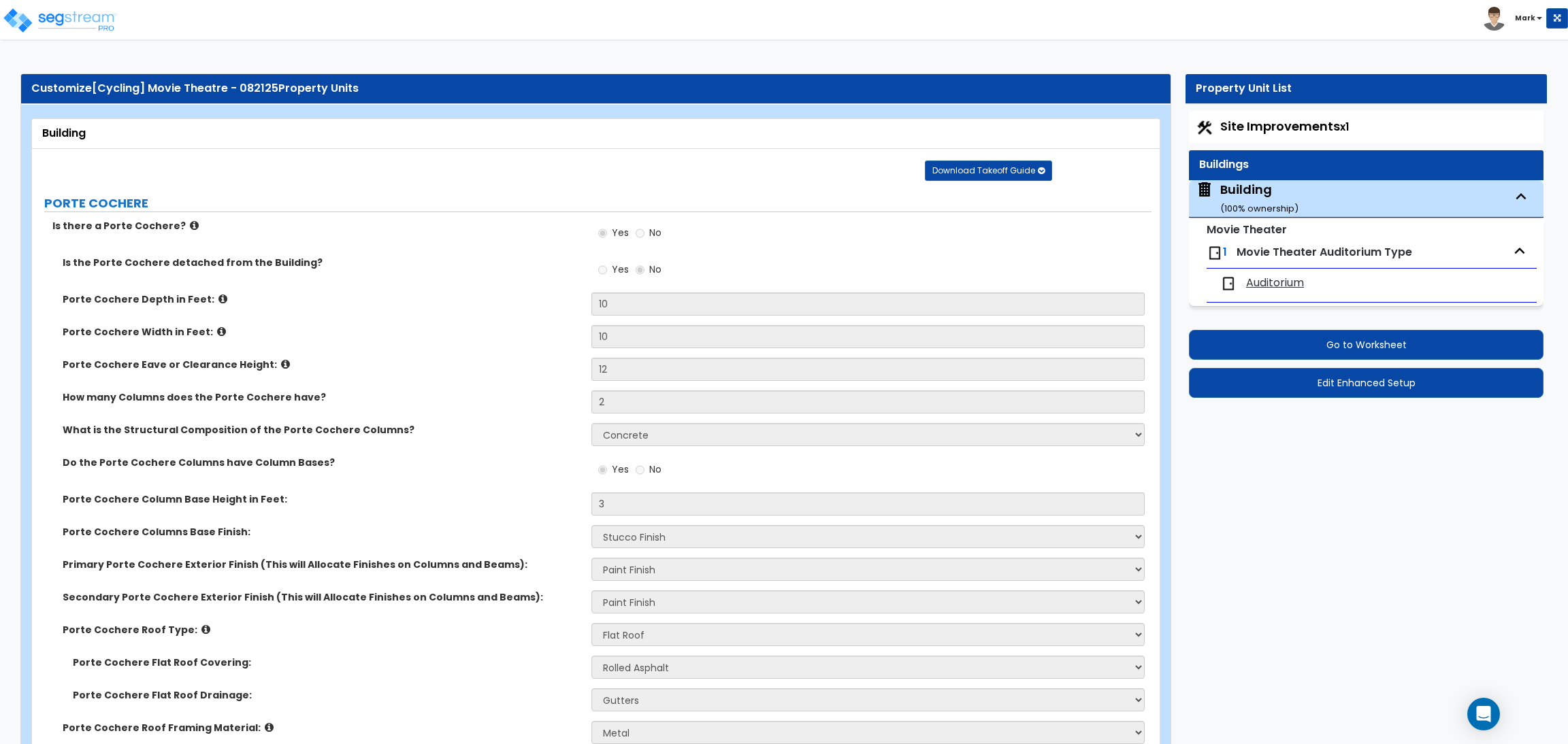
select select "3"
select select "2"
select select "1"
select select "4"
select select "2"
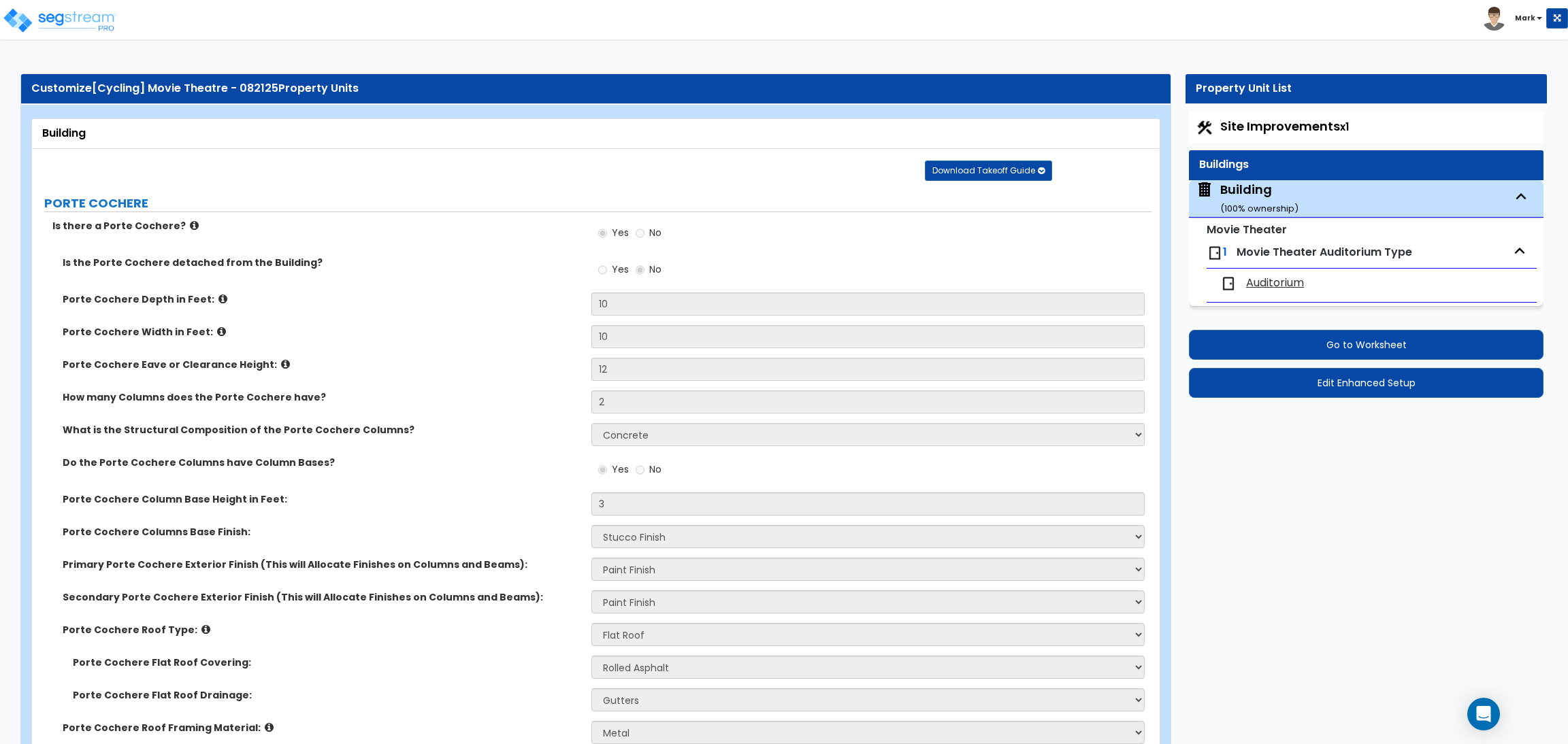
select select "3"
select select "2"
select select "4"
select select "1"
select select "2"
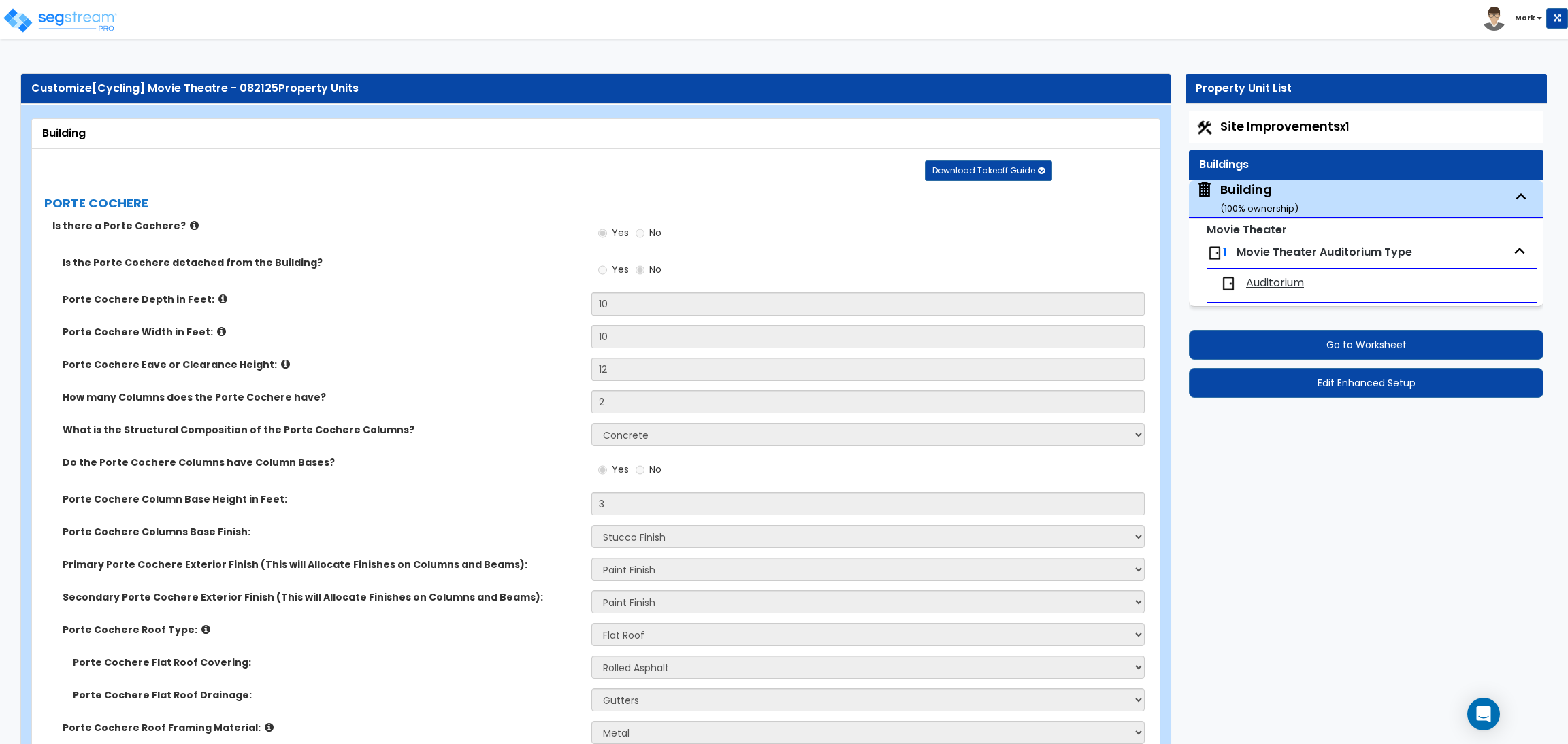
select select "1"
select select "2"
select select "3"
select select "1"
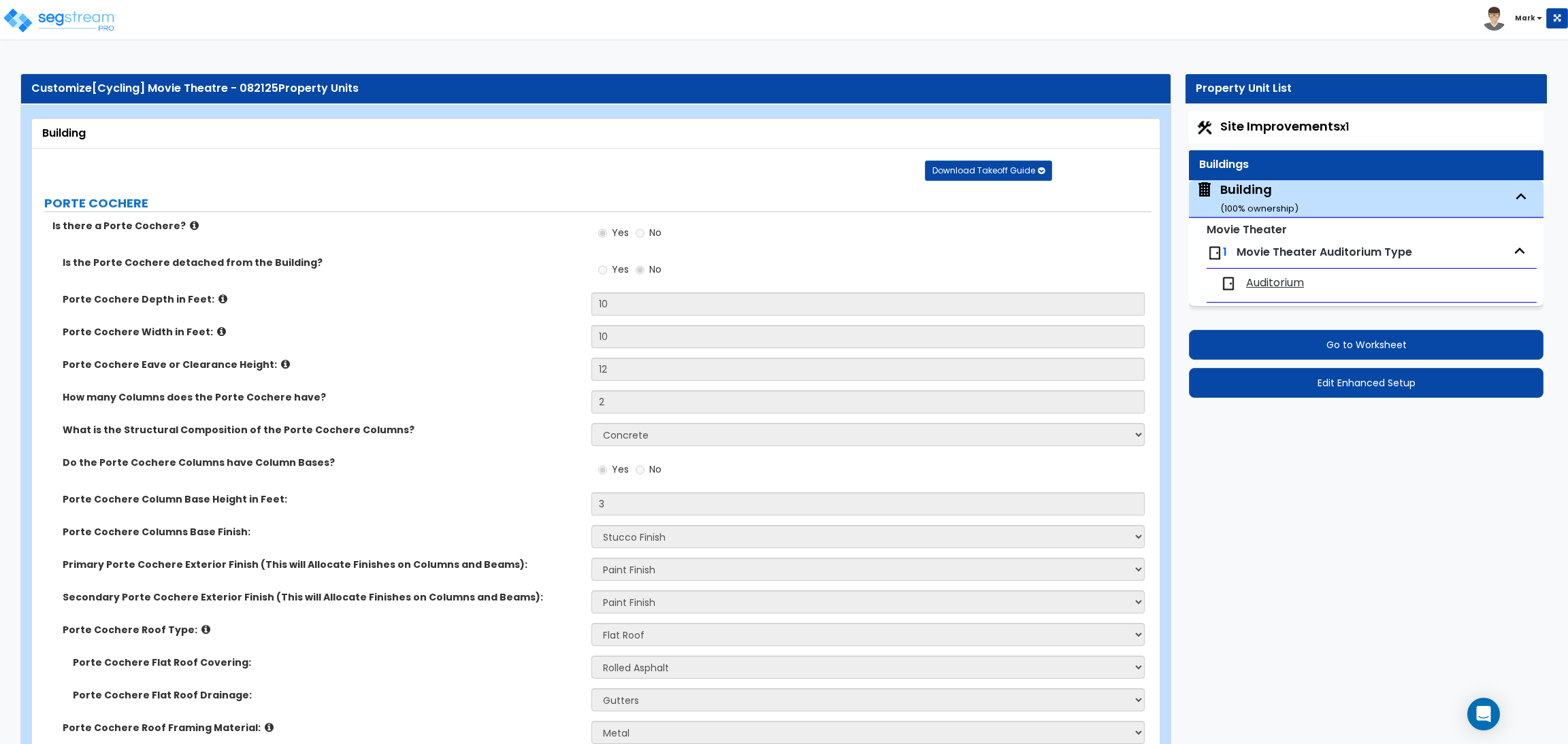
select select "2"
select select "4"
select select "6"
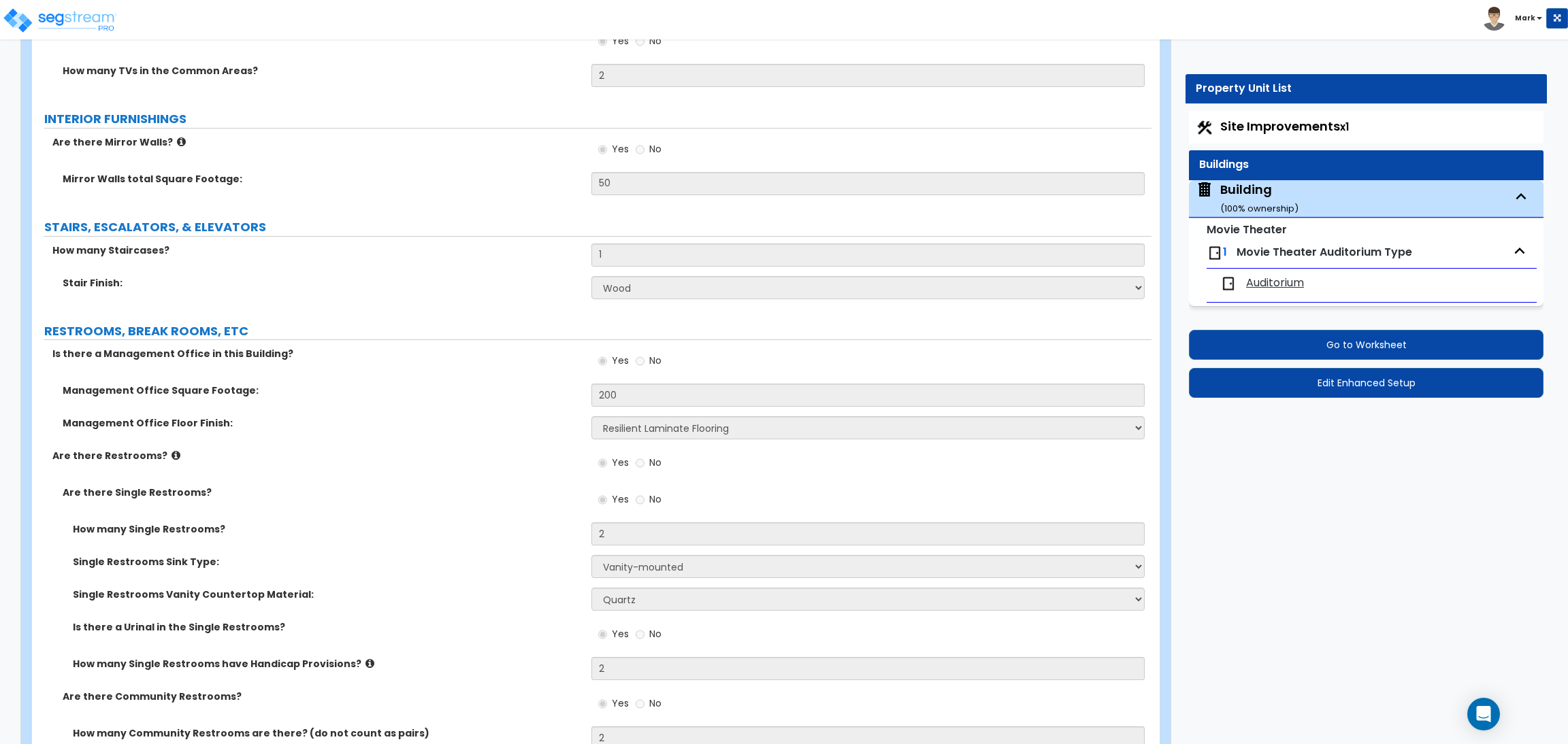
scroll to position [6948, 0]
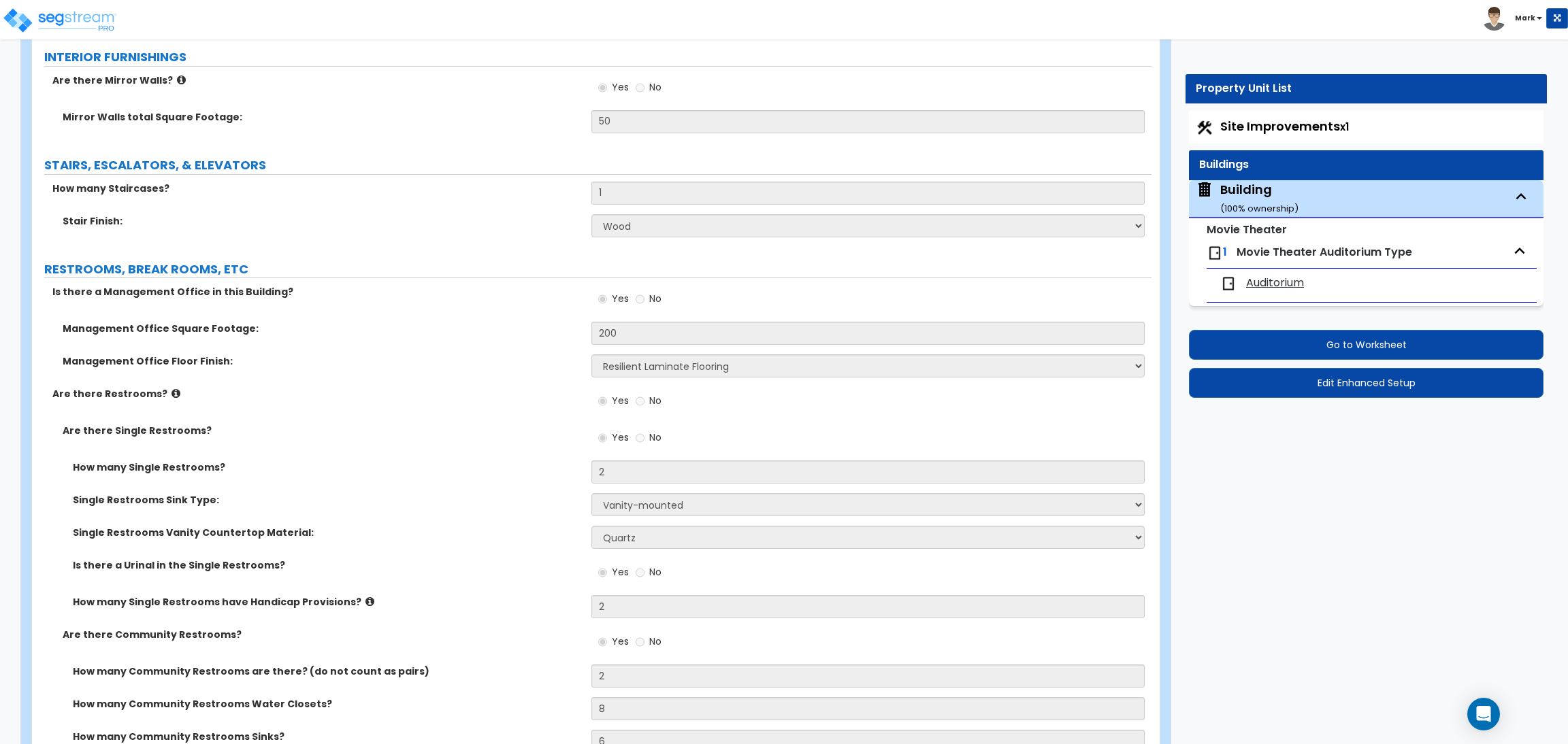
click at [392, 184] on label "How many Staircases?" at bounding box center [316, 188] width 529 height 13
drag, startPoint x: 259, startPoint y: 241, endPoint x: 247, endPoint y: 247, distance: 13.4
click at [256, 241] on div "Stair Finish: None Tile Wood Laminate VCT Sheet Carpet Sheet Vinyl Carpet Tile" at bounding box center [591, 231] width 1119 height 33
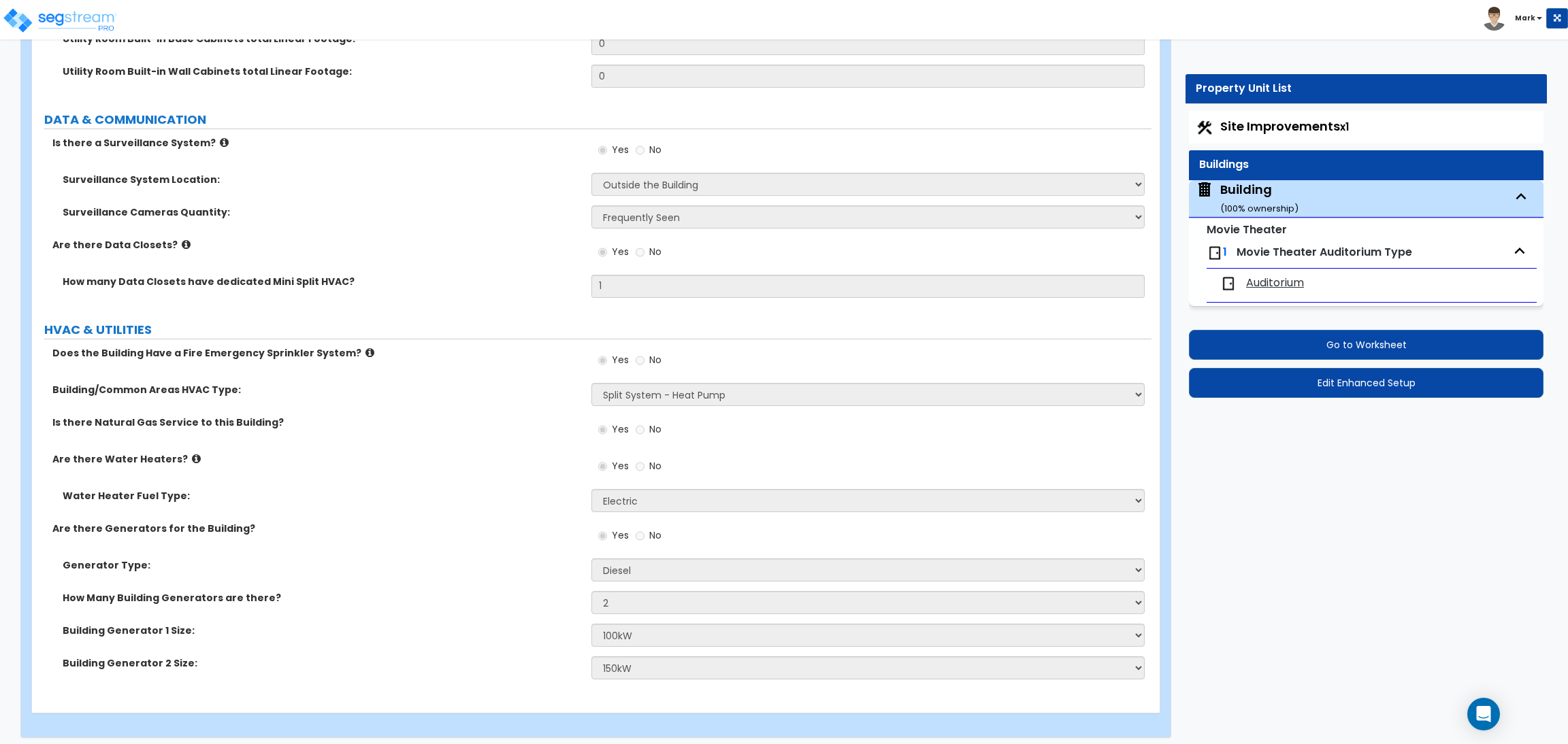
scroll to position [8740, 0]
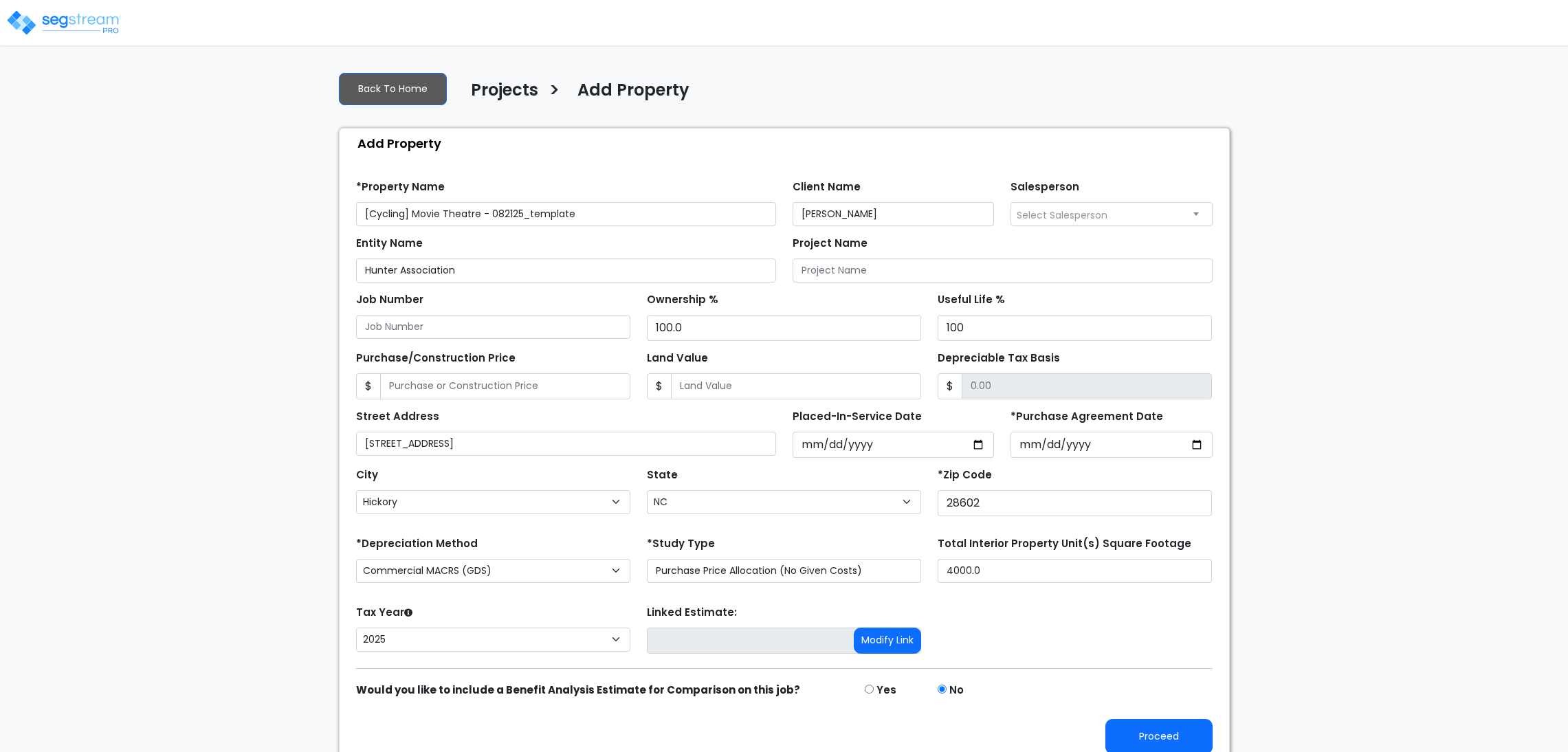
select select "Hickory"
select select "NC"
select select "2025"
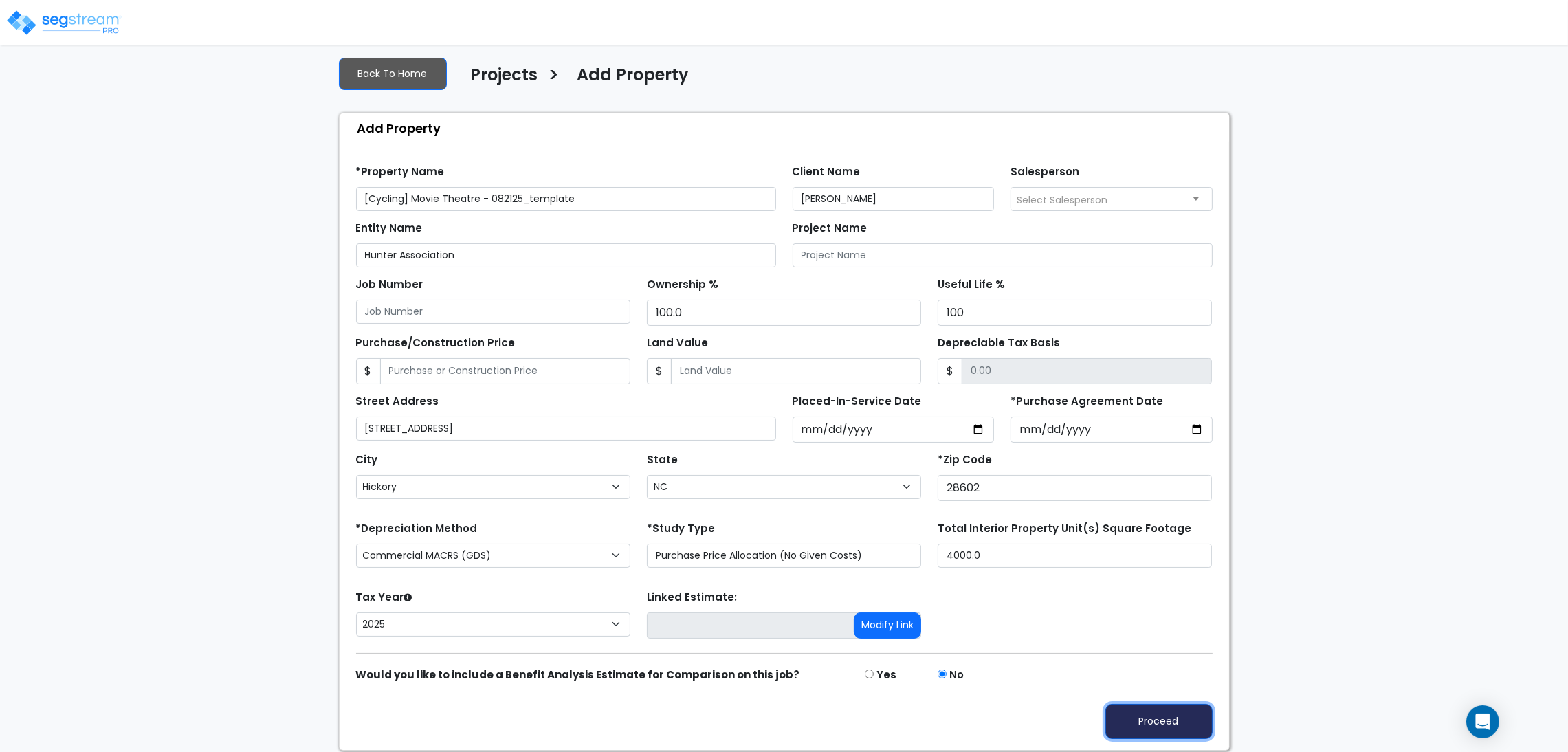
click at [1148, 714] on button "Proceed" at bounding box center [1159, 721] width 107 height 35
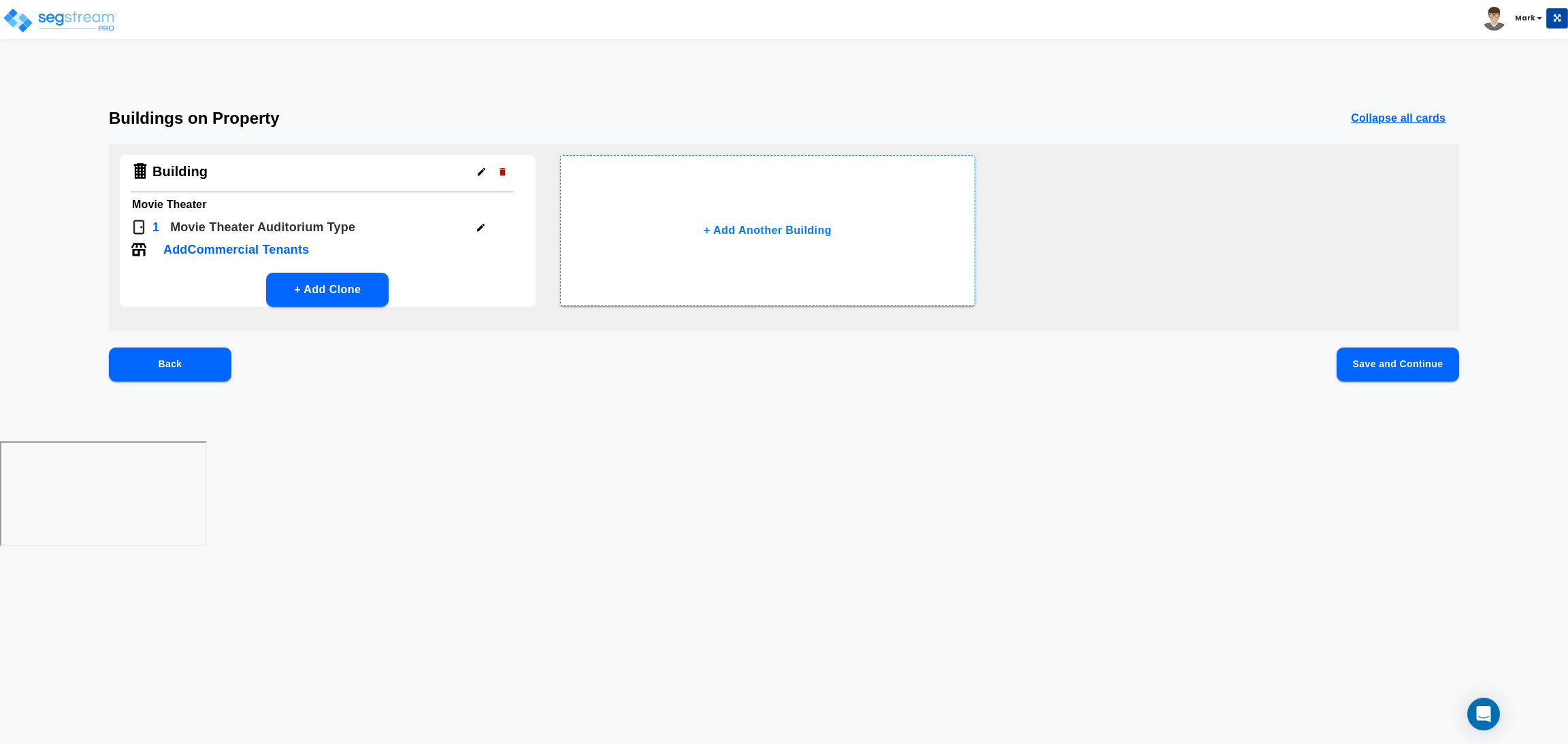
click at [1382, 357] on button "Save and Continue" at bounding box center [1397, 364] width 123 height 34
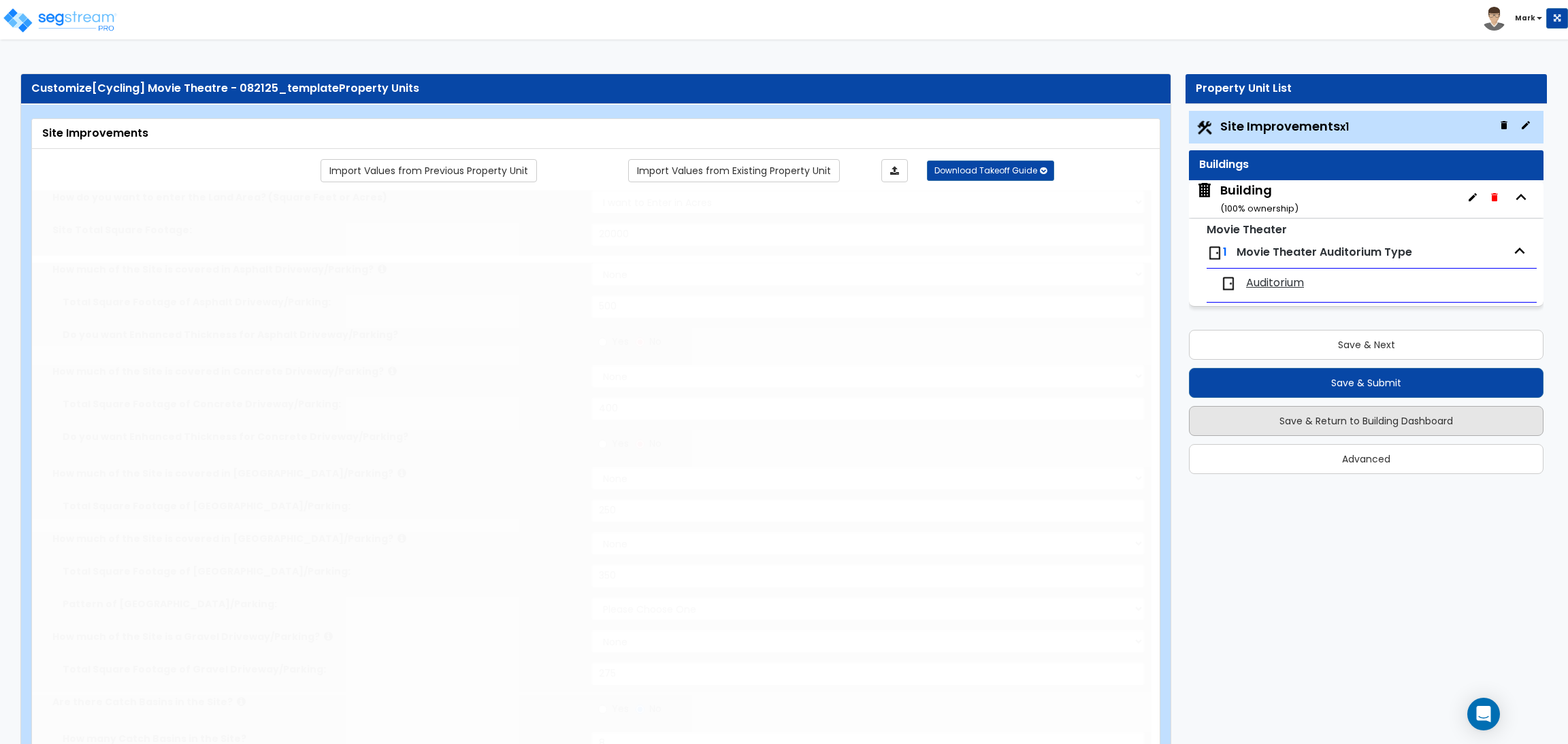
select select "2"
type input "20000"
select select "2"
type input "500"
select select "2"
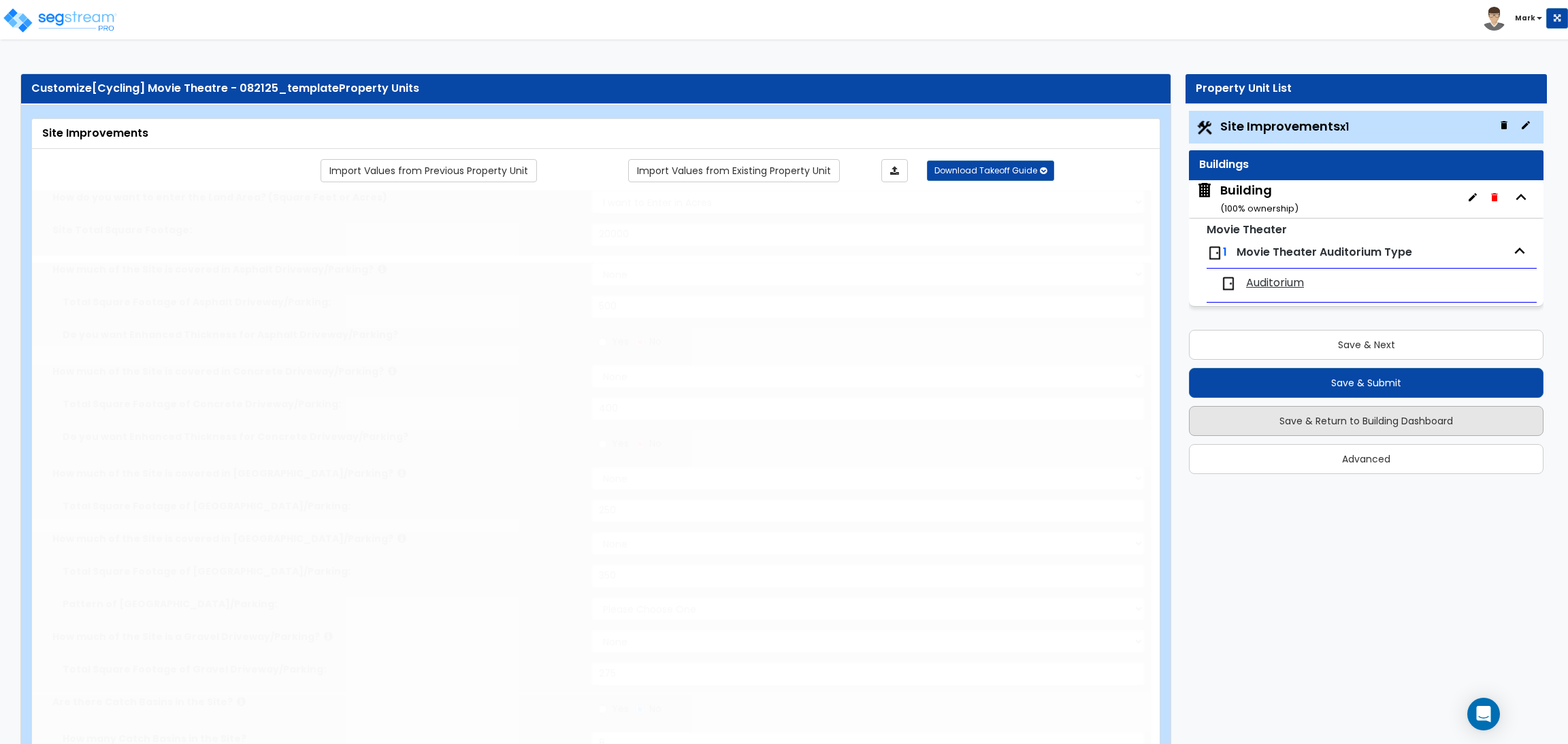
type input "400"
select select "2"
type input "250"
select select "2"
type input "350"
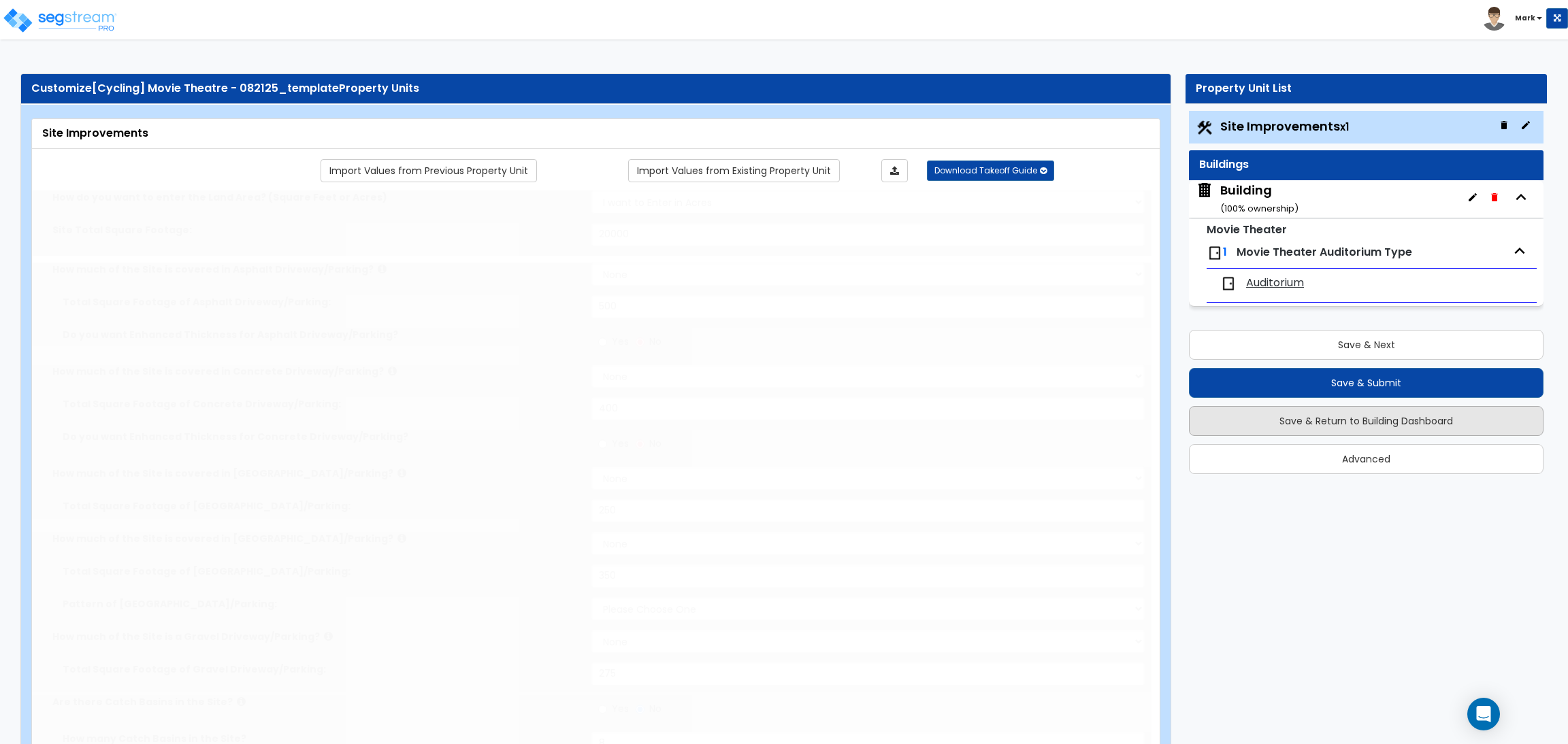
select select "2"
type input "275"
radio input "true"
type input "8"
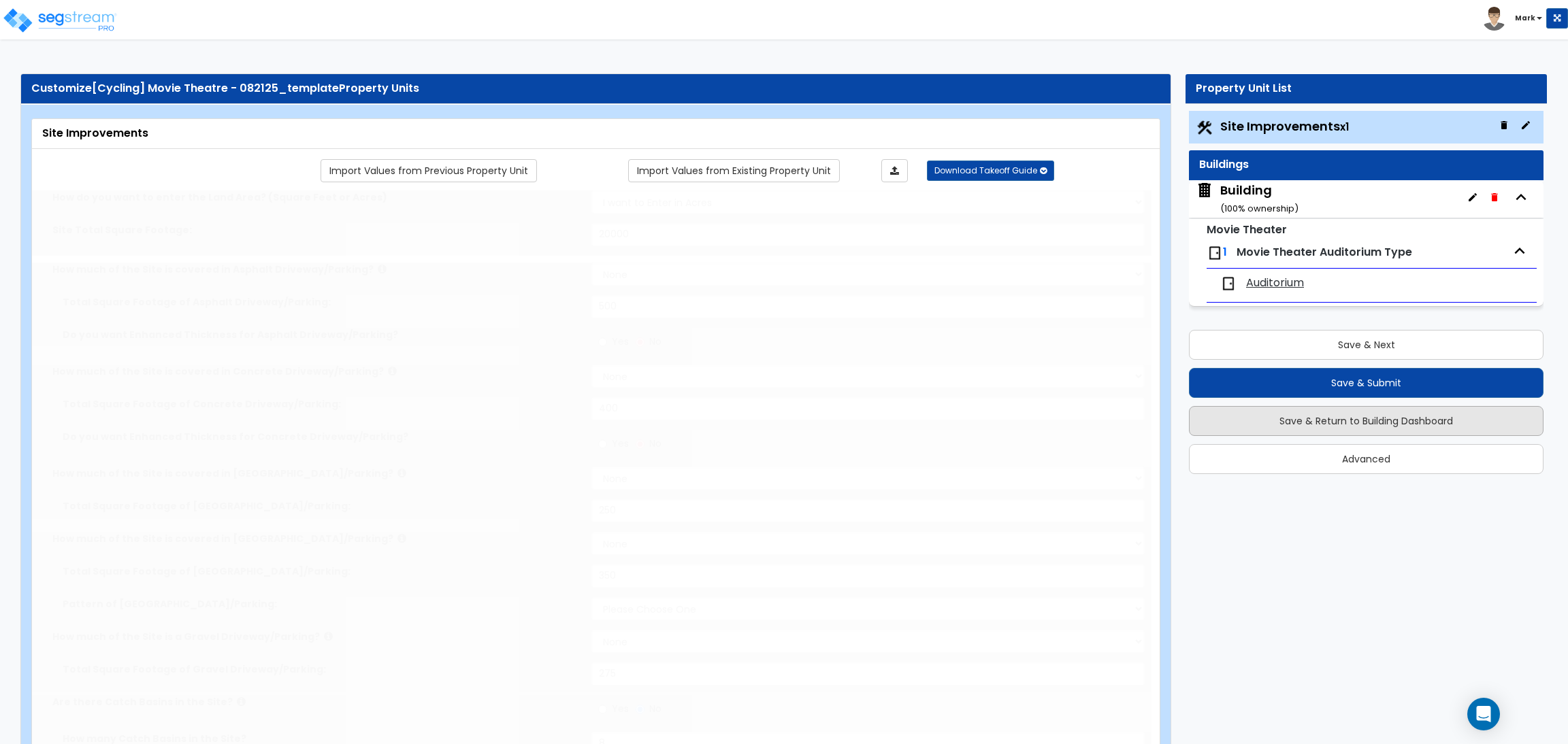
radio input "true"
type input "10"
type input "25"
type input "20"
radio input "true"
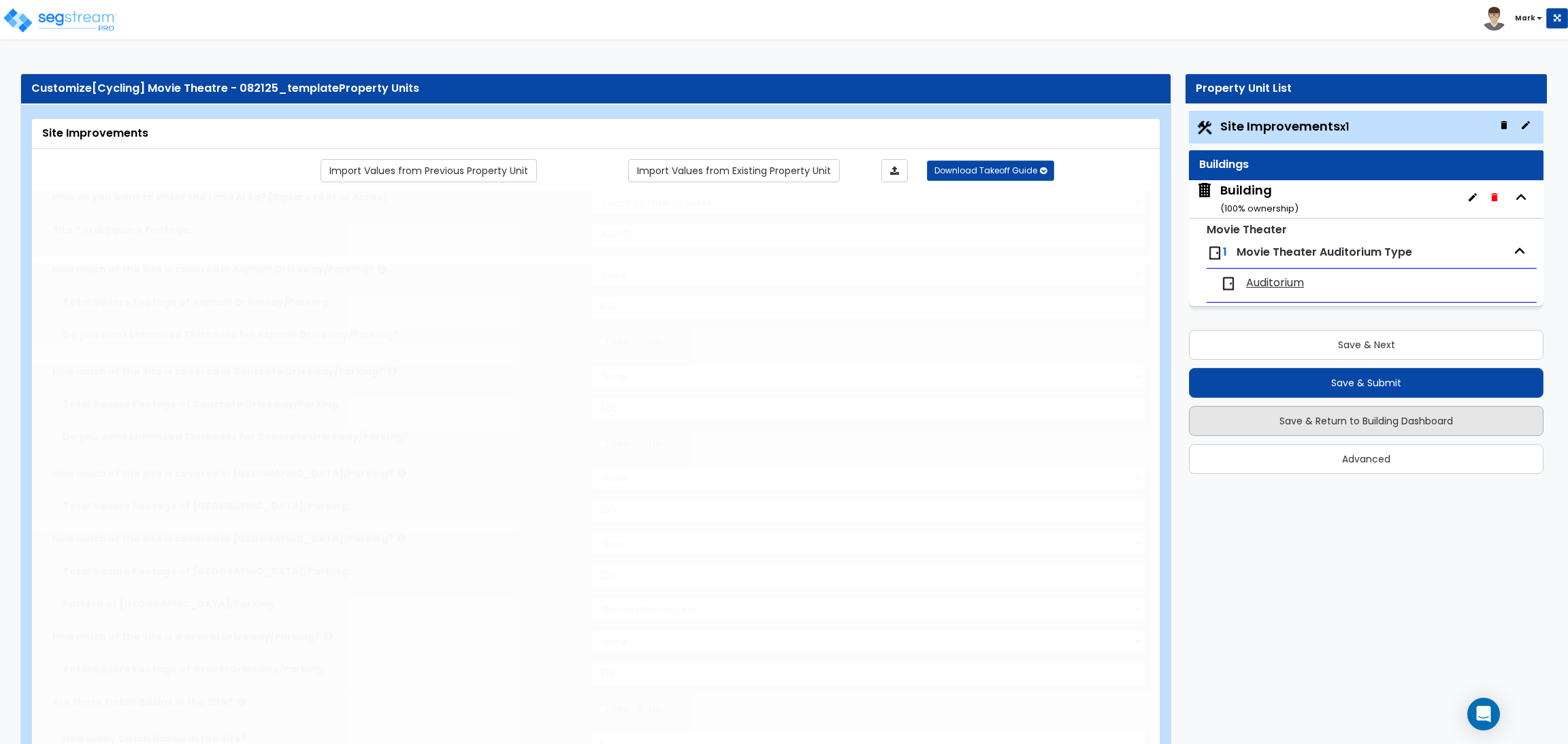
type input "10"
radio input "true"
select select "1"
radio input "true"
select select "2"
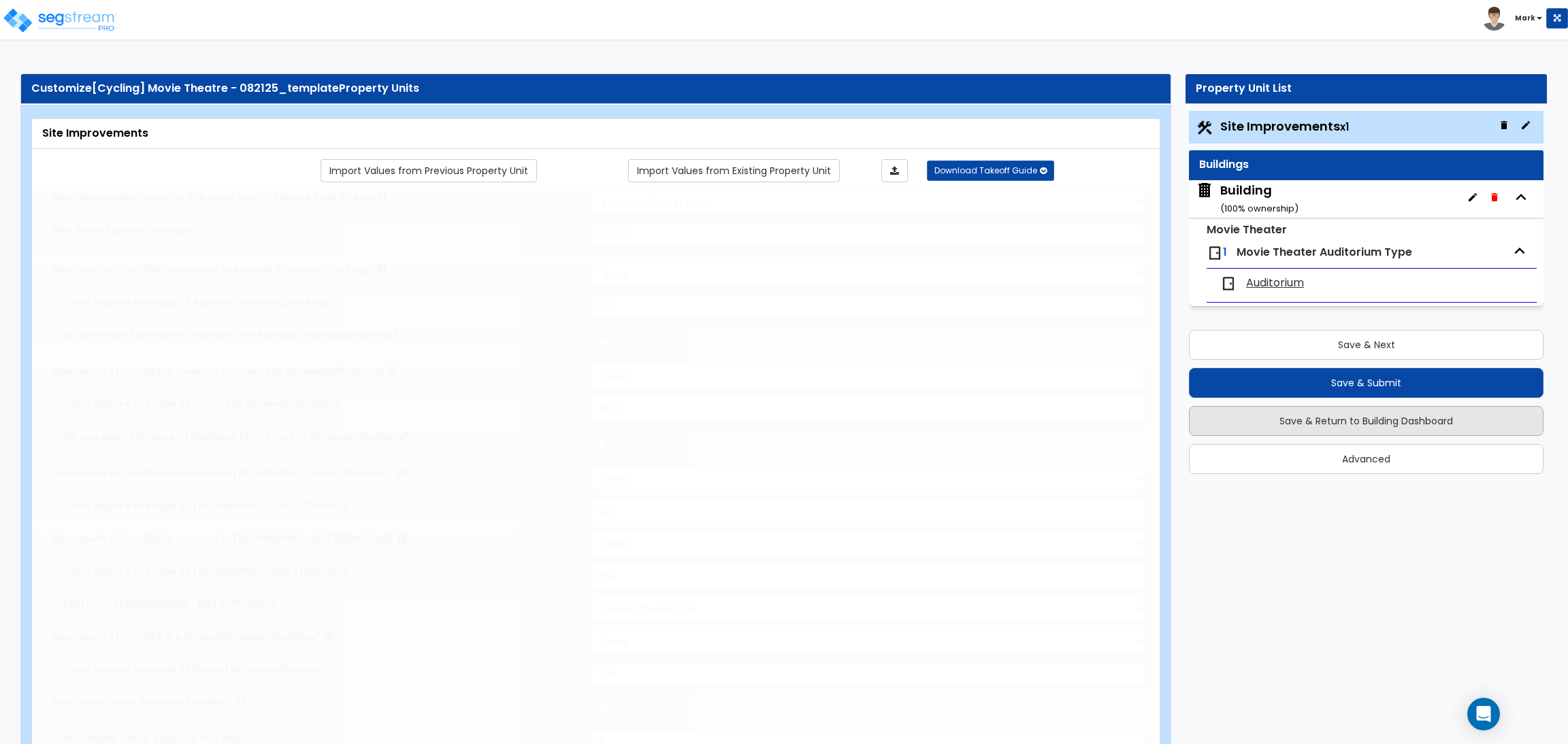
select select "1"
type input "5"
type input "2"
type input "3"
type input "1"
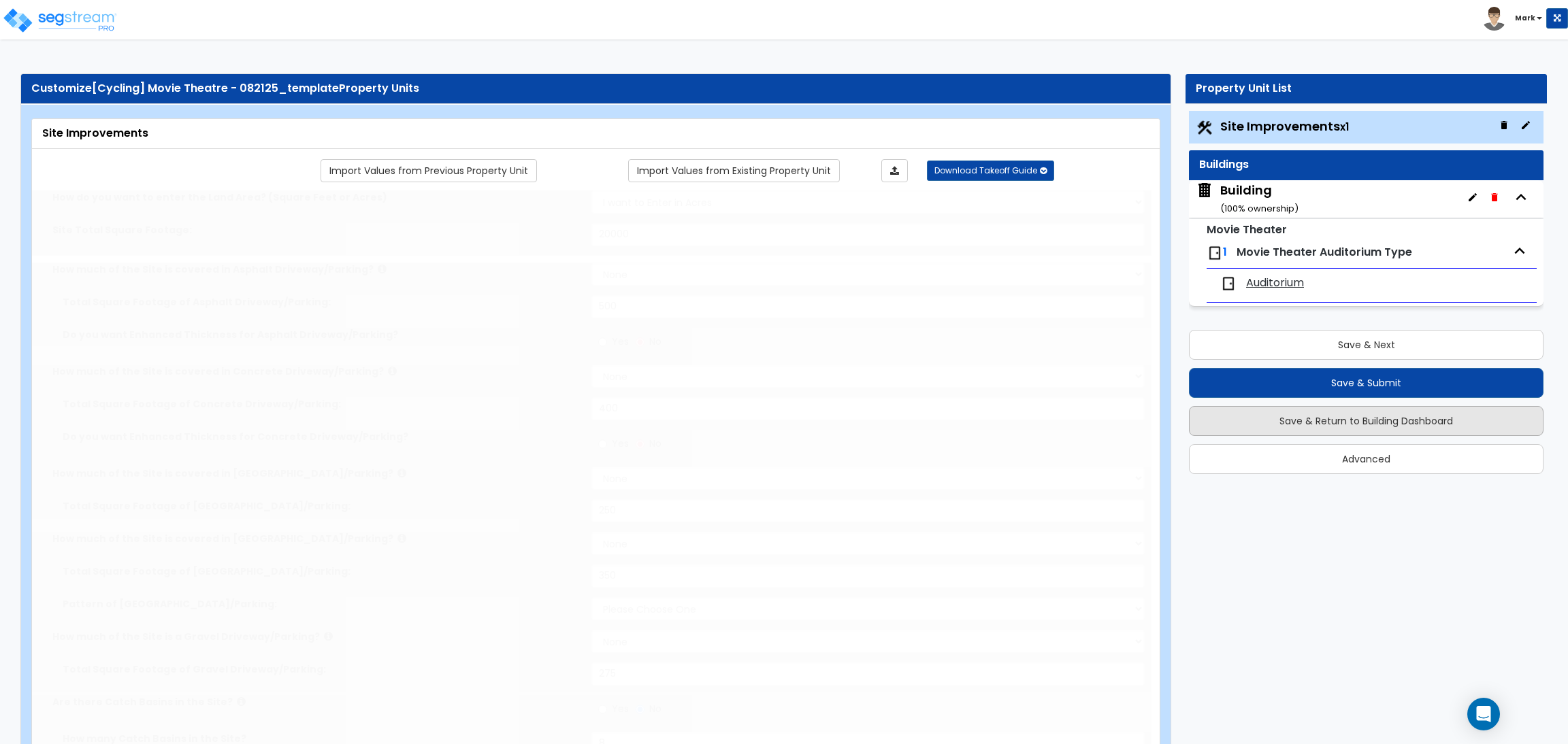
radio input "true"
type input "15"
radio input "true"
select select "1"
type input "20"
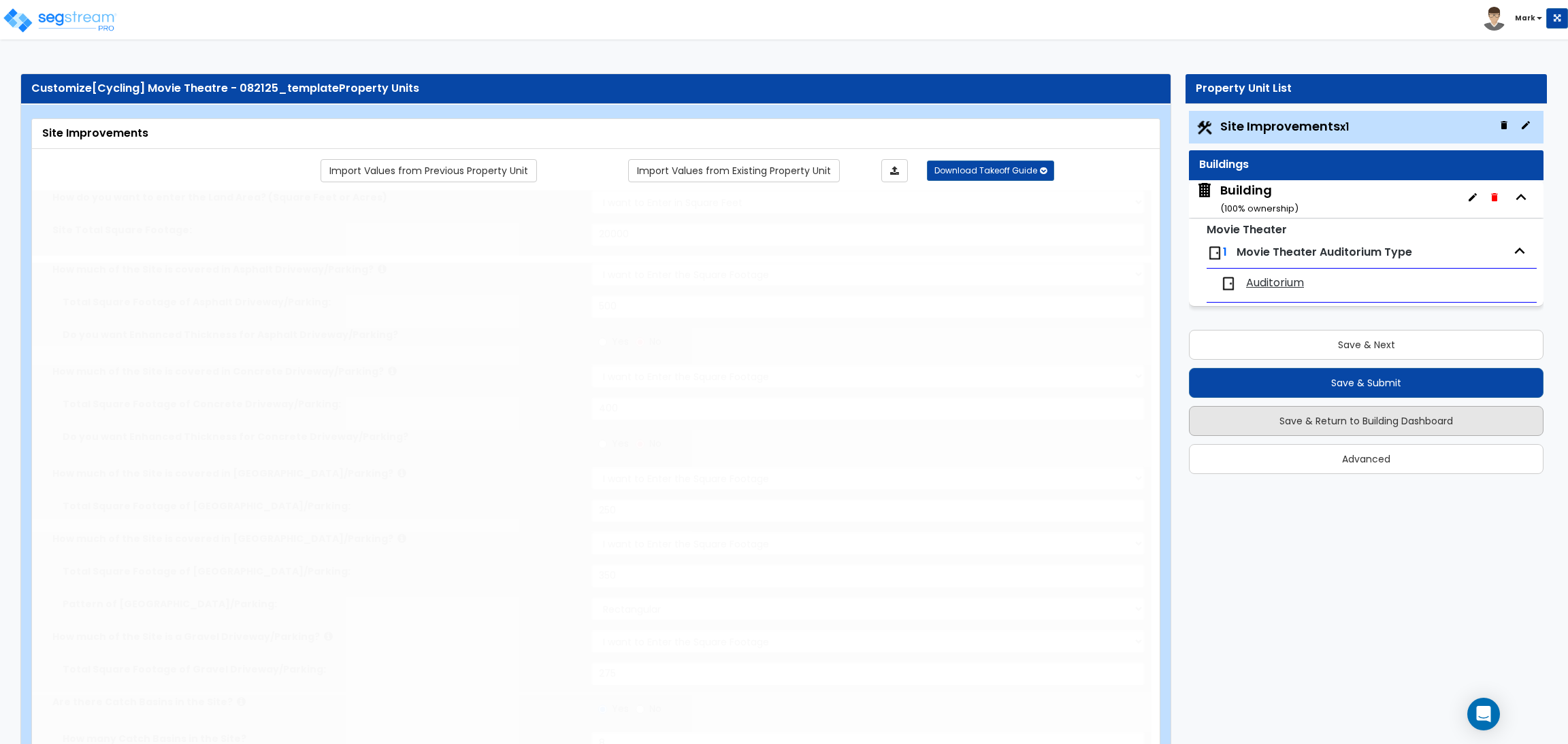
radio input "true"
type input "150"
radio input "true"
select select "1"
type input "20"
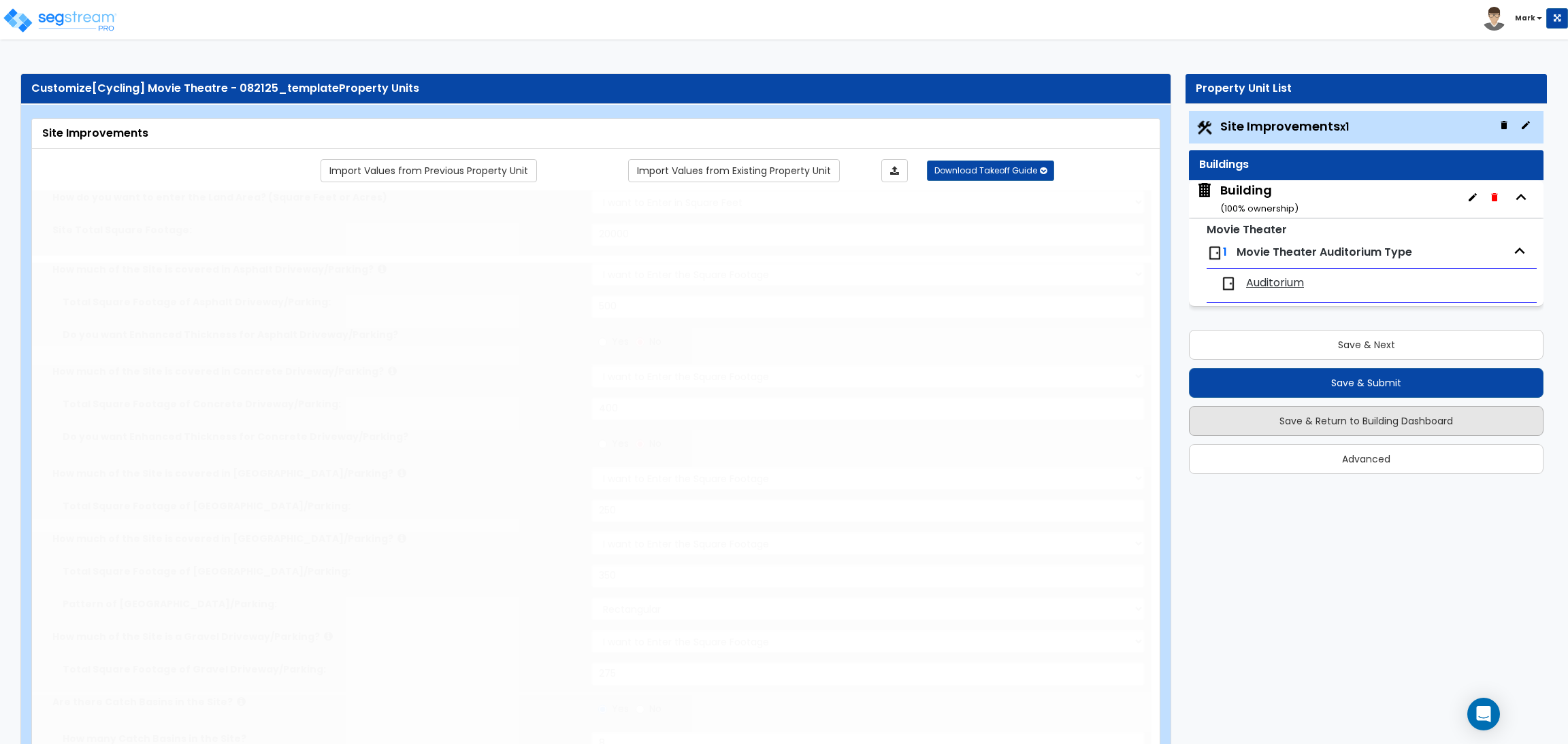
radio input "true"
type input "2"
radio input "true"
type input "5"
select select "1"
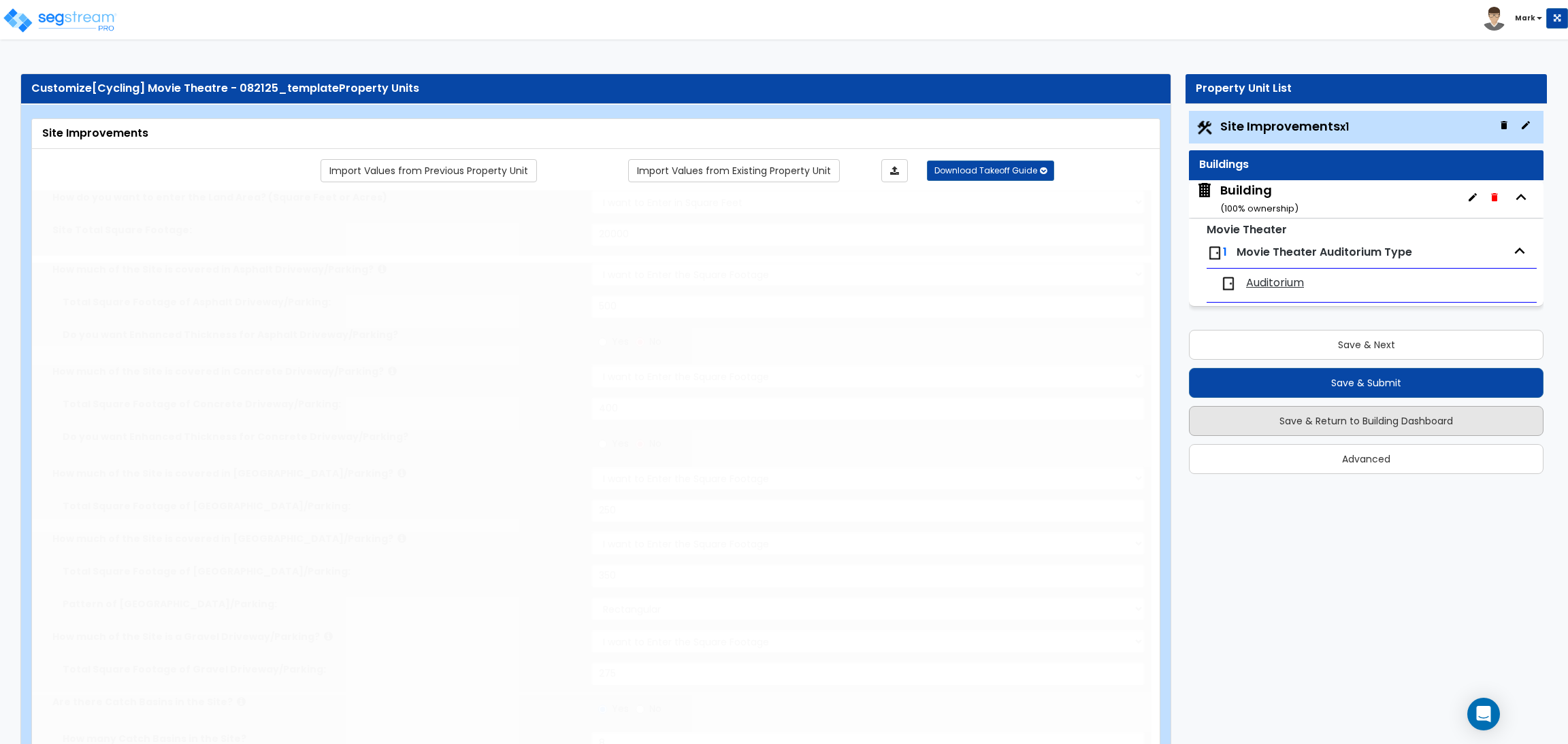
radio input "true"
select select "2"
radio input "true"
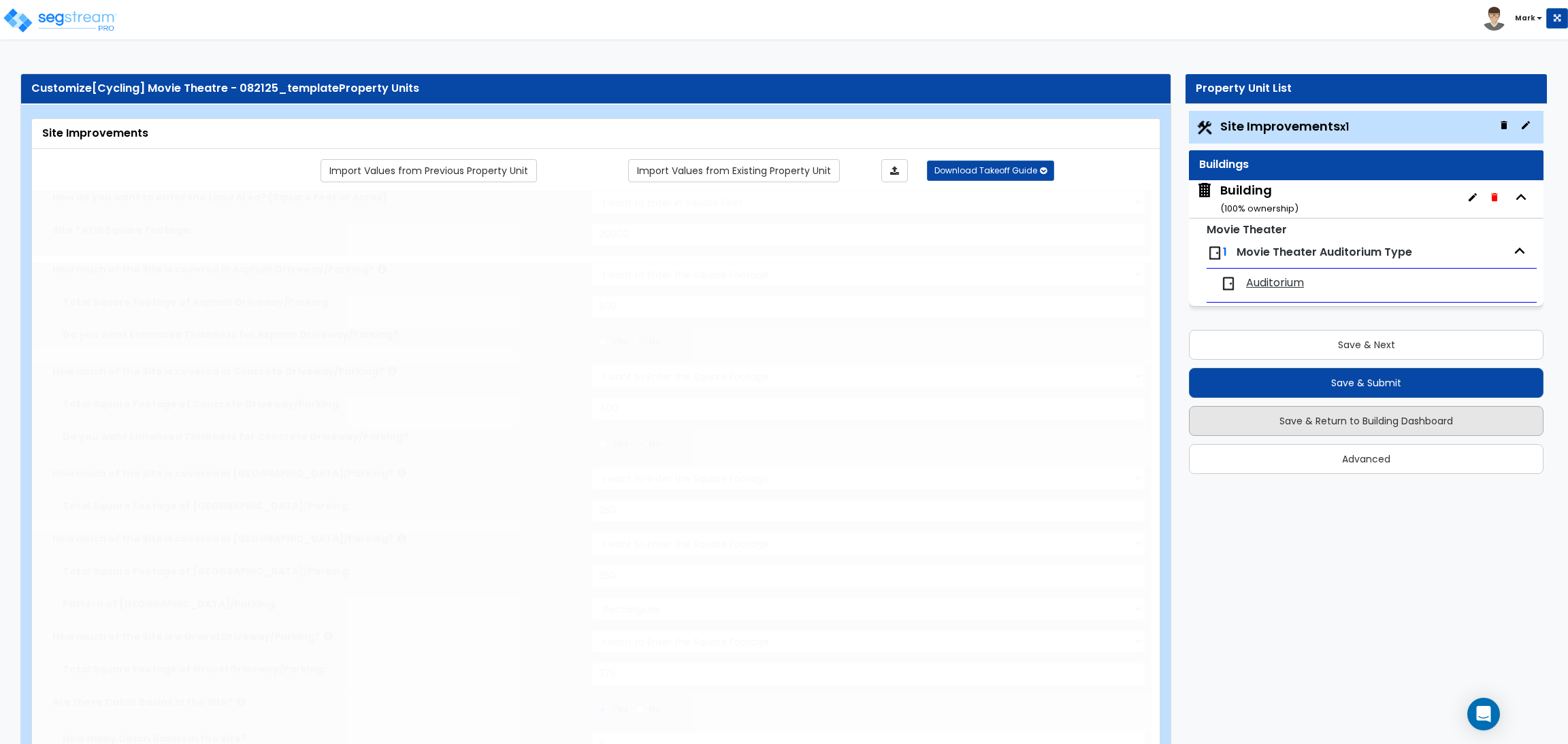
select select "2"
type input "100"
select select "2"
select select "1"
type input "60"
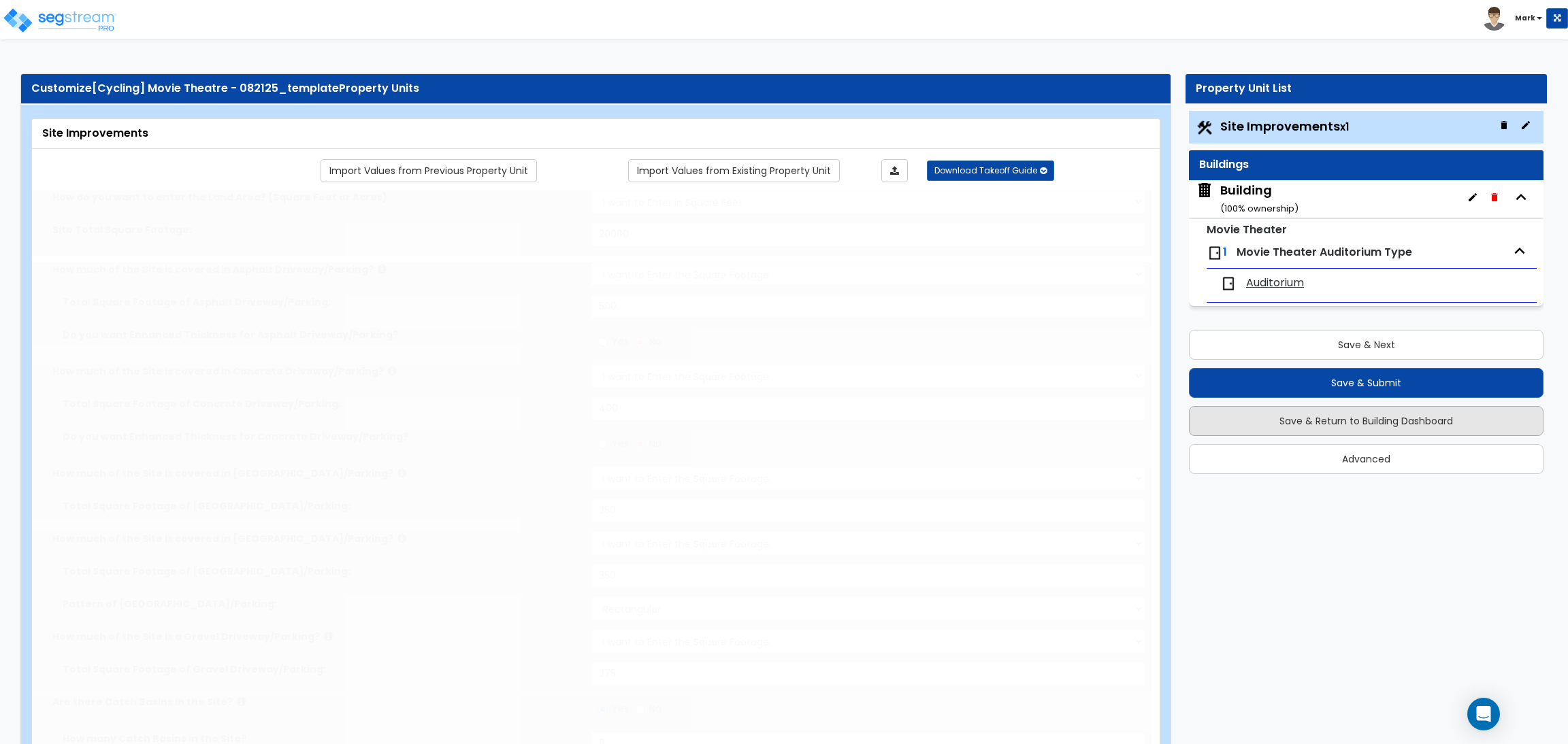
select select "10"
radio input "true"
type input "6"
radio input "true"
select select "1"
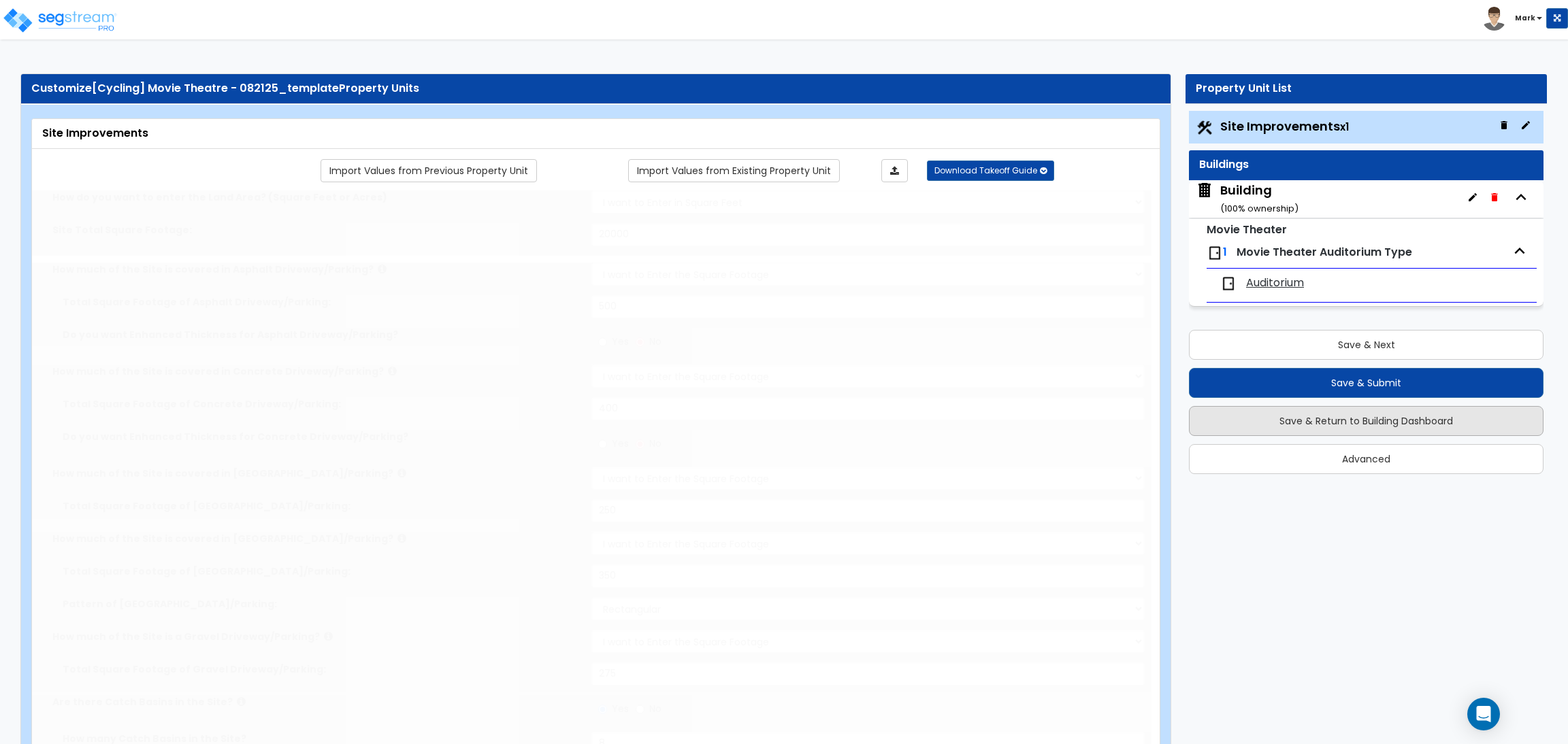
type input "250"
radio input "true"
type input "150"
type input "2"
radio input "true"
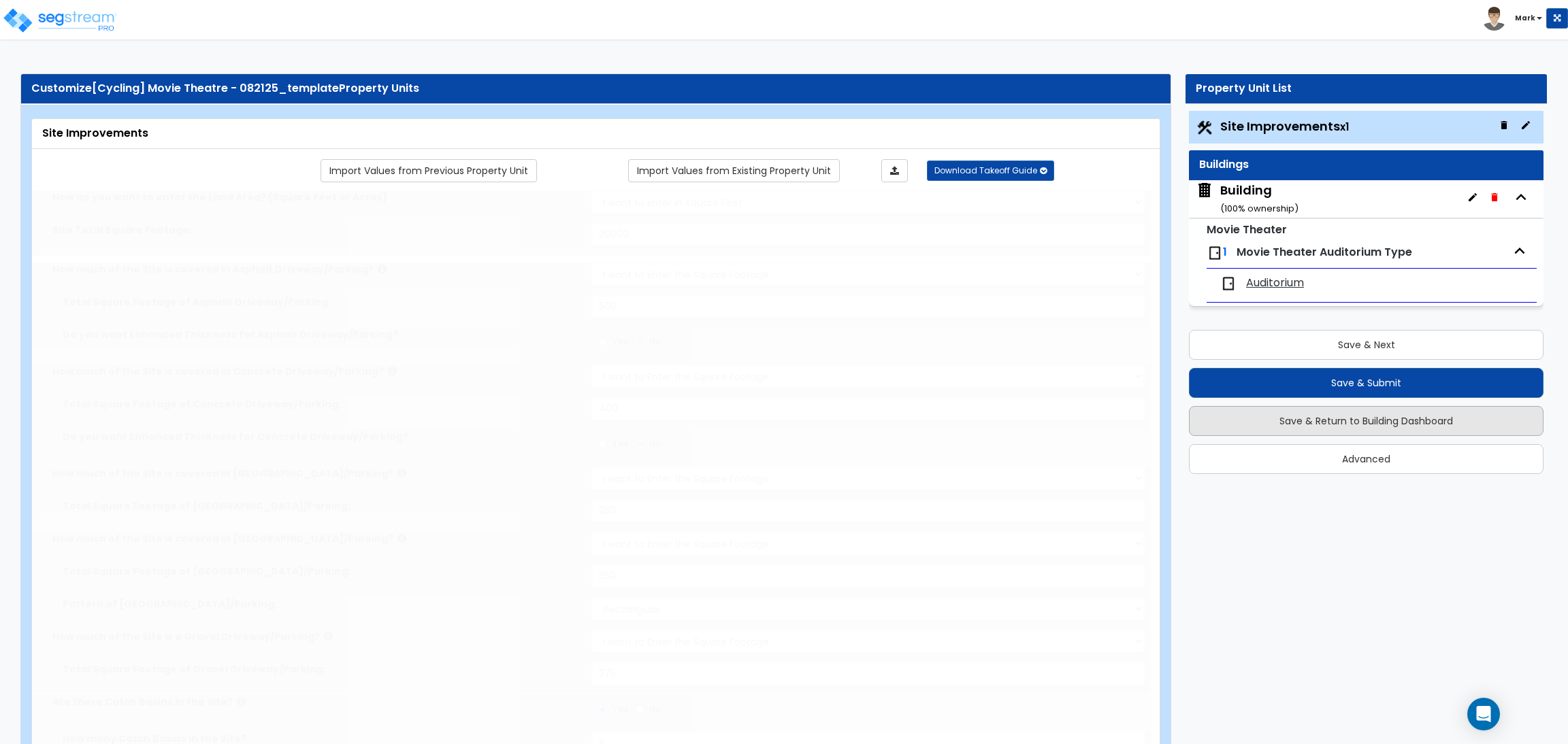
select select "1"
radio input "true"
select select "1"
type input "5"
type input "7"
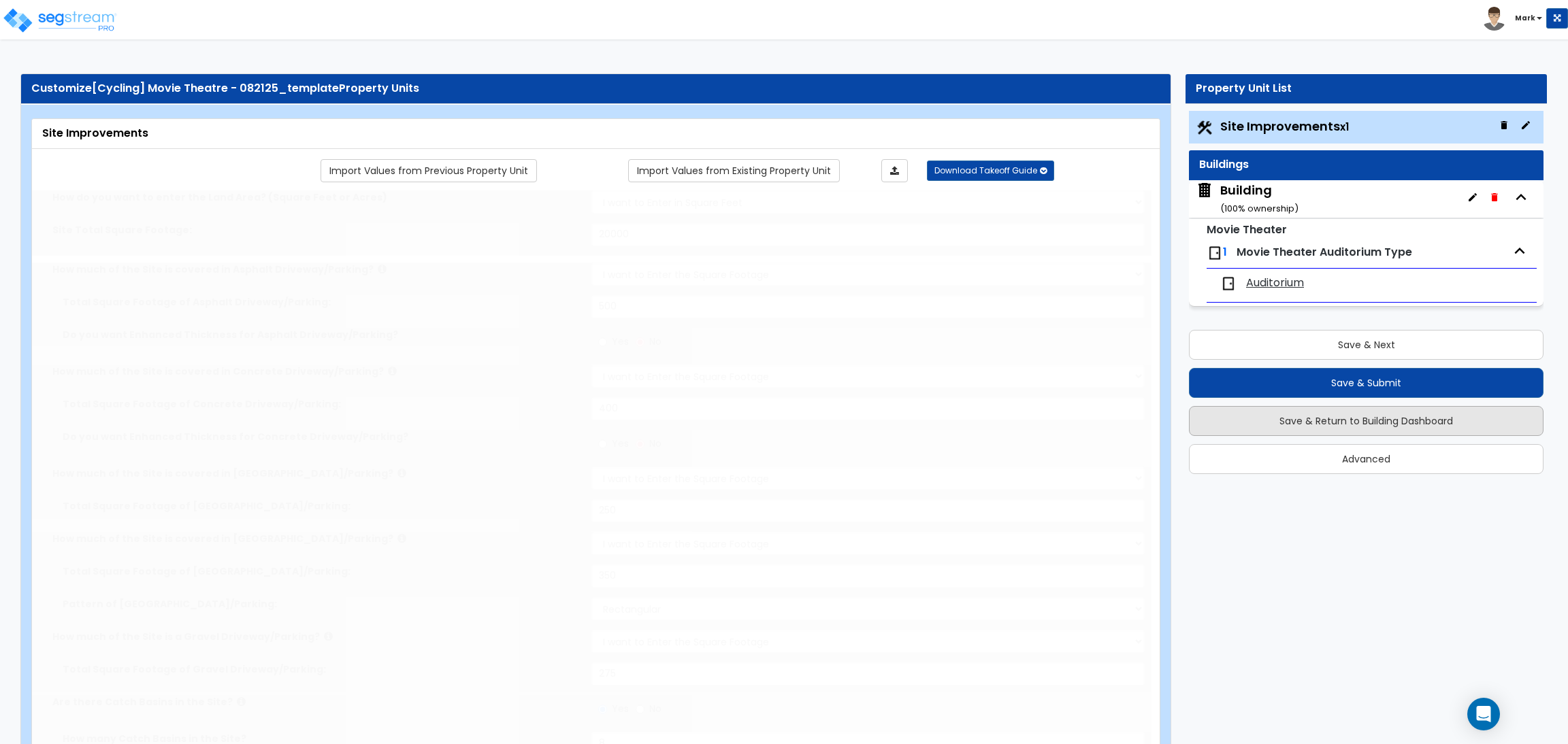
radio input "true"
select select "1"
radio input "true"
type input "4"
type input "5"
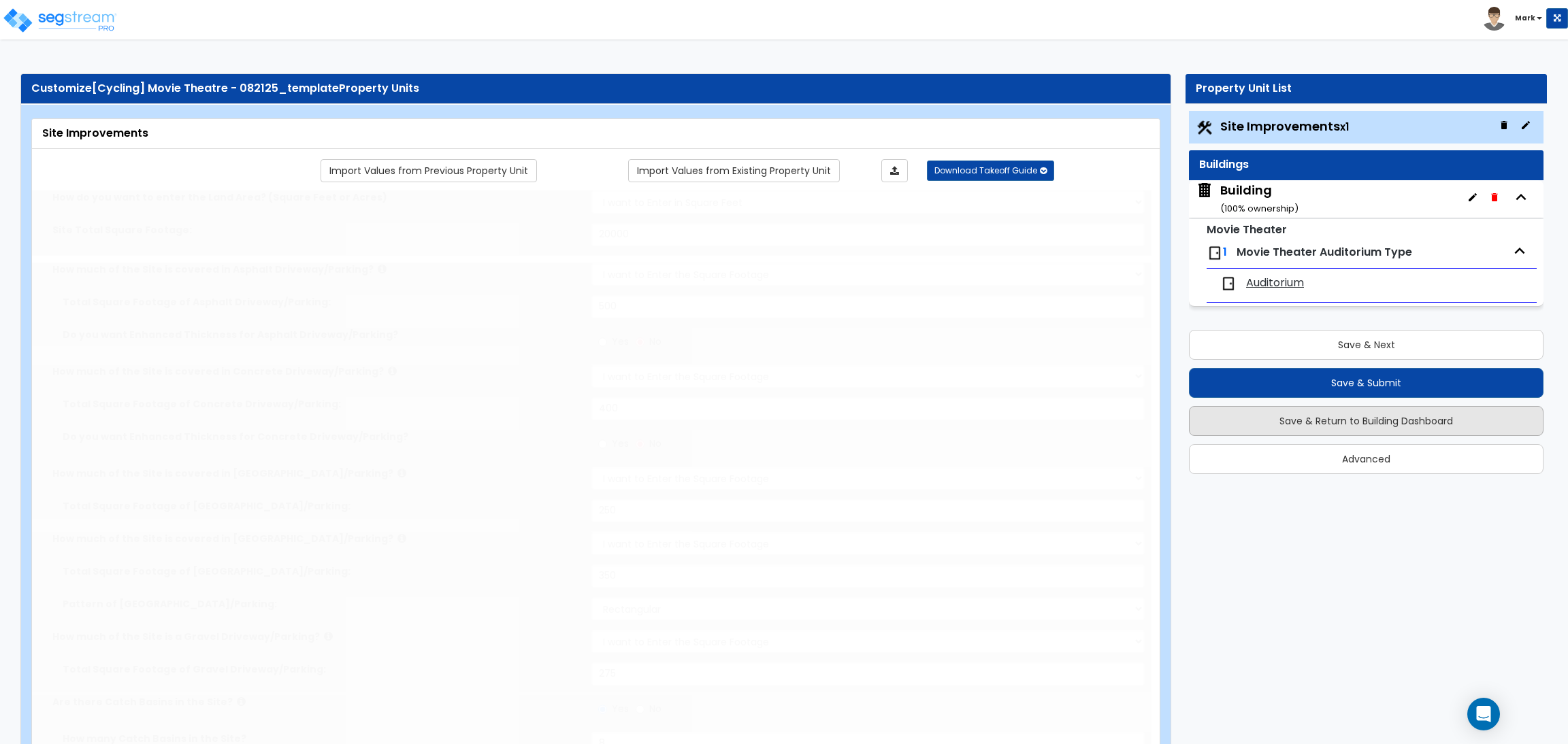
radio input "true"
select select "3"
radio input "true"
select select "2"
type input "15"
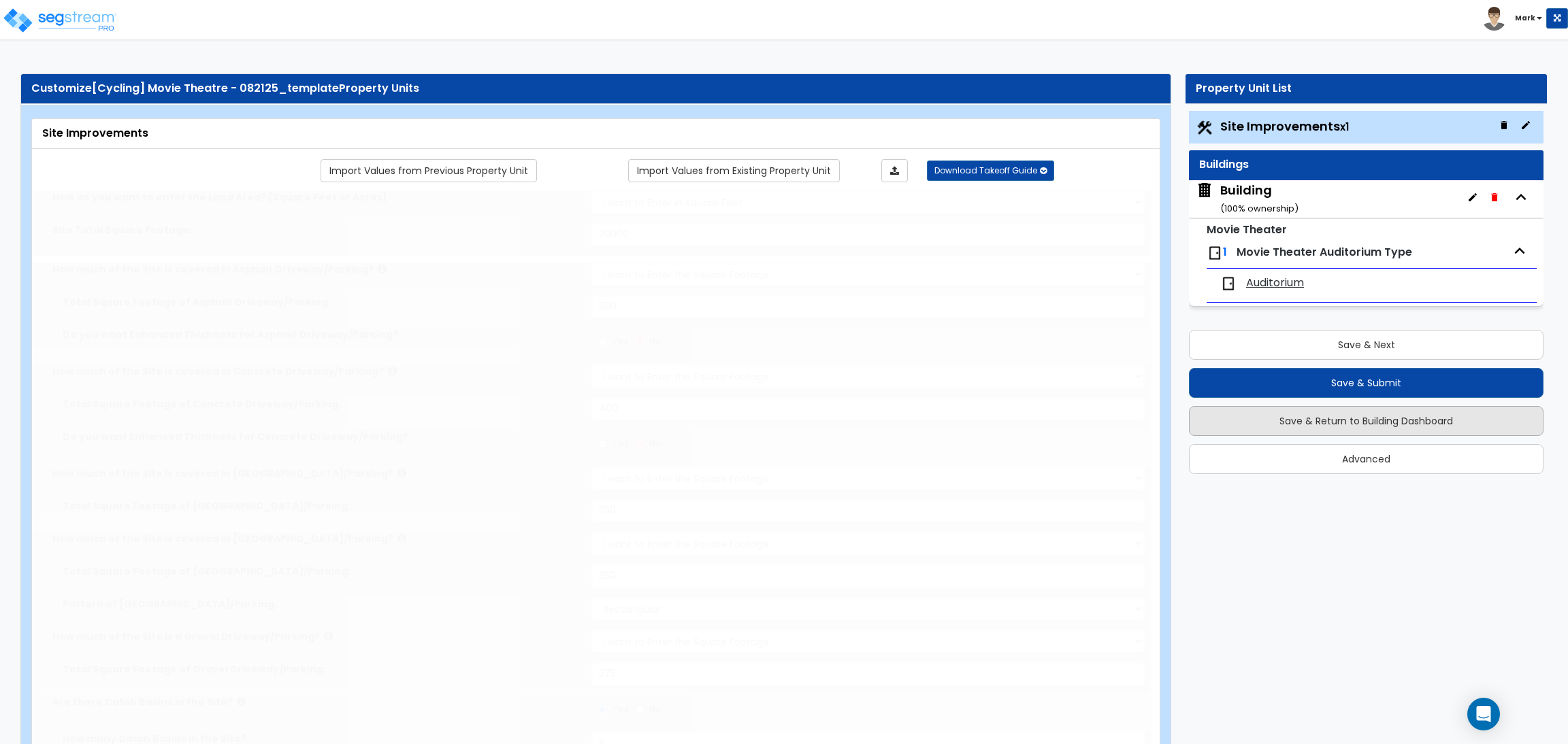
radio input "true"
type input "45"
radio input "true"
type input "85"
radio input "true"
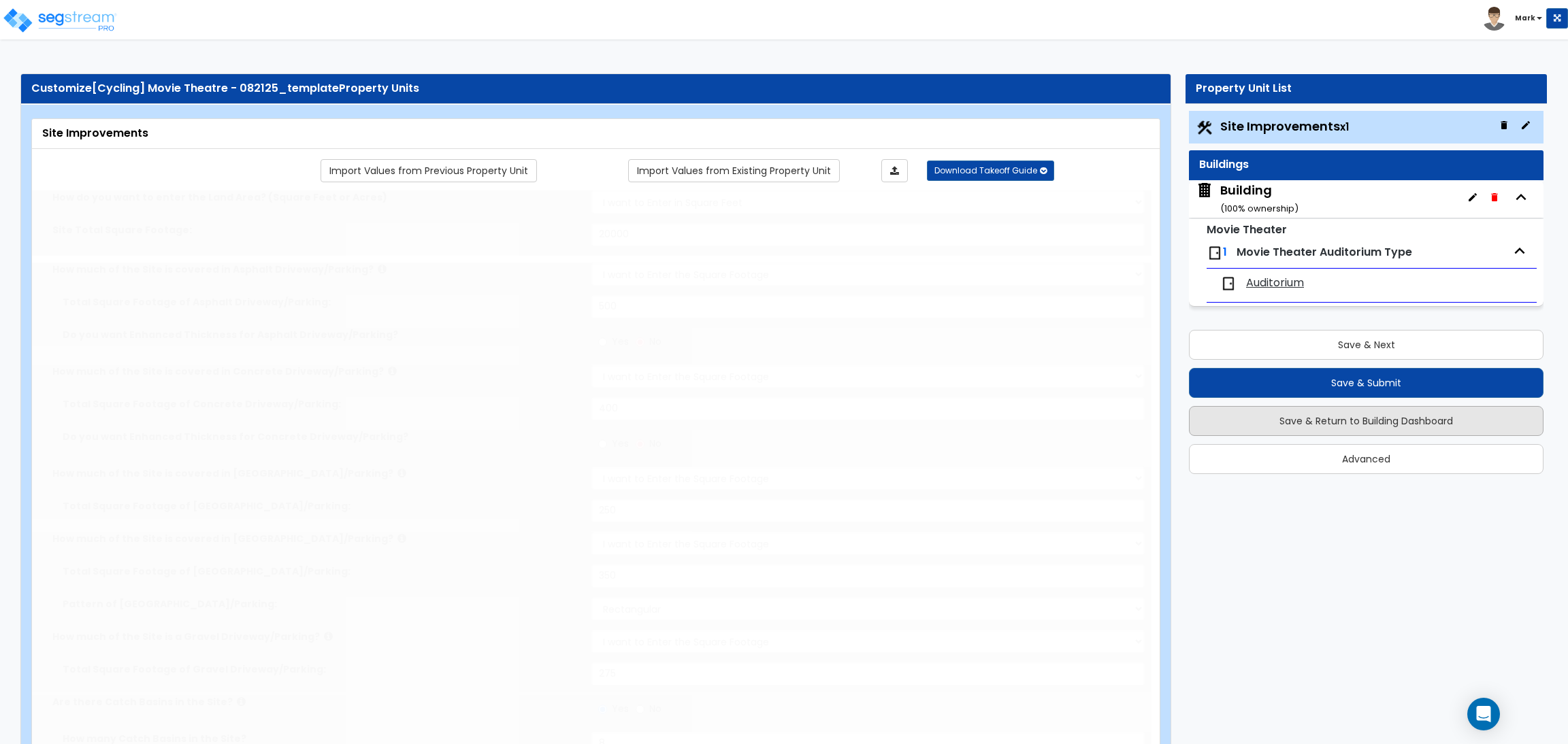
radio input "true"
select select "4"
type input "100"
radio input "true"
type input "50"
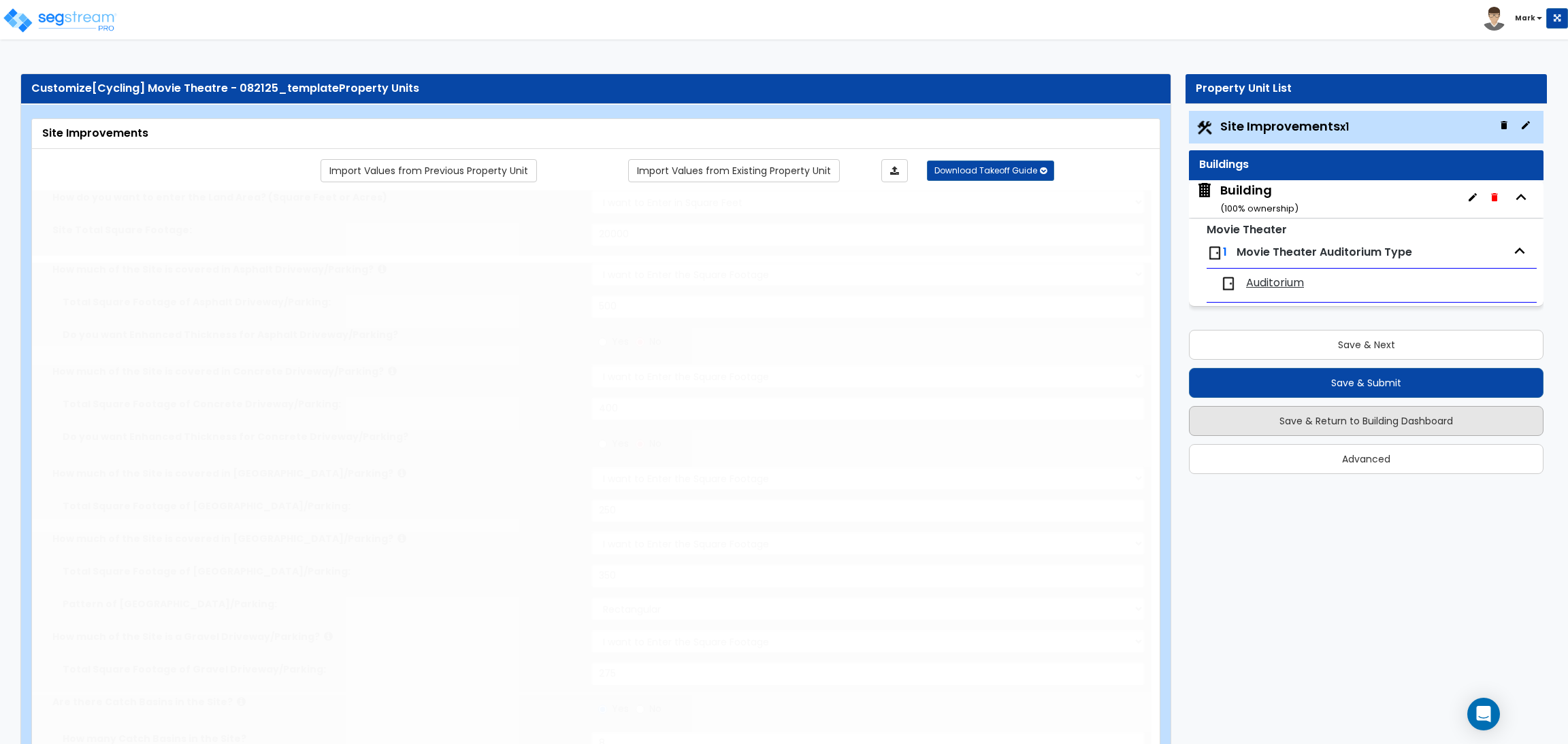
radio input "true"
select select "4"
type input "80"
radio input "true"
type input "75"
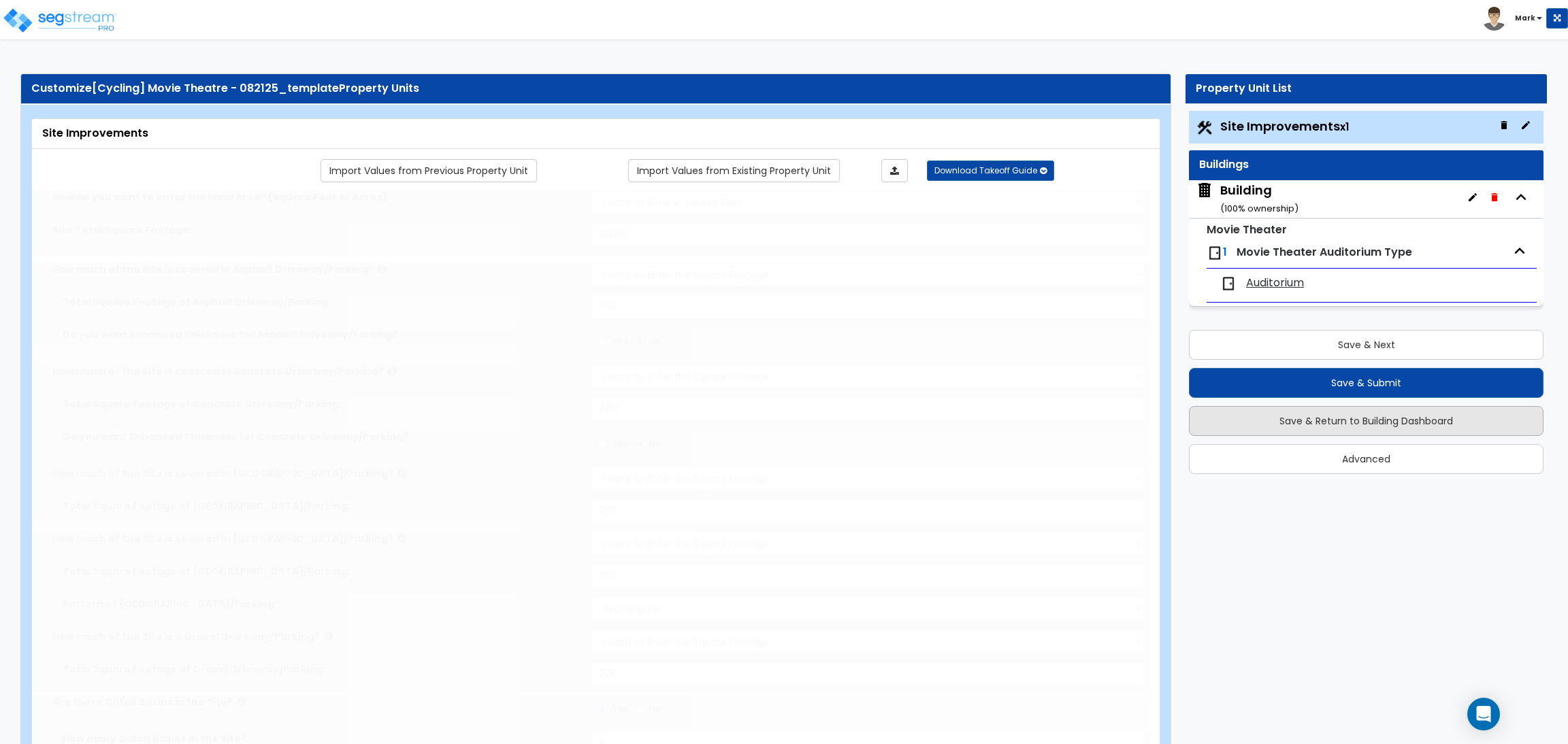
radio input "true"
type input "7"
type input "65"
radio input "true"
type input "7"
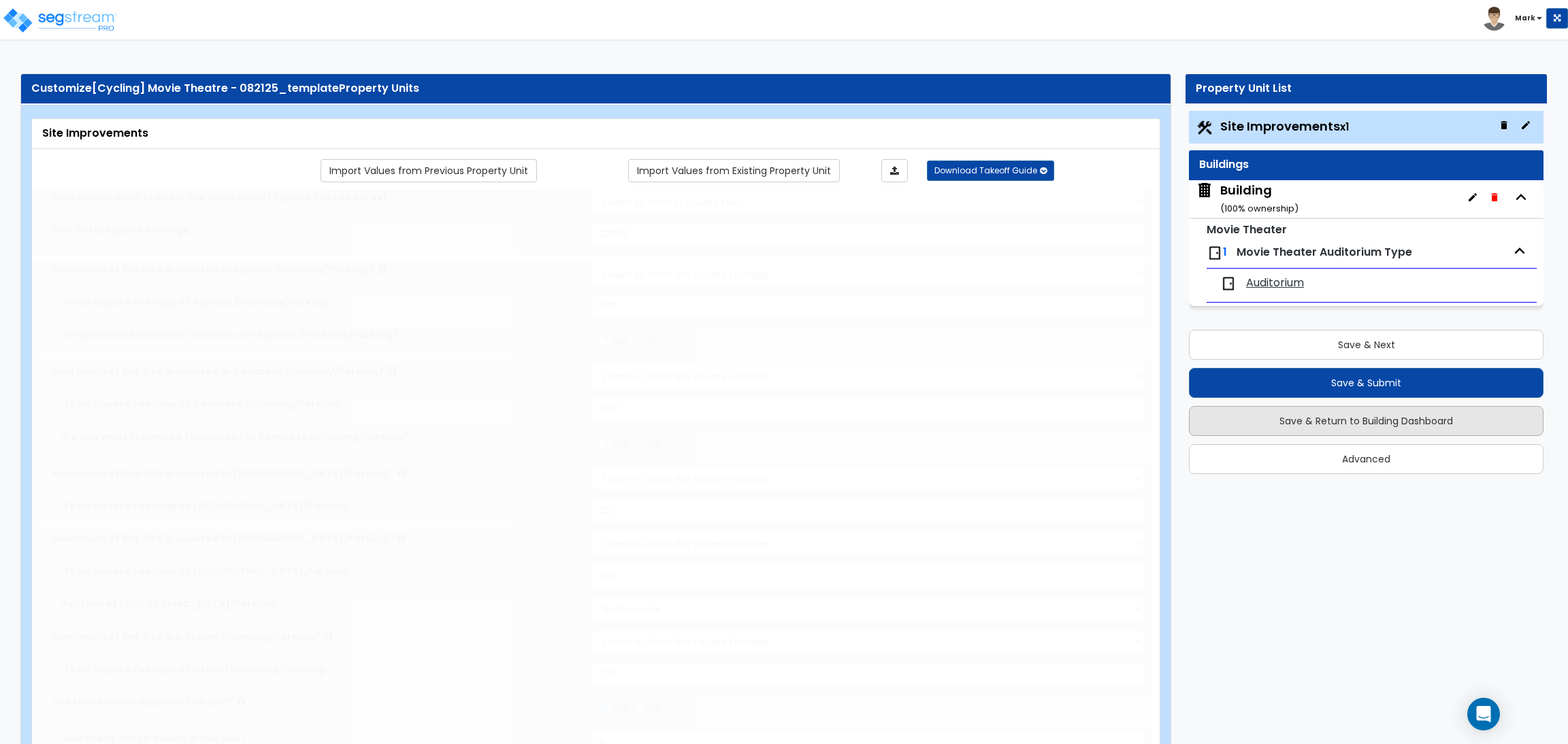
type input "90"
radio input "true"
type input "6"
type input "55"
radio input "true"
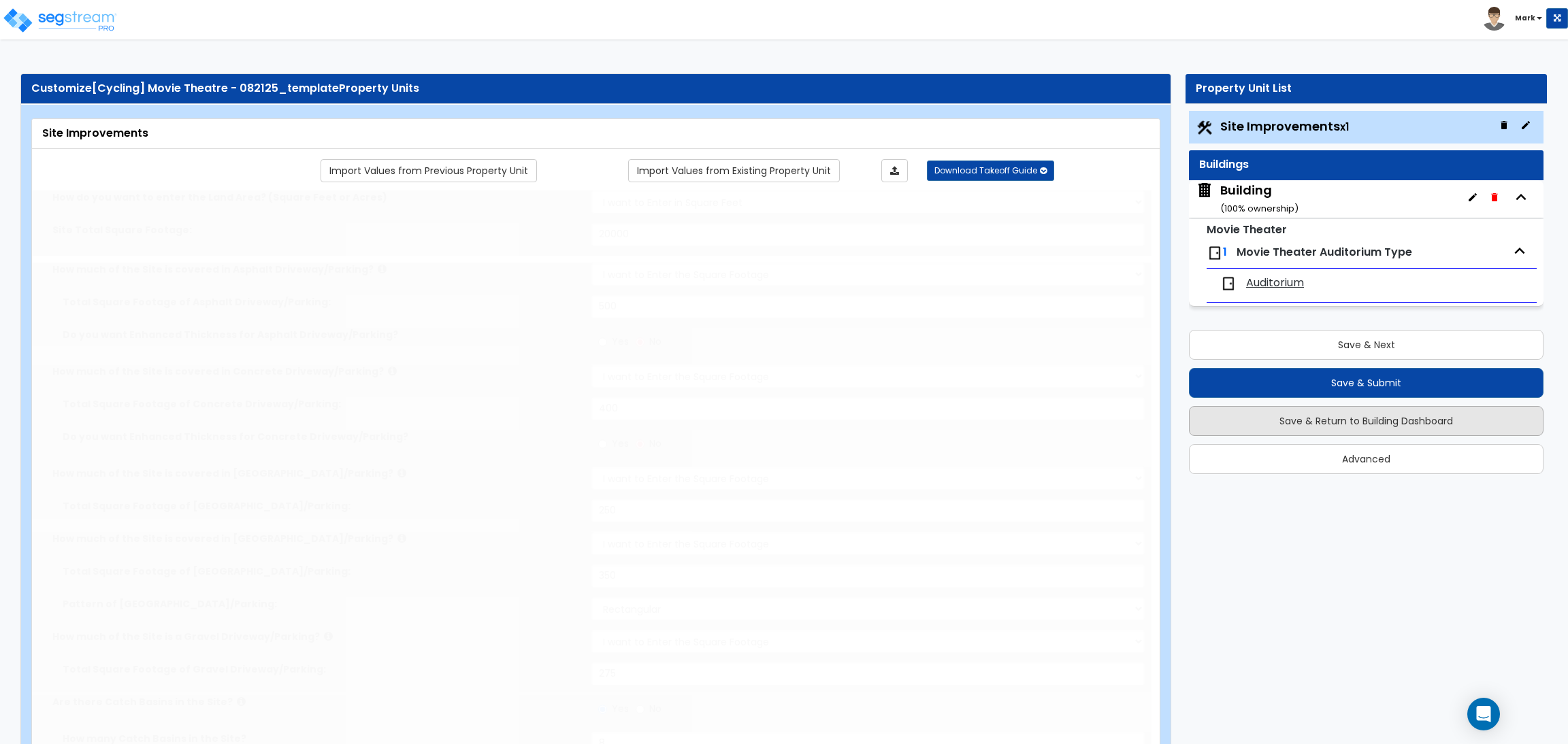
type input "7"
type input "60"
radio input "true"
select select "1"
type input "45"
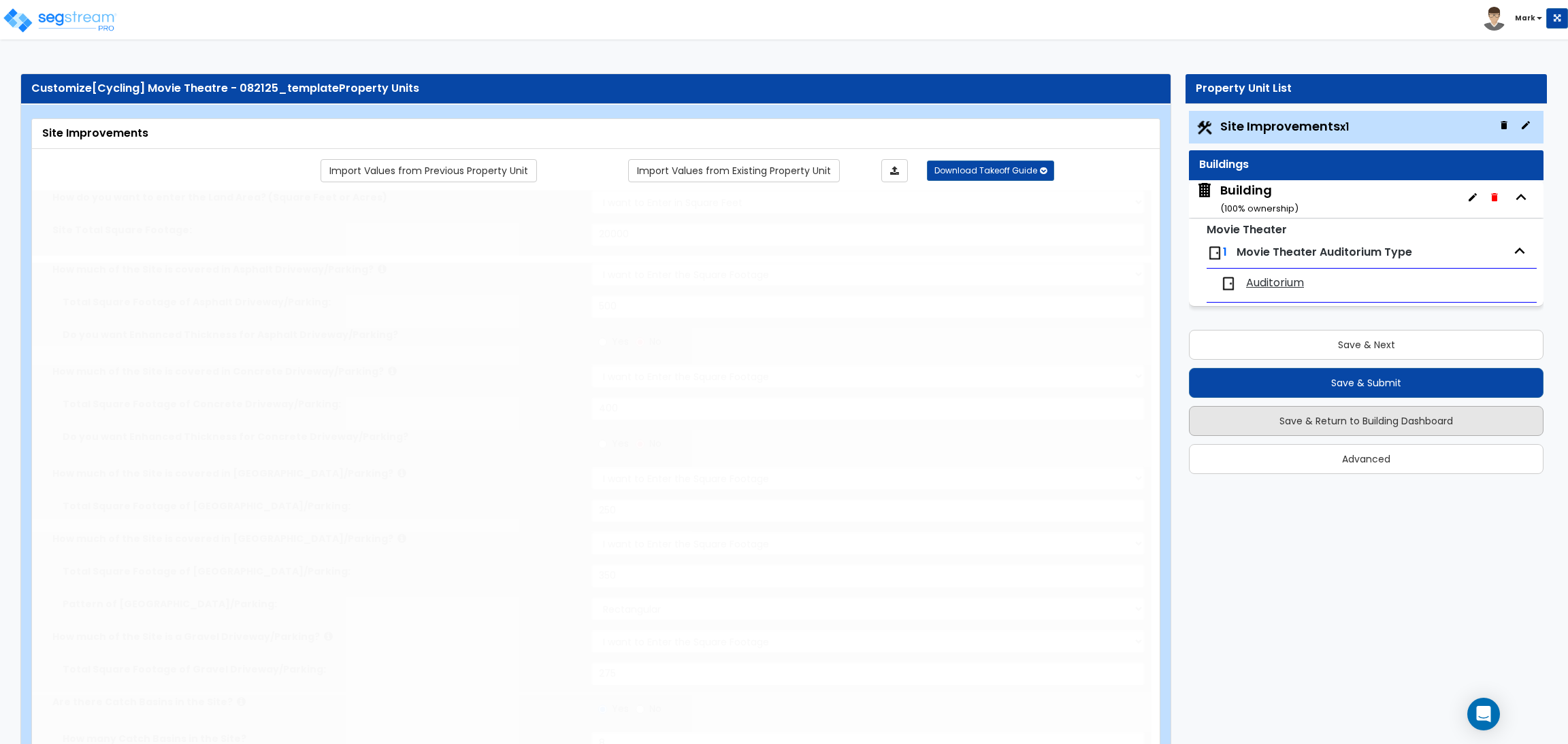
radio input "true"
select select "1"
type input "50"
radio input "true"
select select "1"
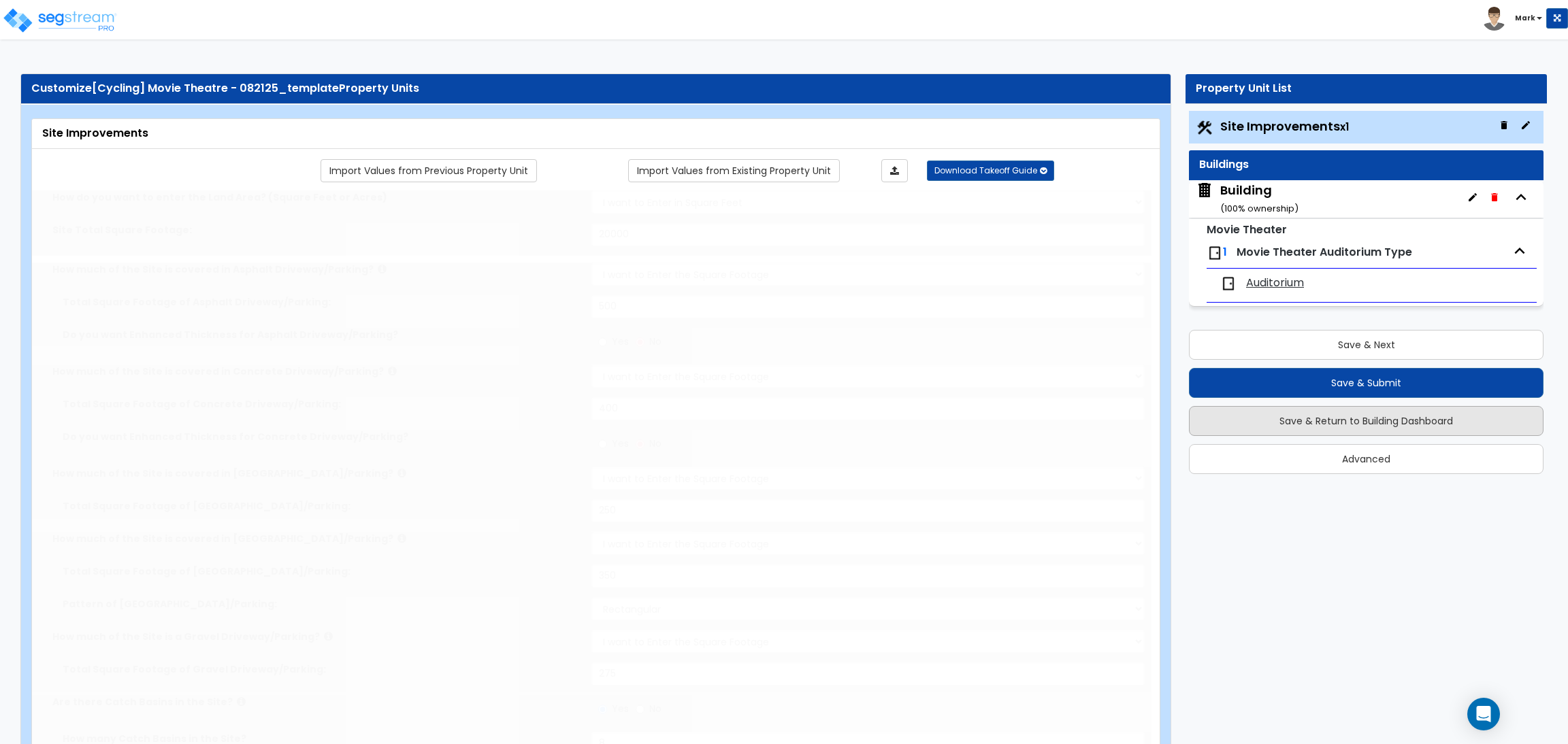
select select "6"
type input "3"
radio input "true"
select select "2"
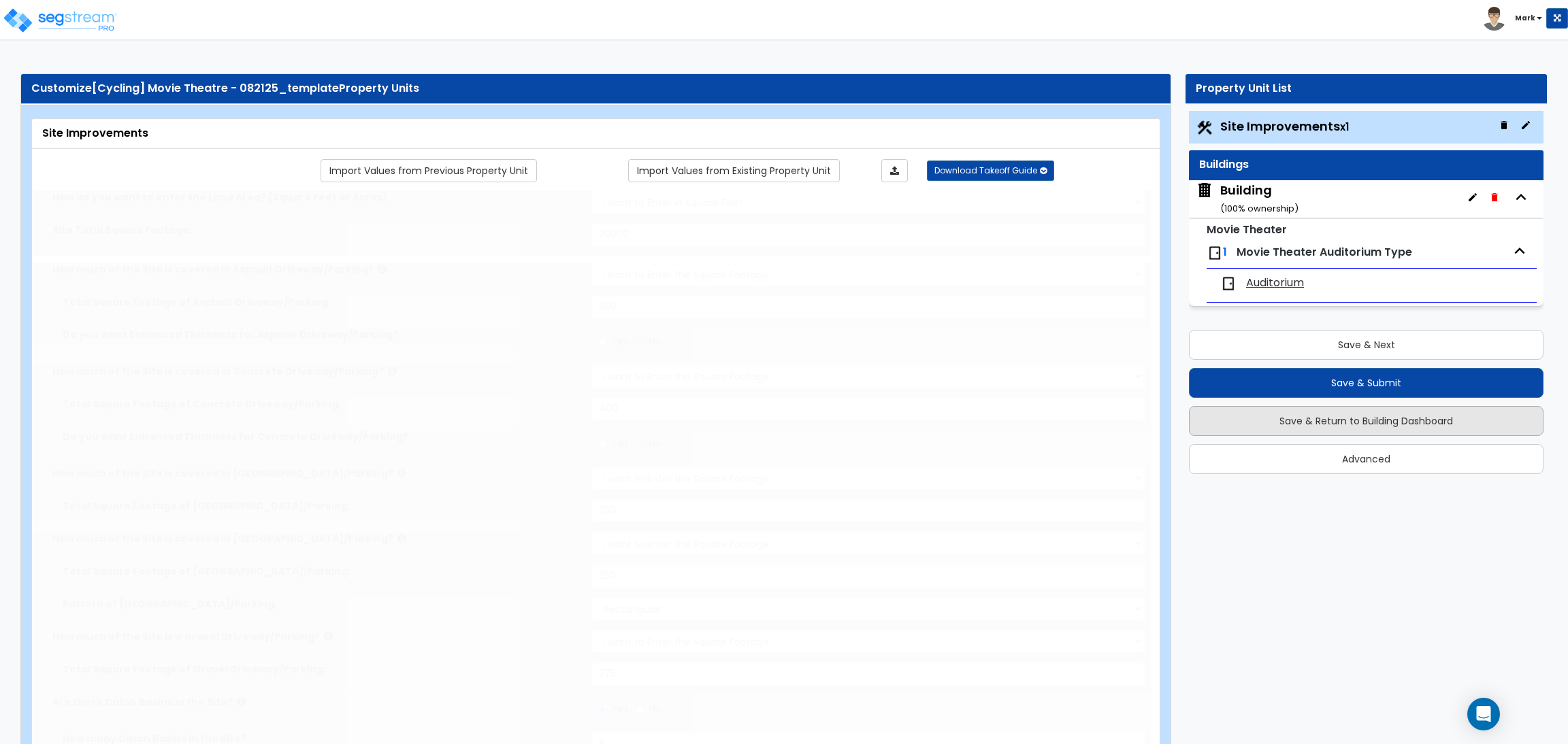
select select "2"
radio input "true"
type input "2"
select select "2"
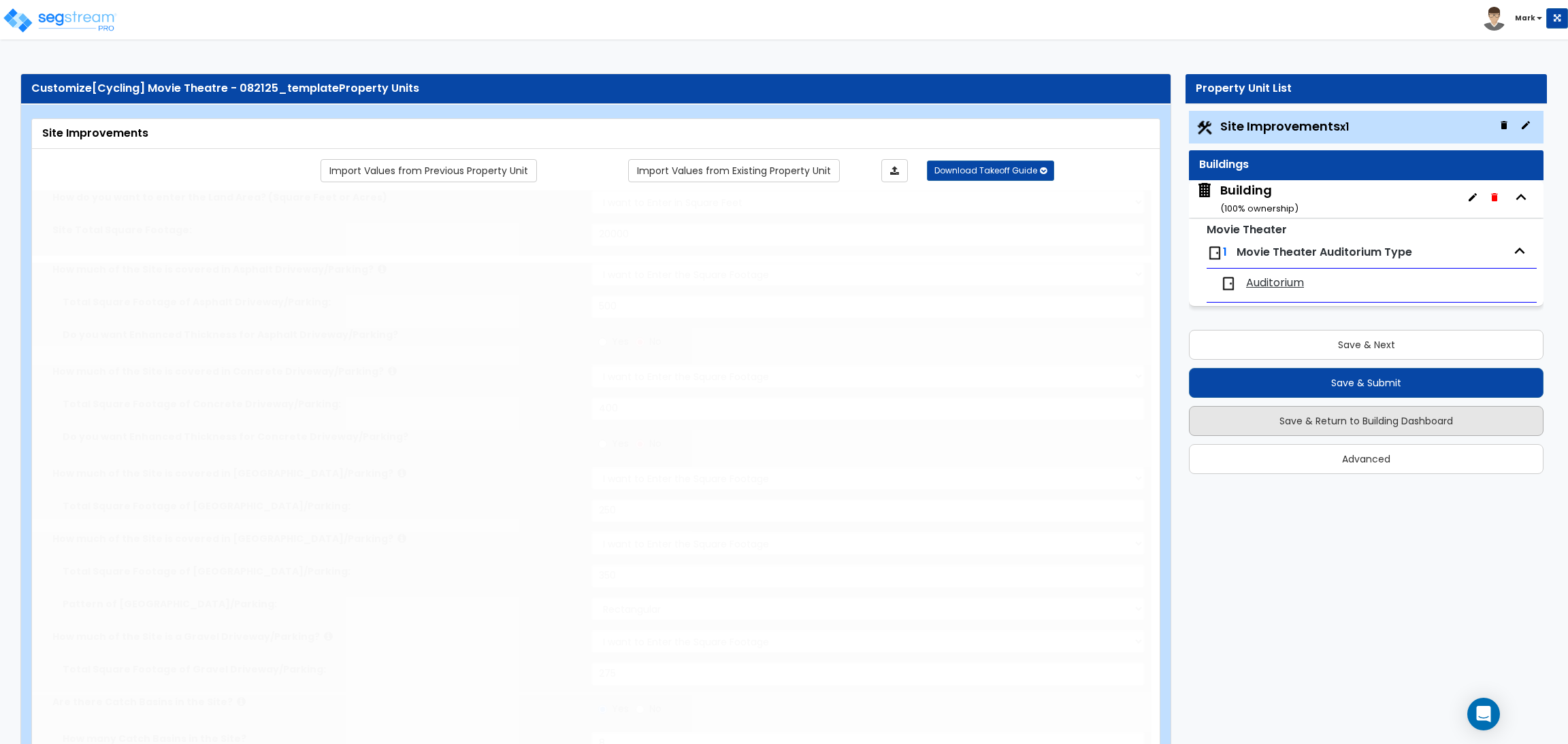
type input "500"
radio input "true"
select select "1"
select select "2"
radio input "true"
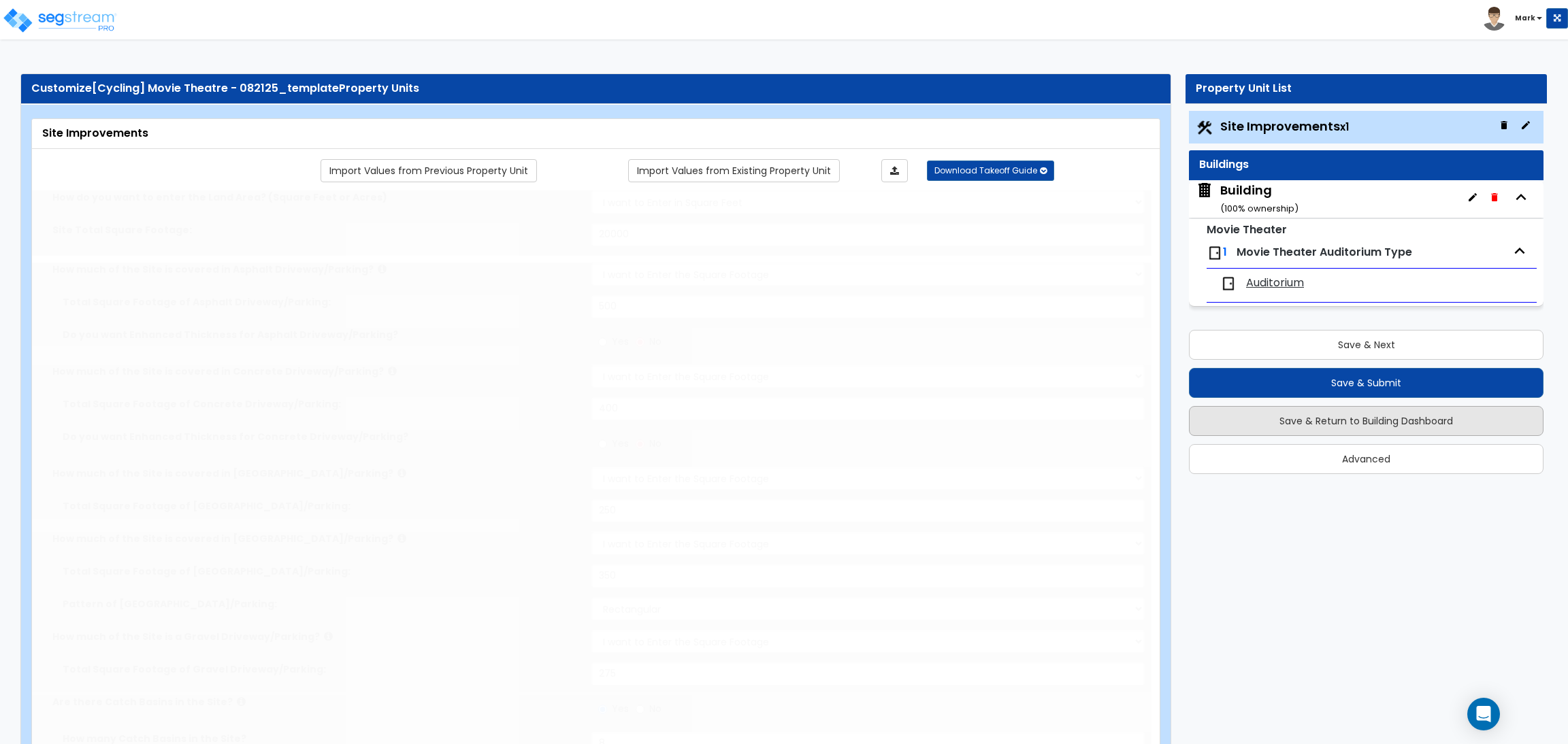
type input "5"
radio input "true"
type input "3"
radio input "true"
type input "4"
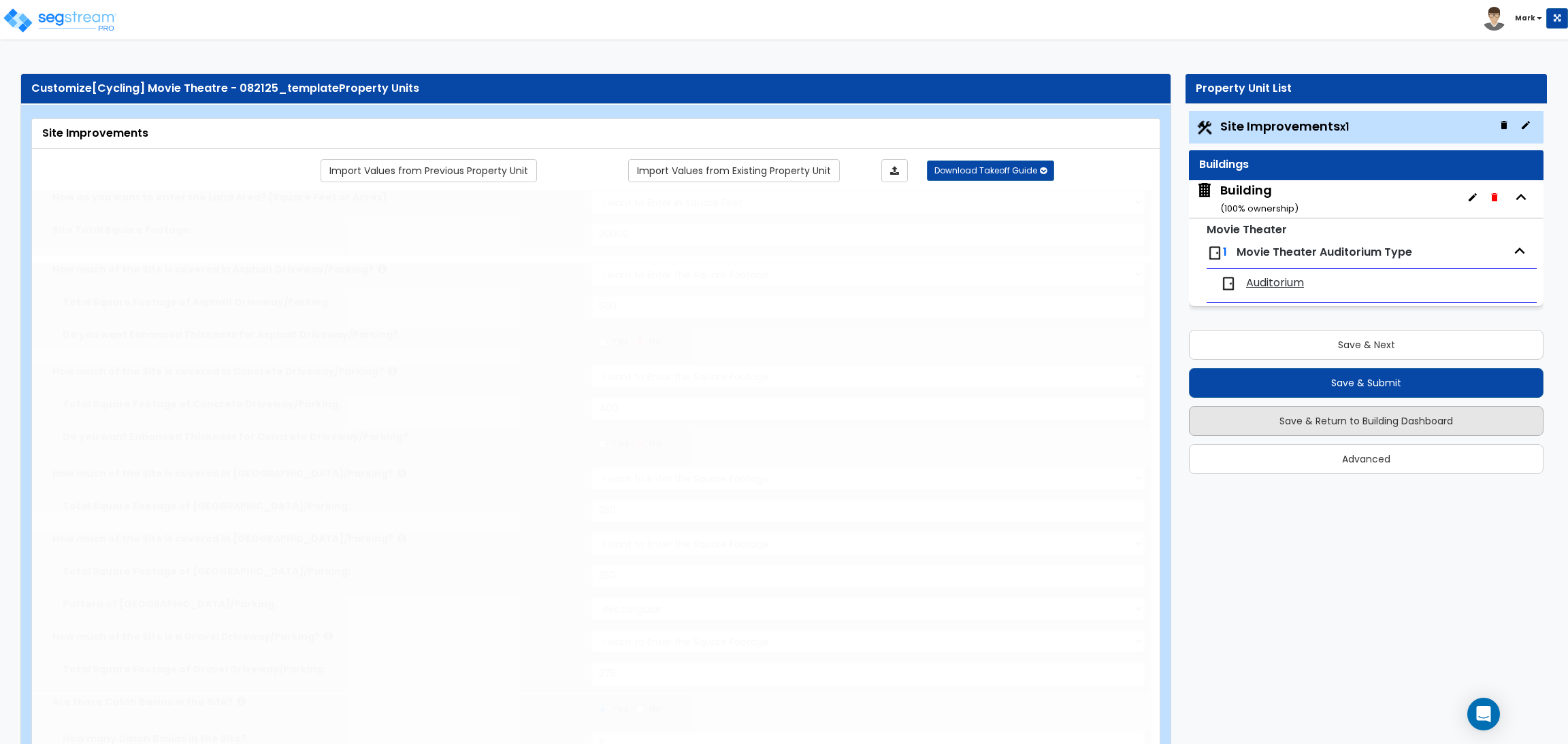
type input "80"
type input "10"
select select "2"
radio input "true"
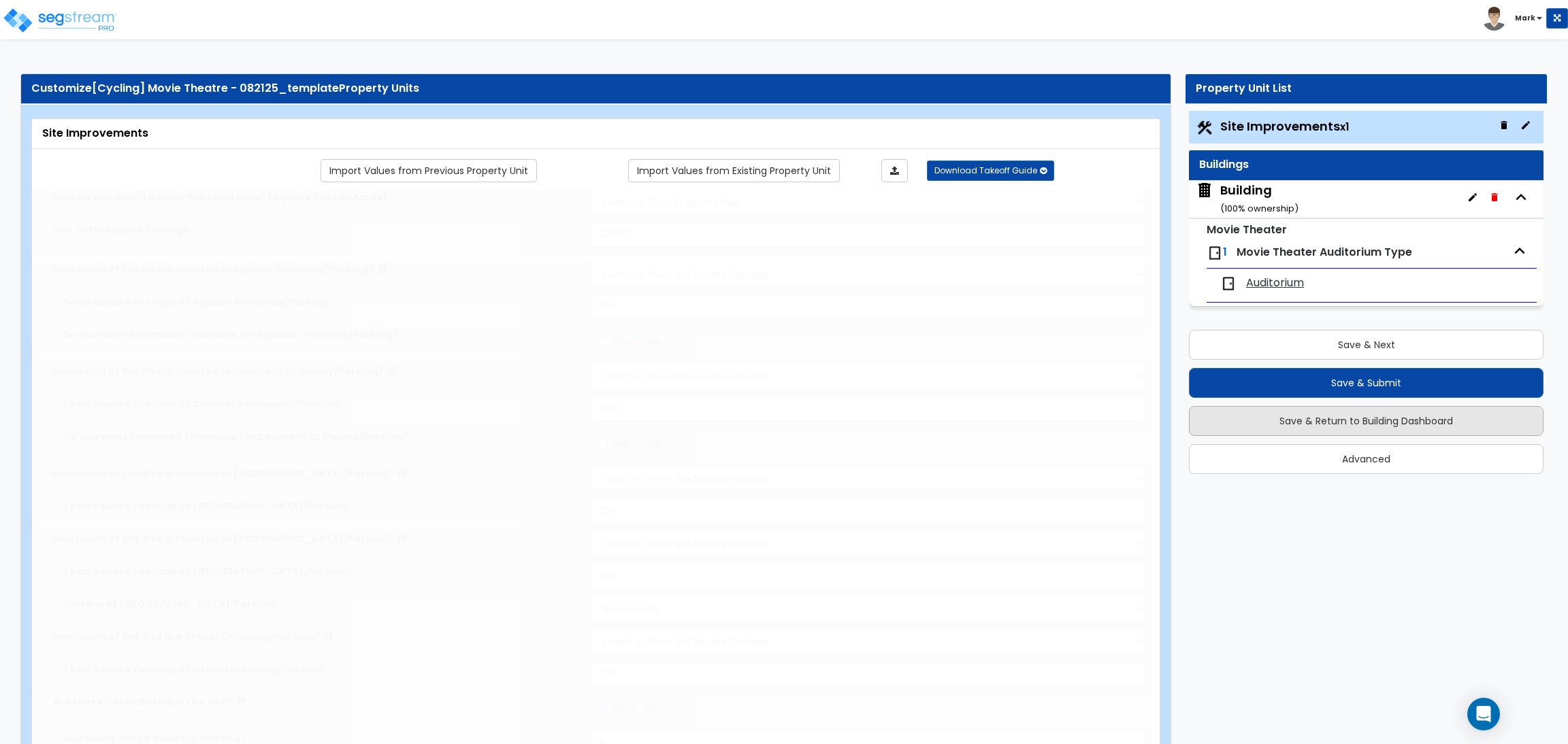
select select "1"
type input "1"
radio input "true"
type input "2"
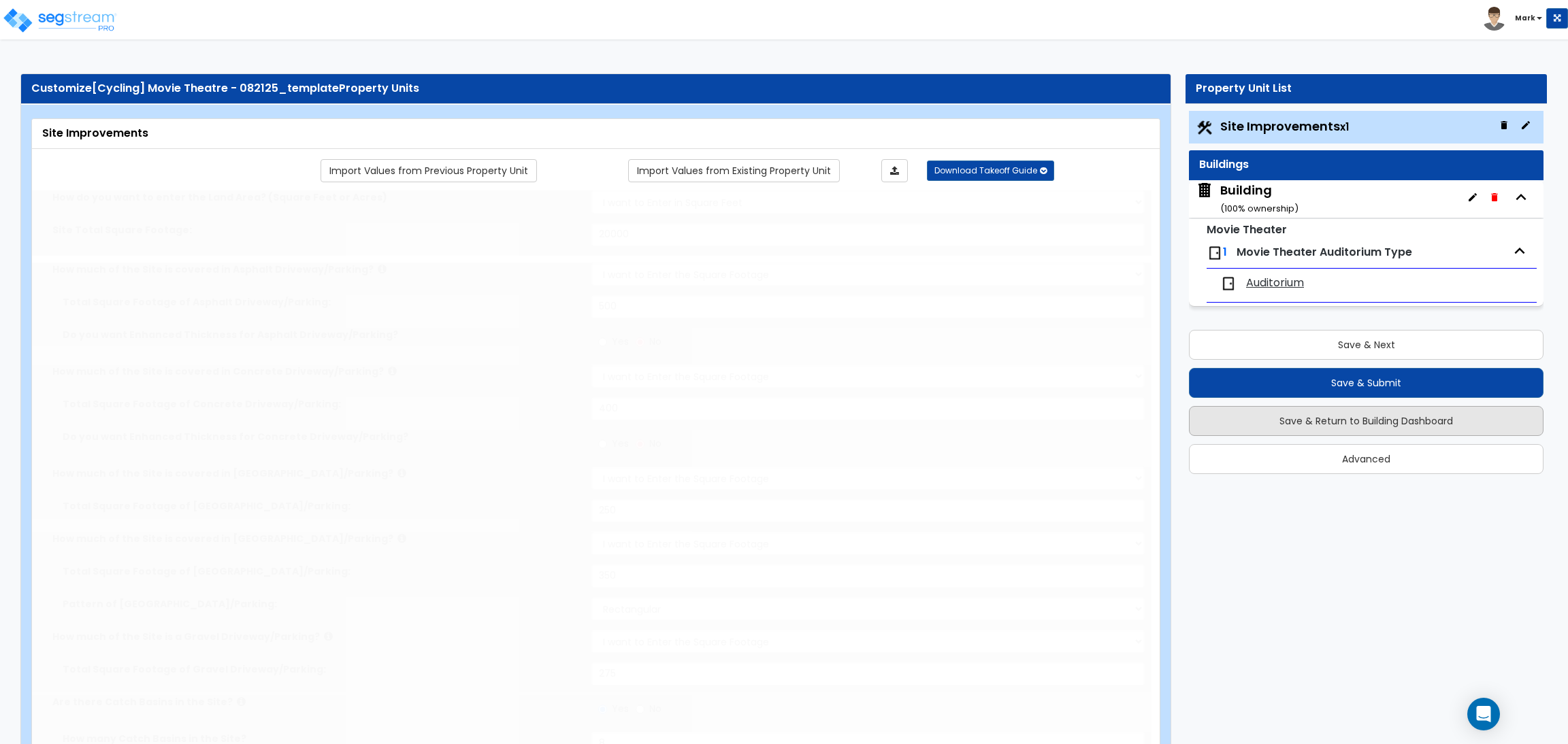
type input "200"
select select "8"
select select "2"
select select "4"
select select "1"
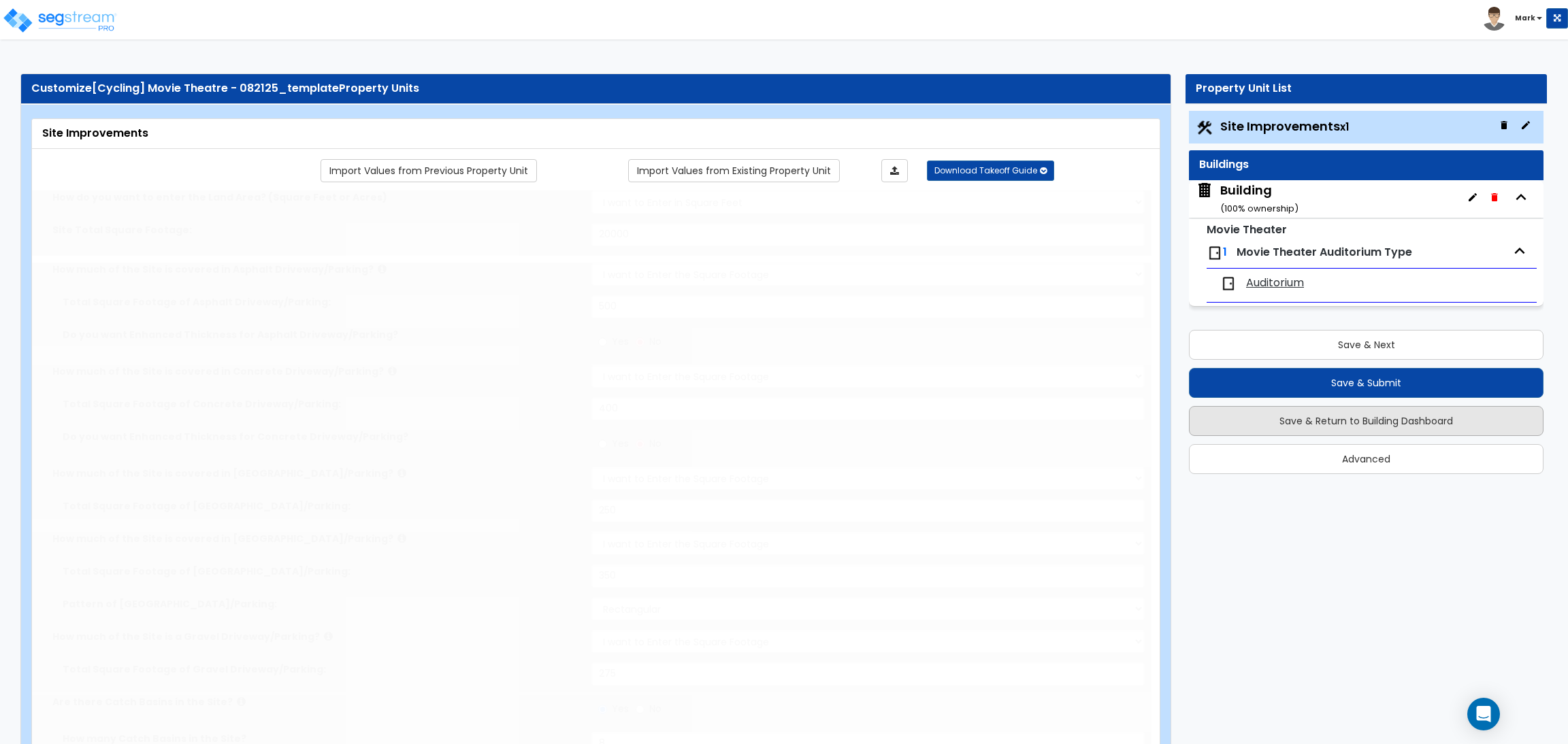
select select "20"
radio input "true"
select select "2"
type input "2"
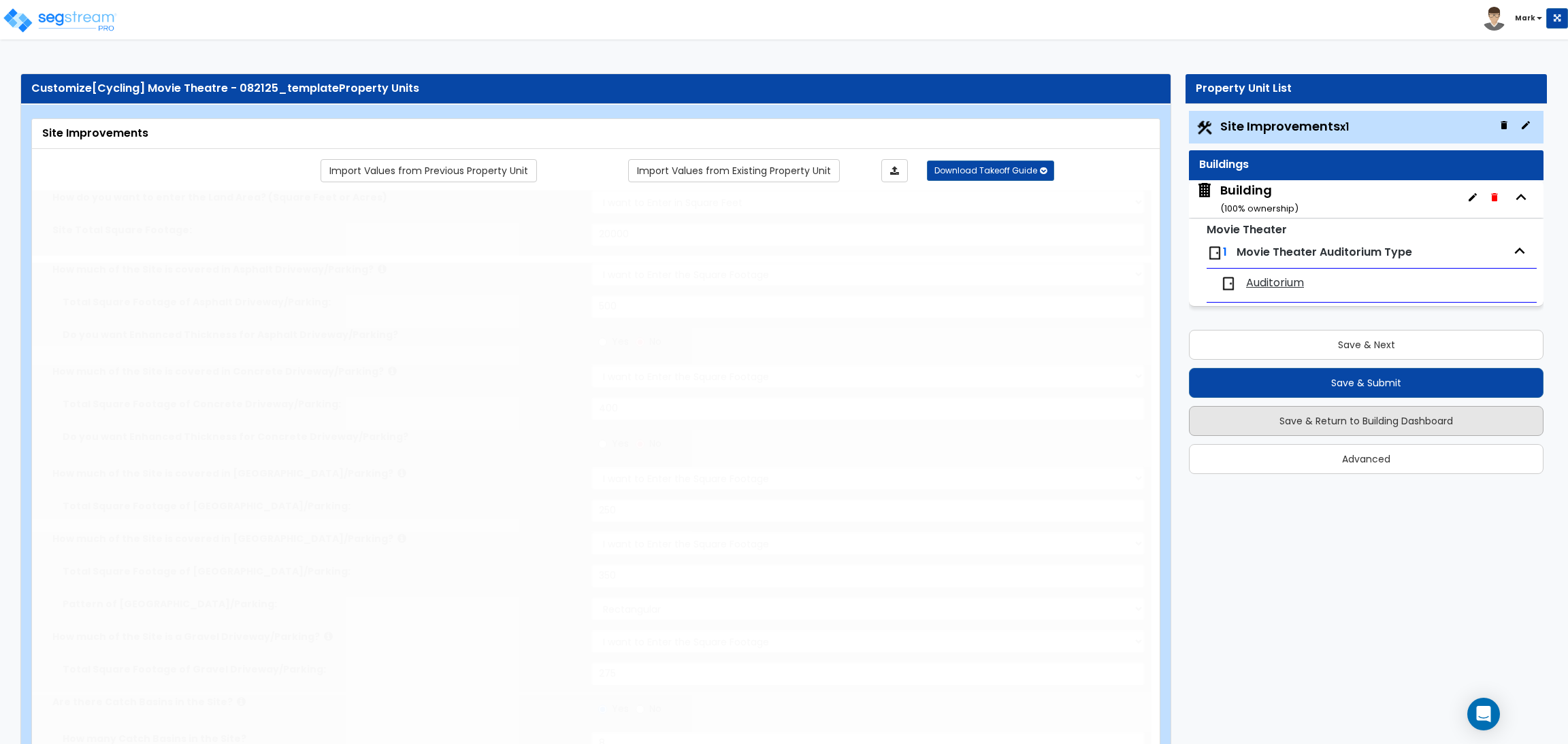
select select "5"
select select "3"
radio input "true"
select select "1"
type input "10"
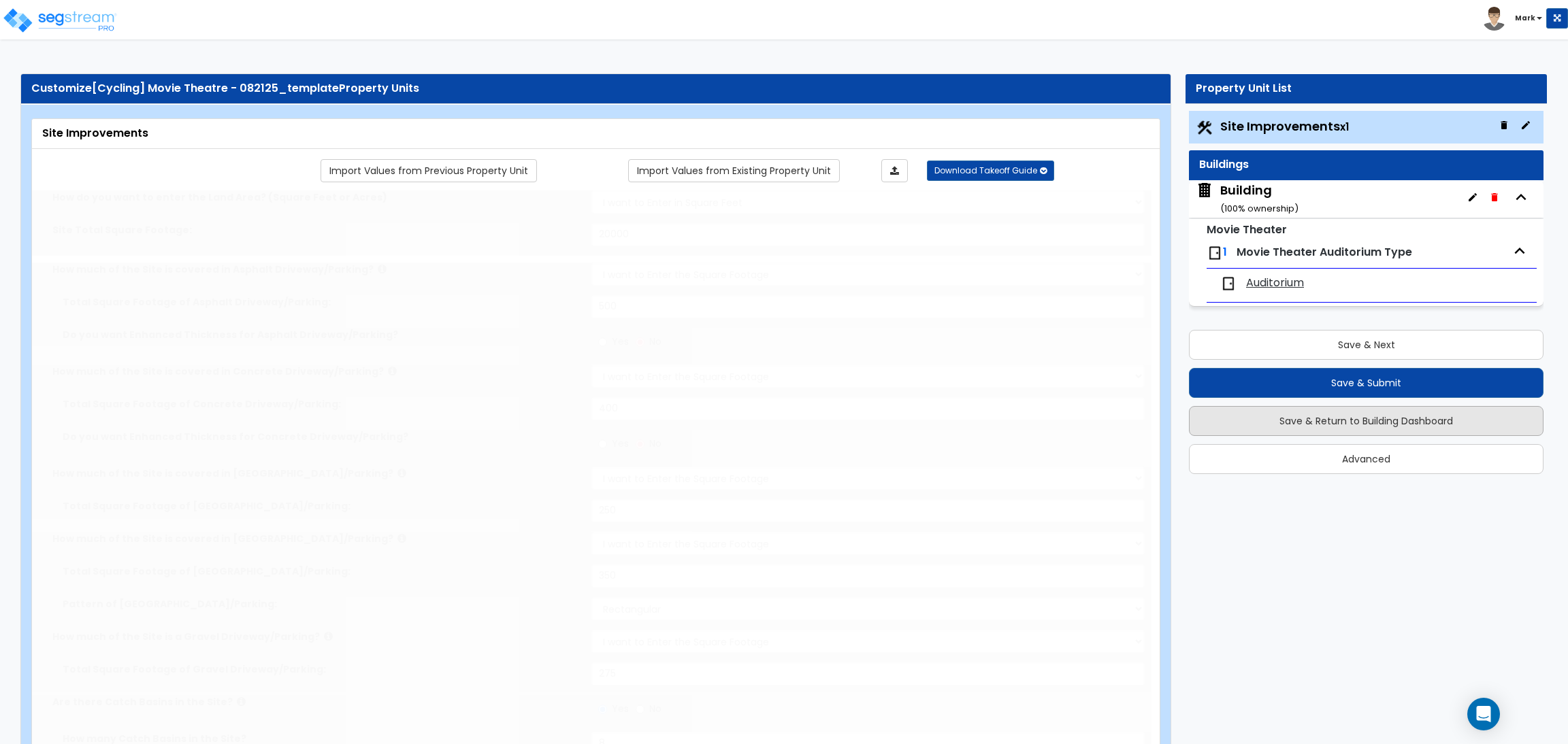
select select "1"
type input "2"
select select "1"
select select "2"
type input "2"
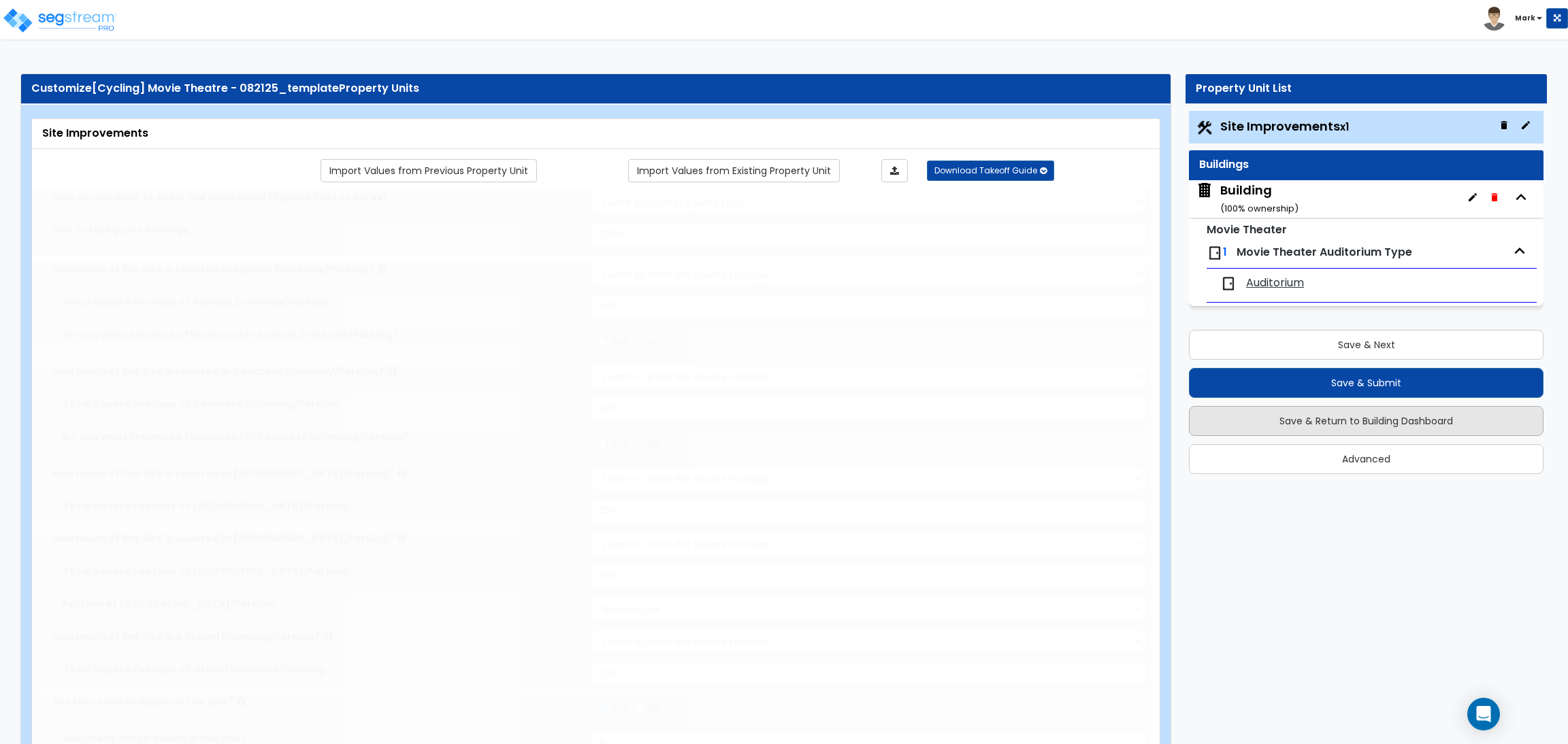
radio input "true"
type input "40"
radio input "true"
select select "1"
type input "2"
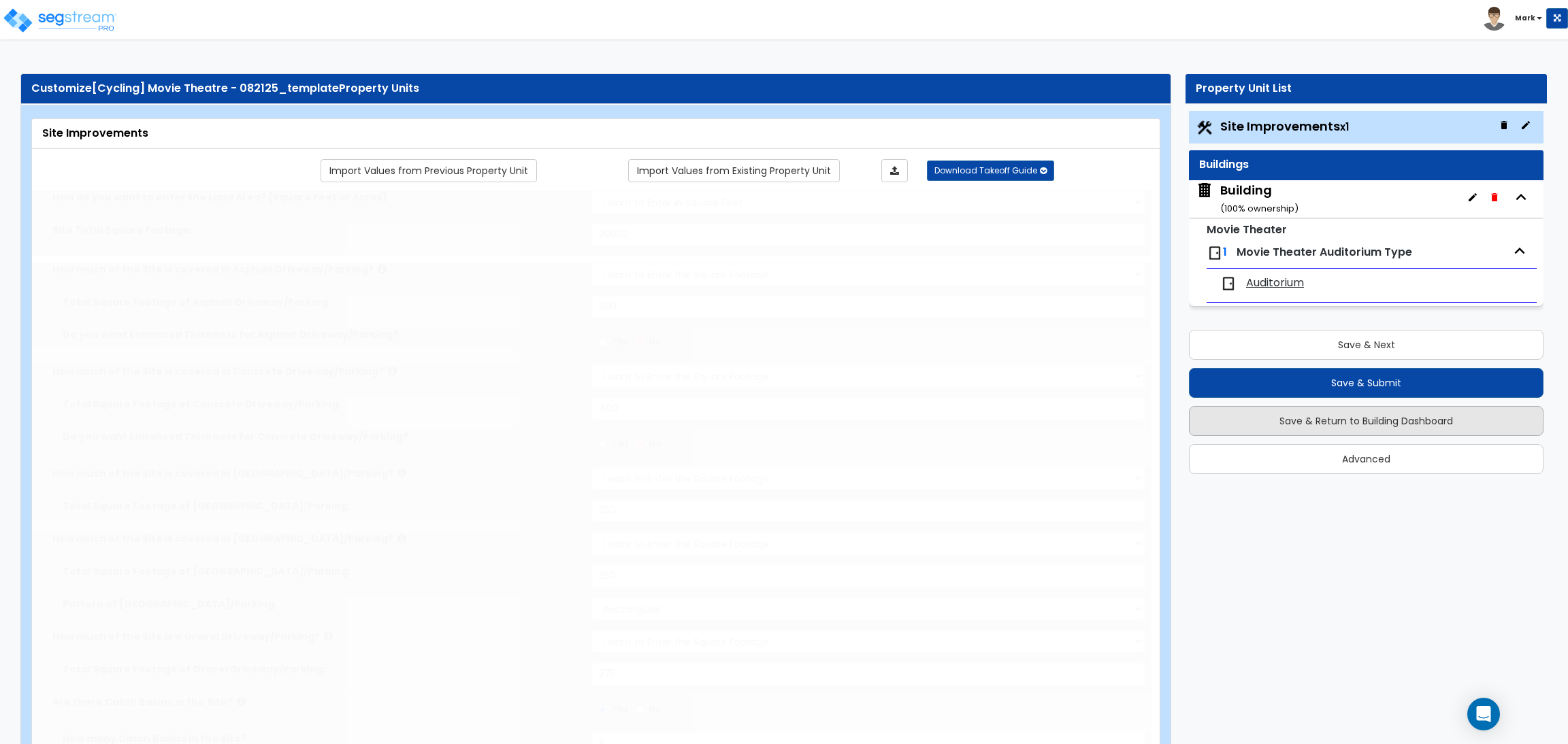
type input "80"
type input "6"
select select "4"
select select "2"
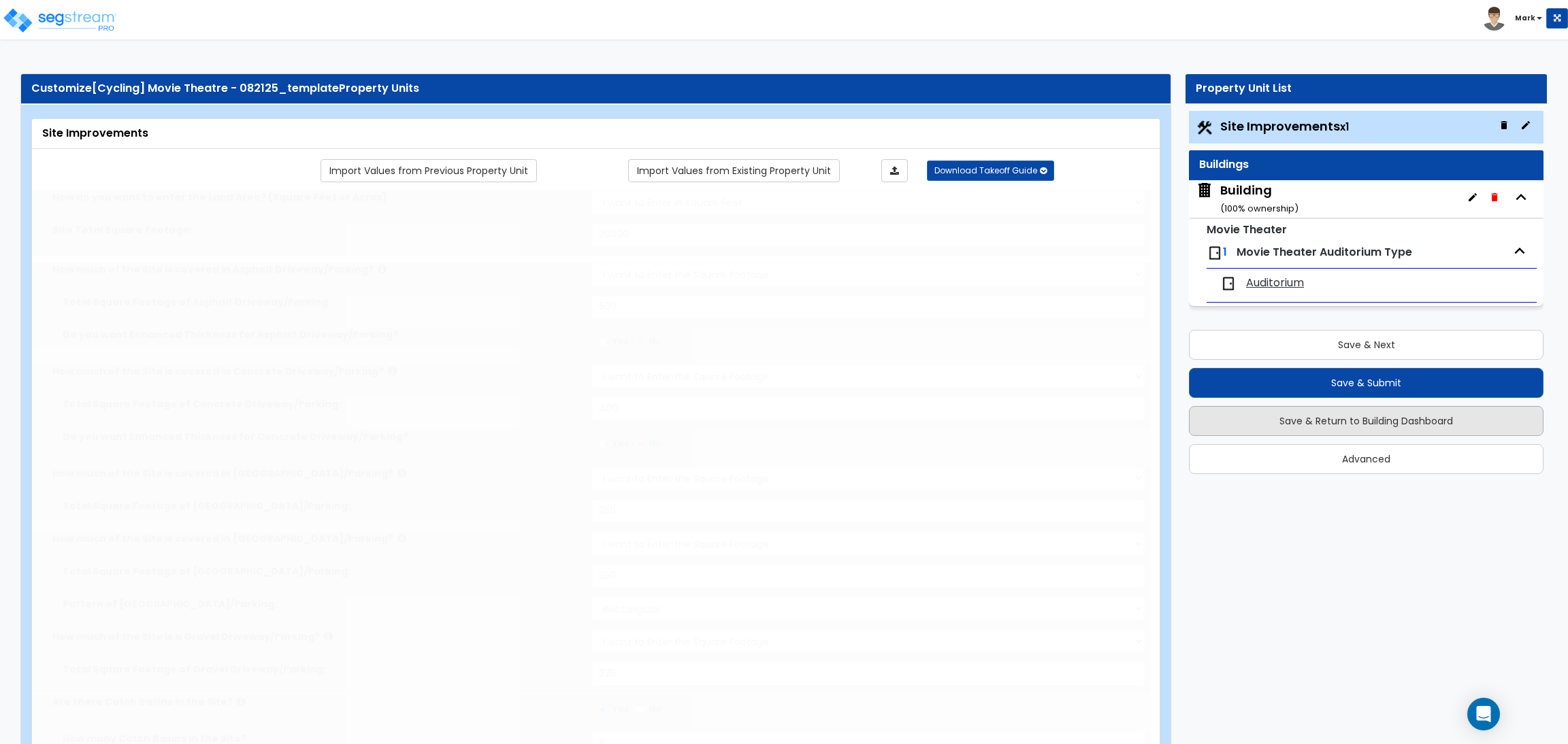
select select "1"
select select "2"
select select "1"
radio input "true"
type input "2"
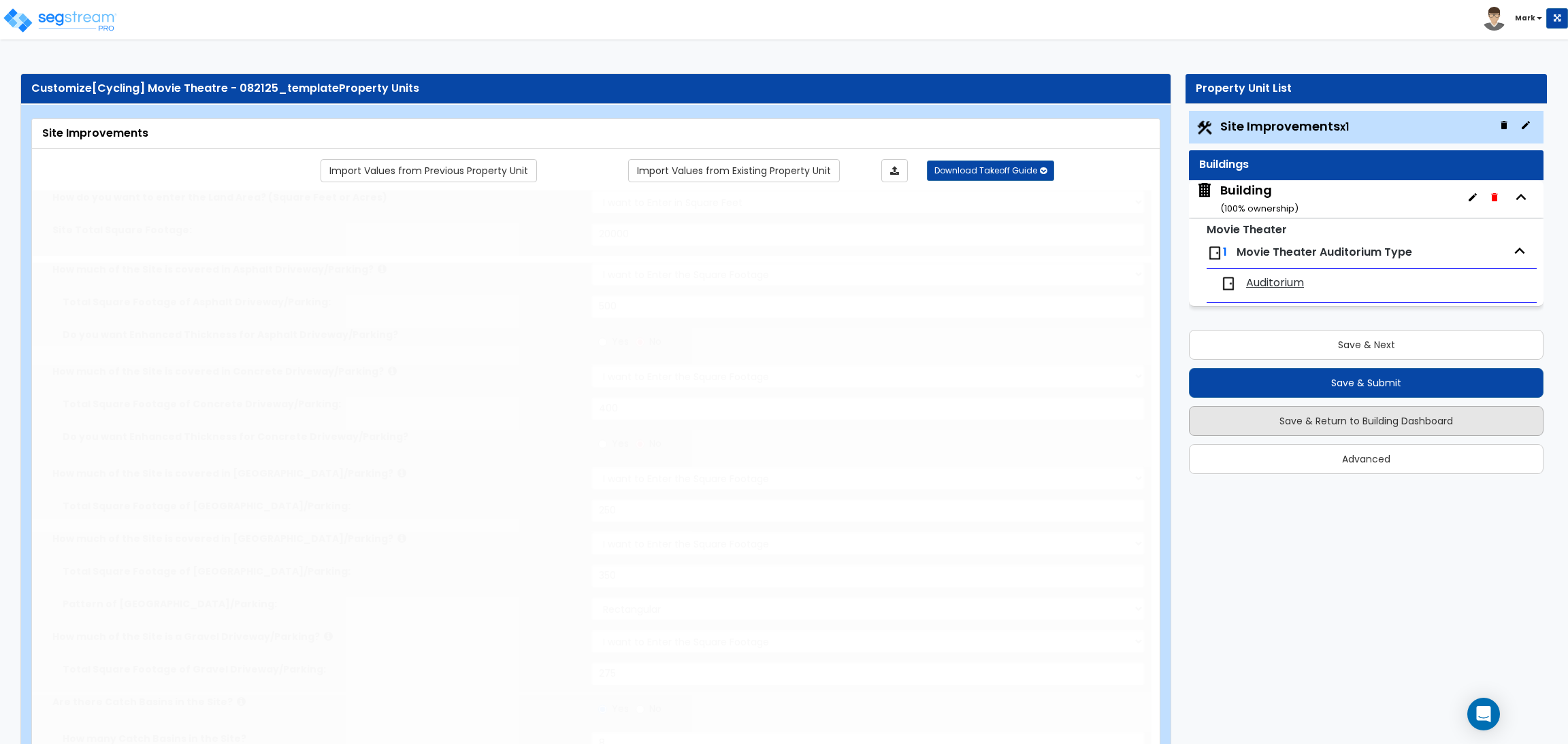
radio input "true"
select select "2"
select select "6"
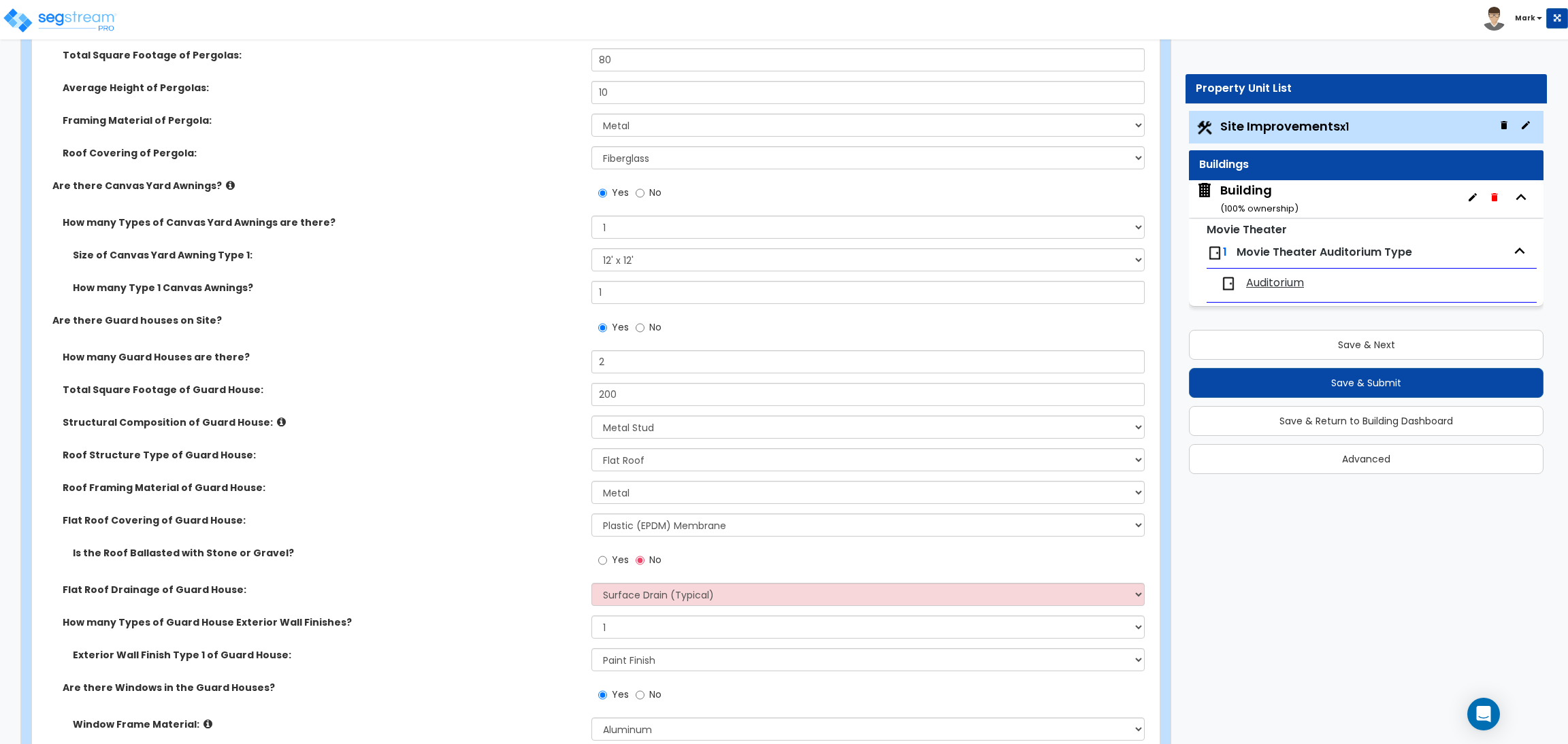
scroll to position [5044, 0]
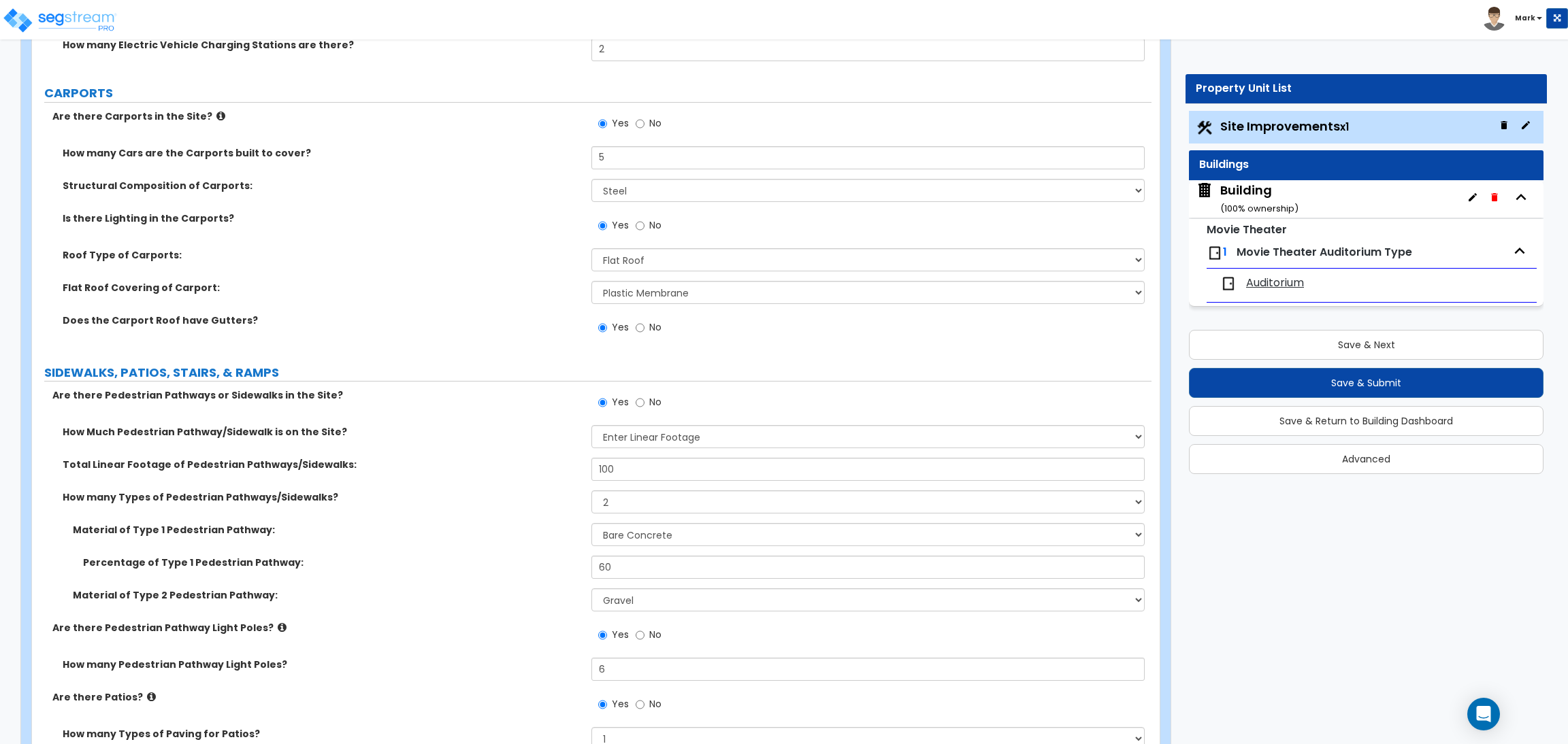
click at [538, 241] on div "Is there Lighting in the Carports? Yes No" at bounding box center [591, 230] width 1119 height 37
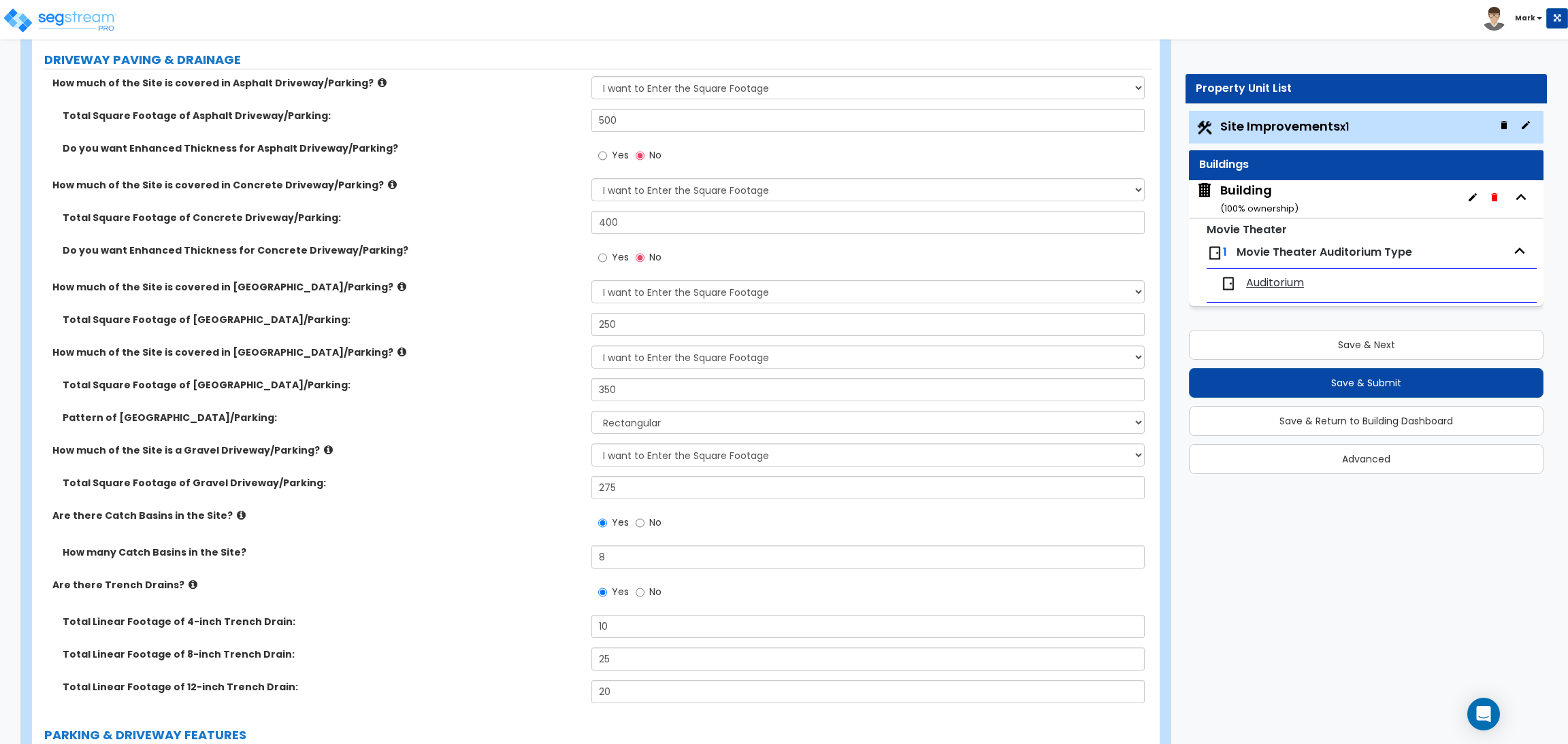
scroll to position [247, 0]
click at [537, 274] on div "Do you want Enhanced Thickness for Concrete Driveway/Parking? Yes No" at bounding box center [591, 262] width 1119 height 37
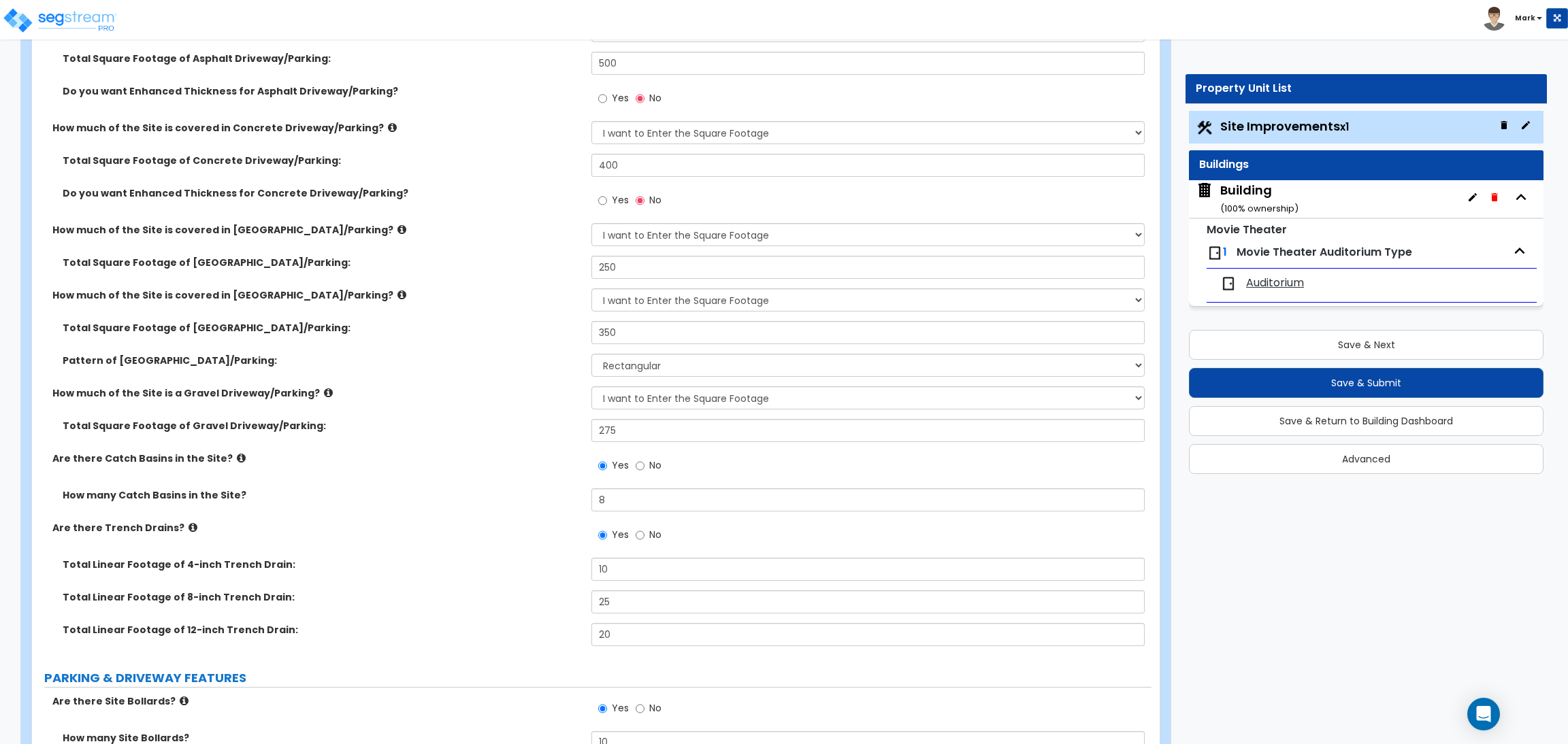
scroll to position [408, 0]
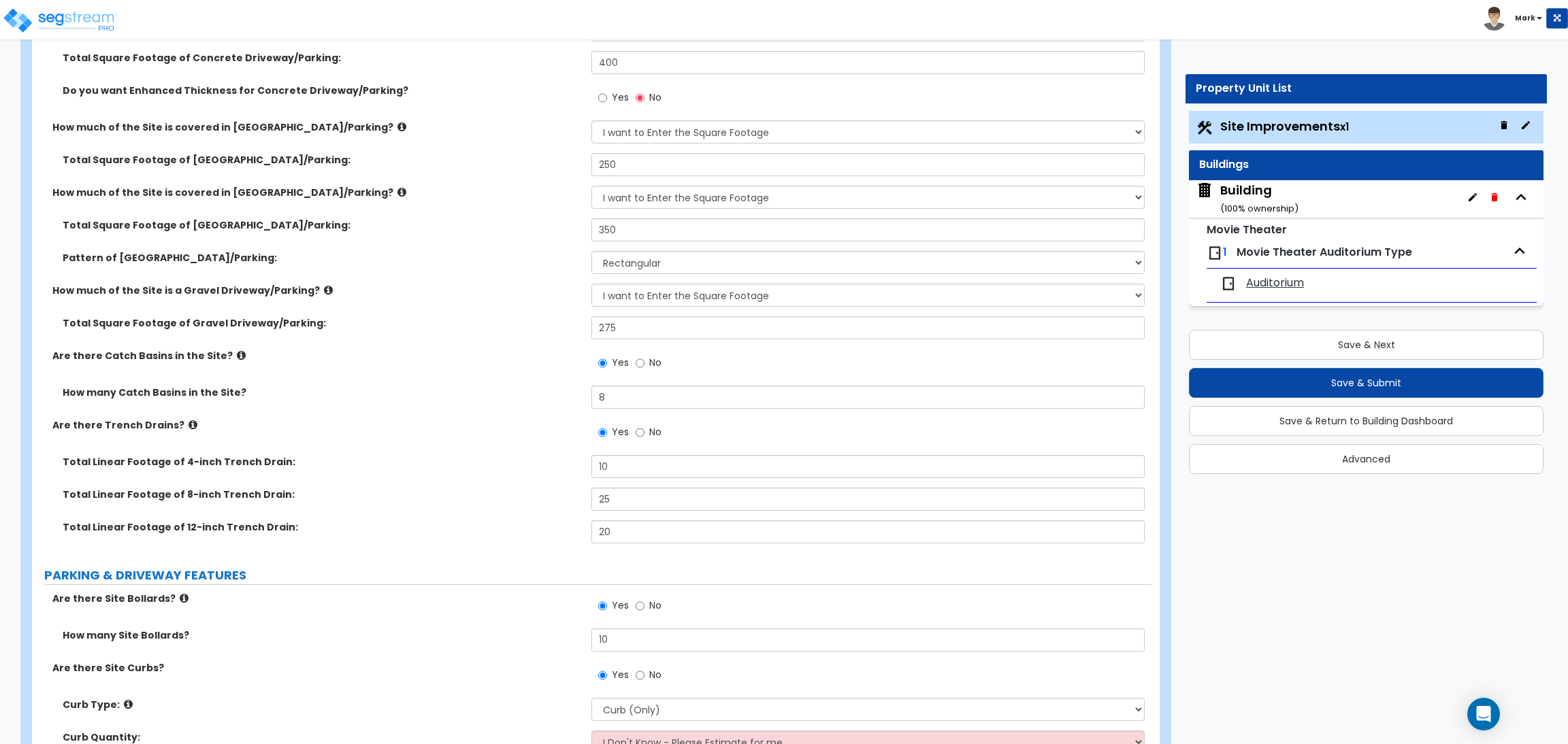
click at [415, 215] on div "How much of the Site is covered in Stone Driveway/Parking? None I want to Enter…" at bounding box center [591, 201] width 1119 height 33
click at [1260, 203] on small "( 100 % ownership)" at bounding box center [1259, 209] width 79 height 13
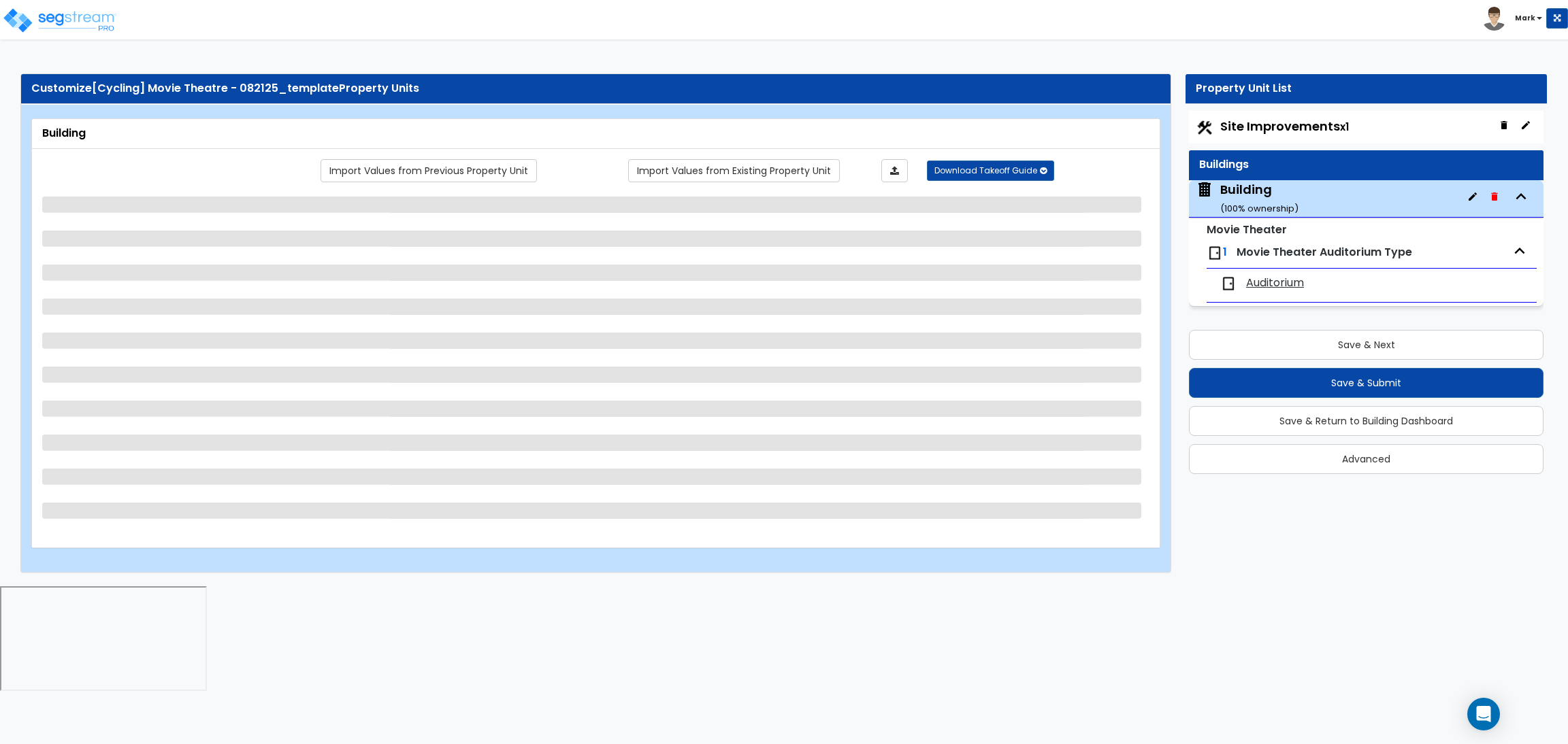
scroll to position [0, 0]
select select "3"
select select "2"
select select "1"
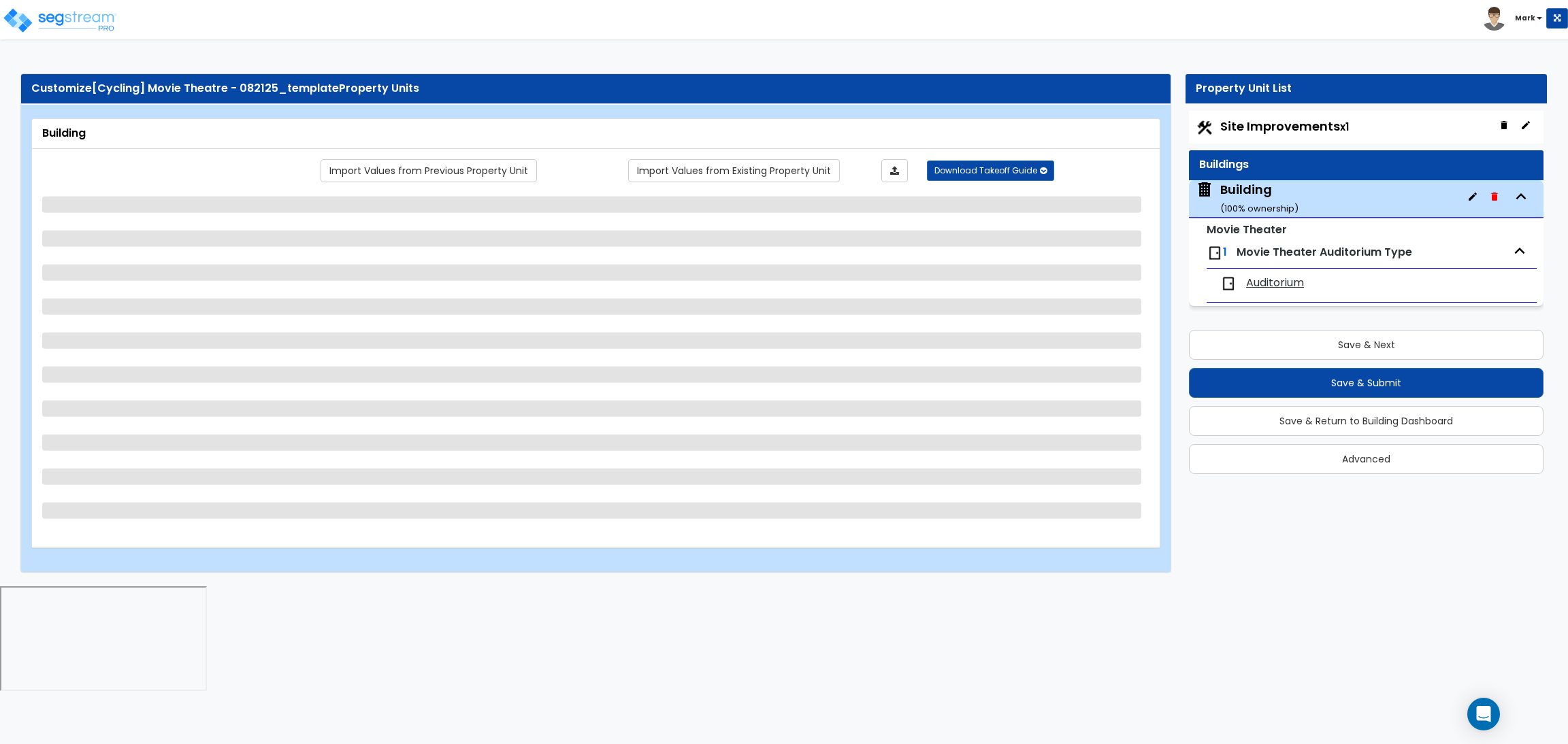
select select "2"
select select "1"
select select "2"
select select "1"
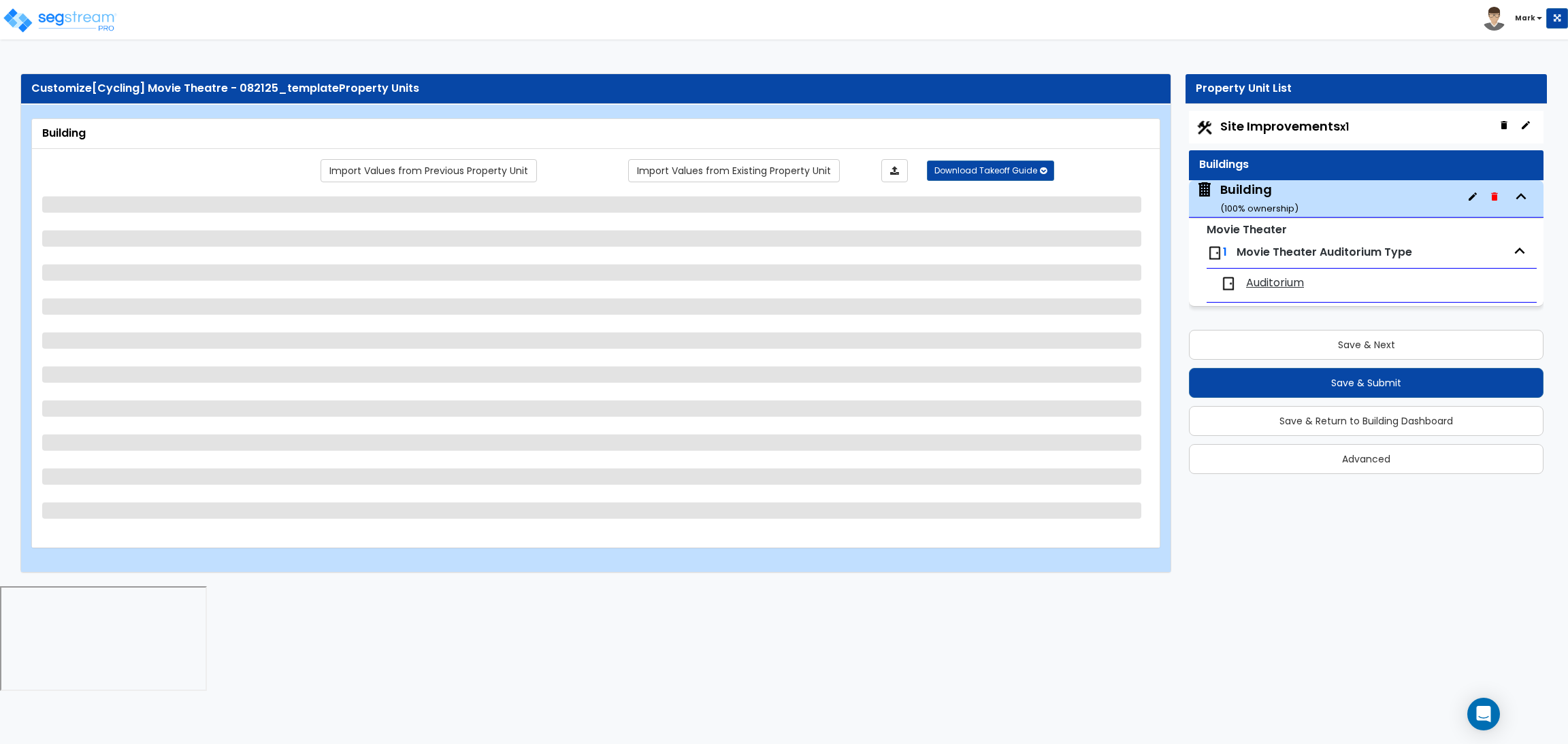
select select "1"
select select "2"
select select "1"
select select "3"
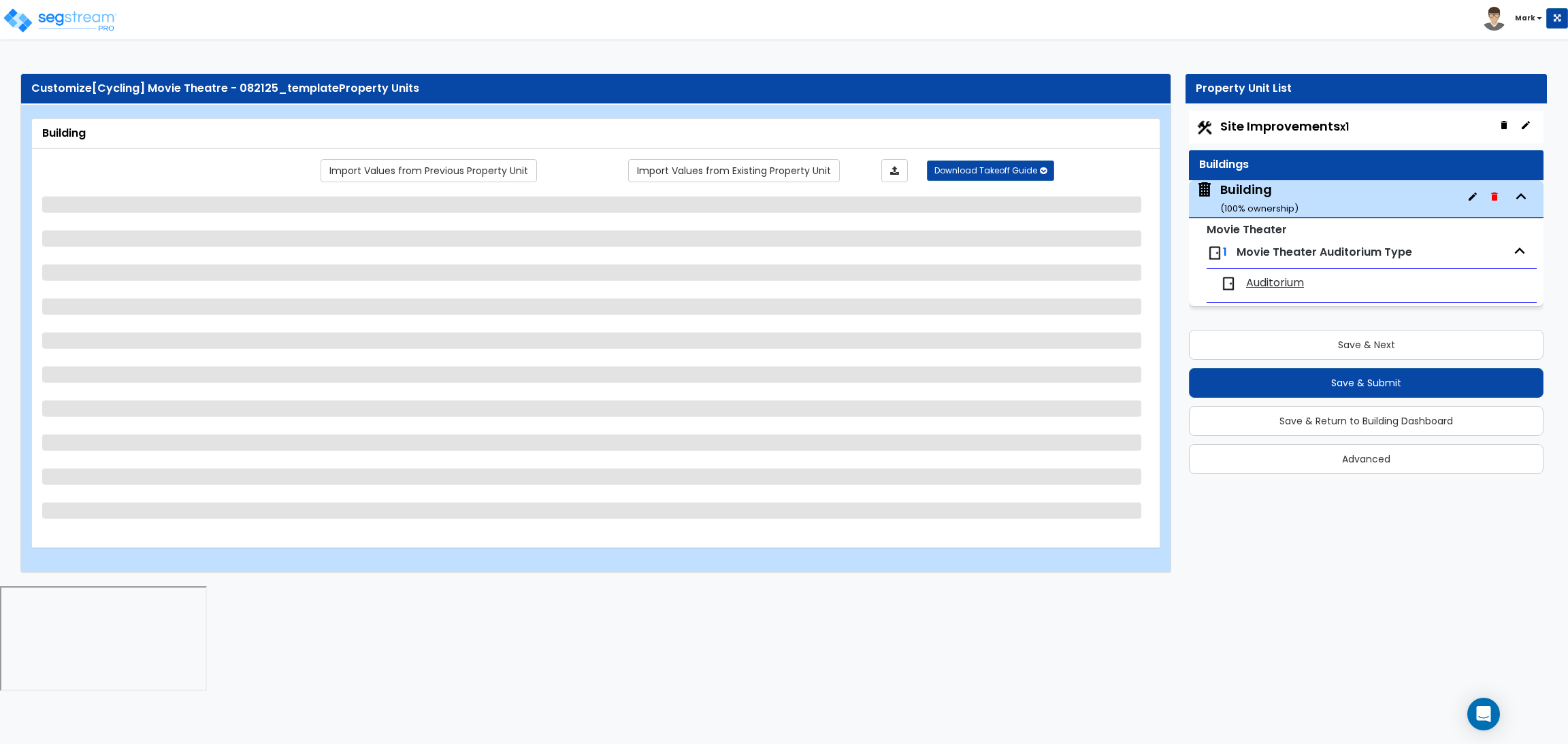
select select "2"
select select "1"
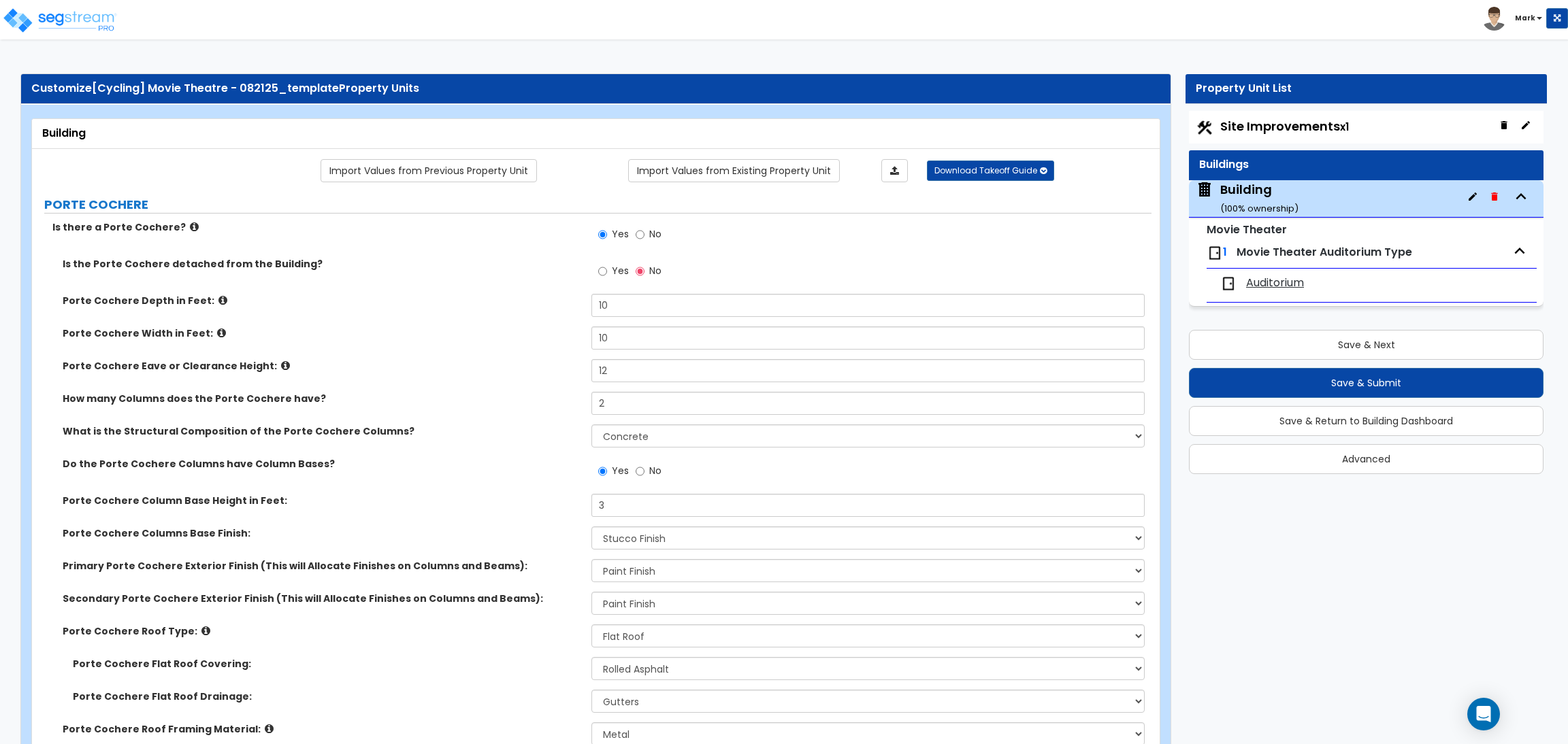
click at [1276, 250] on span "Movie Theater Auditorium Type" at bounding box center [1324, 252] width 176 height 16
click at [1272, 282] on span "Auditorium" at bounding box center [1275, 284] width 57 height 16
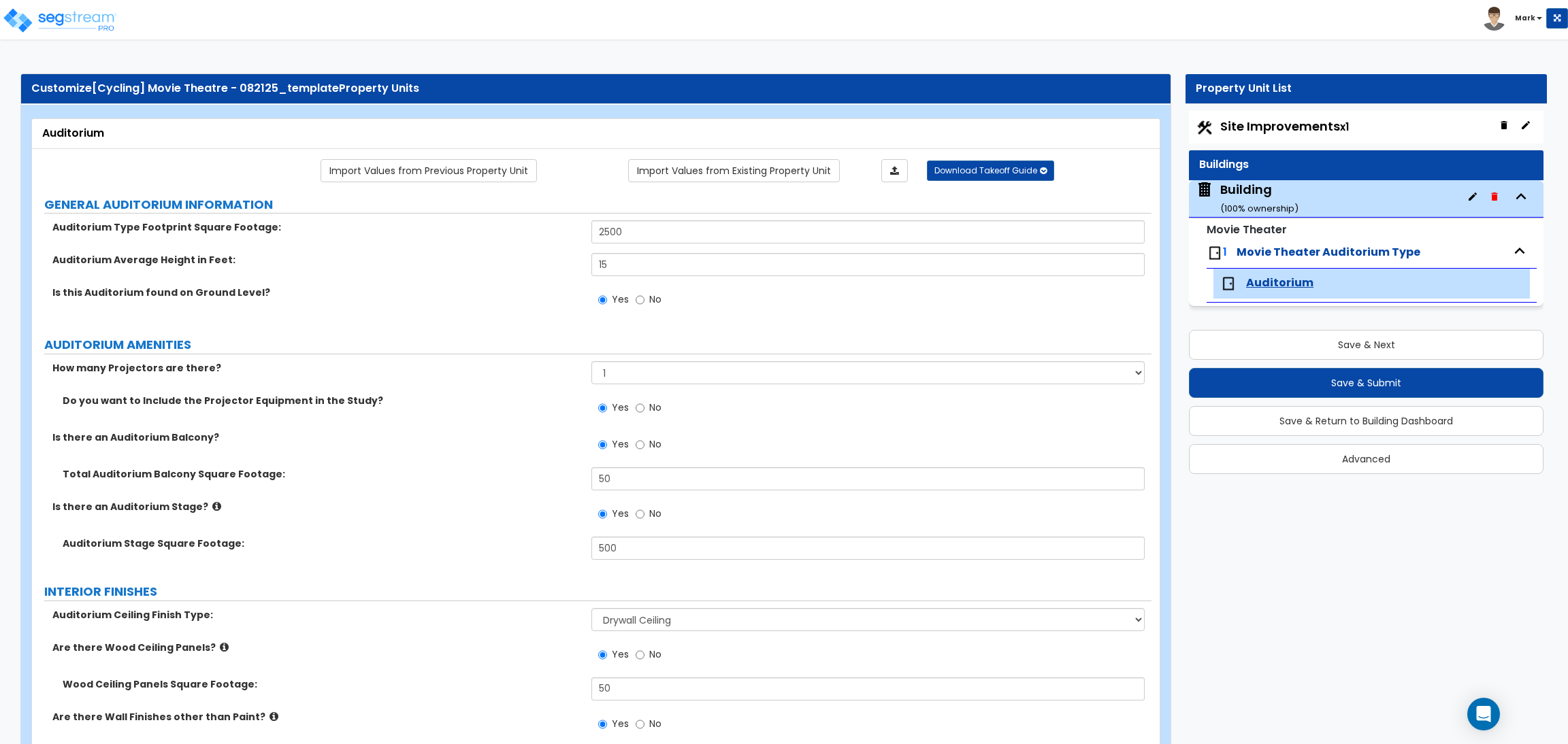
scroll to position [587, 0]
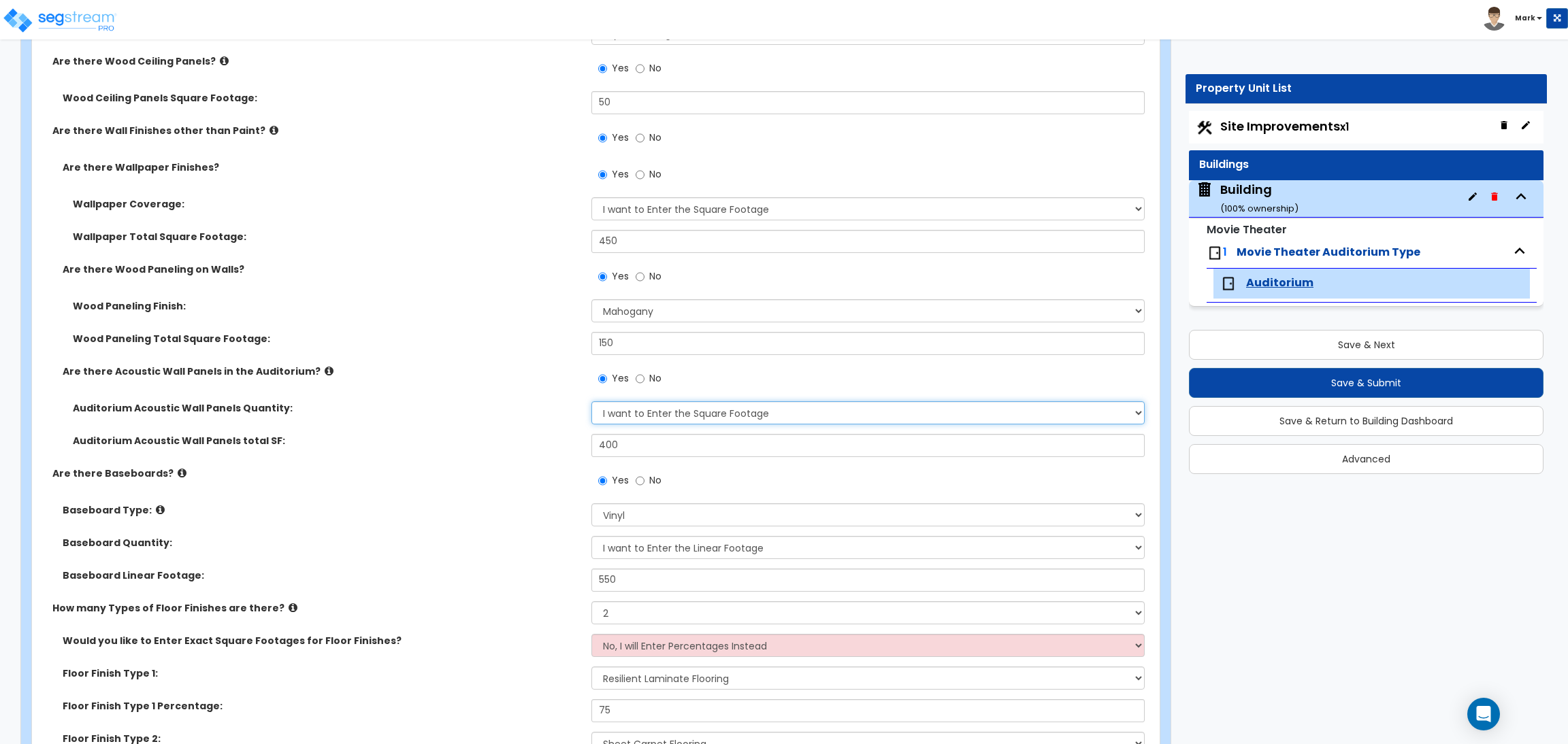
click at [750, 404] on select "I Don’t Know - Please Estimate for me I want to Enter the Square Footage" at bounding box center [867, 413] width 552 height 23
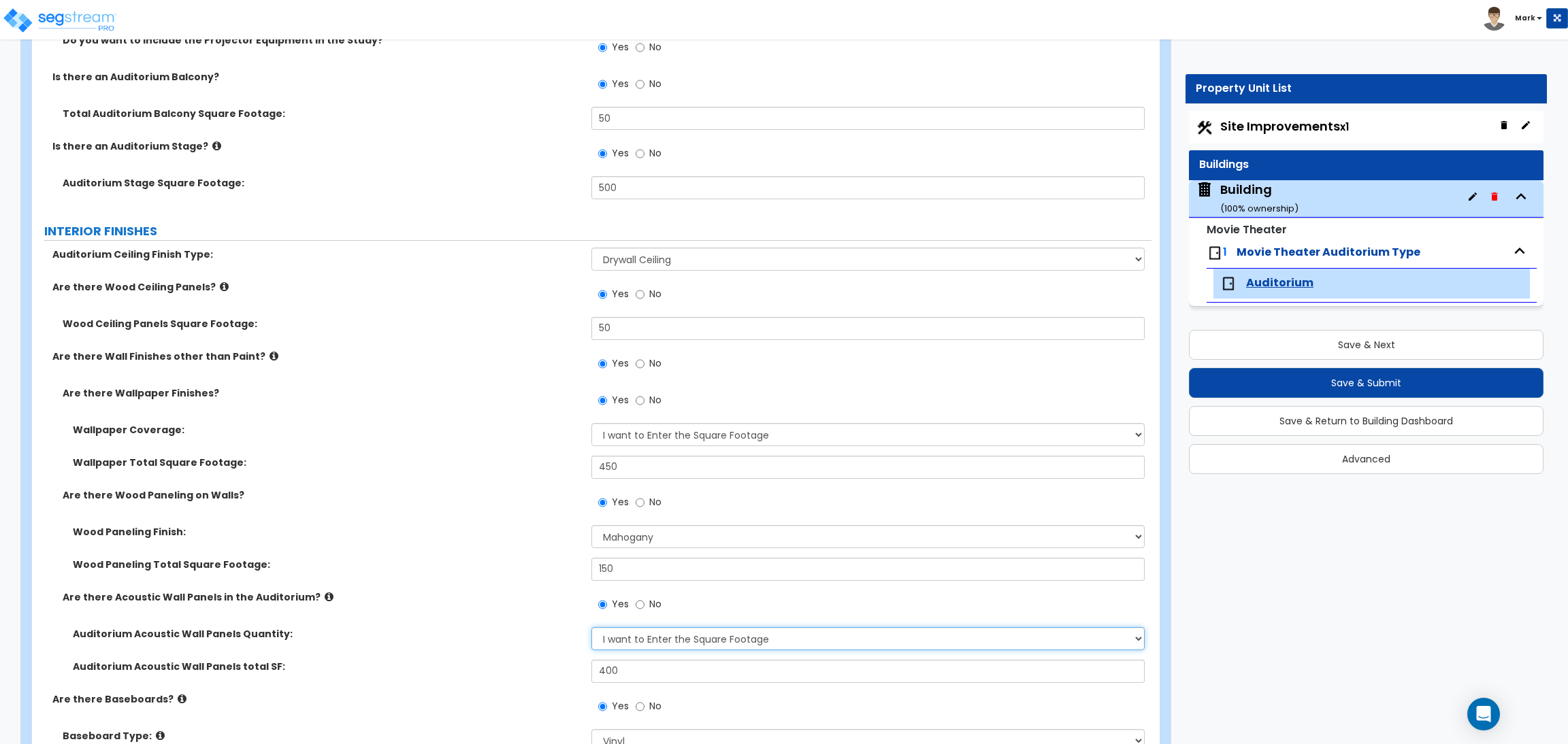
scroll to position [280, 0]
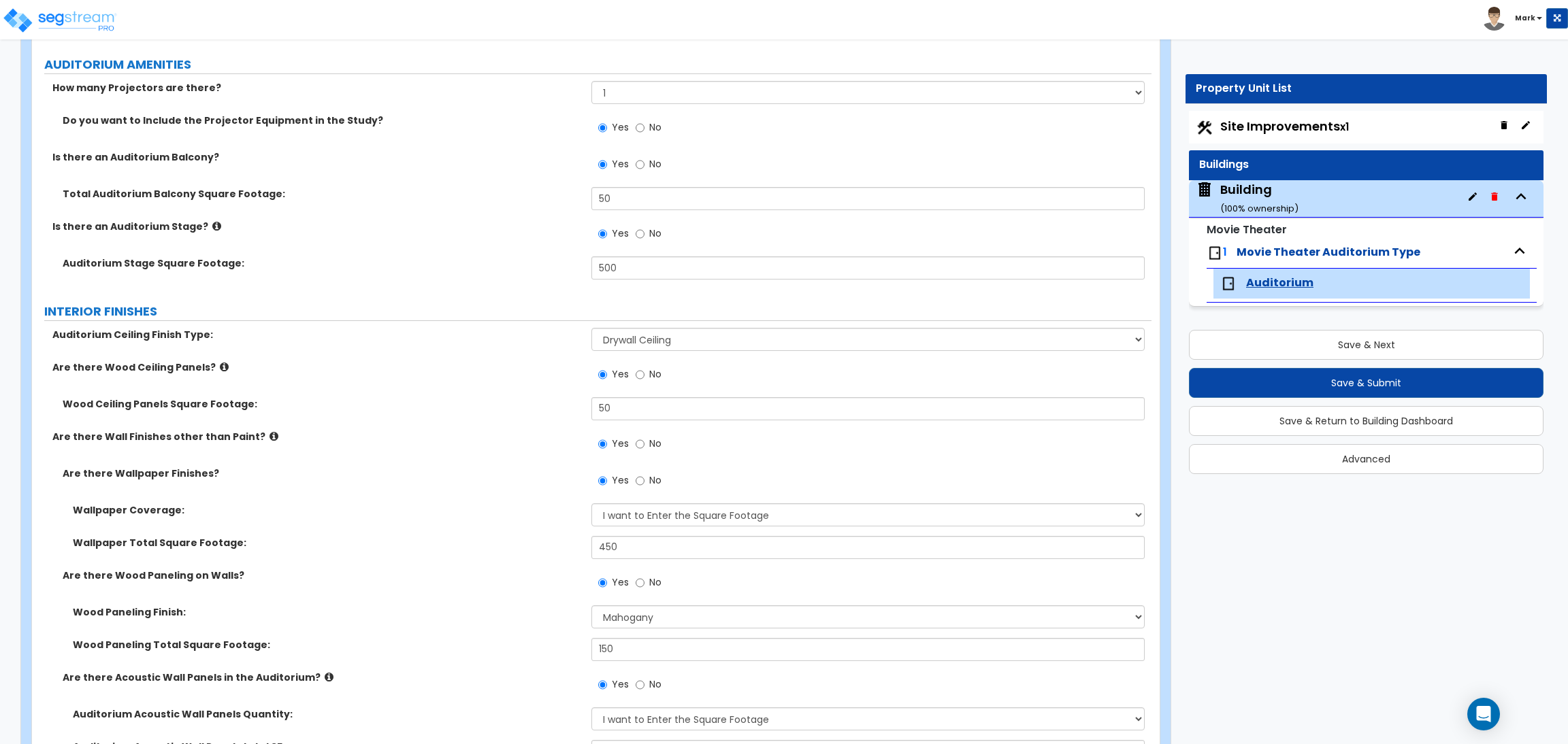
click at [1252, 188] on div "Building ( 100 % ownership)" at bounding box center [1259, 198] width 79 height 34
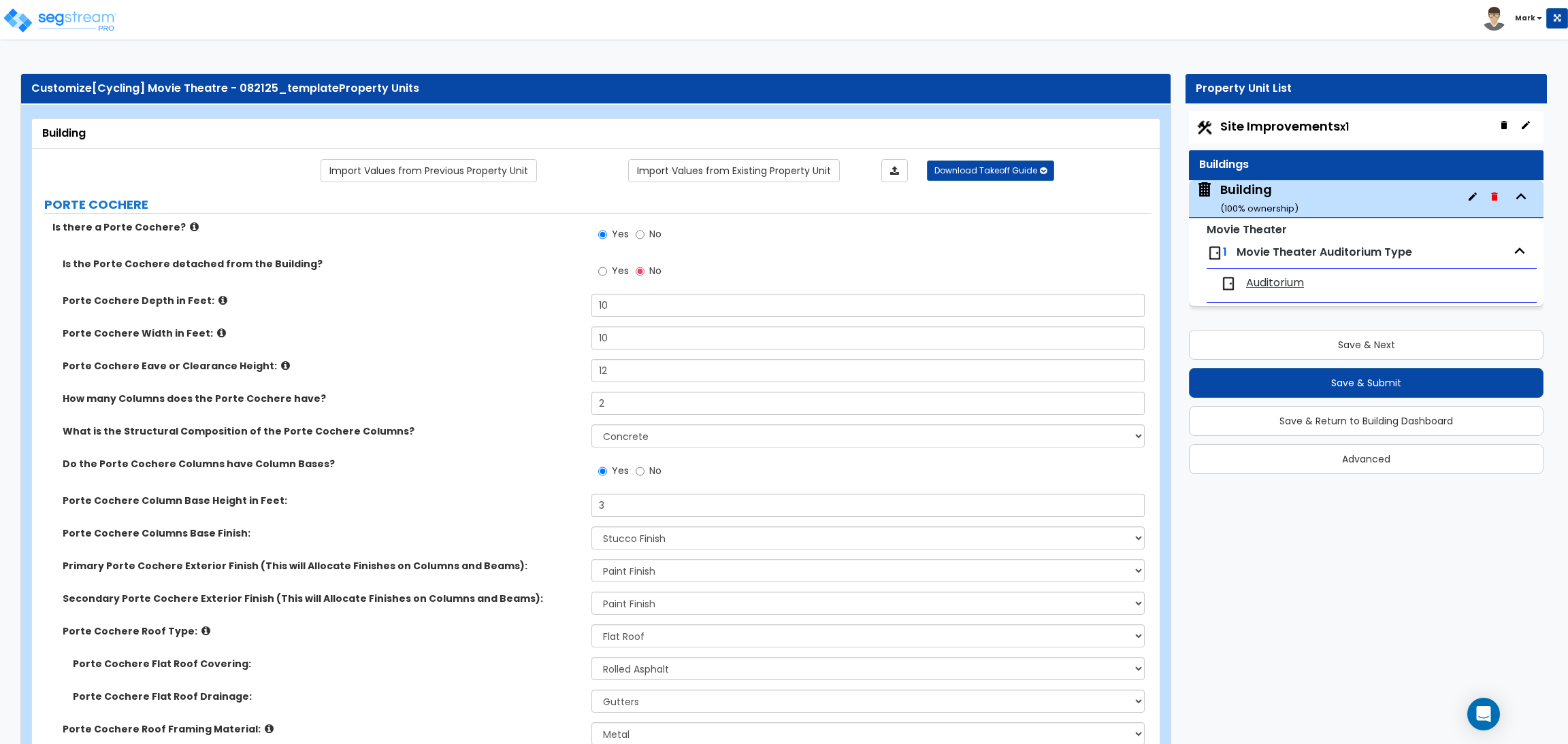
scroll to position [5405, 0]
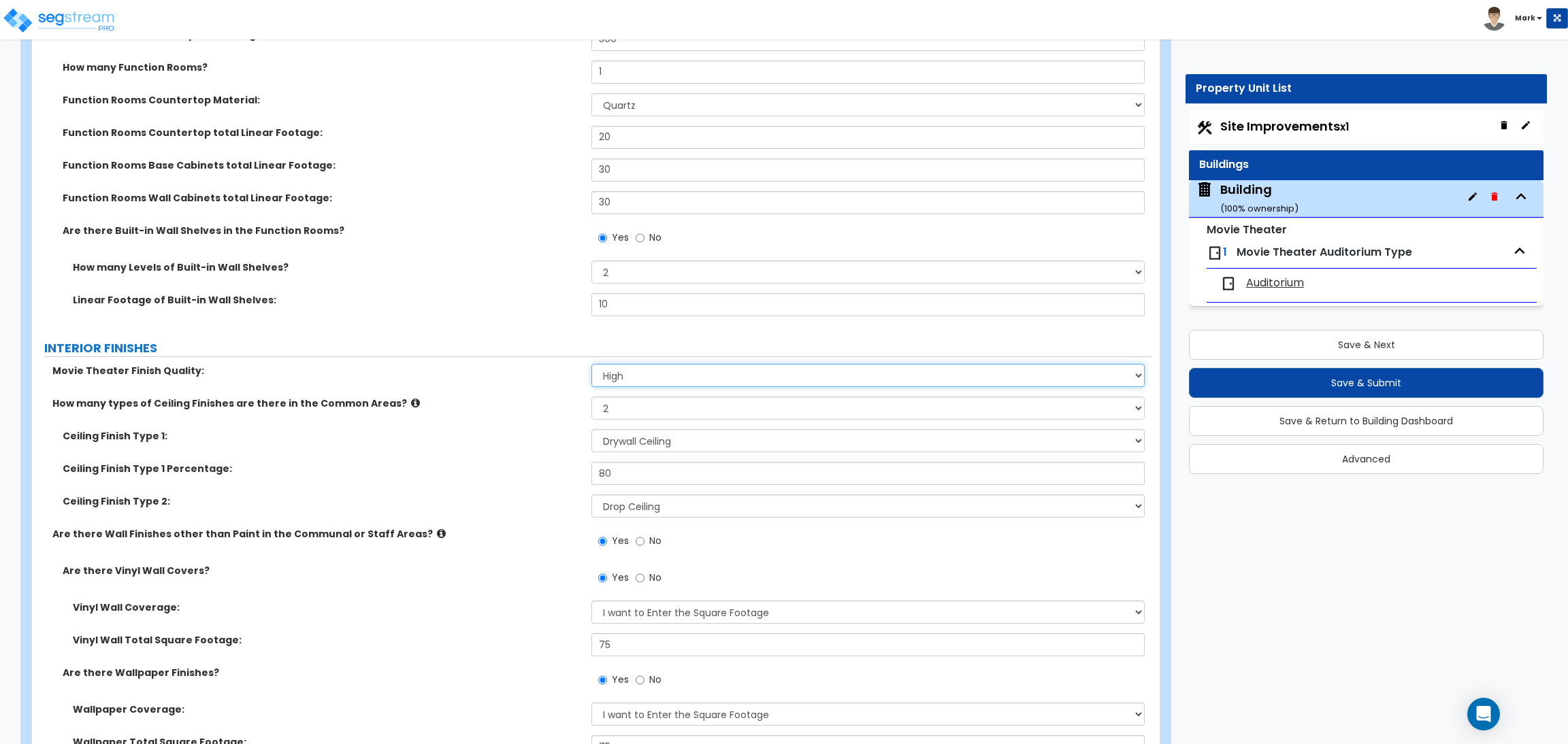
click at [656, 371] on select "High Average Low" at bounding box center [867, 376] width 552 height 23
click at [631, 382] on select "High Average Low" at bounding box center [867, 376] width 552 height 23
click at [471, 150] on div "Function Rooms Countertop total Linear Footage: 20" at bounding box center [591, 141] width 1119 height 33
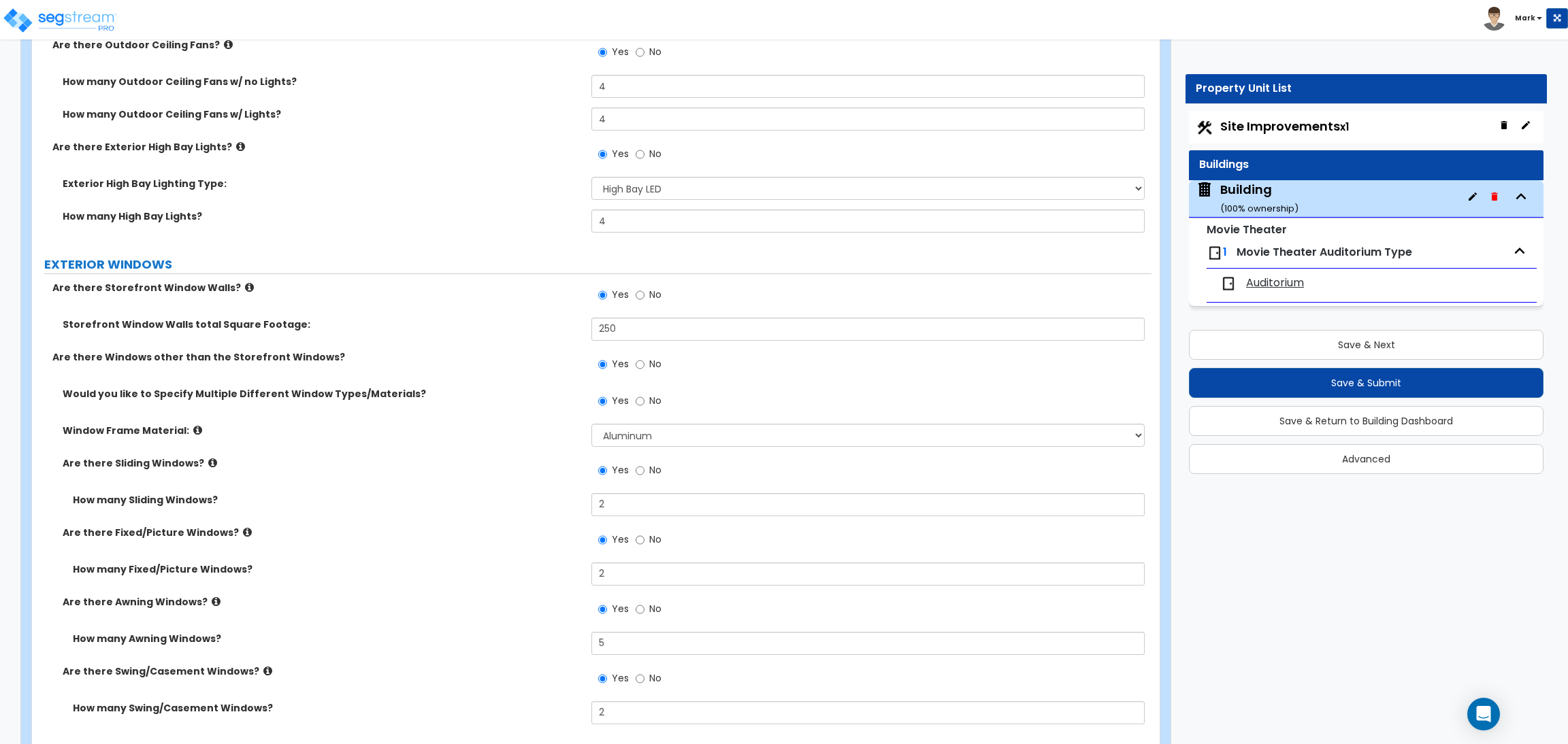
scroll to position [2879, 0]
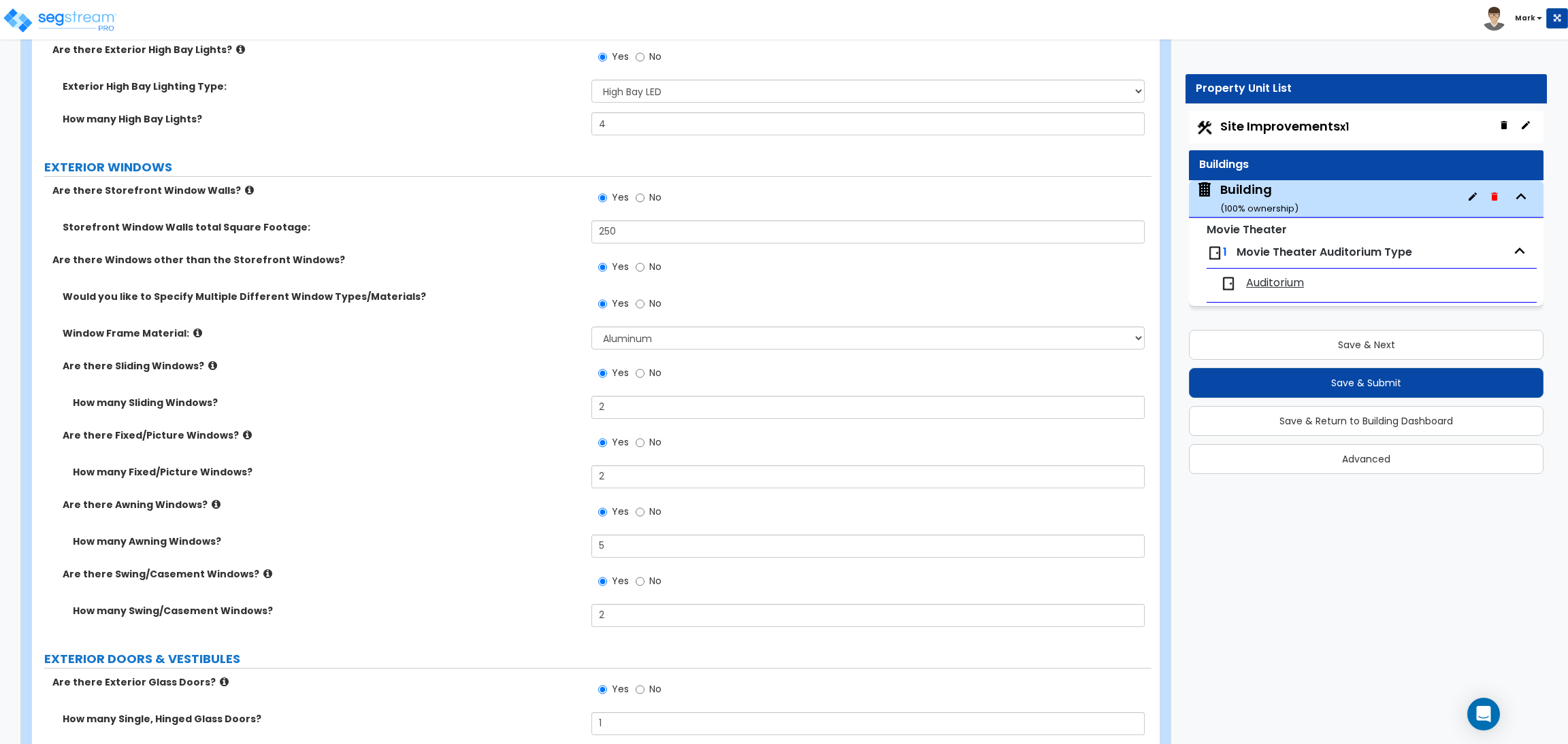
click at [243, 371] on label "Are there Sliding Windows?" at bounding box center [322, 365] width 519 height 13
click at [176, 161] on label "EXTERIOR WINDOWS" at bounding box center [598, 167] width 1107 height 18
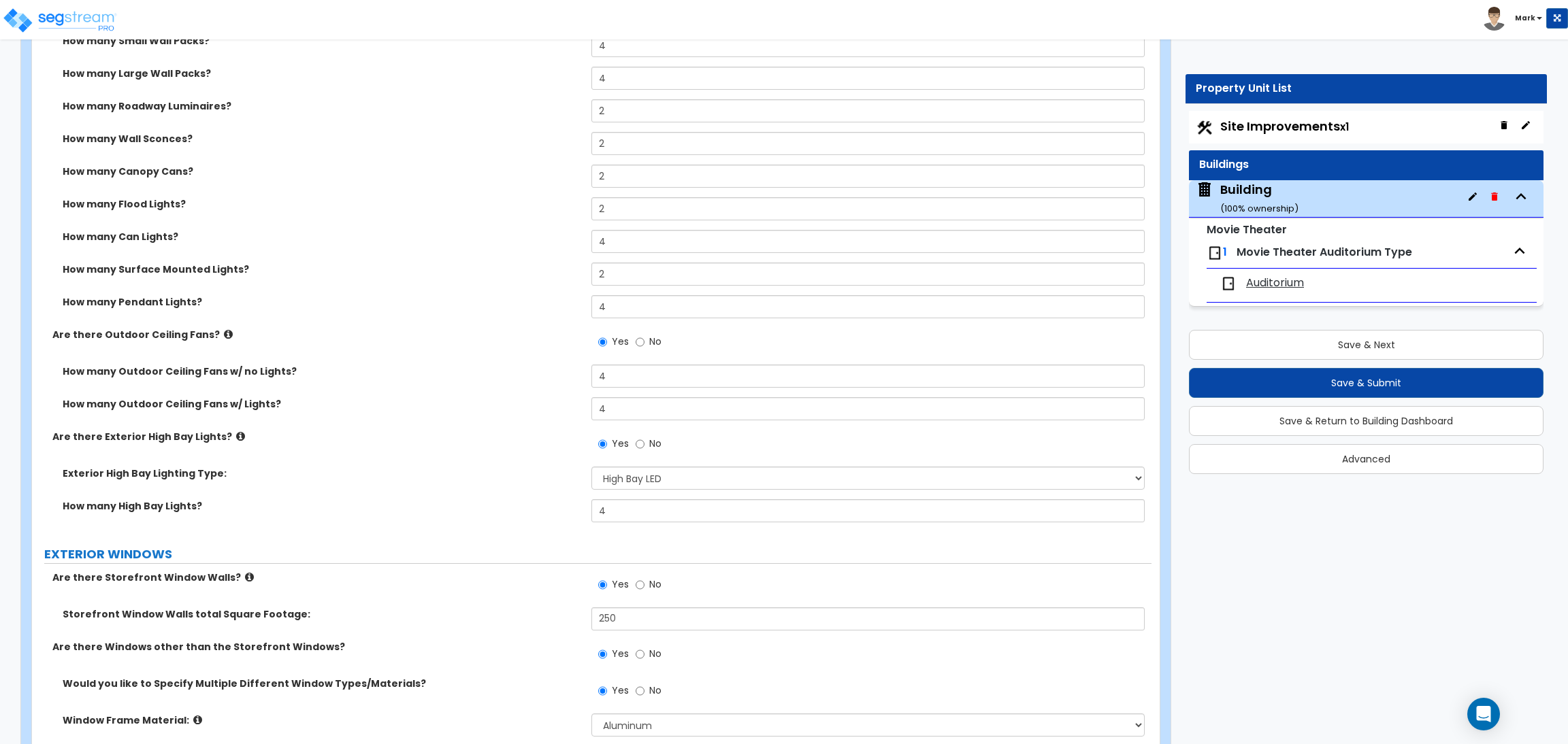
scroll to position [2471, 0]
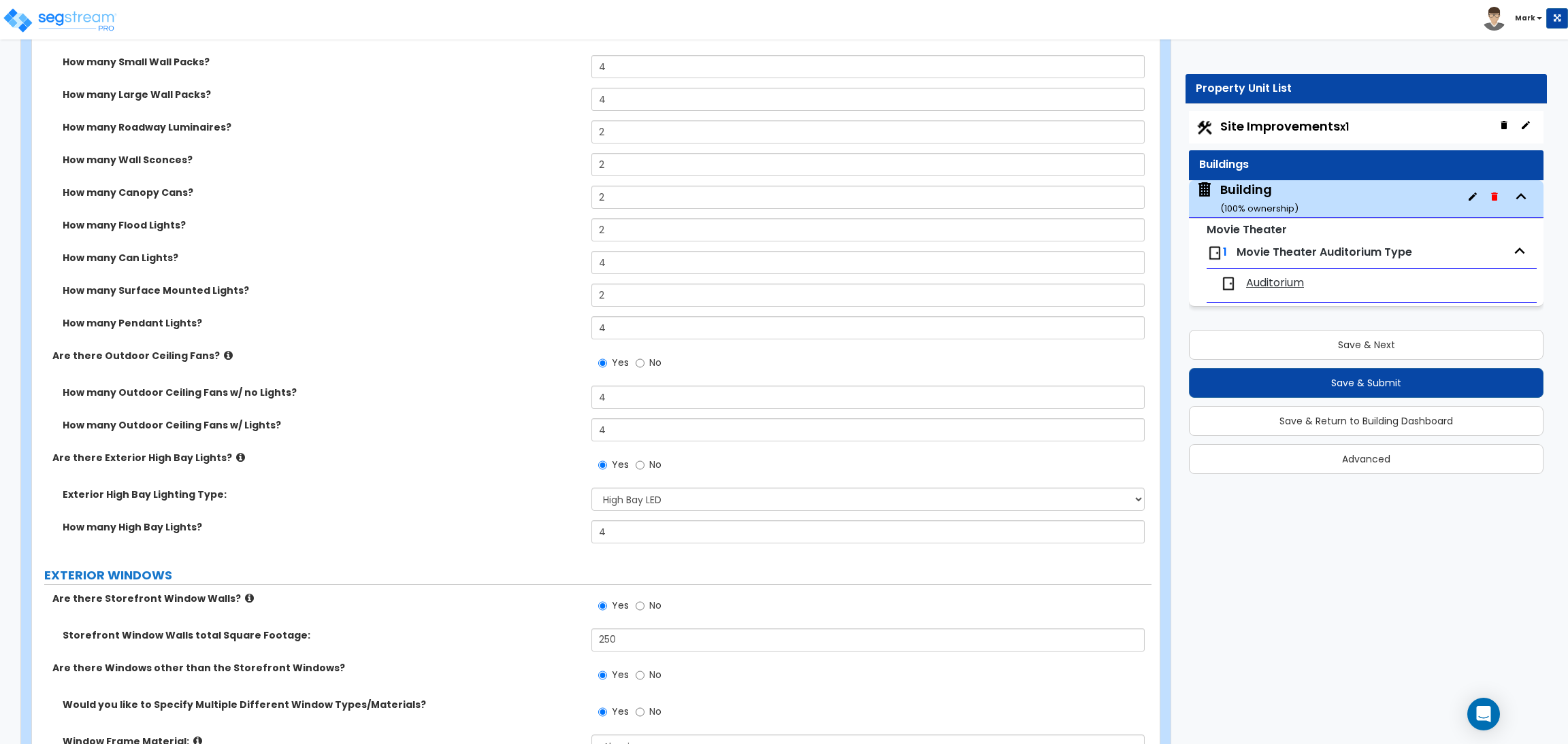
click at [1235, 138] on div "Site Improvements x1" at bounding box center [1366, 126] width 354 height 33
click at [1229, 119] on span "Site Improvements x1" at bounding box center [1284, 125] width 129 height 17
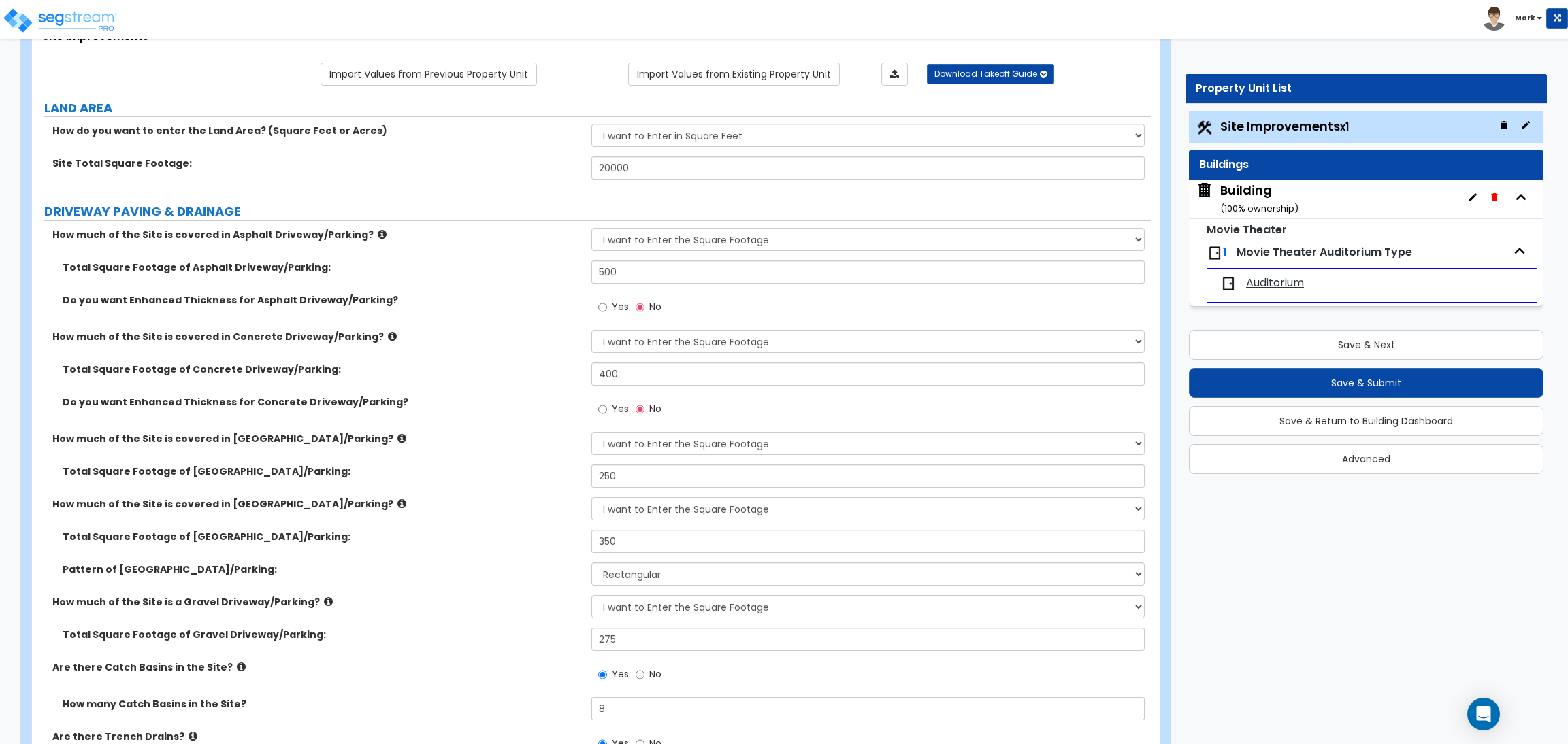
scroll to position [102, 0]
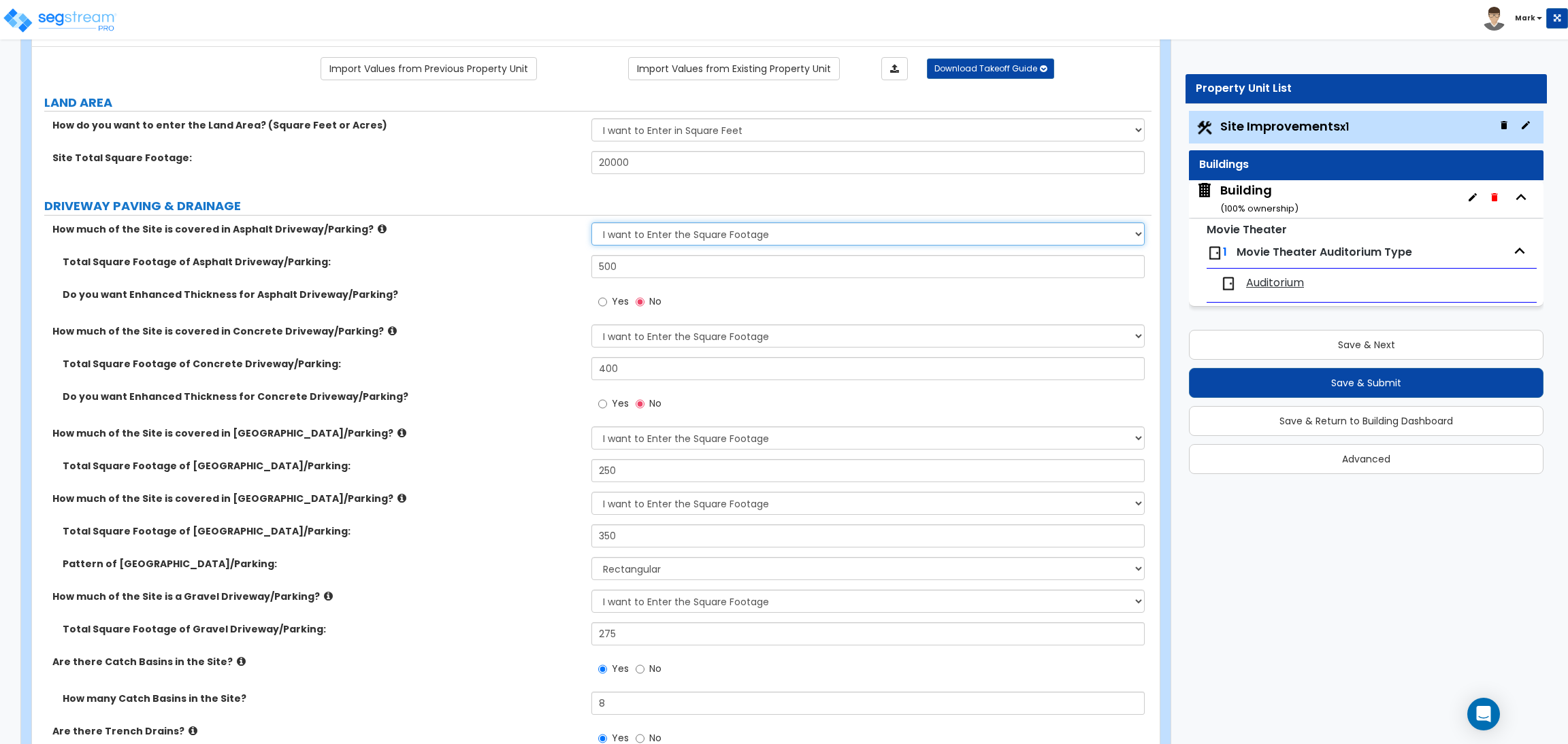
click at [701, 232] on select "None I want to Enter an Approximate Percentage I want to Enter the Square Foota…" at bounding box center [867, 234] width 552 height 23
click at [591, 224] on select "None I want to Enter an Approximate Percentage I want to Enter the Square Foota…" at bounding box center [867, 234] width 552 height 23
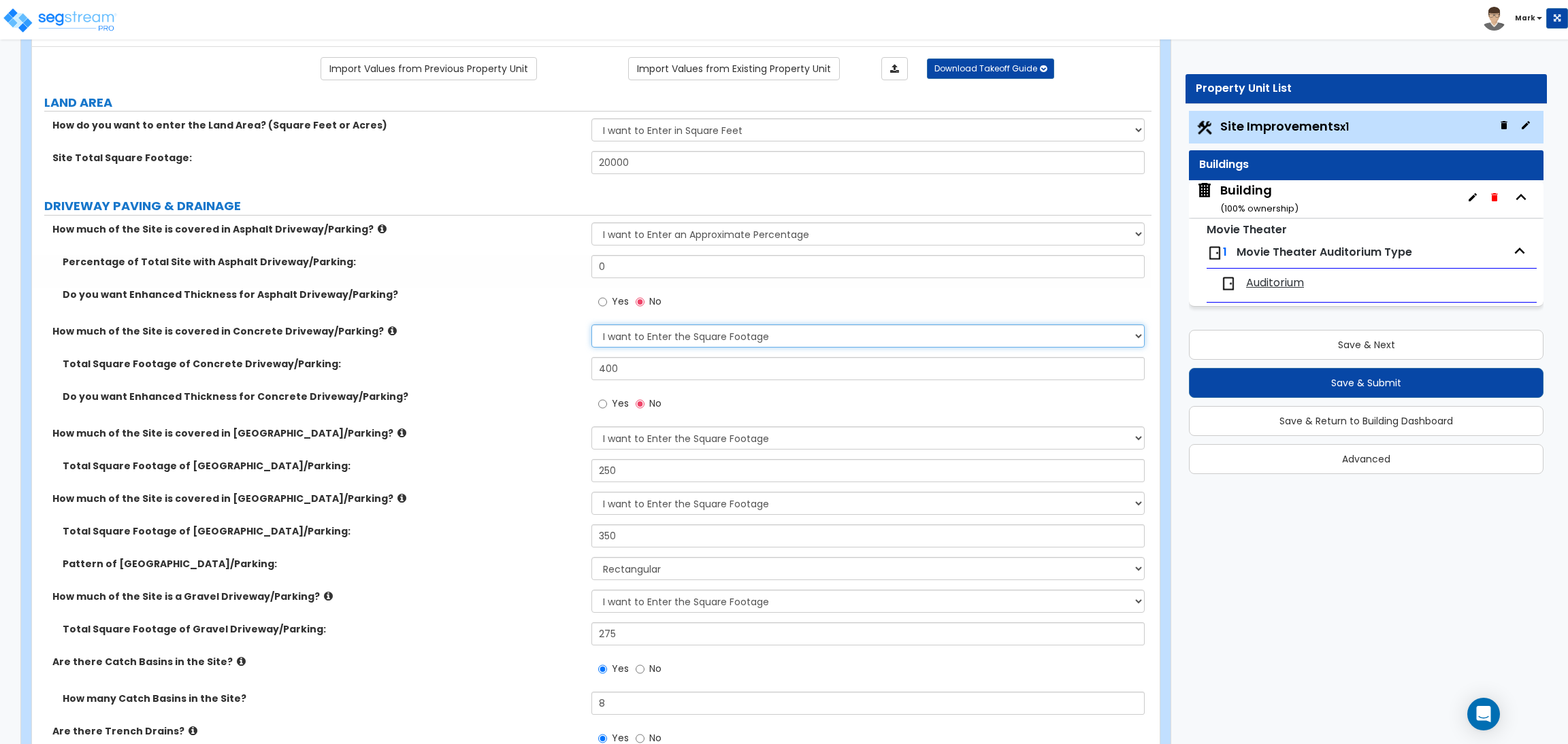
click at [688, 336] on select "None I want to Enter an Approximate Percentage I want to Enter the Square Foota…" at bounding box center [867, 336] width 552 height 23
click at [591, 325] on select "None I want to Enter an Approximate Percentage I want to Enter the Square Foota…" at bounding box center [867, 336] width 552 height 23
click at [718, 434] on select "None I want to Enter an Approximate Percentage I want to Enter the Square Foota…" at bounding box center [867, 438] width 552 height 23
click at [591, 427] on select "None I want to Enter an Approximate Percentage I want to Enter the Square Foota…" at bounding box center [867, 438] width 552 height 23
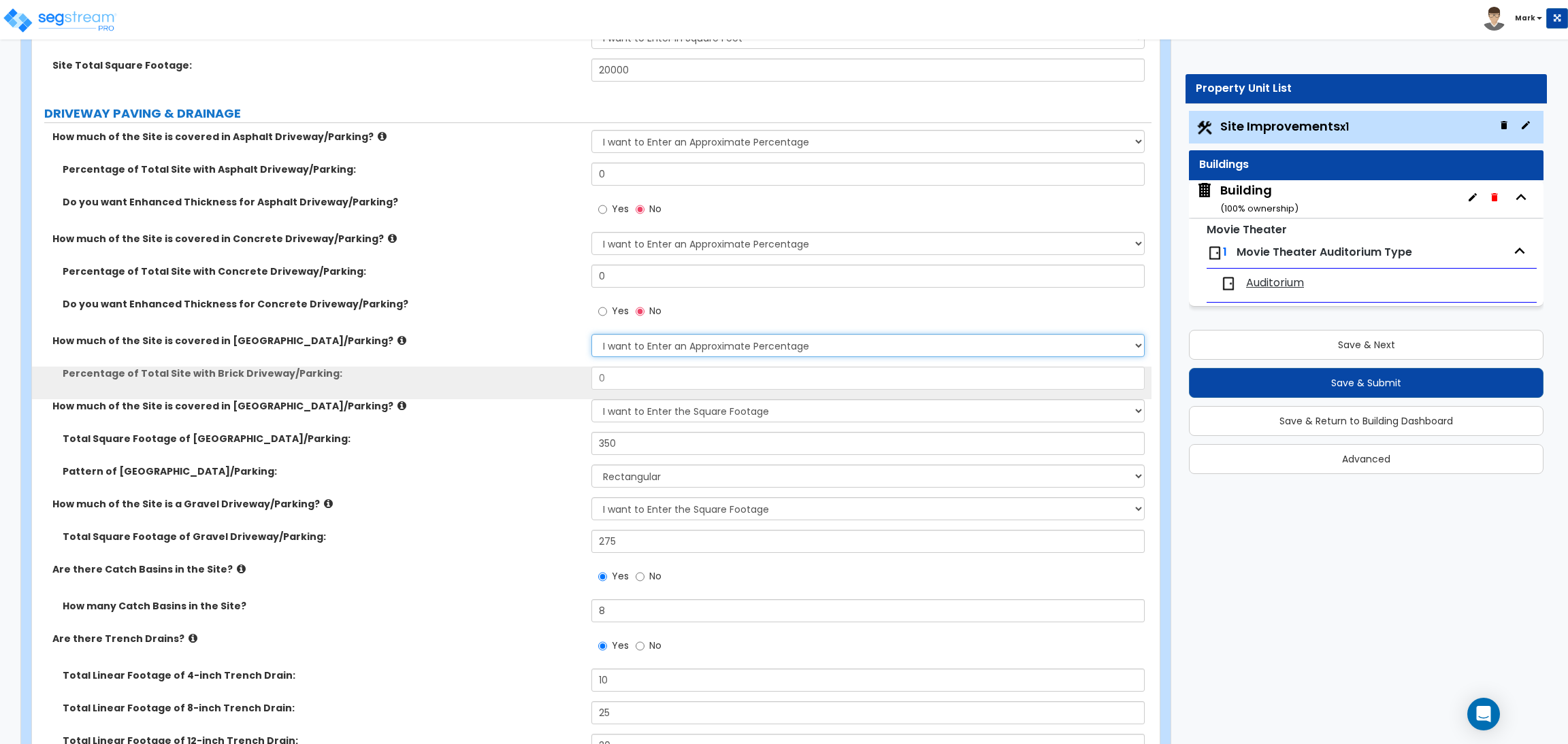
scroll to position [204, 0]
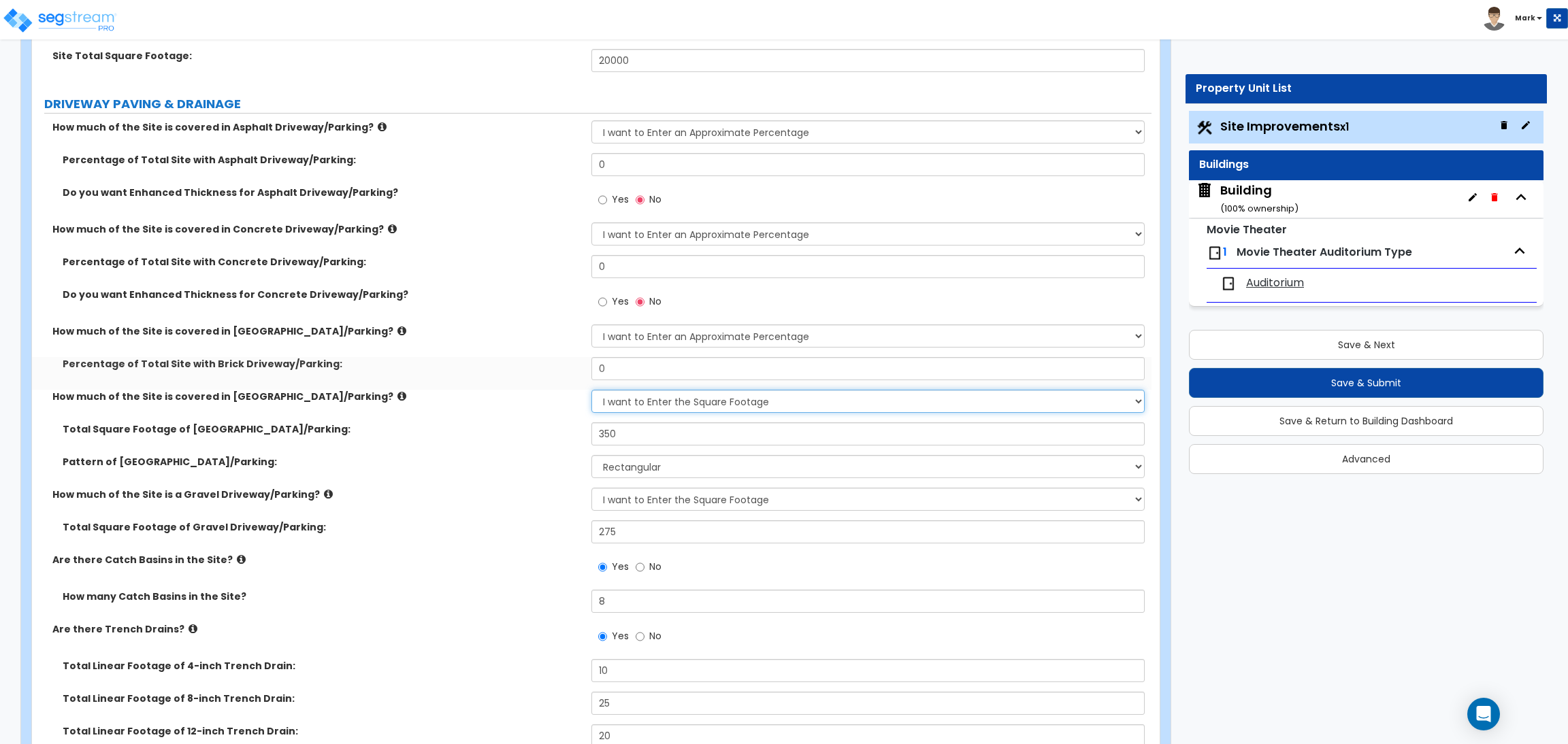
click at [696, 404] on select "None I want to Enter an Approximate Percentage I want to Enter the Square Foota…" at bounding box center [867, 401] width 552 height 23
click at [591, 391] on select "None I want to Enter an Approximate Percentage I want to Enter the Square Foota…" at bounding box center [867, 401] width 552 height 23
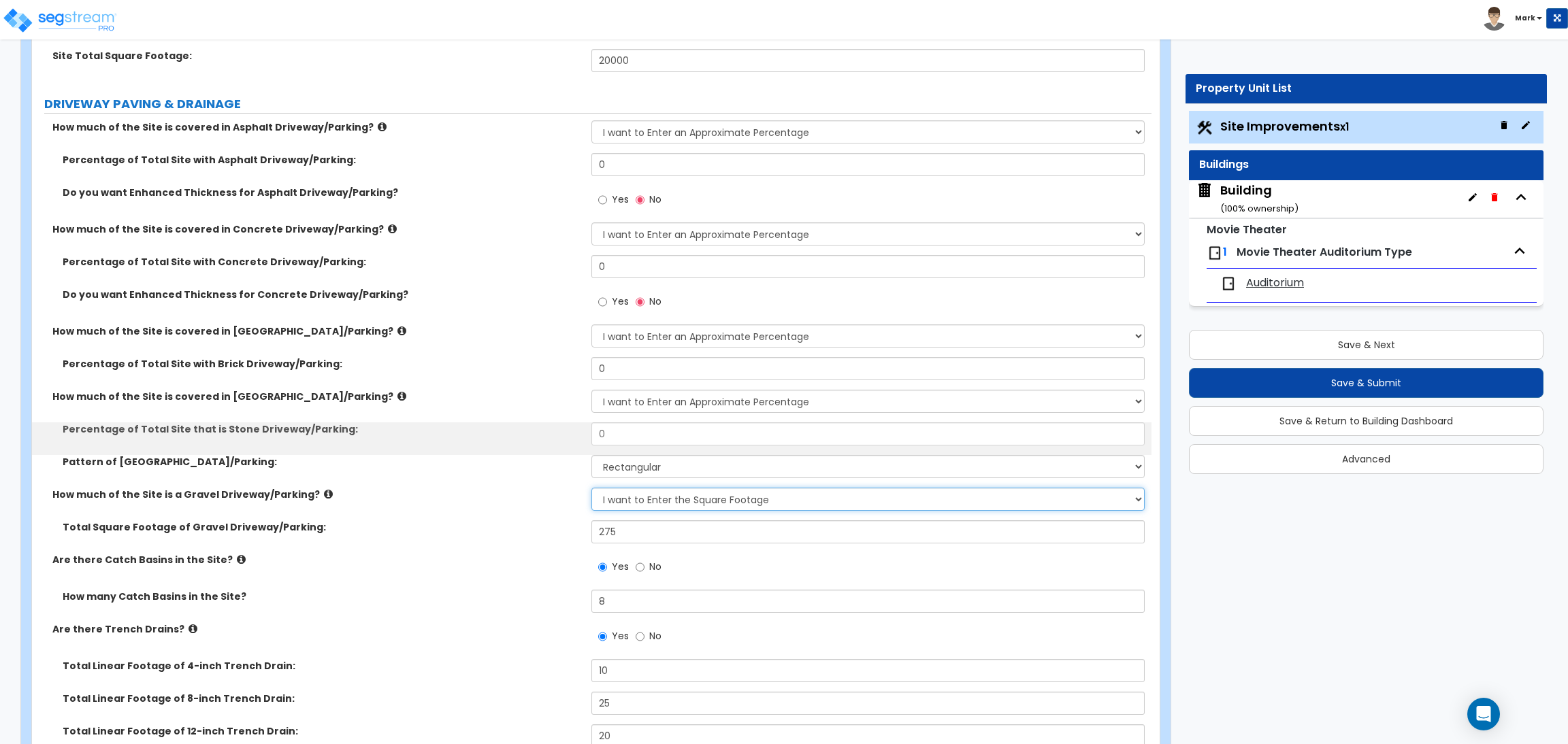
click at [696, 497] on select "None I want to Enter an Approximate Percentage I want to Enter the Square Foota…" at bounding box center [867, 499] width 552 height 23
click at [591, 489] on select "None I want to Enter an Approximate Percentage I want to Enter the Square Foota…" at bounding box center [867, 499] width 552 height 23
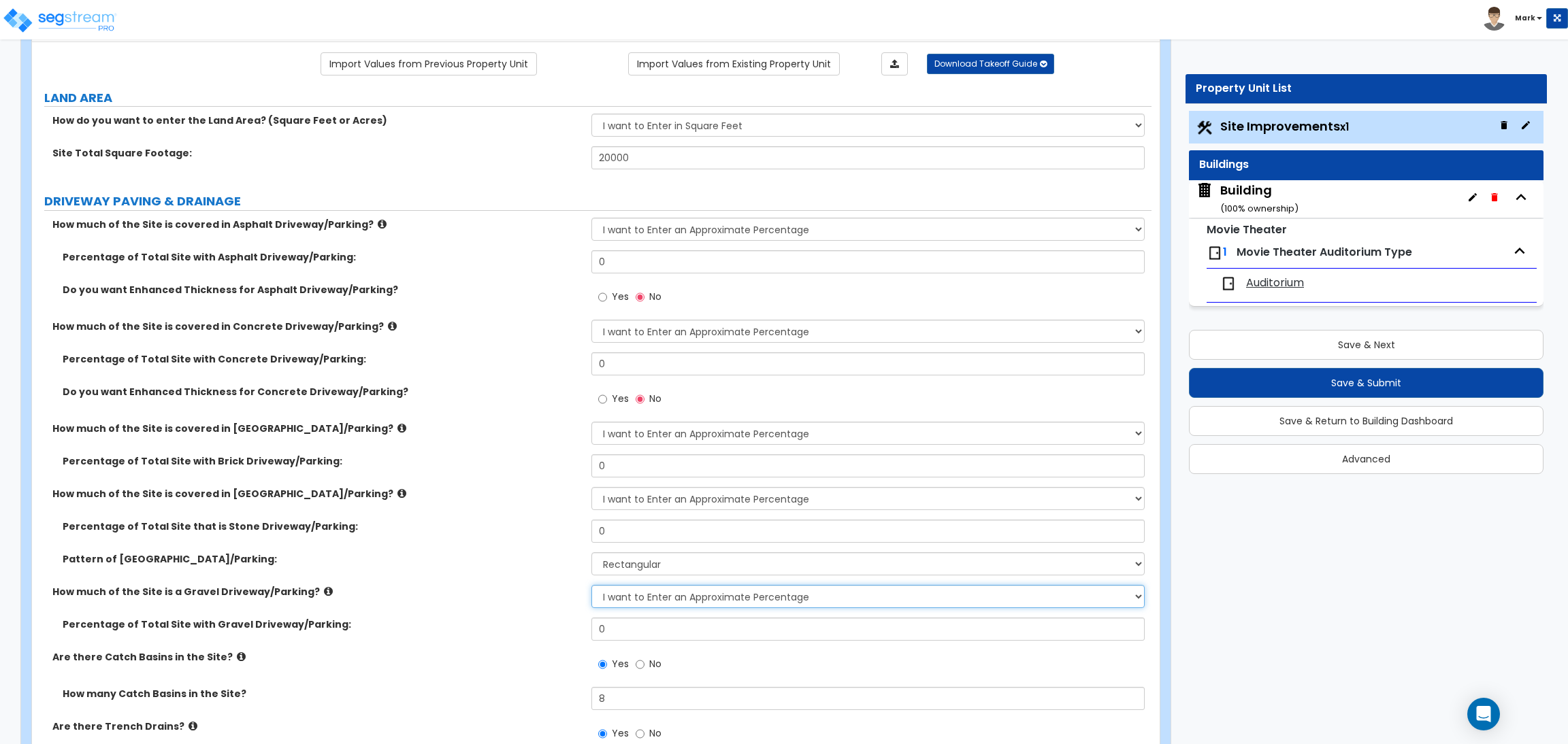
scroll to position [102, 0]
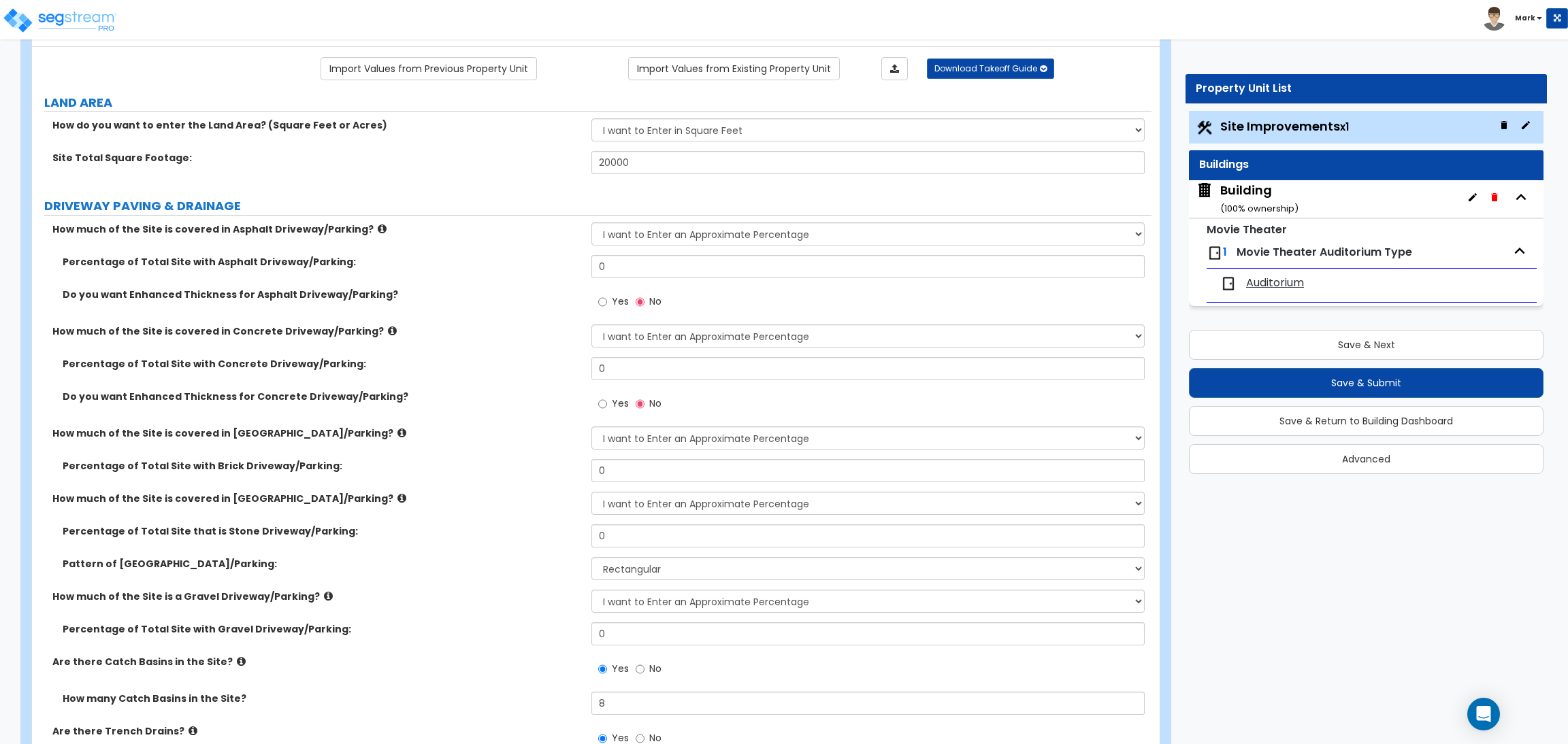
click at [443, 184] on div "Site Total Square Footage: 20000" at bounding box center [591, 167] width 1119 height 33
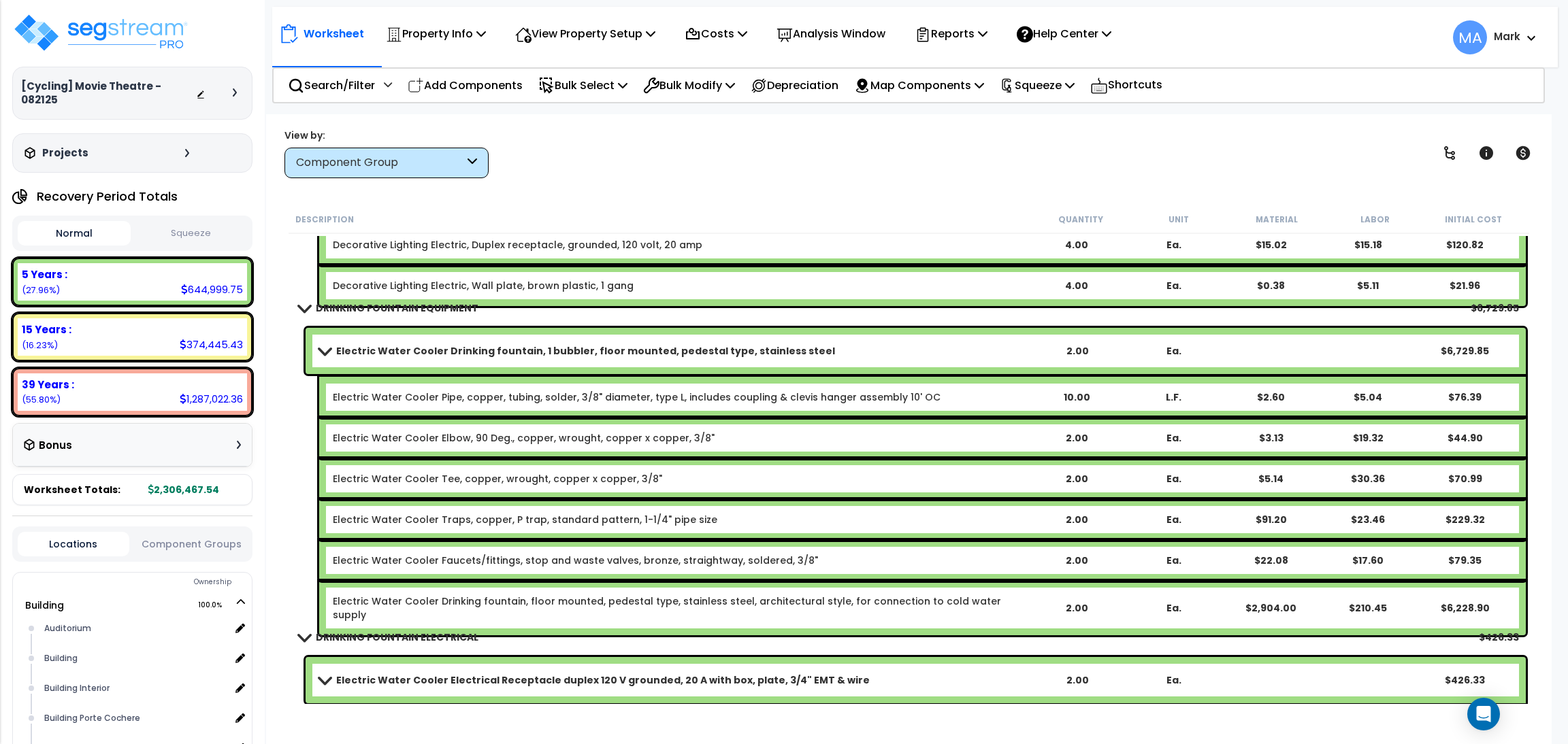
scroll to position [40305, 0]
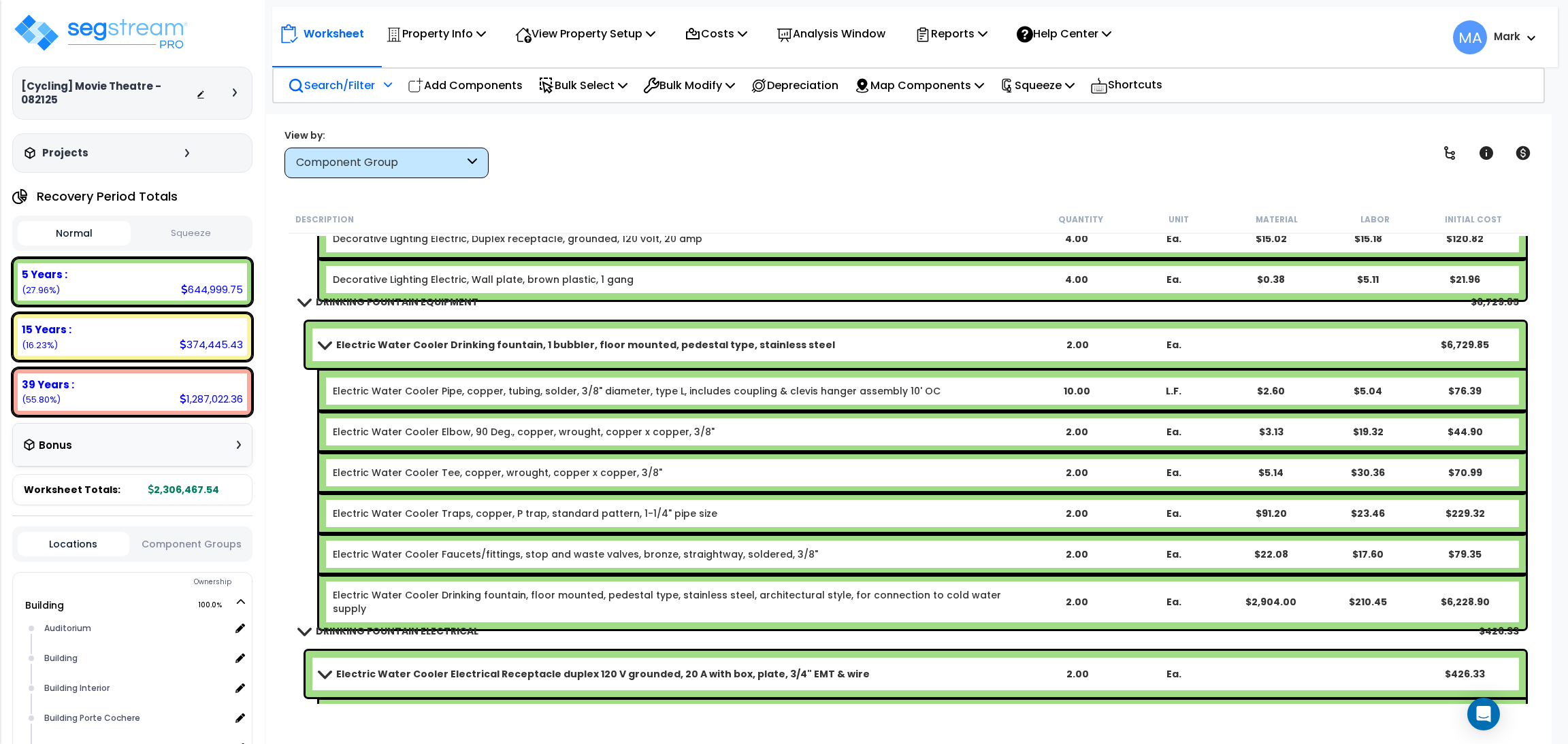
click at [348, 79] on p "Search/Filter" at bounding box center [331, 85] width 88 height 19
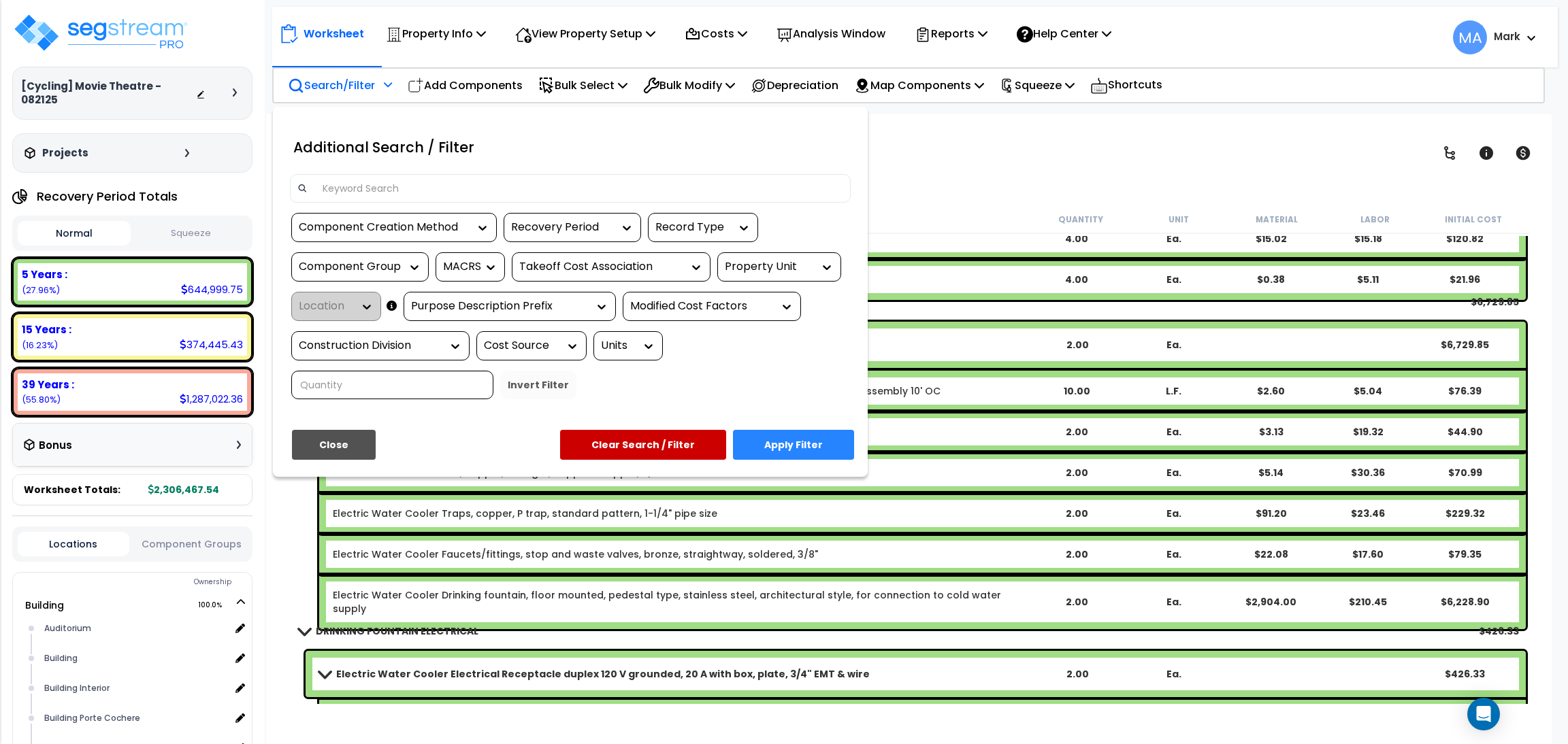
click at [430, 187] on input at bounding box center [579, 188] width 529 height 20
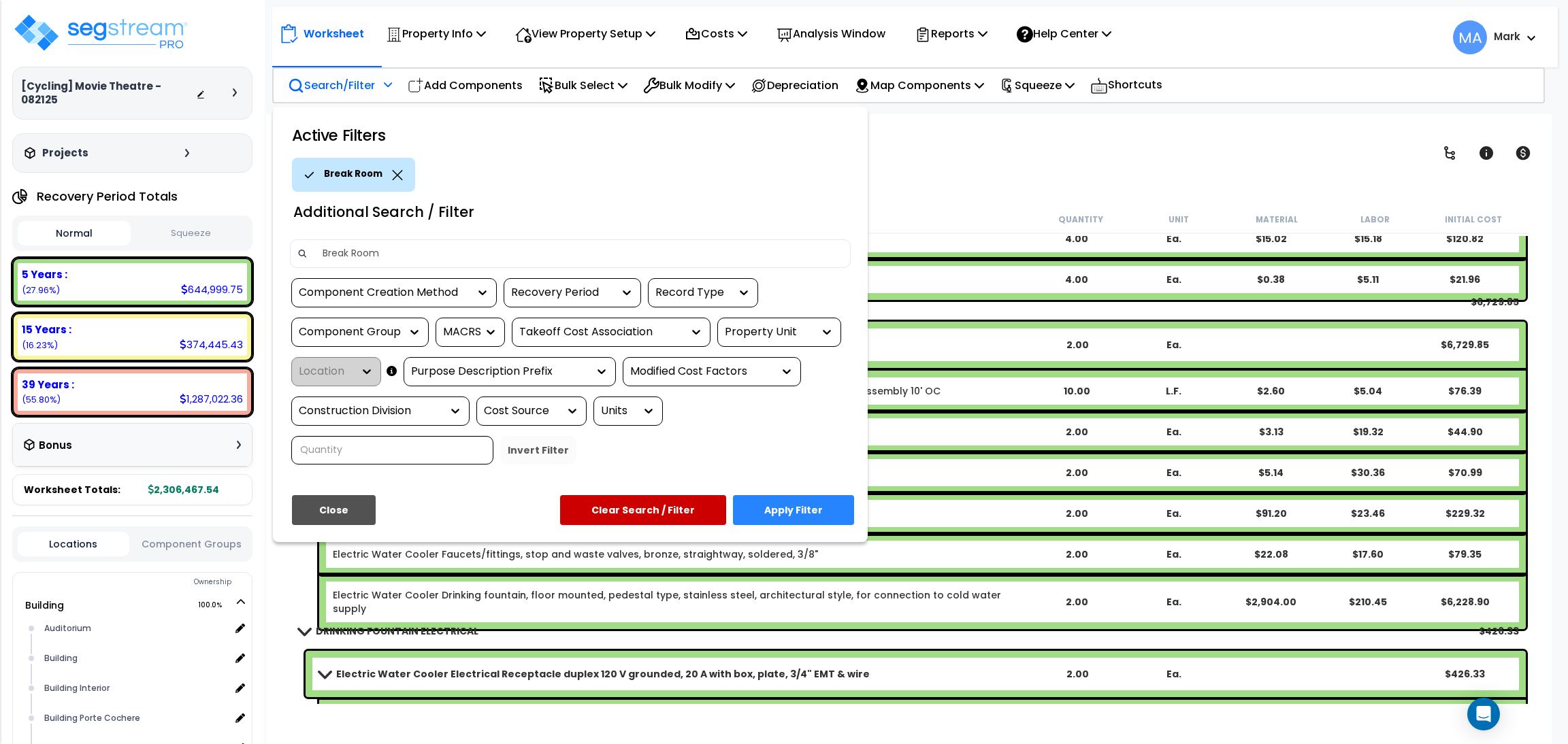
type input "Break Room"
click at [822, 518] on button "Apply Filter" at bounding box center [793, 510] width 121 height 30
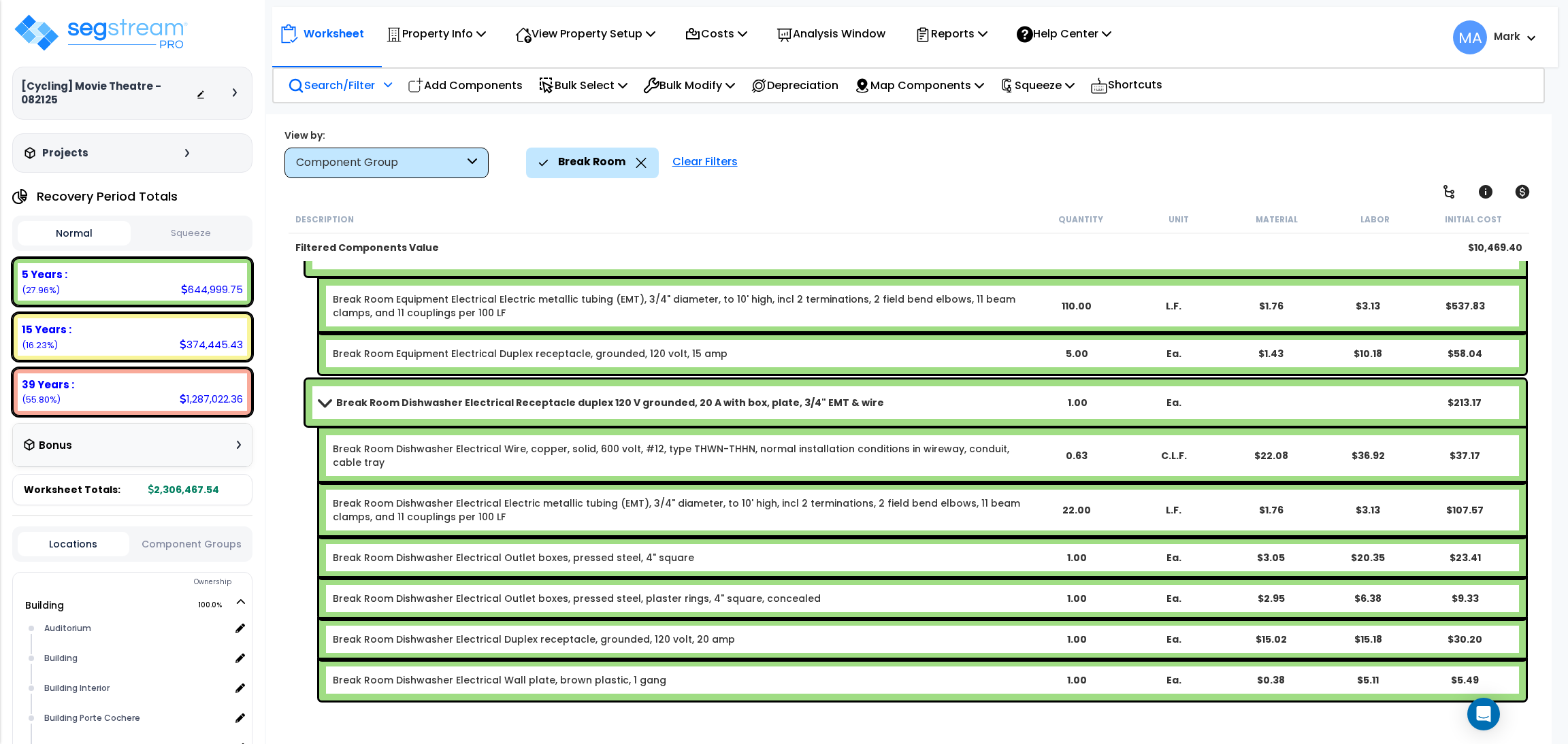
scroll to position [2160, 0]
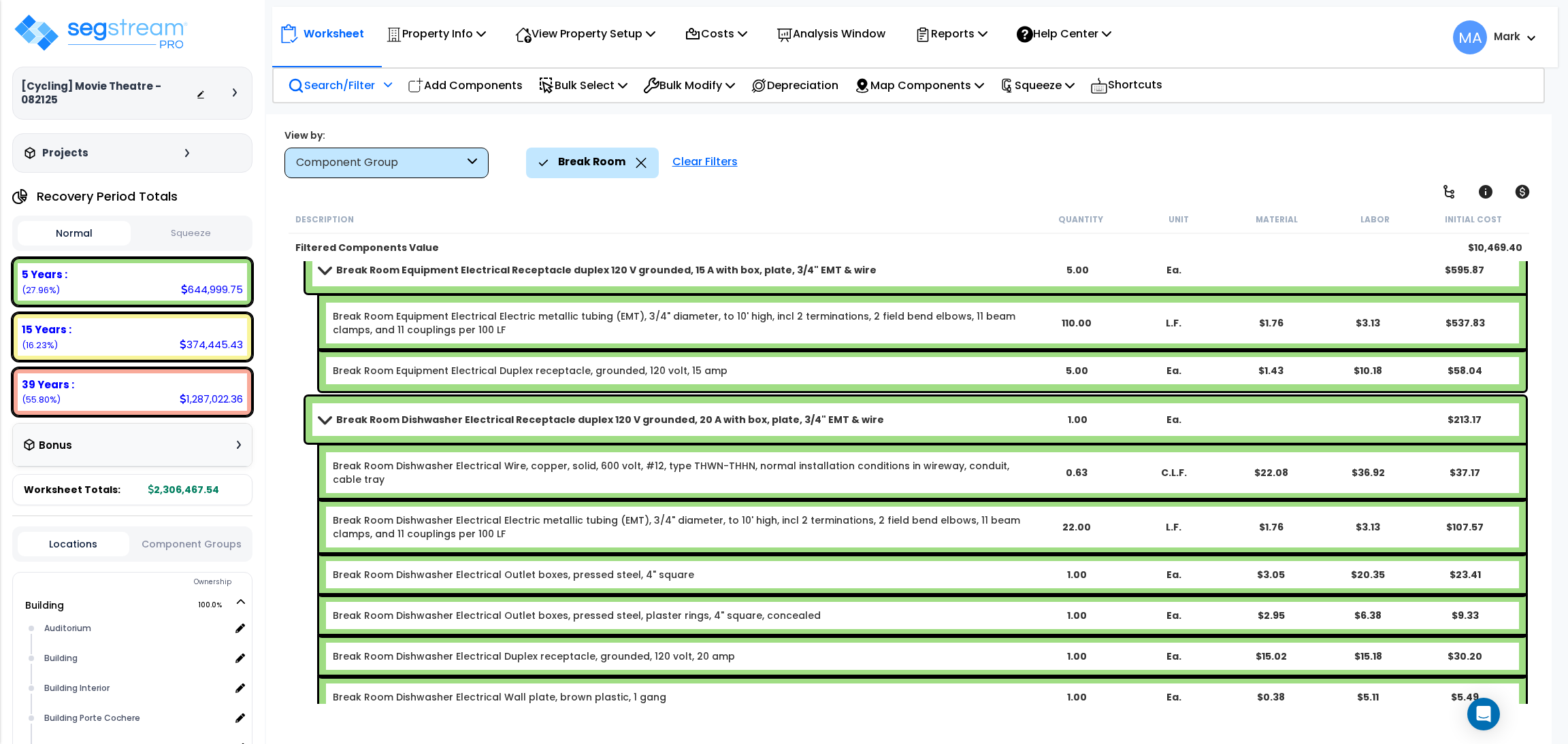
click at [391, 416] on b "Break Room Dishwasher Electrical Receptacle duplex 120 V grounded, 20 A with bo…" at bounding box center [610, 419] width 548 height 13
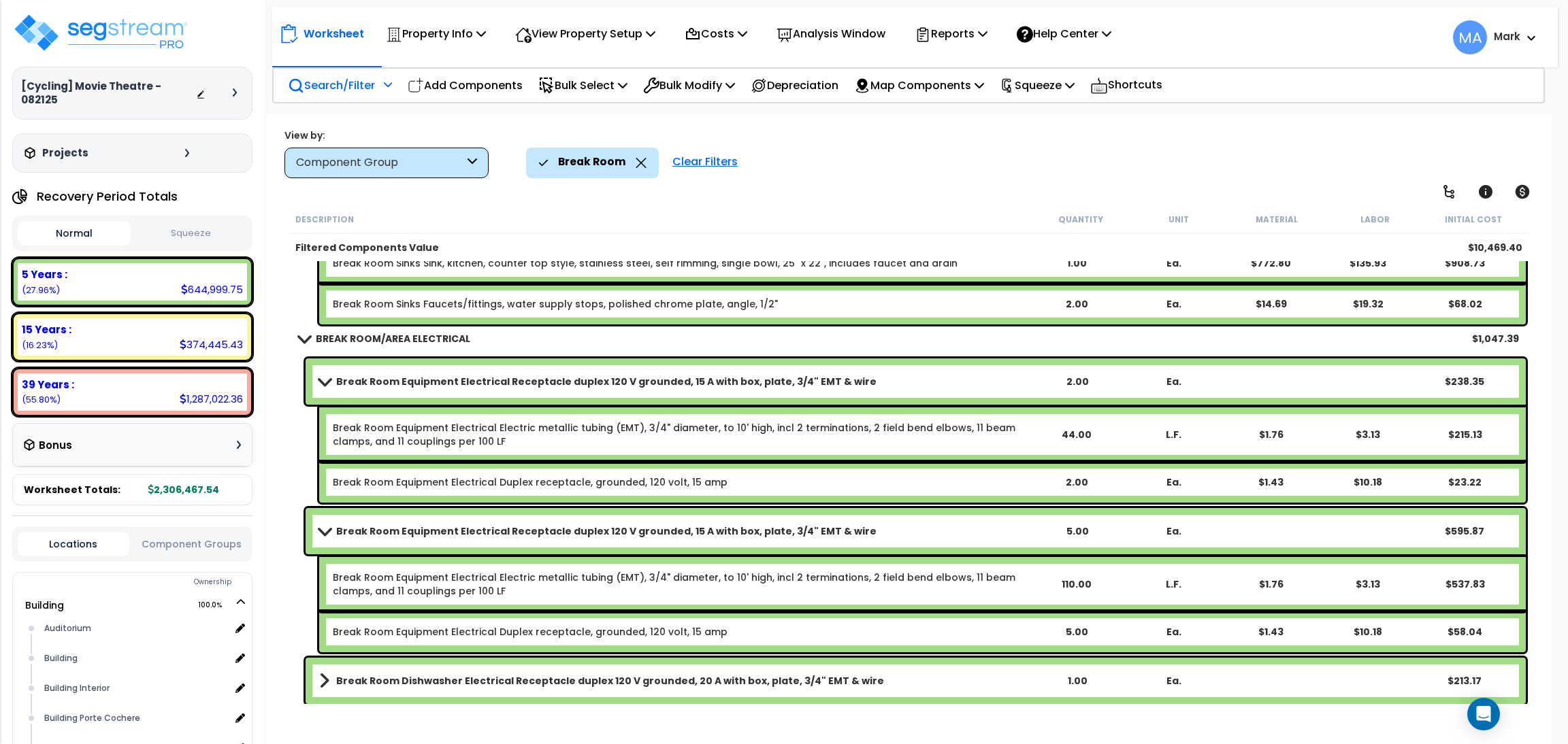
click at [374, 375] on b "Break Room Equipment Electrical Receptacle duplex 120 V grounded, 15 A with box…" at bounding box center [605, 381] width 540 height 13
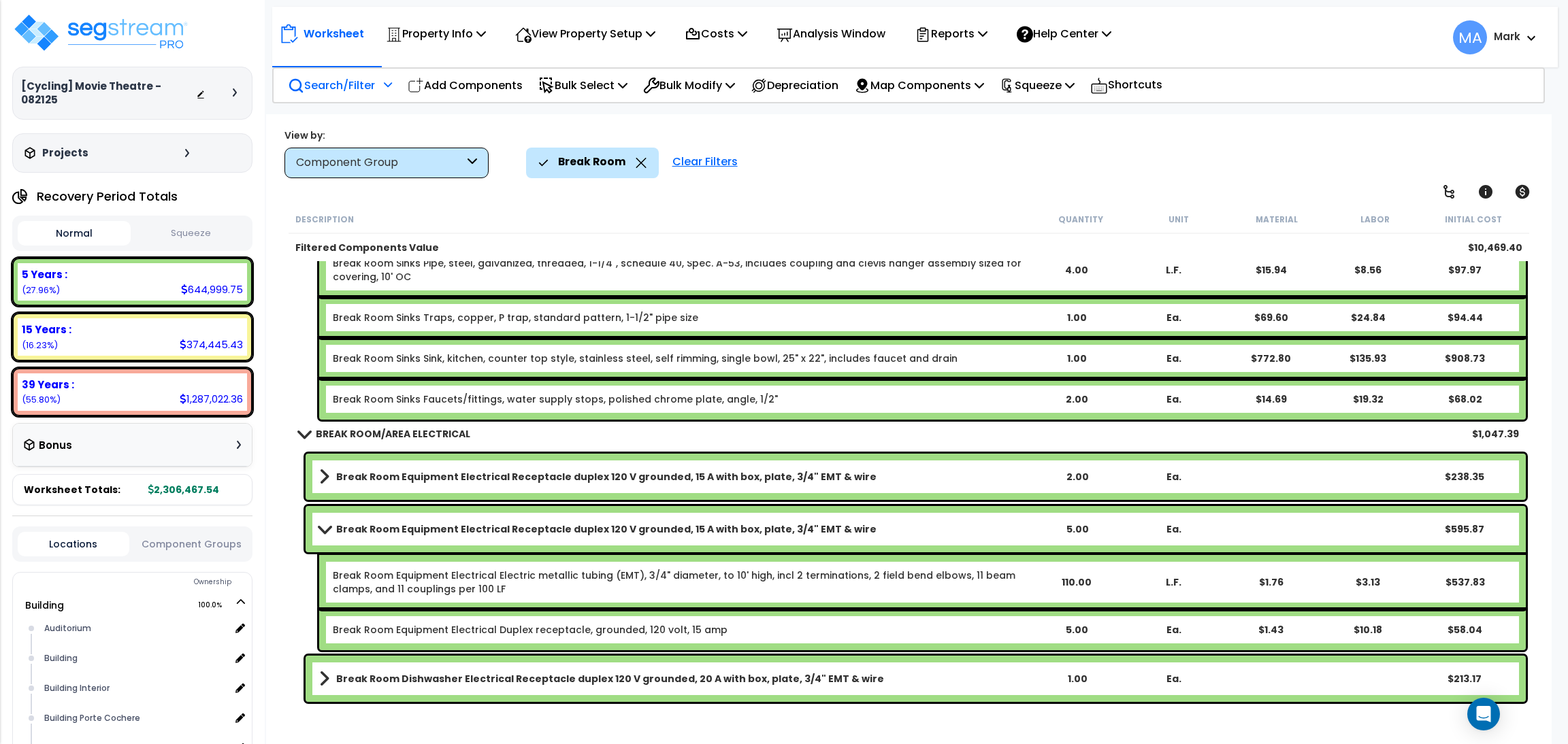
click at [389, 662] on div "Break Room Dishwasher Electrical Receptacle duplex 120 V grounded, 20 A with bo…" at bounding box center [916, 679] width 1220 height 46
click at [377, 670] on link "Break Room Dishwasher Electrical Receptacle duplex 120 V grounded, 20 A with bo…" at bounding box center [674, 679] width 709 height 19
click at [377, 672] on b "Break Room Dishwasher Electrical Receptacle duplex 120 V grounded, 20 A with bo…" at bounding box center [610, 679] width 548 height 13
click at [362, 538] on div "Break Room Equipment Electrical Receptacle duplex 120 V grounded, 15 A with box…" at bounding box center [916, 529] width 1220 height 46
click at [362, 527] on b "Break Room Equipment Electrical Receptacle duplex 120 V grounded, 15 A with box…" at bounding box center [605, 528] width 540 height 13
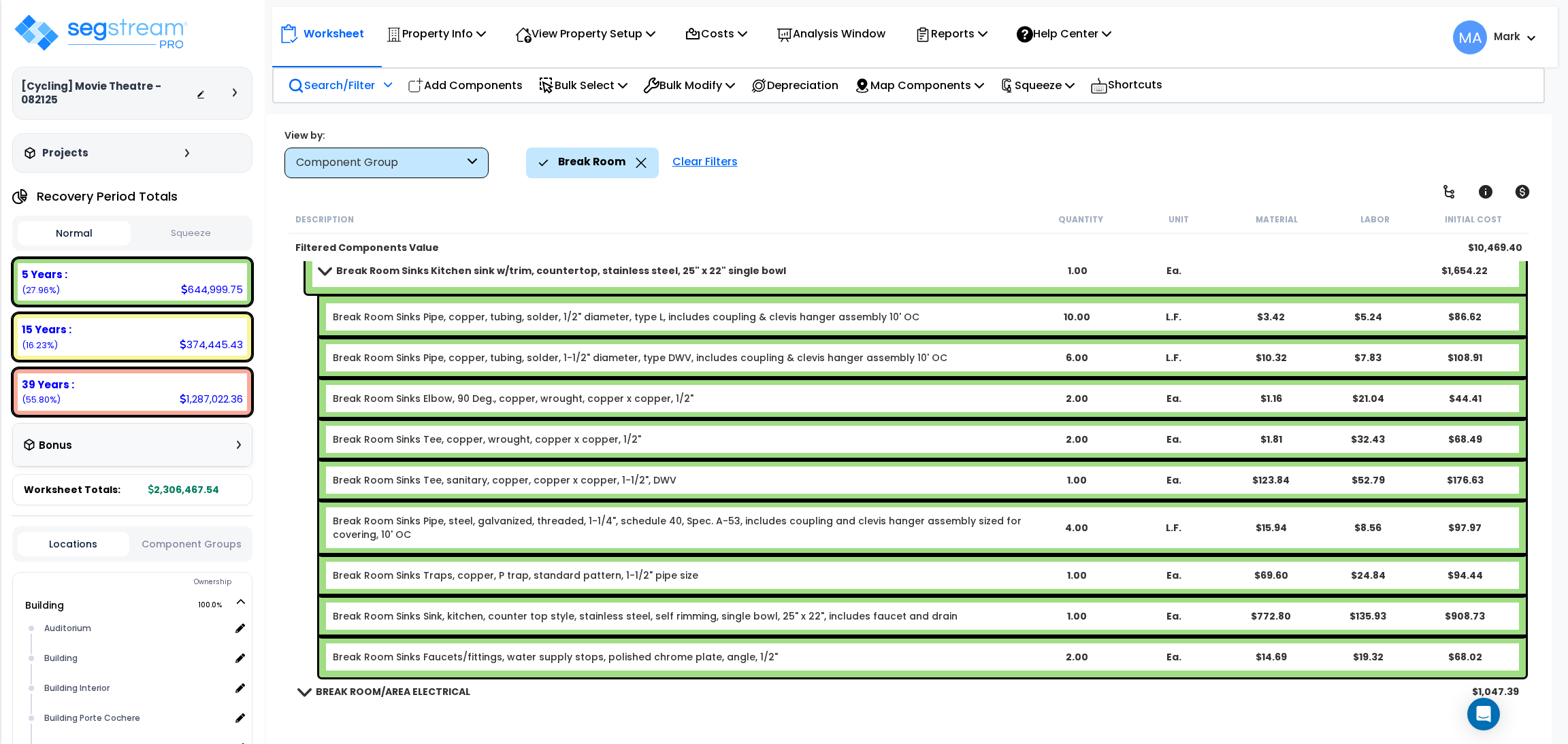
scroll to position [934, 0]
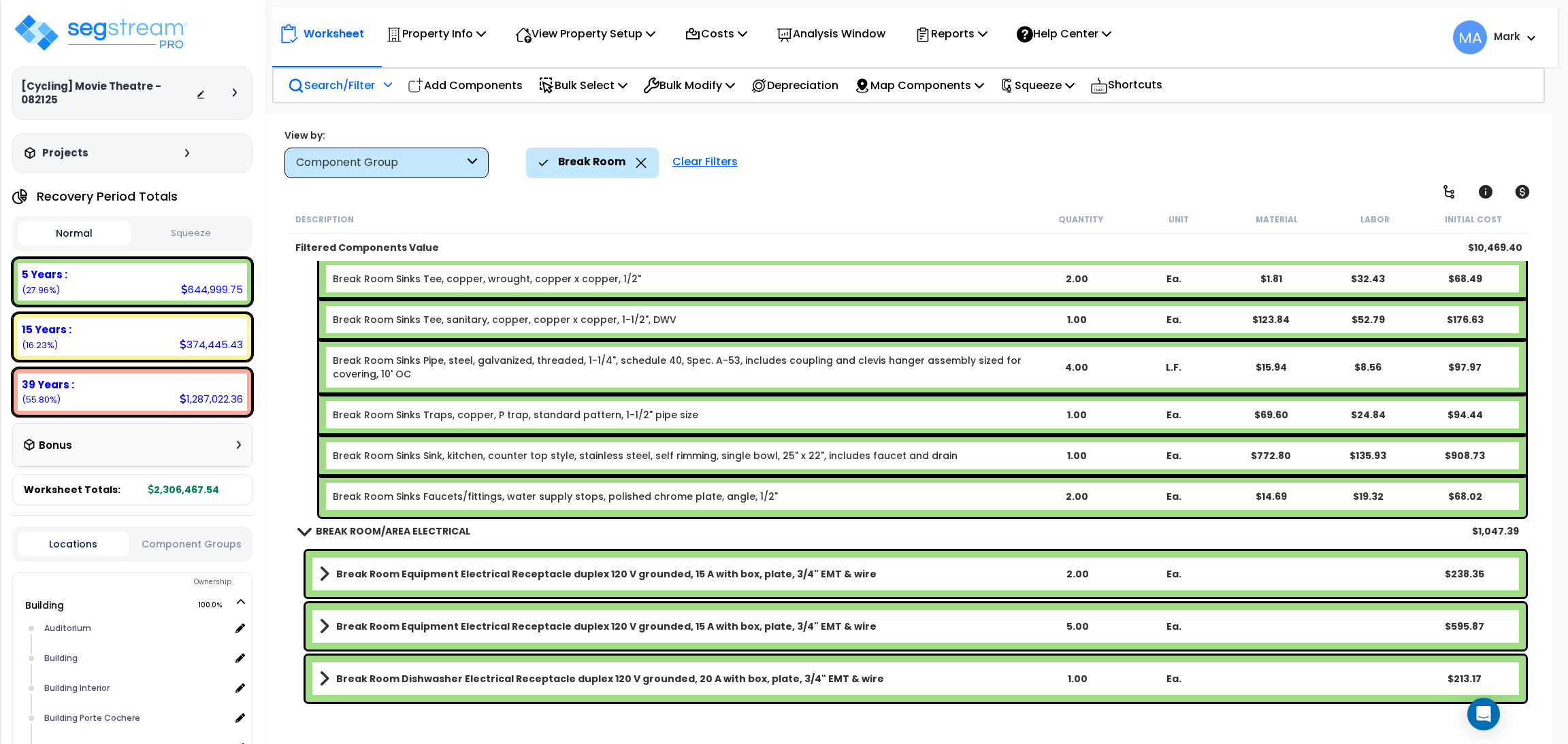
click at [643, 160] on icon at bounding box center [641, 163] width 11 height 11
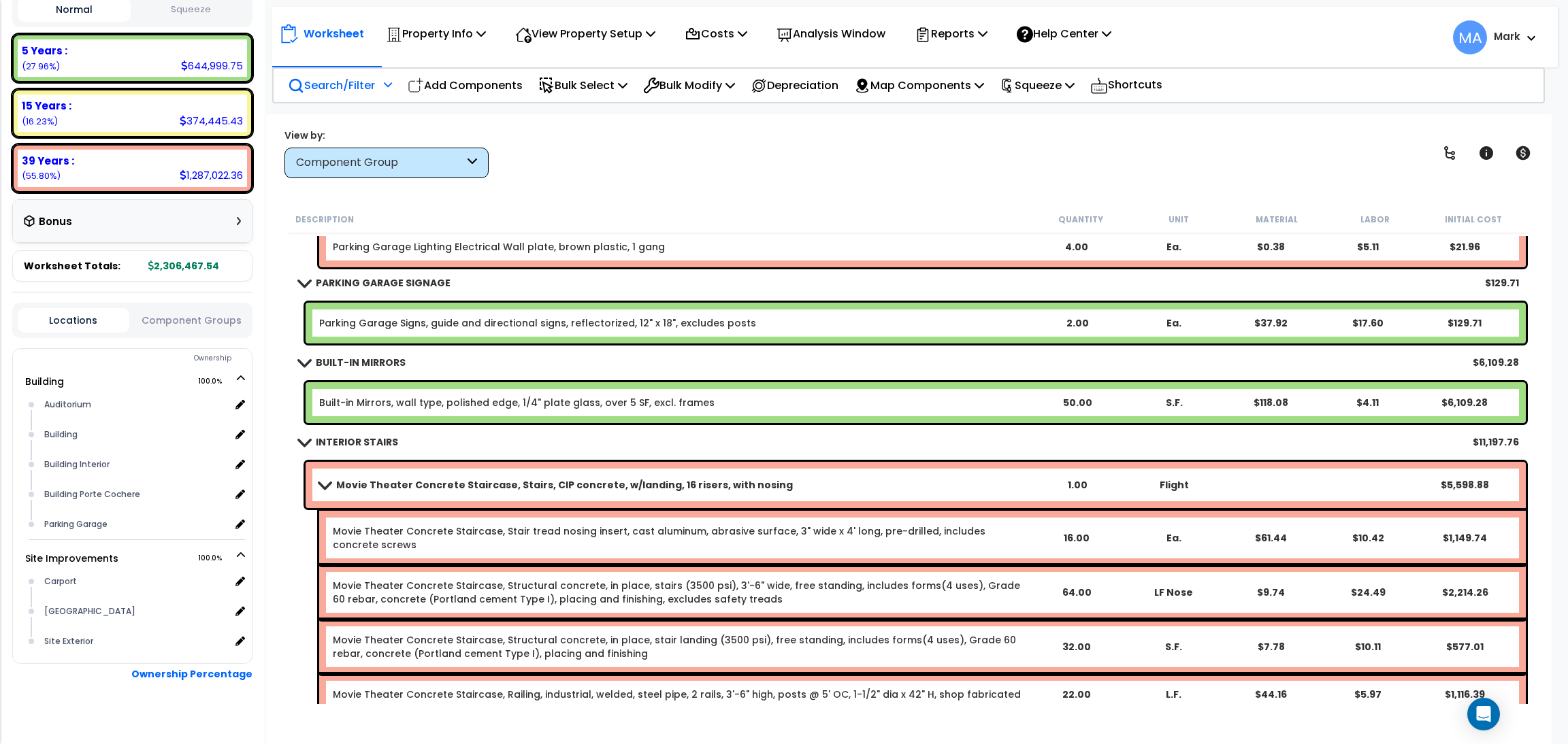
scroll to position [17770, 0]
